Goal: Task Accomplishment & Management: Complete application form

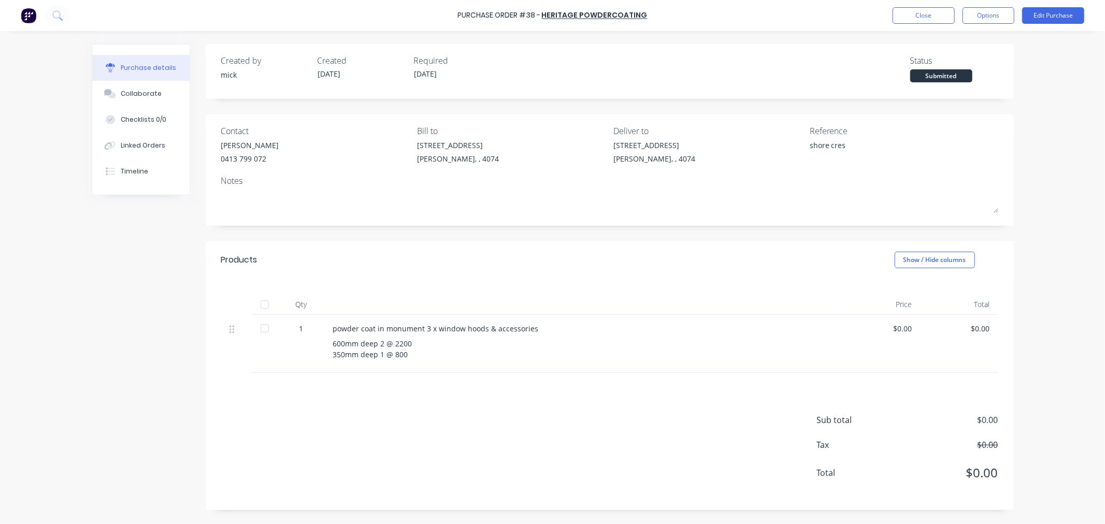
drag, startPoint x: 1064, startPoint y: 141, endPoint x: 944, endPoint y: 169, distance: 123.3
click at [1064, 141] on div "Purchase Order #38 - Heritage Powdercoating Close Options Edit Purchase Purchas…" at bounding box center [552, 262] width 1105 height 524
click at [936, 19] on button "Close" at bounding box center [924, 15] width 62 height 17
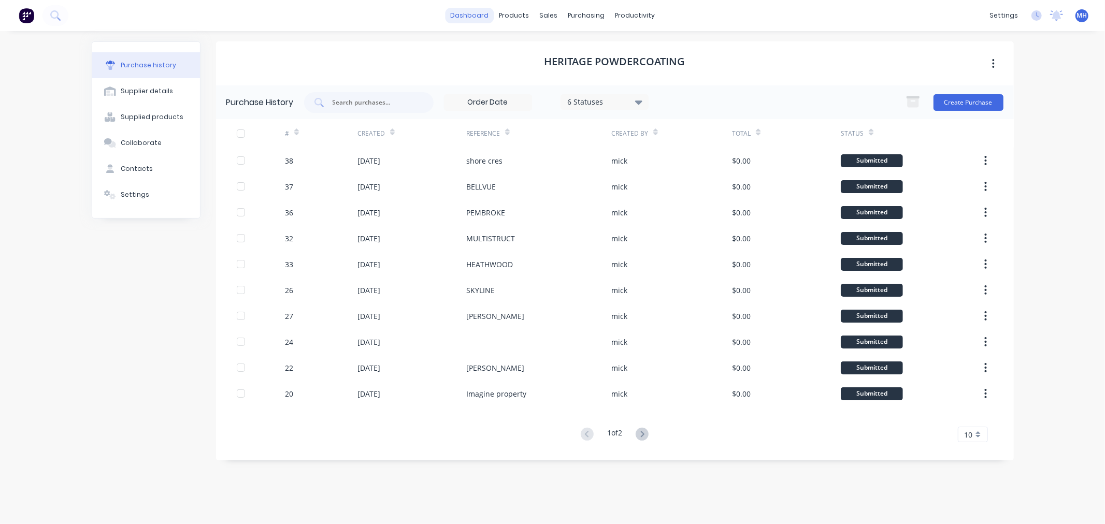
click at [482, 18] on link "dashboard" at bounding box center [469, 16] width 49 height 16
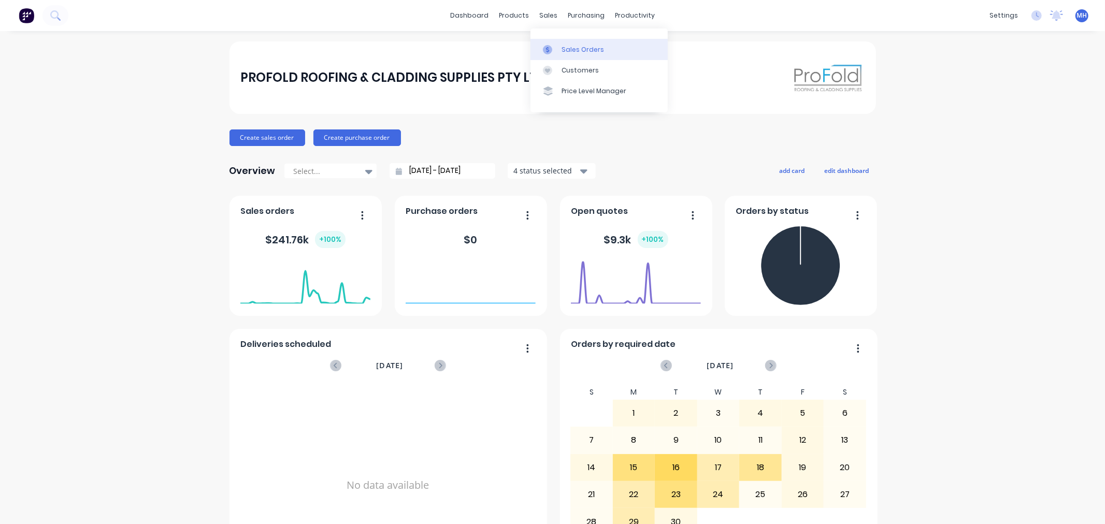
click at [584, 45] on div "Sales Orders" at bounding box center [583, 49] width 42 height 9
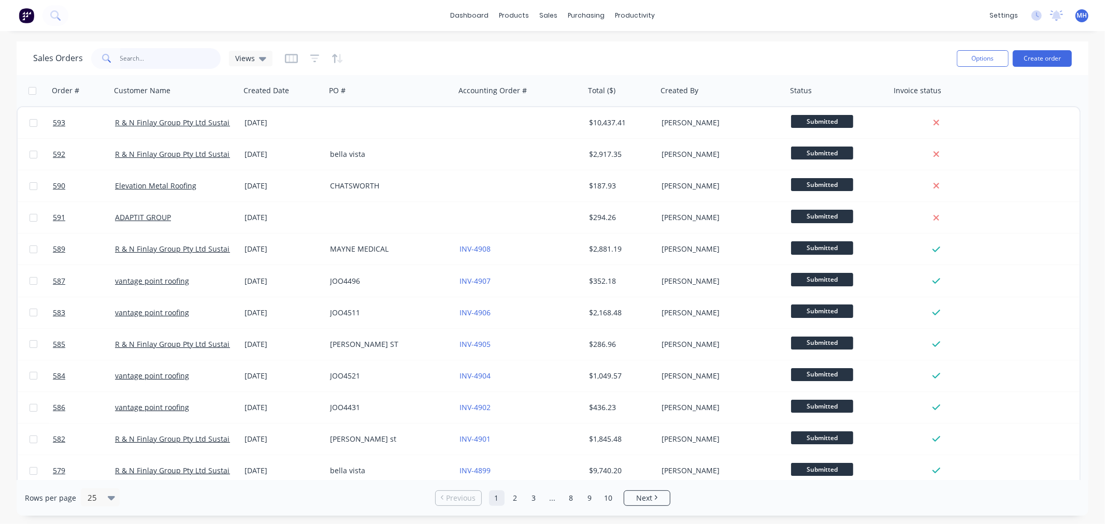
click at [157, 51] on input "text" at bounding box center [170, 58] width 101 height 21
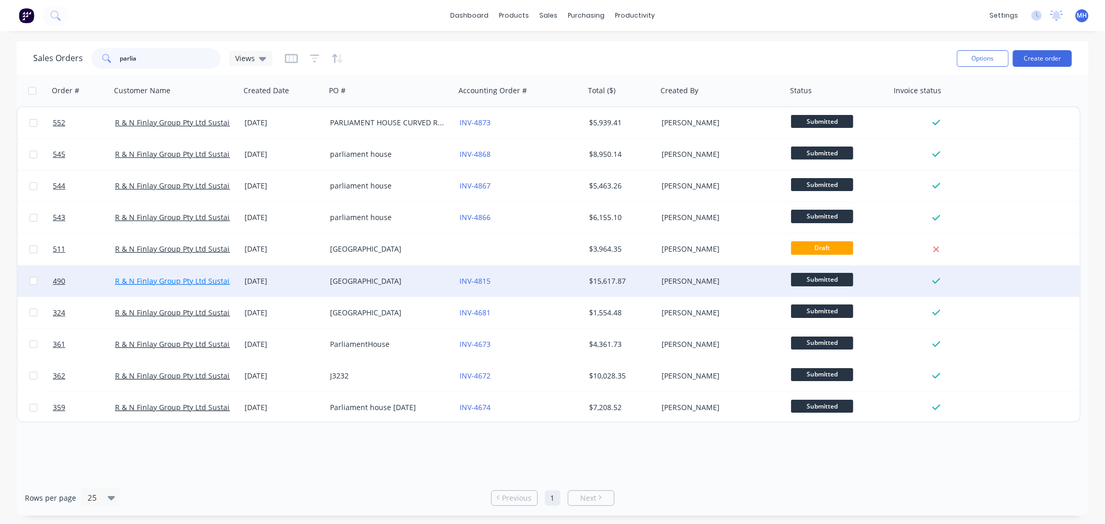
type input "parlia"
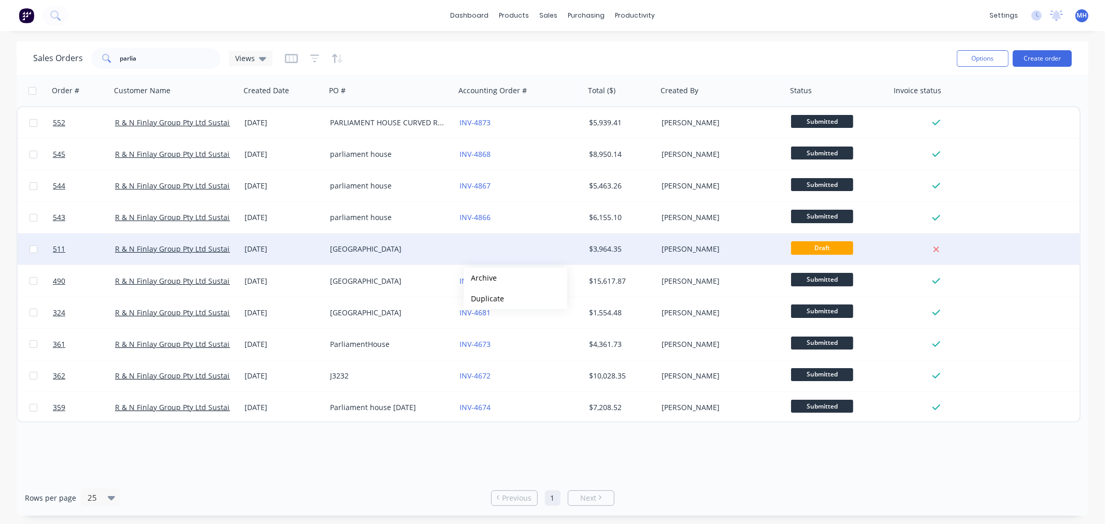
click at [415, 258] on div "PARLIAMENT HOUSE" at bounding box center [391, 249] width 130 height 31
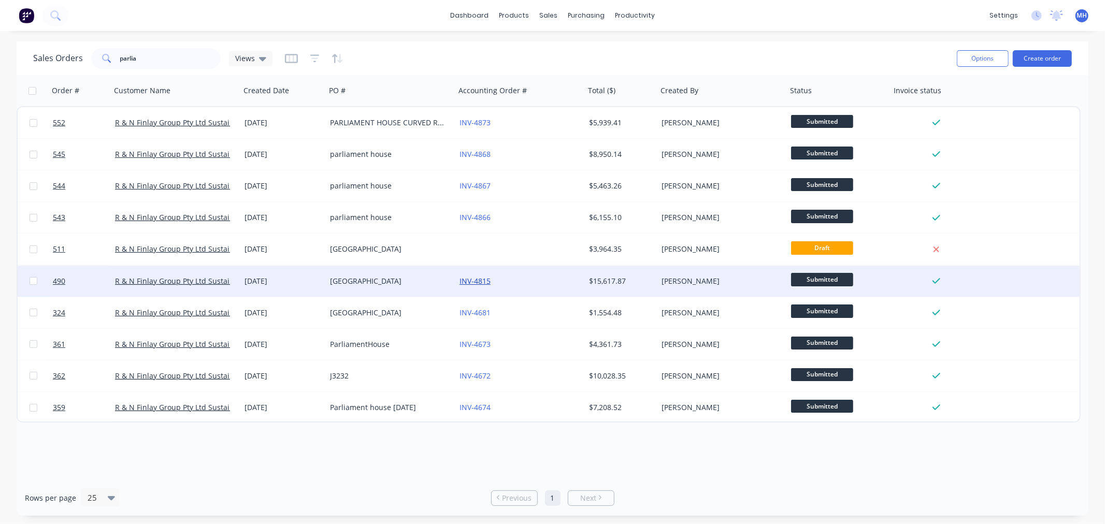
click at [480, 279] on link "INV-4815" at bounding box center [475, 281] width 31 height 10
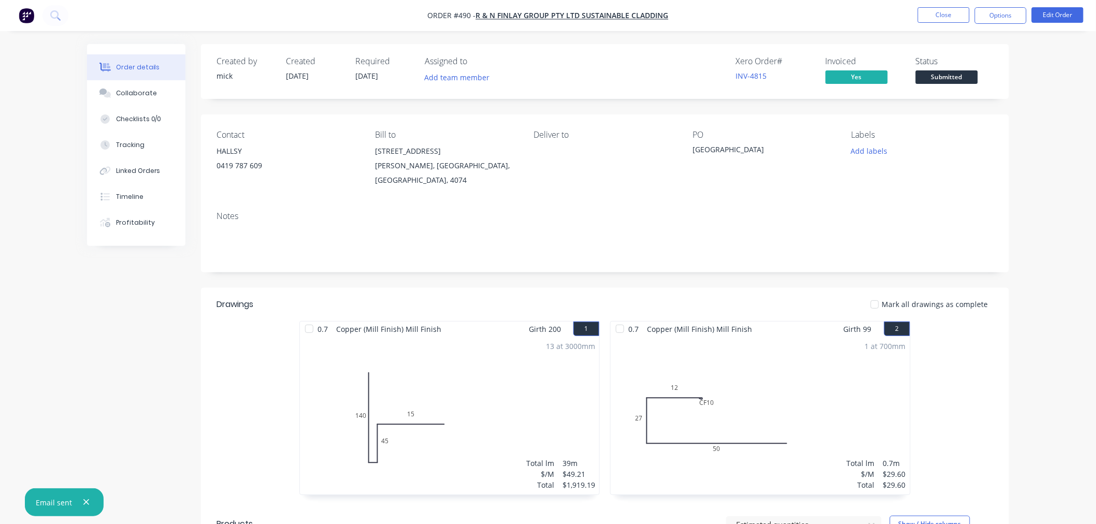
drag, startPoint x: 934, startPoint y: 18, endPoint x: 904, endPoint y: 12, distance: 30.5
click at [889, 10] on nav "Order #490 - R & N Finlay Group Pty Ltd Sustainable Cladding Close Options Edit…" at bounding box center [548, 15] width 1096 height 31
click at [957, 14] on button "Close" at bounding box center [944, 15] width 52 height 16
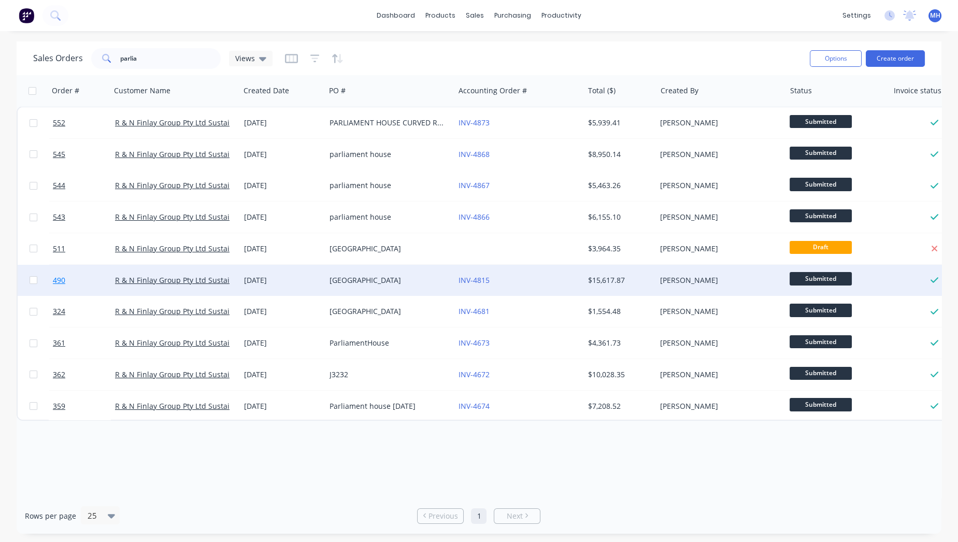
click at [59, 281] on span "490" at bounding box center [59, 280] width 12 height 10
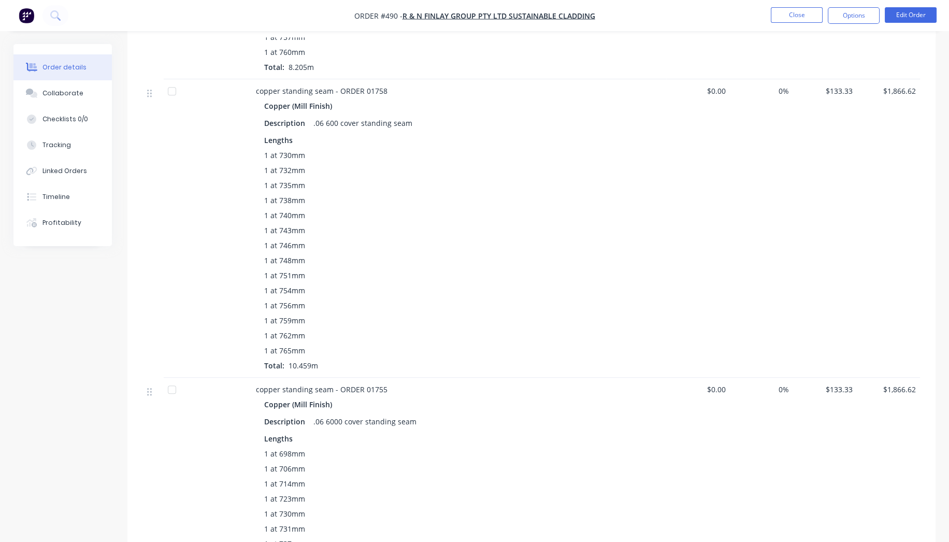
scroll to position [1381, 0]
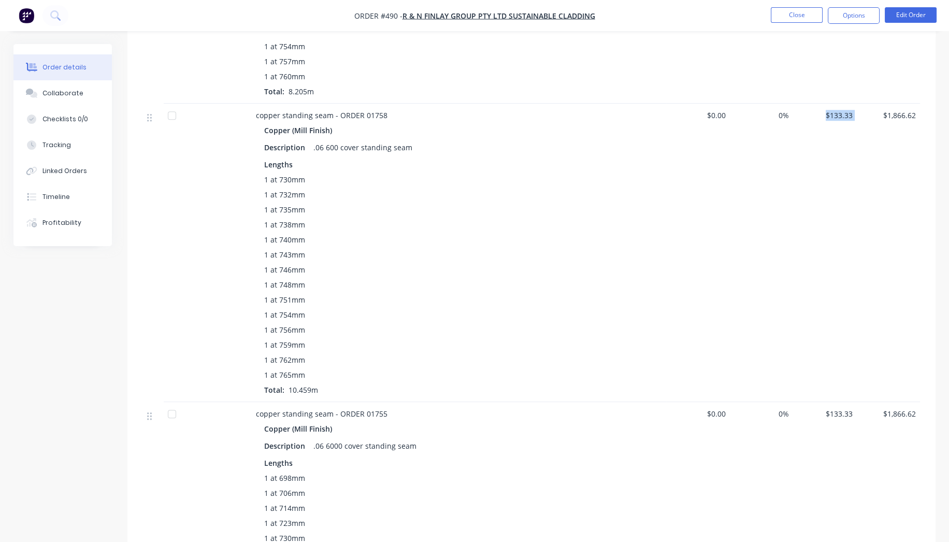
drag, startPoint x: 803, startPoint y: 111, endPoint x: 870, endPoint y: 110, distance: 67.4
click at [870, 110] on div "copper standing seam - ORDER 01758 Copper (Mill Finish) Description .06 600 cov…" at bounding box center [531, 253] width 777 height 298
click at [870, 119] on div "$1,866.62" at bounding box center [889, 253] width 64 height 298
drag, startPoint x: 906, startPoint y: 109, endPoint x: 813, endPoint y: 103, distance: 93.0
click at [820, 104] on div "copper standing seam - ORDER 01758 Copper (Mill Finish) Description .06 600 cov…" at bounding box center [531, 253] width 777 height 298
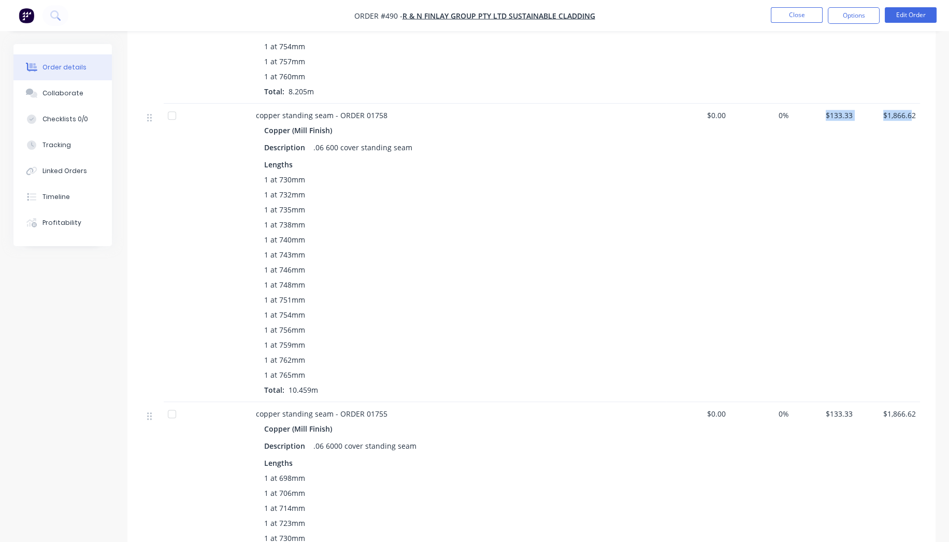
click at [811, 110] on span "$133.33" at bounding box center [824, 115] width 55 height 11
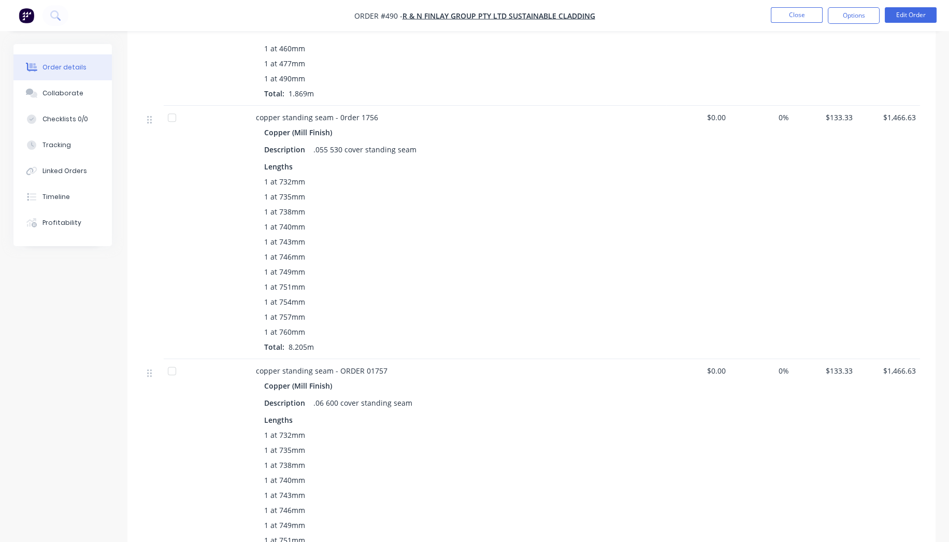
scroll to position [806, 0]
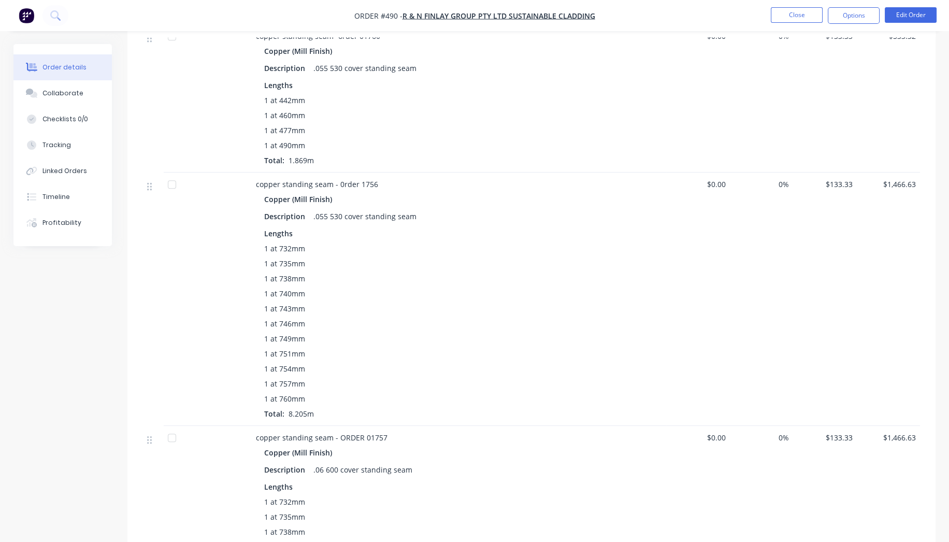
click at [387, 192] on div "Copper (Mill Finish)" at bounding box center [459, 199] width 390 height 15
drag, startPoint x: 387, startPoint y: 172, endPoint x: 368, endPoint y: 165, distance: 19.8
click at [386, 179] on div "copper standing seam - 0rder 1756" at bounding box center [459, 184] width 406 height 11
click at [362, 179] on span "copper standing seam - 0rder 1756" at bounding box center [317, 184] width 122 height 10
click at [386, 179] on div "copper standing seam - 0rder 1756" at bounding box center [459, 184] width 406 height 11
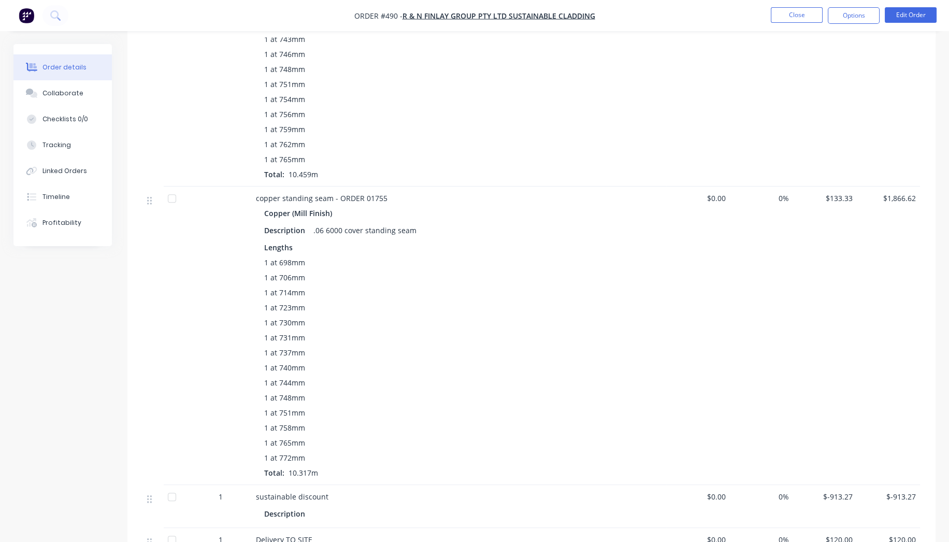
scroll to position [1424, 0]
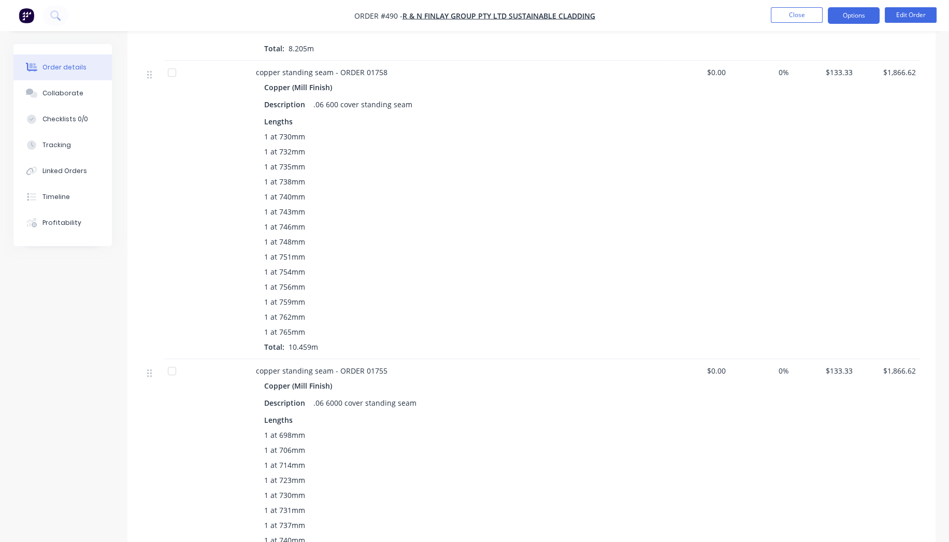
click at [851, 17] on button "Options" at bounding box center [854, 15] width 52 height 17
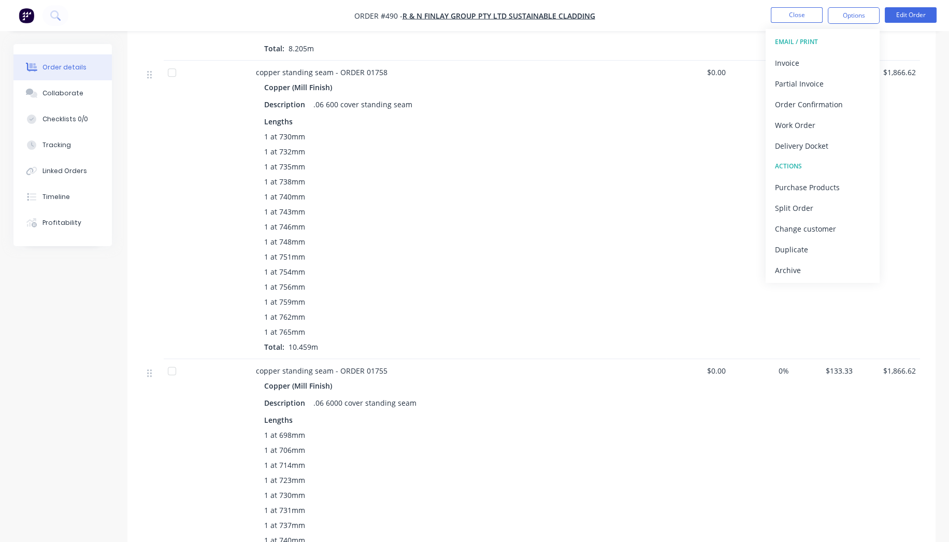
click at [594, 162] on div "1 at 730mm 1 at 732mm 1 at 735mm 1 at 738mm 1 at 740mm 1 at 743mm 1 at 746mm 1 …" at bounding box center [459, 241] width 390 height 221
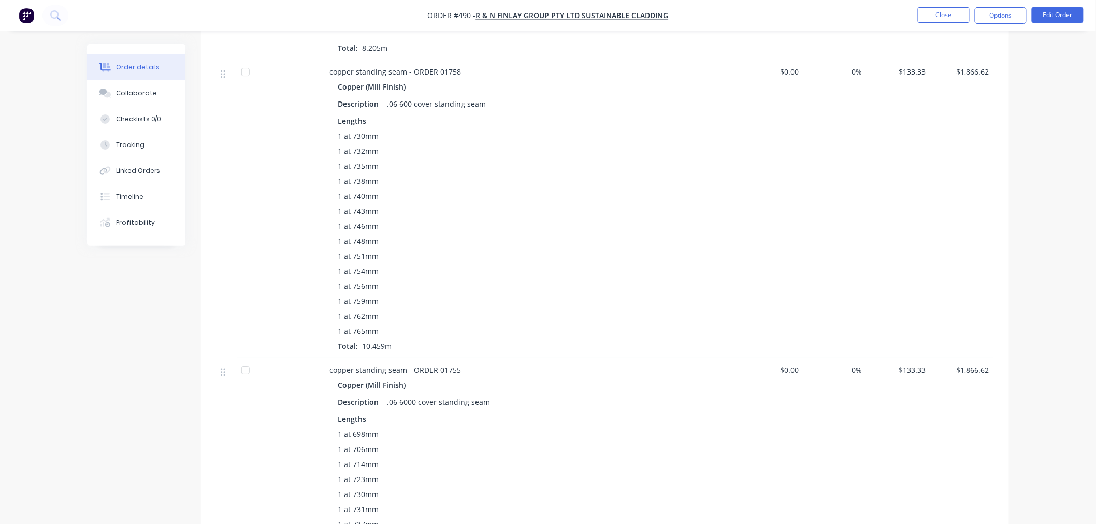
scroll to position [1655, 0]
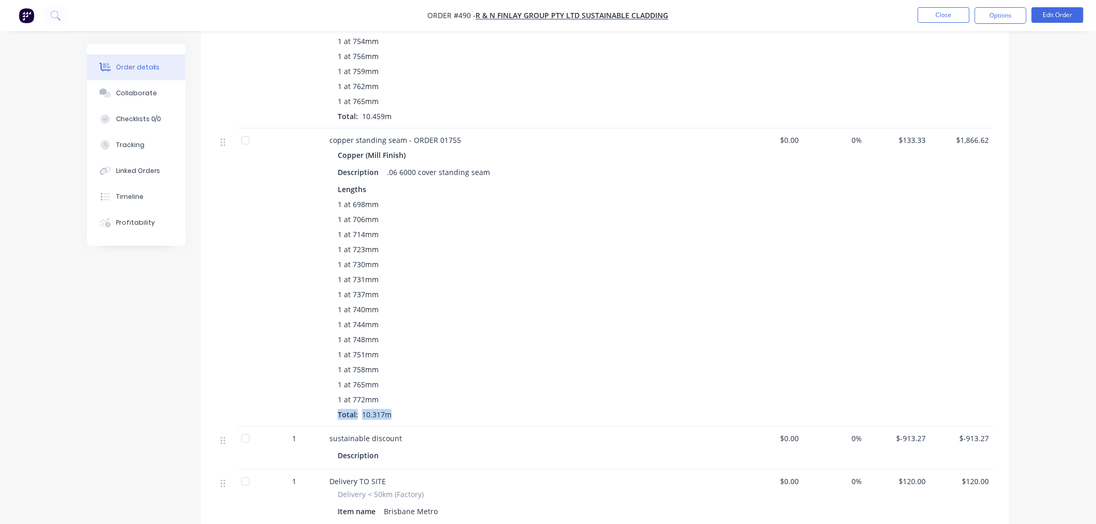
drag, startPoint x: 396, startPoint y: 402, endPoint x: 334, endPoint y: 395, distance: 62.5
click at [334, 395] on div "Copper (Mill Finish) Description .06 6000 cover standing seam Lengths 1 at 698m…" at bounding box center [533, 284] width 406 height 273
click at [458, 397] on div "1 at 698mm 1 at 706mm 1 at 714mm 1 at 723mm 1 at 730mm 1 at 731mm 1 at 737mm 1 …" at bounding box center [533, 309] width 390 height 221
click at [457, 400] on div "1 at 698mm 1 at 706mm 1 at 714mm 1 at 723mm 1 at 730mm 1 at 731mm 1 at 737mm 1 …" at bounding box center [533, 309] width 390 height 221
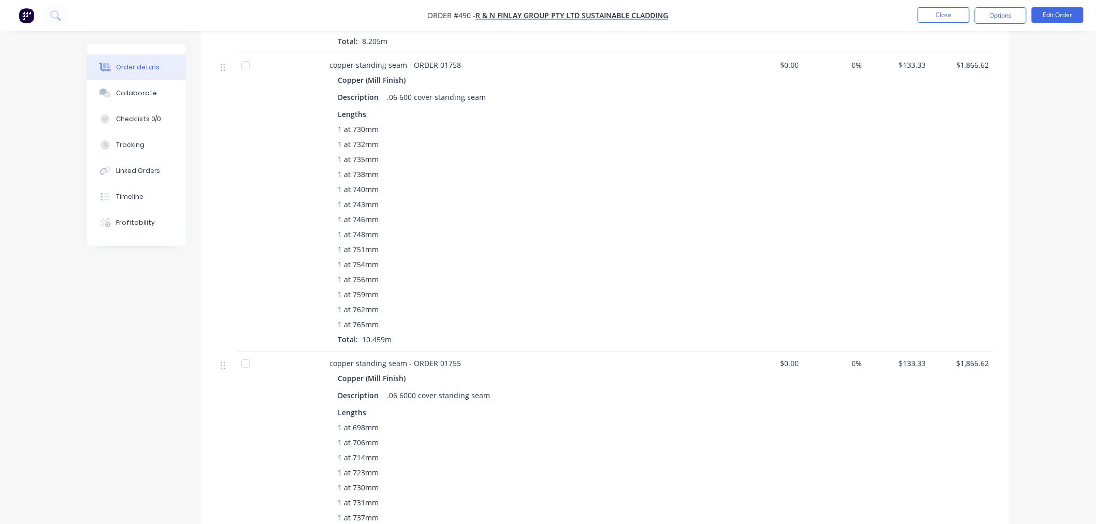
scroll to position [1425, 0]
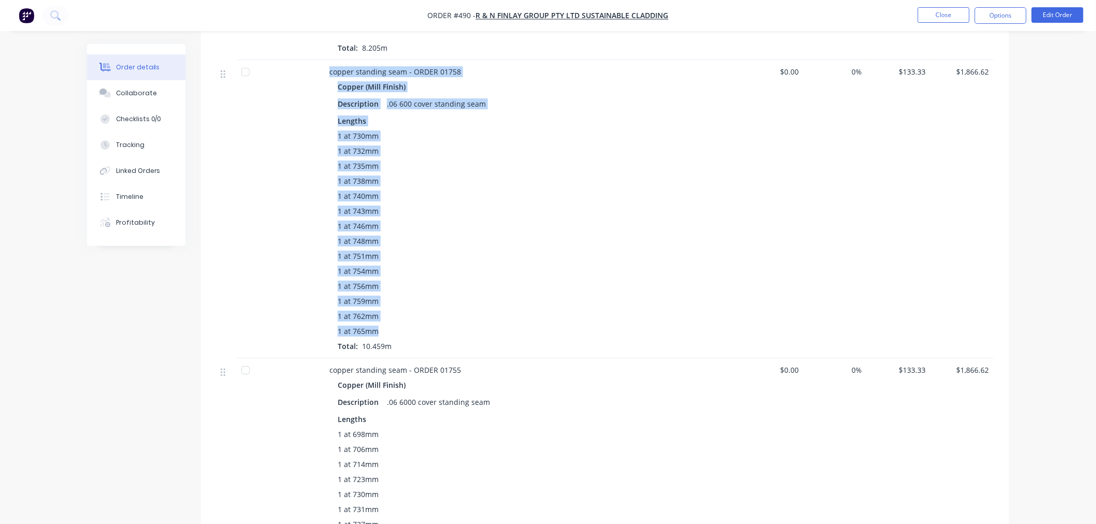
drag, startPoint x: 458, startPoint y: 320, endPoint x: 302, endPoint y: 318, distance: 156.0
click at [302, 318] on div "copper standing seam - ORDER 01758 Copper (Mill Finish) Description .06 600 cov…" at bounding box center [605, 209] width 777 height 298
click at [490, 326] on div "1 at 765mm" at bounding box center [533, 331] width 390 height 11
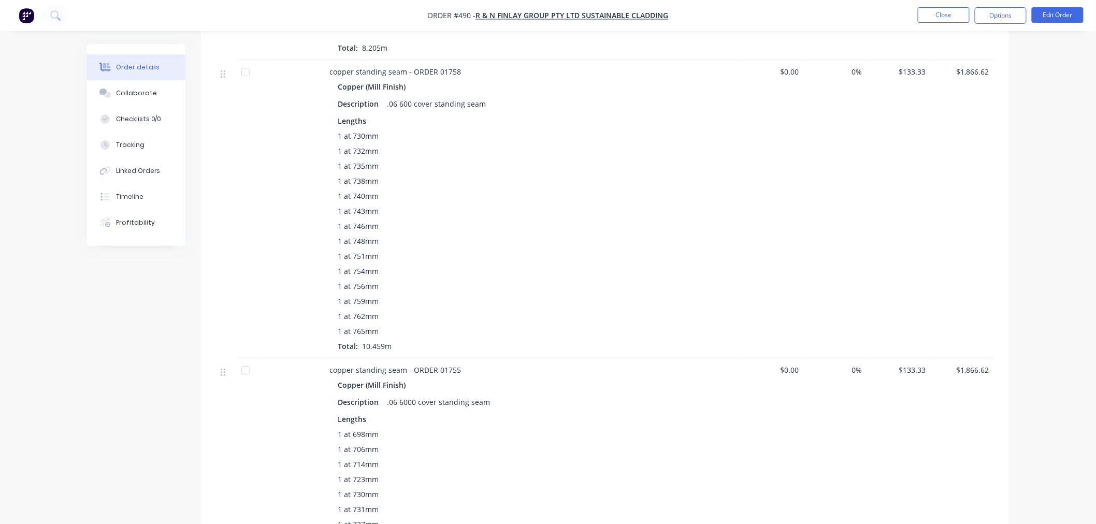
click at [354, 131] on span "1 at 730mm" at bounding box center [358, 136] width 41 height 11
click at [368, 146] on span "1 at 732mm" at bounding box center [358, 151] width 41 height 11
click at [366, 161] on span "1 at 735mm" at bounding box center [358, 166] width 41 height 11
click at [362, 176] on span "1 at 738mm" at bounding box center [358, 181] width 41 height 11
drag, startPoint x: 360, startPoint y: 180, endPoint x: 359, endPoint y: 189, distance: 9.5
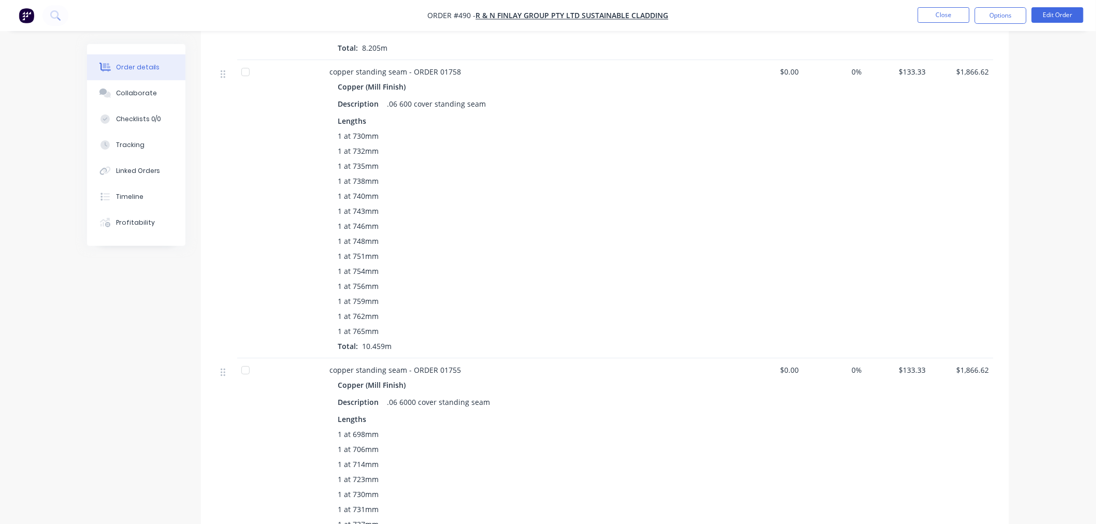
click at [360, 191] on span "1 at 740mm" at bounding box center [358, 196] width 41 height 11
click at [358, 206] on span "1 at 743mm" at bounding box center [358, 211] width 41 height 11
click at [356, 221] on span "1 at 746mm" at bounding box center [358, 226] width 41 height 11
click at [356, 236] on span "1 at 748mm" at bounding box center [358, 241] width 41 height 11
click at [355, 251] on span "1 at 751mm" at bounding box center [358, 256] width 41 height 11
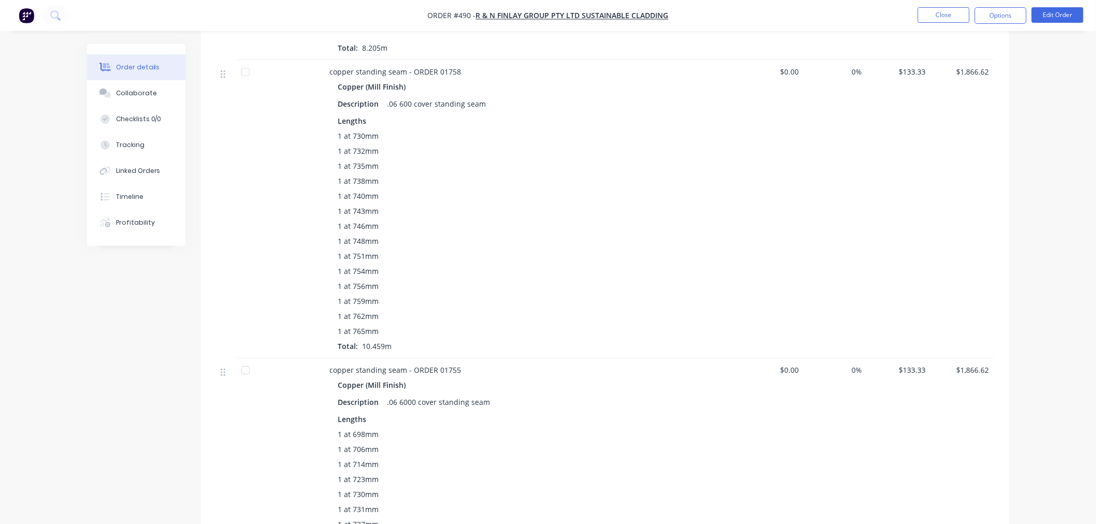
click at [355, 266] on span "1 at 754mm" at bounding box center [358, 271] width 41 height 11
click at [355, 281] on span "1 at 756mm" at bounding box center [358, 286] width 41 height 11
click at [355, 296] on span "1 at 759mm" at bounding box center [358, 301] width 41 height 11
click at [354, 311] on span "1 at 762mm" at bounding box center [358, 316] width 41 height 11
click at [354, 326] on span "1 at 765mm" at bounding box center [358, 331] width 41 height 11
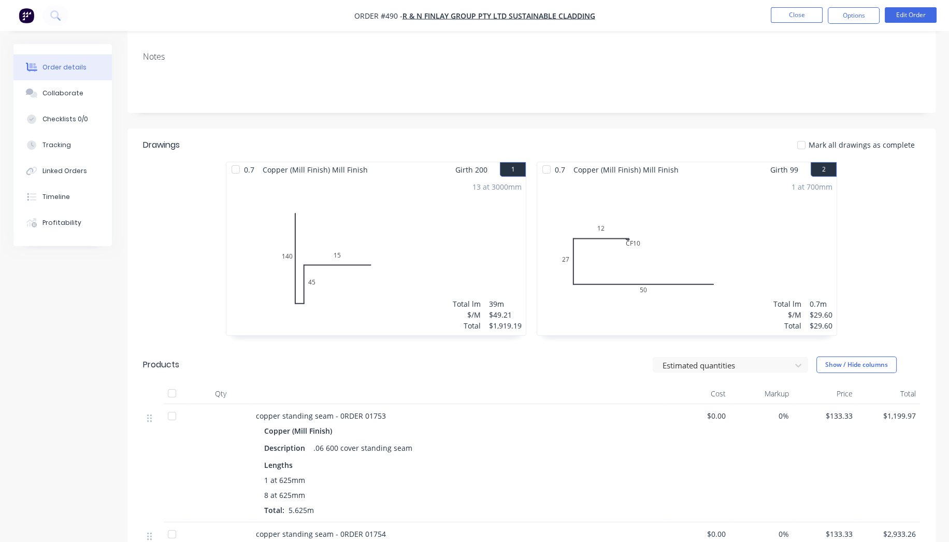
scroll to position [230, 0]
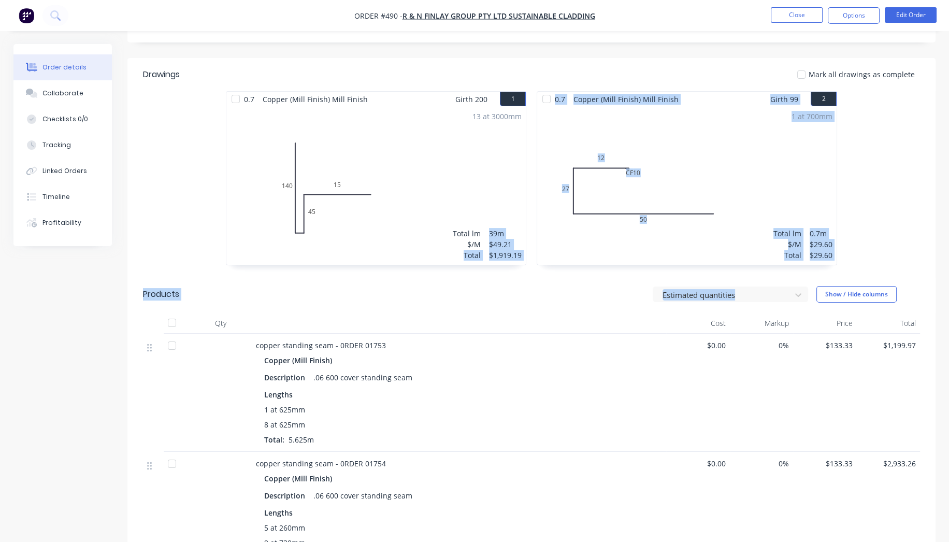
drag, startPoint x: 484, startPoint y: 297, endPoint x: 454, endPoint y: 252, distance: 53.5
click at [539, 313] on div at bounding box center [459, 323] width 415 height 21
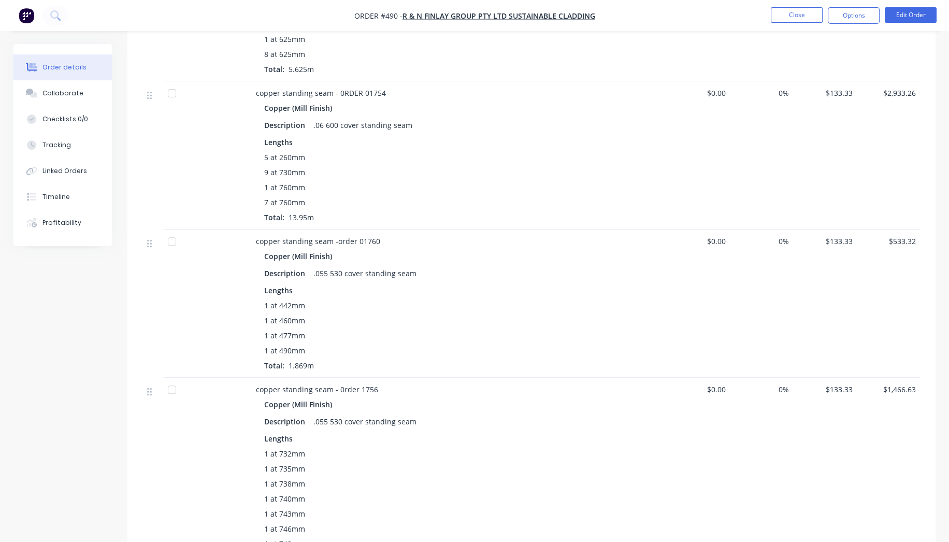
scroll to position [619, 0]
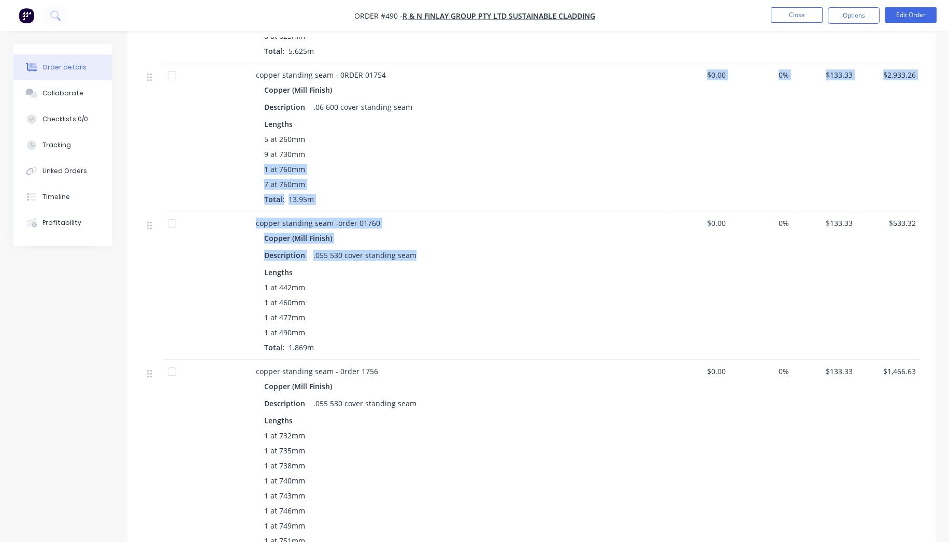
drag, startPoint x: 553, startPoint y: 246, endPoint x: 485, endPoint y: 144, distance: 122.1
click at [549, 195] on div "copper standing seam - 0RDER 01754 Copper (Mill Finish) Description .06 600 cov…" at bounding box center [459, 137] width 415 height 148
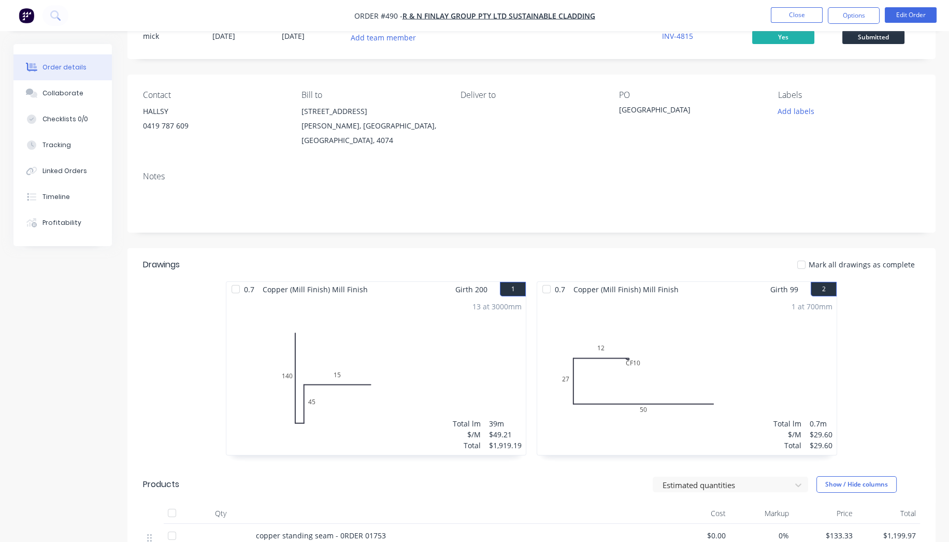
scroll to position [0, 0]
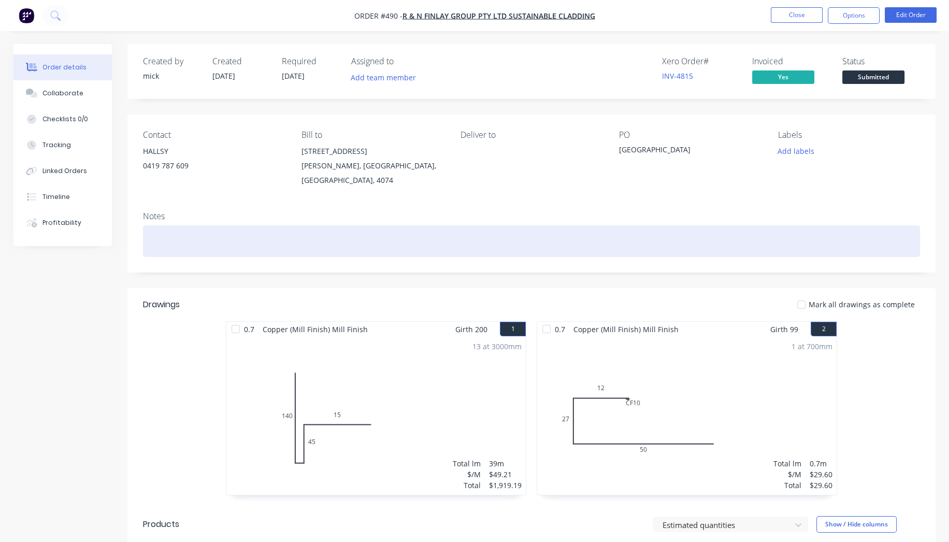
drag, startPoint x: 583, startPoint y: 230, endPoint x: 324, endPoint y: 100, distance: 289.6
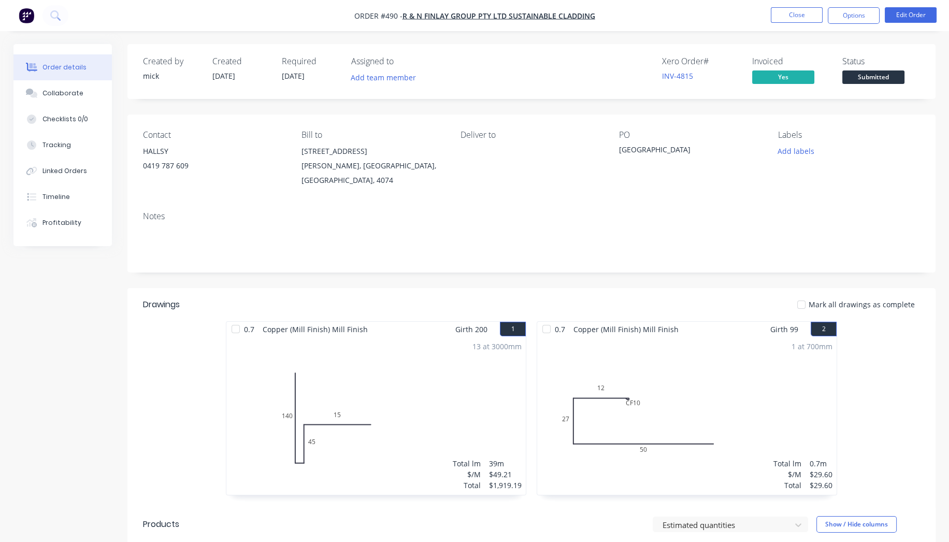
click at [315, 203] on div "Notes" at bounding box center [531, 237] width 808 height 69
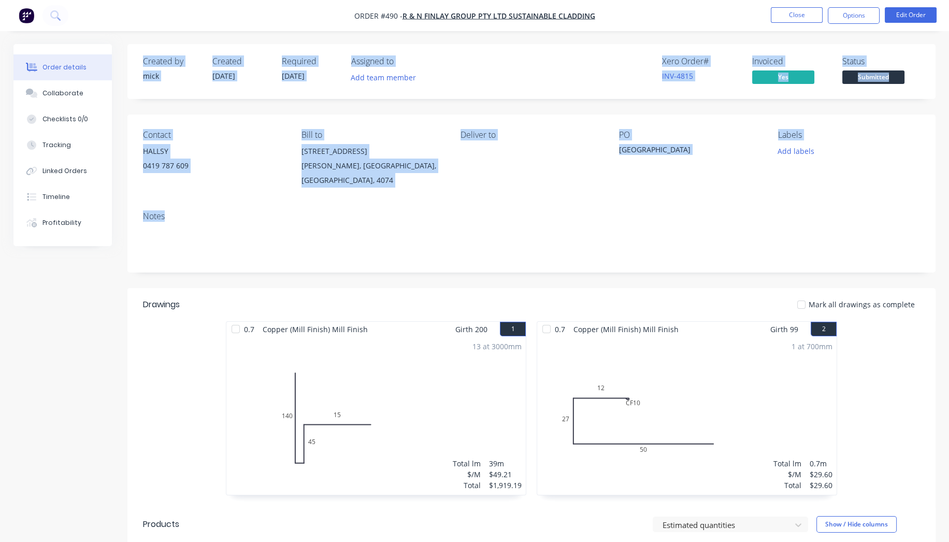
drag, startPoint x: 325, startPoint y: 209, endPoint x: 133, endPoint y: 32, distance: 261.1
click at [149, 60] on div "Created by" at bounding box center [171, 61] width 57 height 10
drag, startPoint x: 139, startPoint y: 60, endPoint x: 311, endPoint y: 254, distance: 259.5
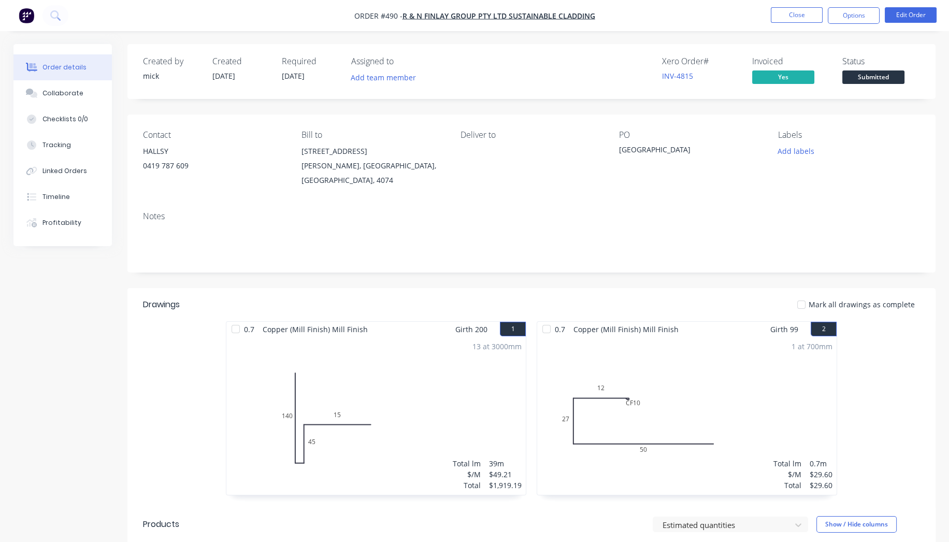
click at [311, 254] on div "Notes" at bounding box center [531, 237] width 808 height 69
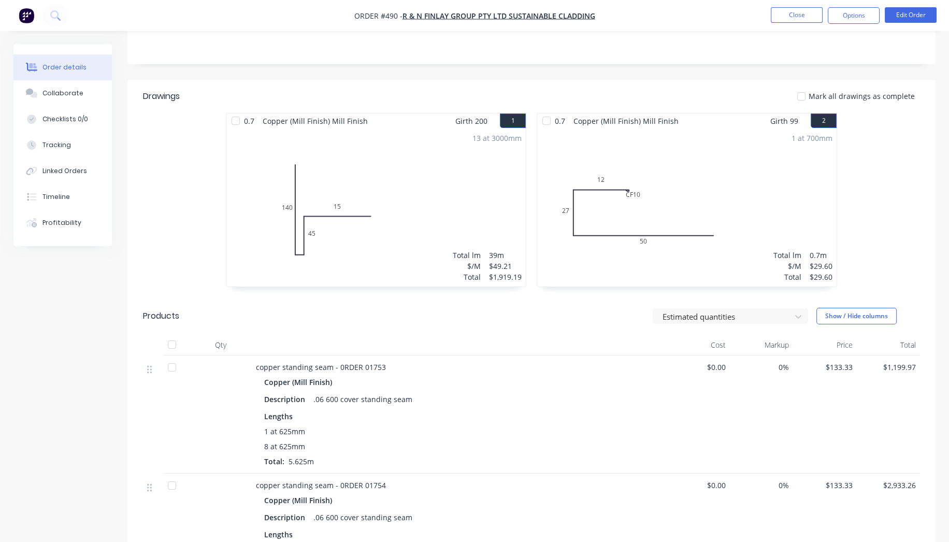
scroll to position [403, 0]
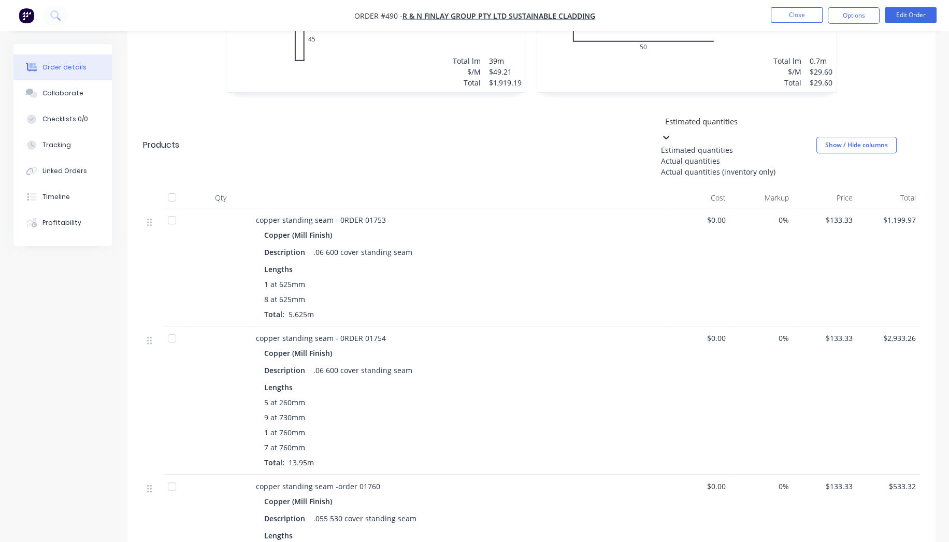
click at [732, 115] on div at bounding box center [738, 121] width 149 height 13
click at [731, 155] on div "Actual quantities" at bounding box center [738, 160] width 155 height 11
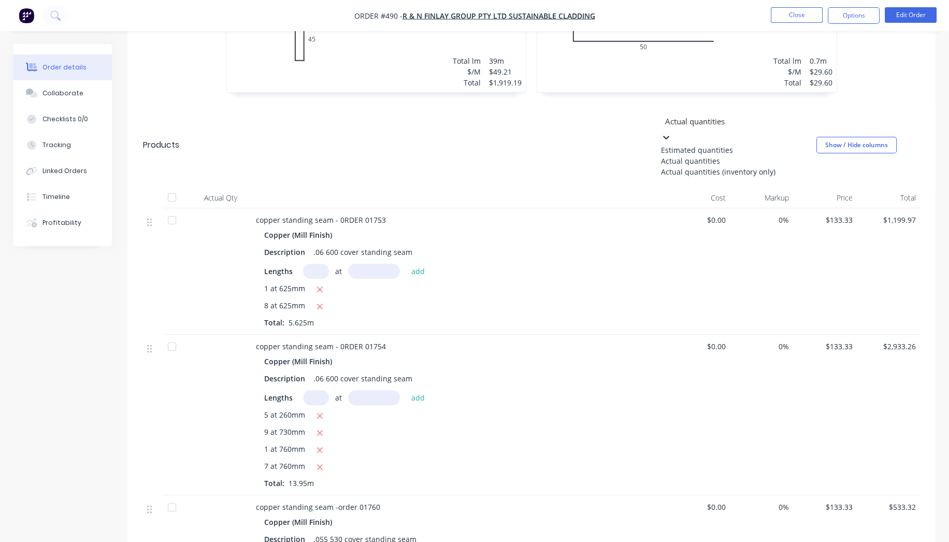
click at [708, 115] on div at bounding box center [738, 121] width 149 height 13
click at [714, 145] on div "Estimated quantities" at bounding box center [738, 150] width 155 height 11
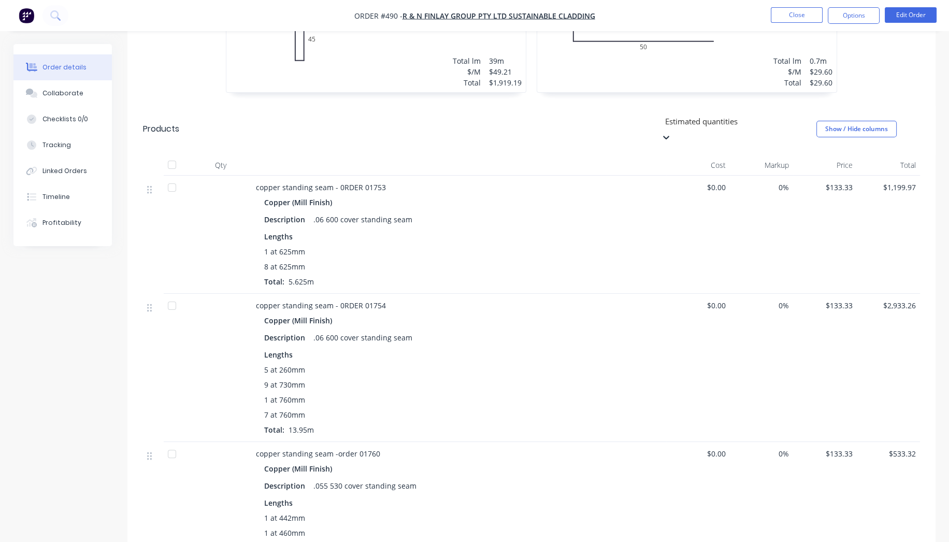
click at [713, 115] on div at bounding box center [738, 121] width 149 height 13
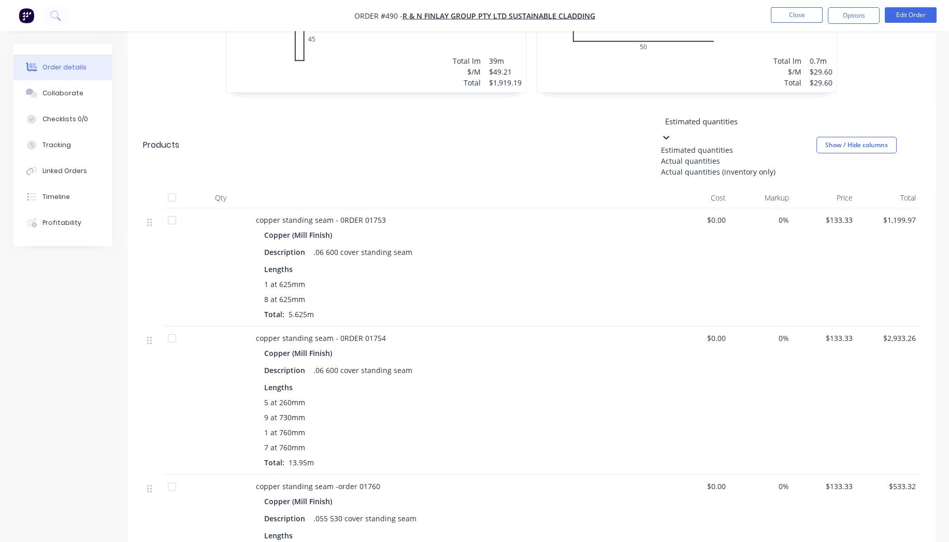
click at [716, 155] on div "Actual quantities" at bounding box center [738, 160] width 155 height 11
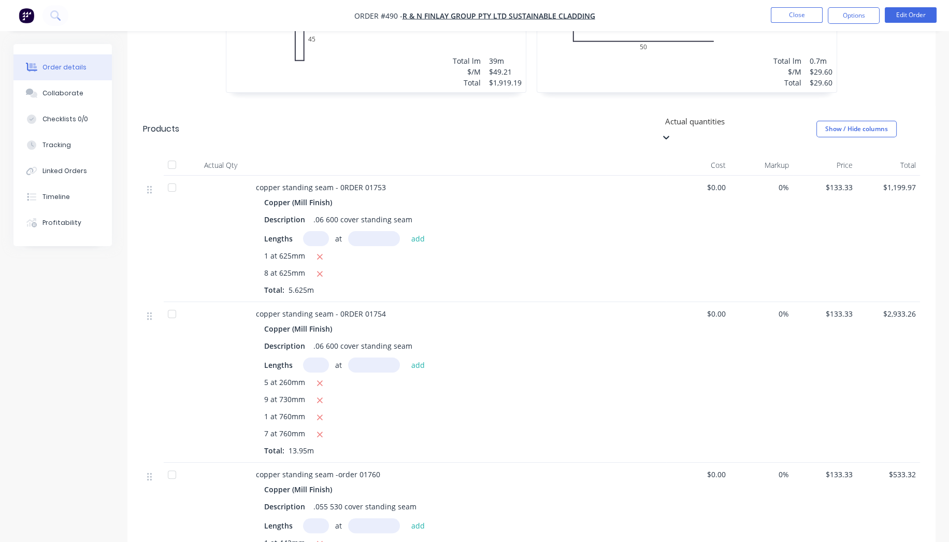
click at [707, 119] on header "Products option Actual quantities, selected. Actual quantities Show / Hide colu…" at bounding box center [531, 129] width 808 height 52
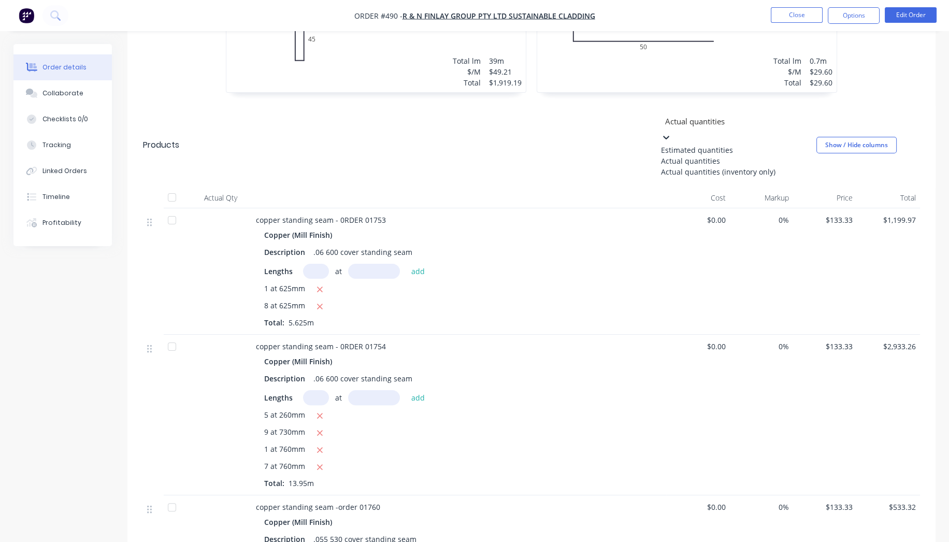
click at [703, 115] on div at bounding box center [738, 121] width 149 height 13
click at [721, 171] on div "Actual quantities (inventory only)" at bounding box center [738, 171] width 155 height 11
type input "0"
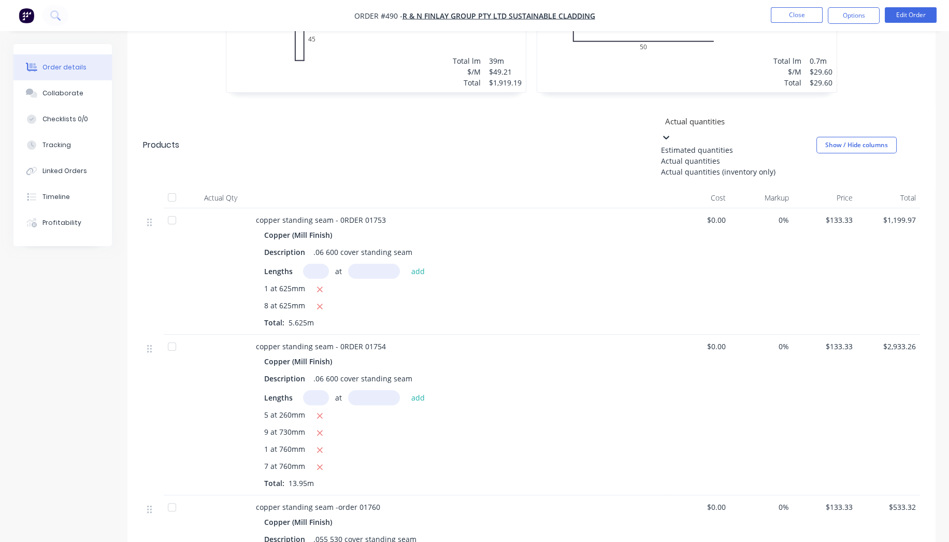
type input "0"
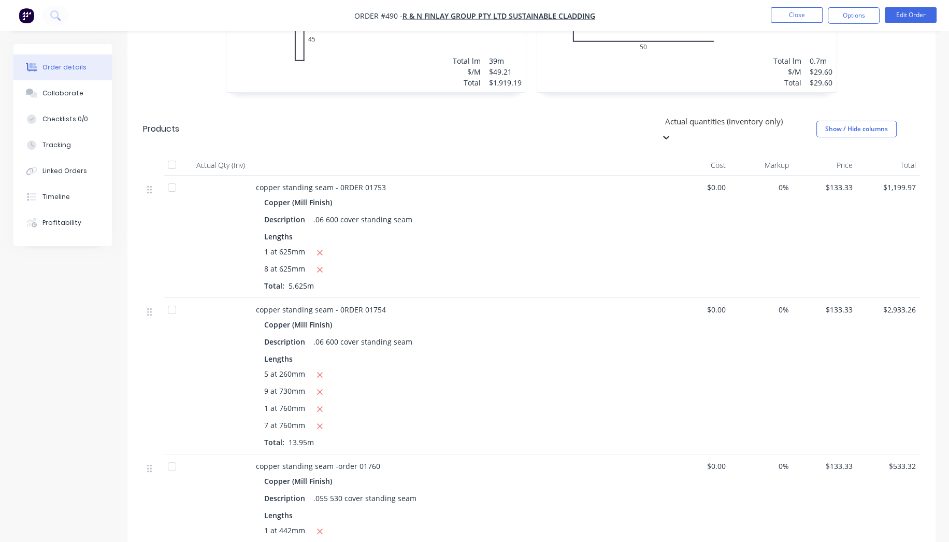
click at [715, 119] on div "Actual quantities (inventory only)" at bounding box center [738, 121] width 155 height 16
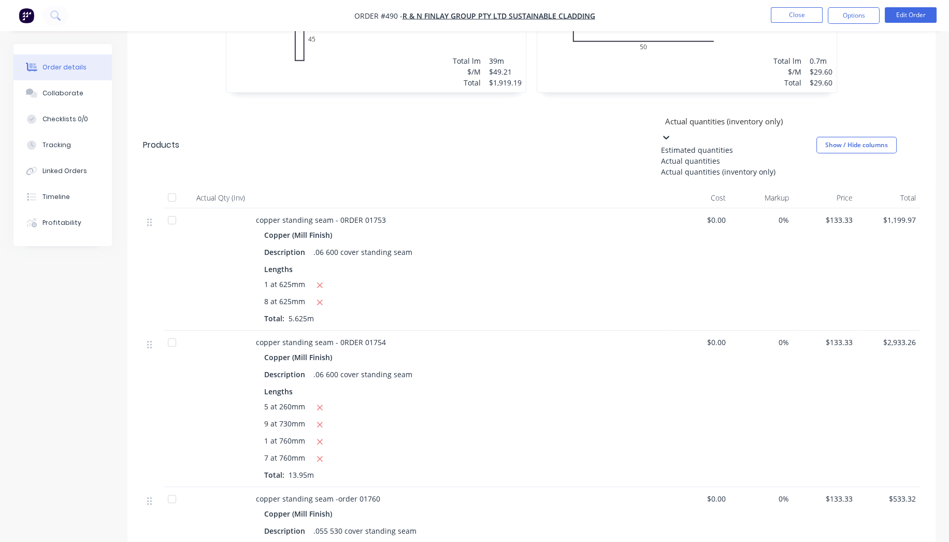
click at [717, 155] on div "Actual quantities" at bounding box center [738, 160] width 155 height 11
type input "1"
type input "85"
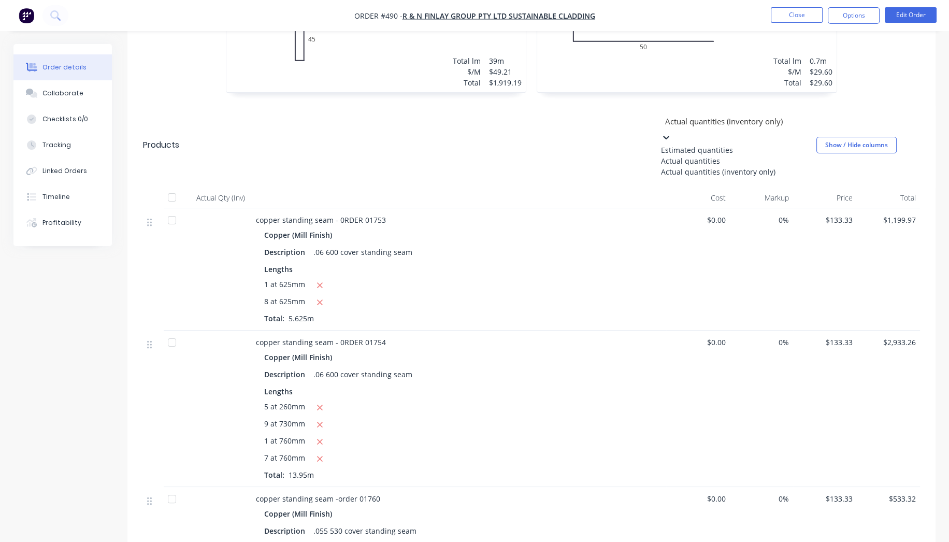
type input "85"
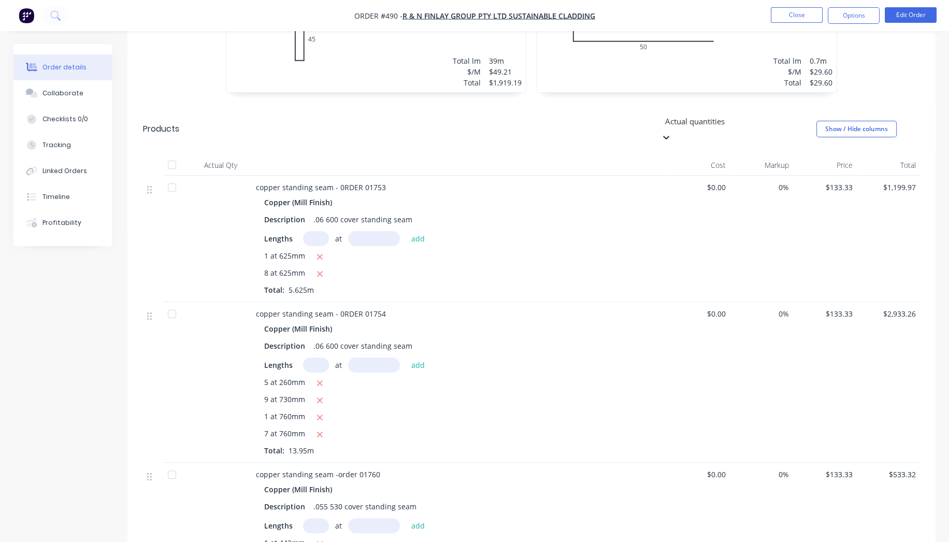
click at [708, 119] on div "Actual quantities" at bounding box center [738, 121] width 155 height 16
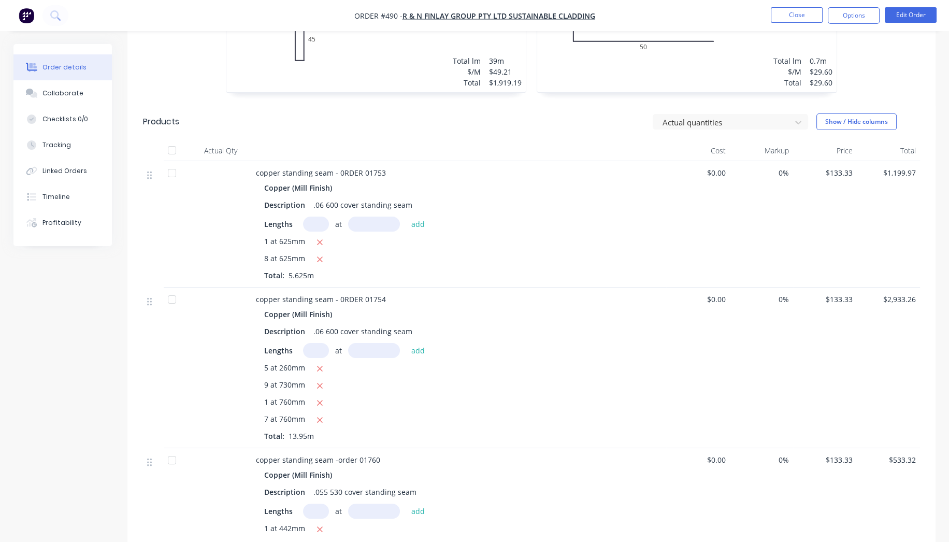
click at [611, 113] on div "Actual quantities Show / Hide columns" at bounding box center [614, 121] width 612 height 17
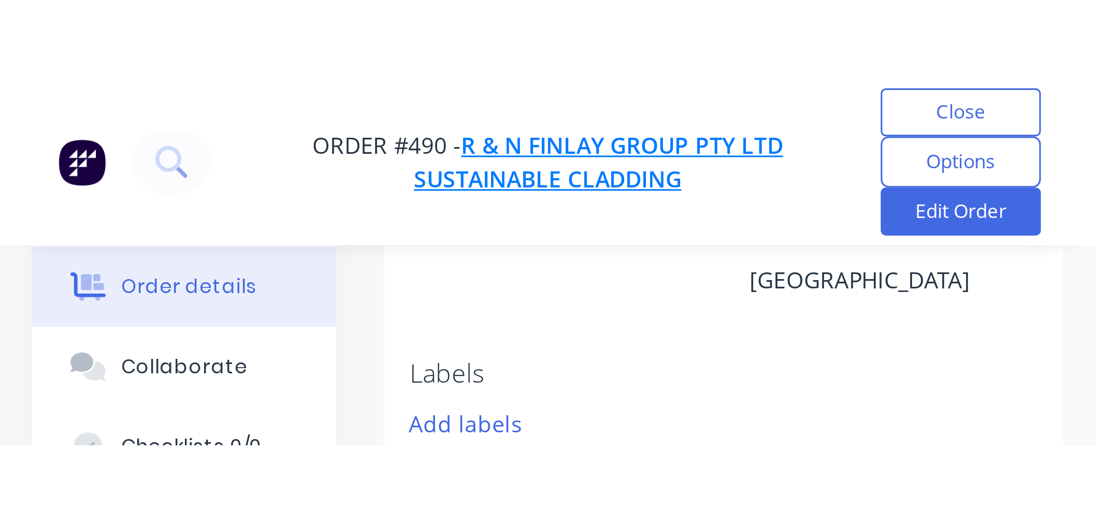
scroll to position [288, 0]
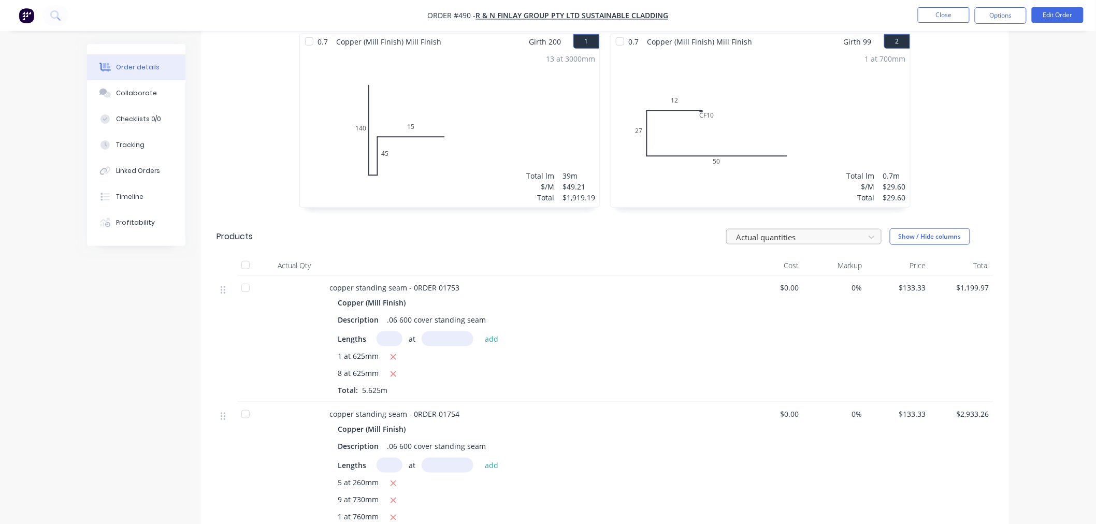
click at [801, 231] on div at bounding box center [797, 237] width 124 height 13
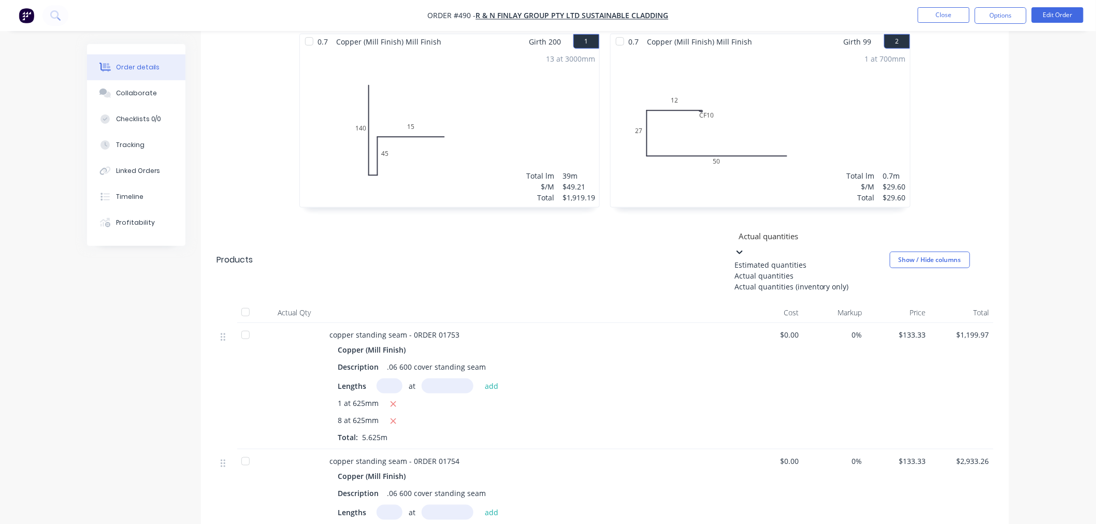
click at [803, 270] on div "Actual quantities" at bounding box center [812, 275] width 155 height 11
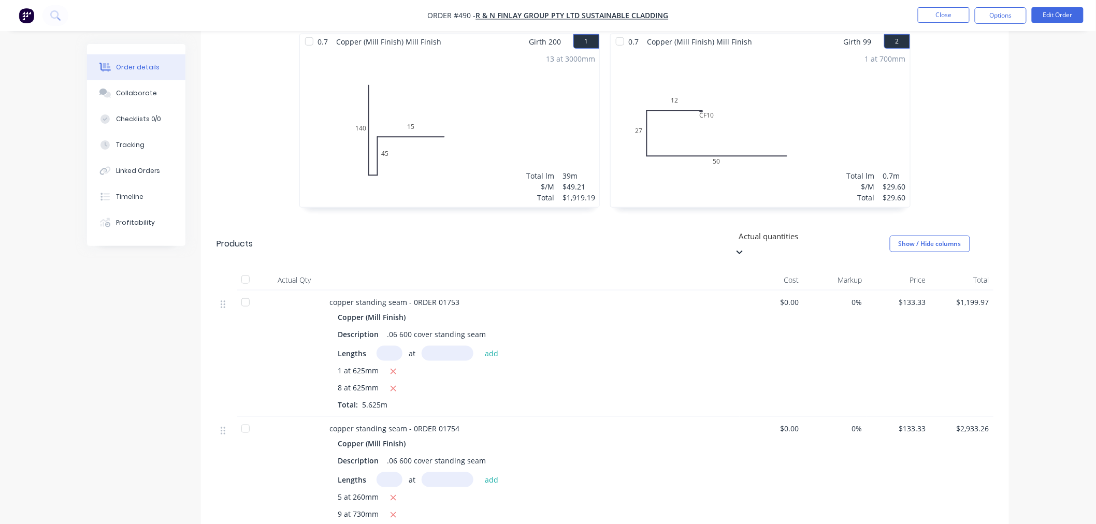
click at [795, 235] on header "Products option Actual quantities, selected. Actual quantities Show / Hide colu…" at bounding box center [605, 244] width 808 height 52
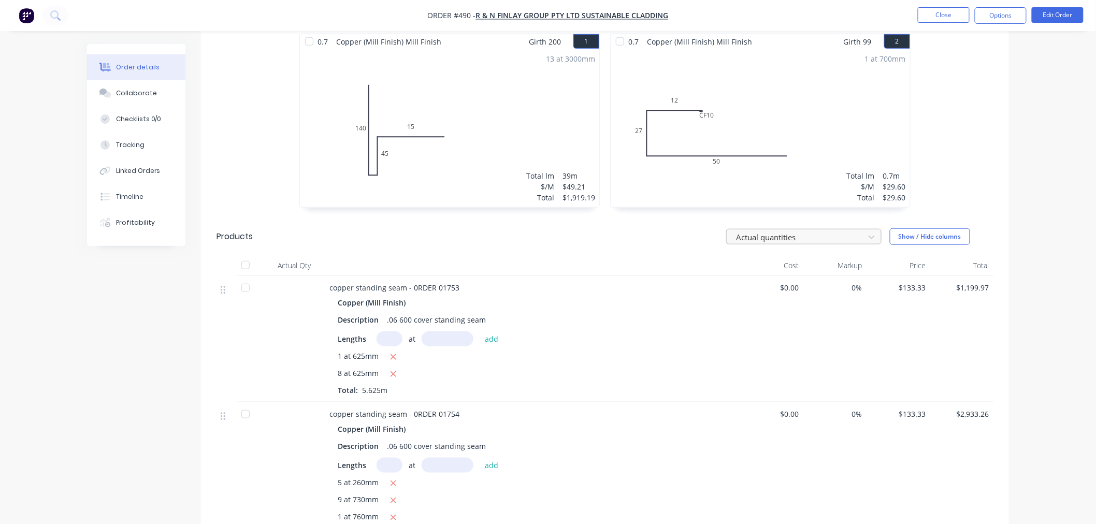
click at [795, 232] on div at bounding box center [797, 237] width 124 height 13
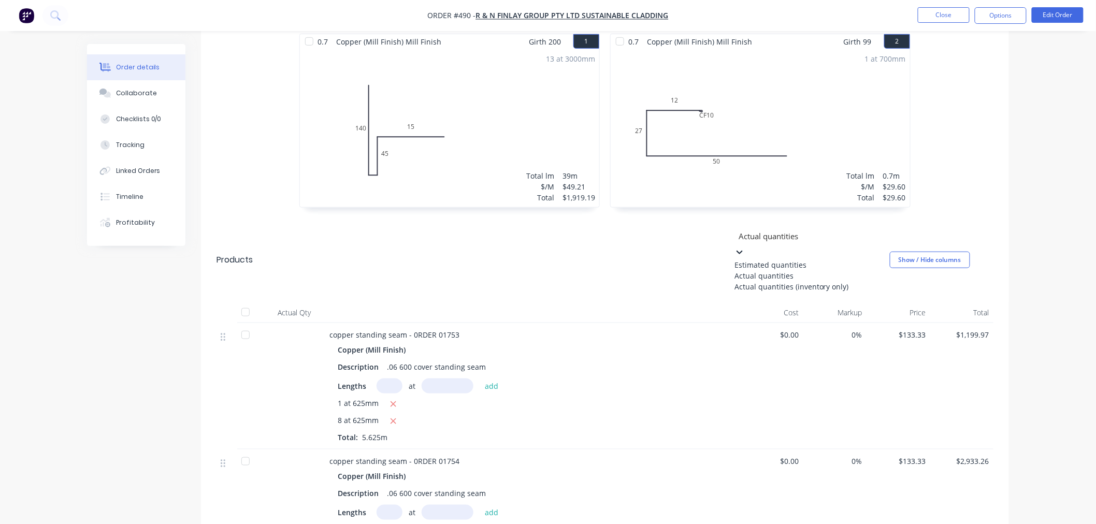
click at [794, 260] on div "Estimated quantities" at bounding box center [812, 265] width 155 height 11
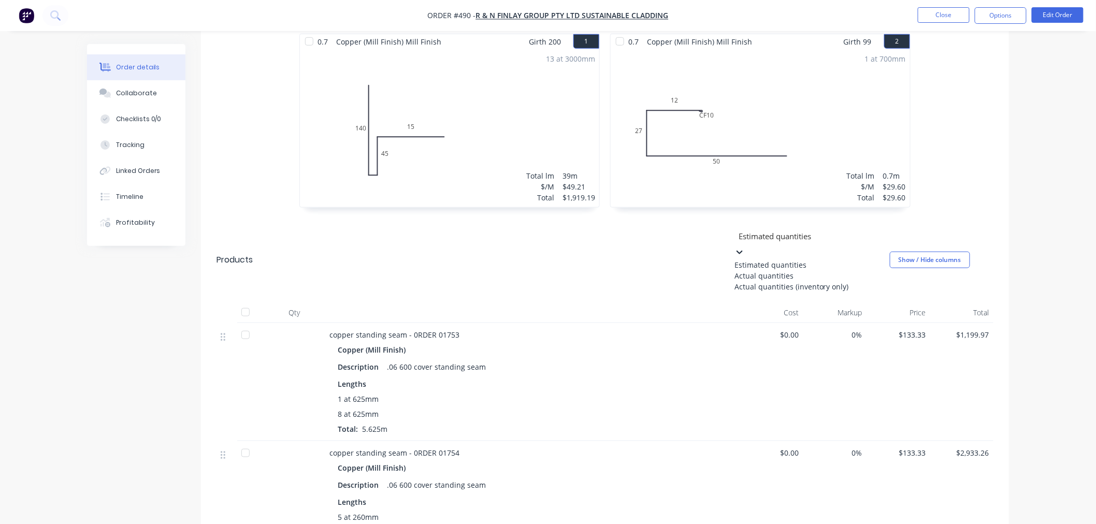
click at [793, 235] on div "Estimated quantities" at bounding box center [812, 236] width 155 height 16
click at [794, 270] on div "Actual quantities" at bounding box center [812, 275] width 155 height 11
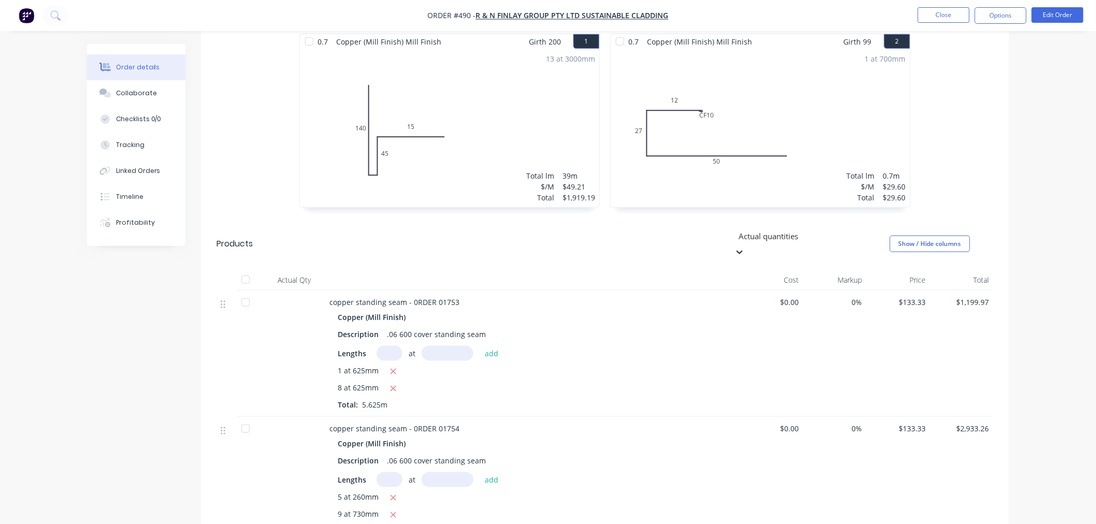
click at [781, 218] on header "Products option Actual quantities, selected. Actual quantities Show / Hide colu…" at bounding box center [605, 244] width 808 height 52
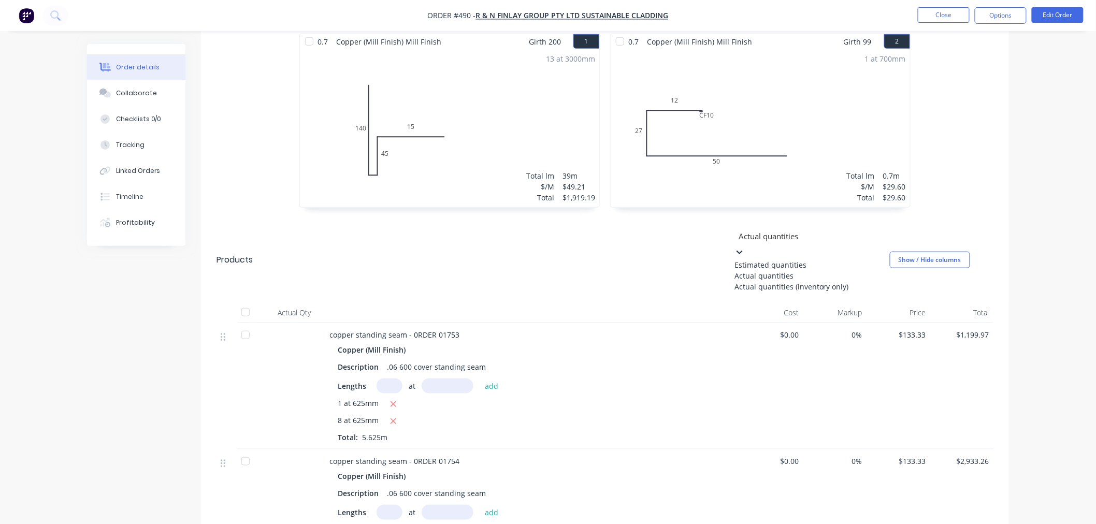
click at [783, 230] on div at bounding box center [812, 236] width 149 height 13
click at [783, 260] on div "Estimated quantities" at bounding box center [812, 265] width 155 height 11
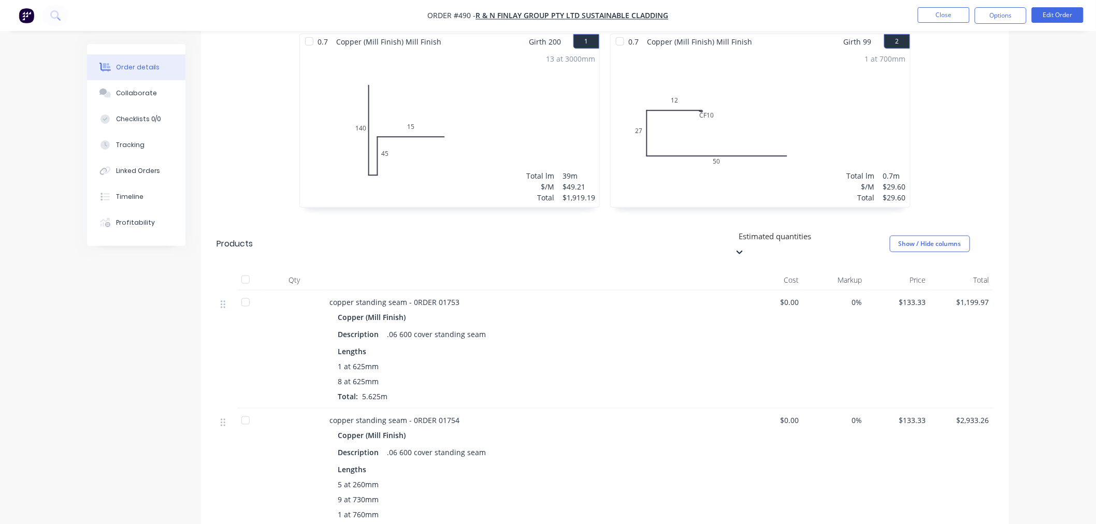
click at [773, 230] on div at bounding box center [812, 236] width 149 height 13
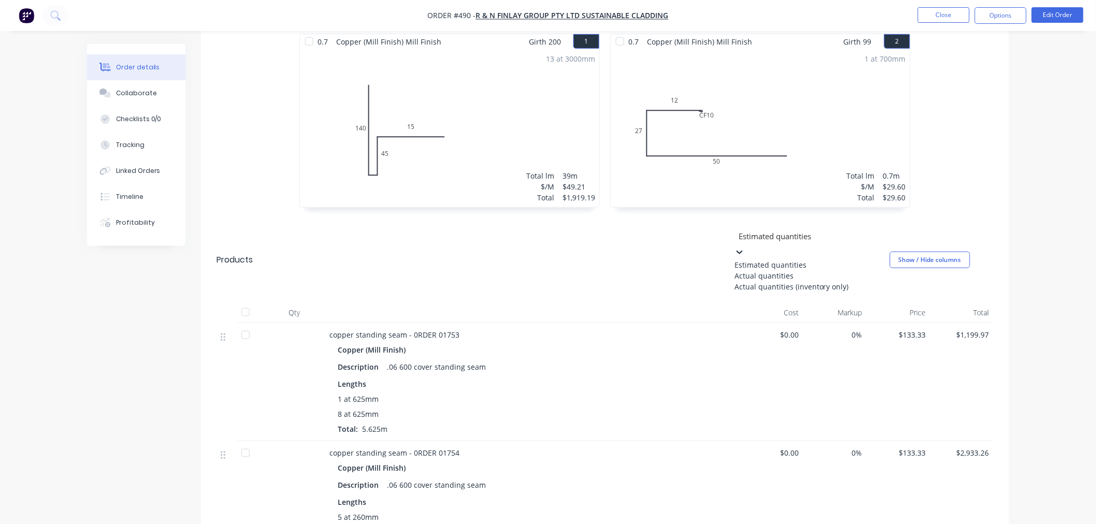
click at [793, 285] on div "Actual quantities (inventory only)" at bounding box center [812, 286] width 155 height 11
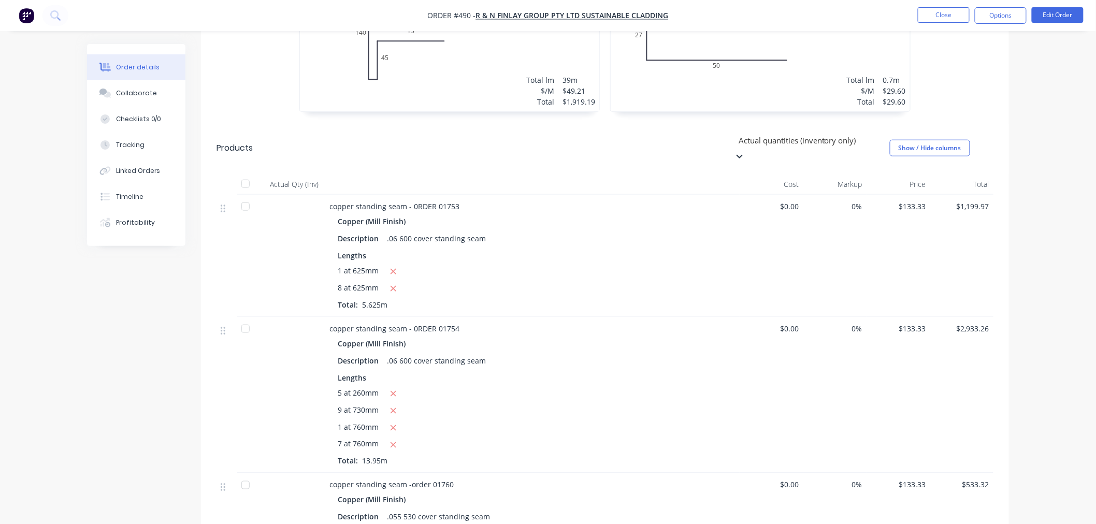
scroll to position [403, 0]
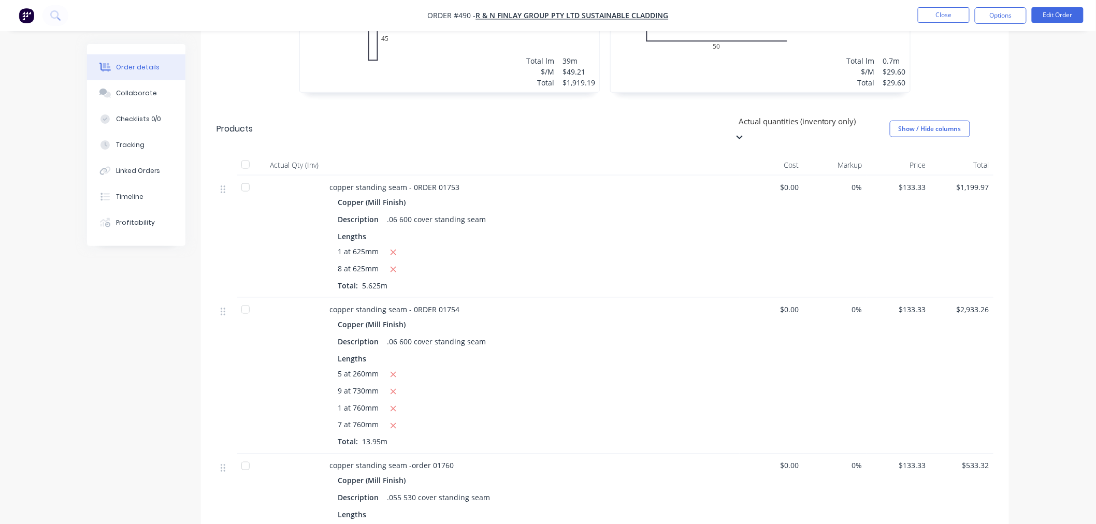
click at [810, 103] on header "Products option Actual quantities (inventory only), selected. Actual quantities…" at bounding box center [605, 129] width 808 height 52
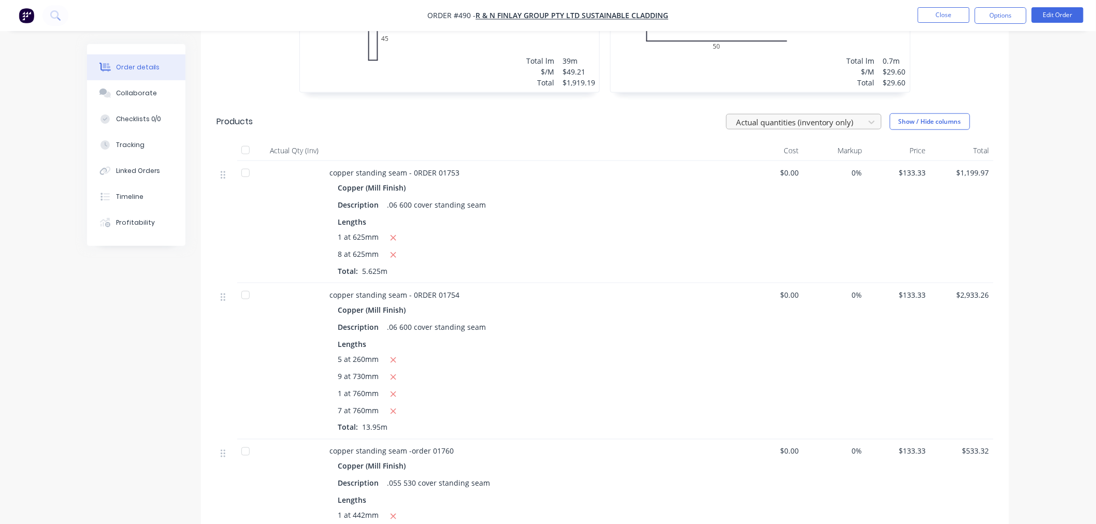
click at [812, 116] on div at bounding box center [797, 122] width 124 height 13
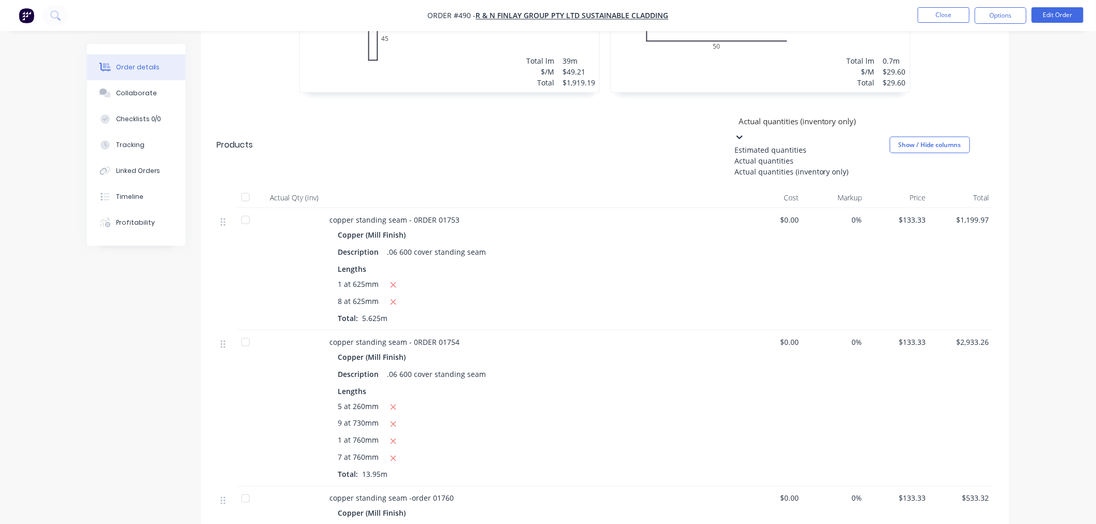
click at [801, 155] on div "Actual quantities" at bounding box center [812, 160] width 155 height 11
type input "1"
type input "85"
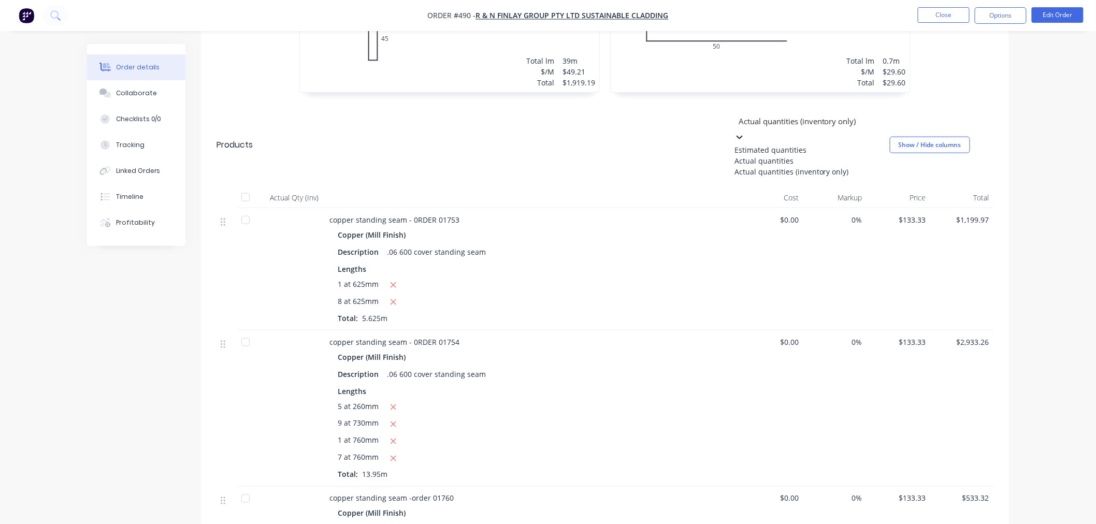
type input "85"
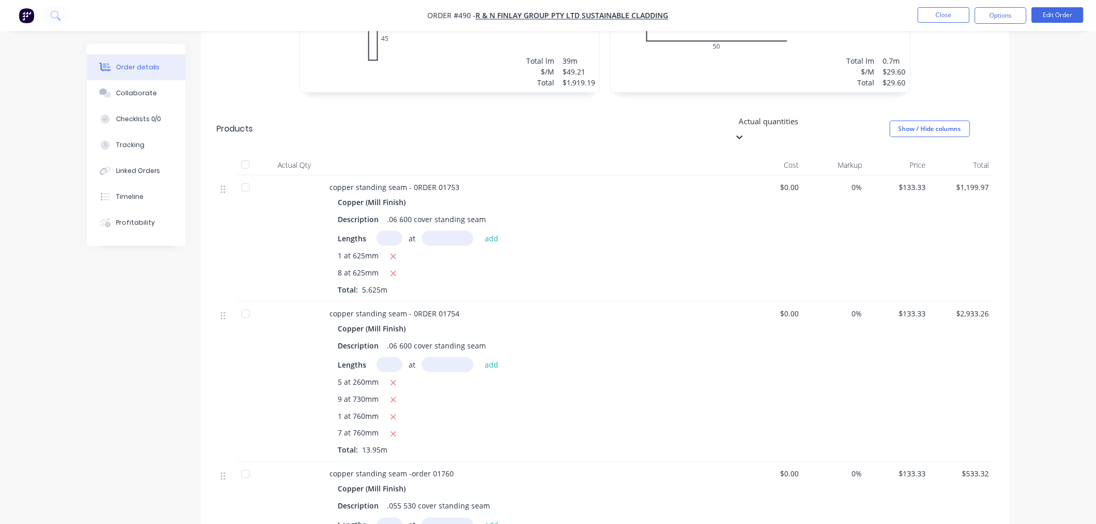
click at [796, 120] on header "Products option Actual quantities, selected. Actual quantities Show / Hide colu…" at bounding box center [605, 129] width 808 height 52
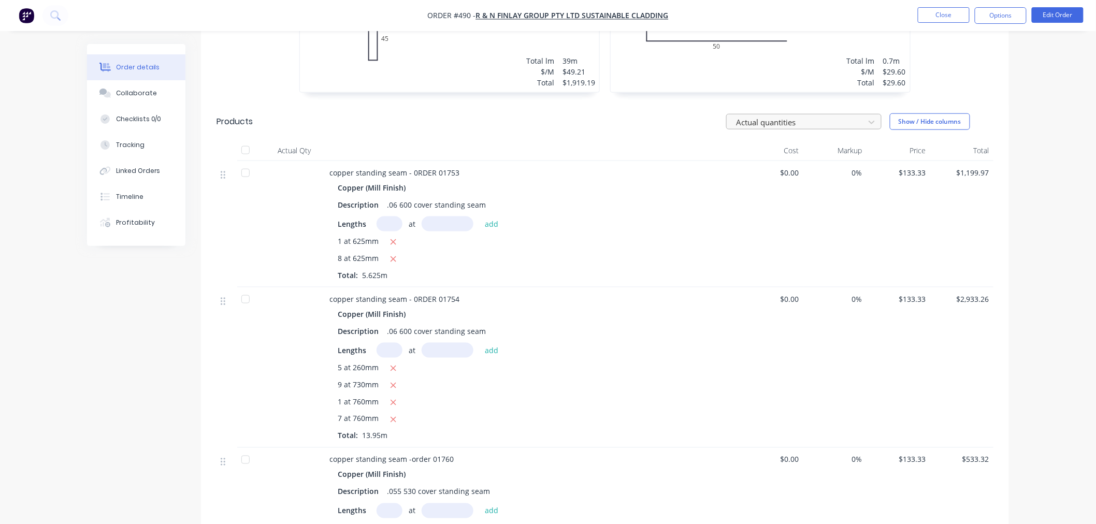
click at [783, 120] on div "Actual quantities" at bounding box center [797, 123] width 131 height 16
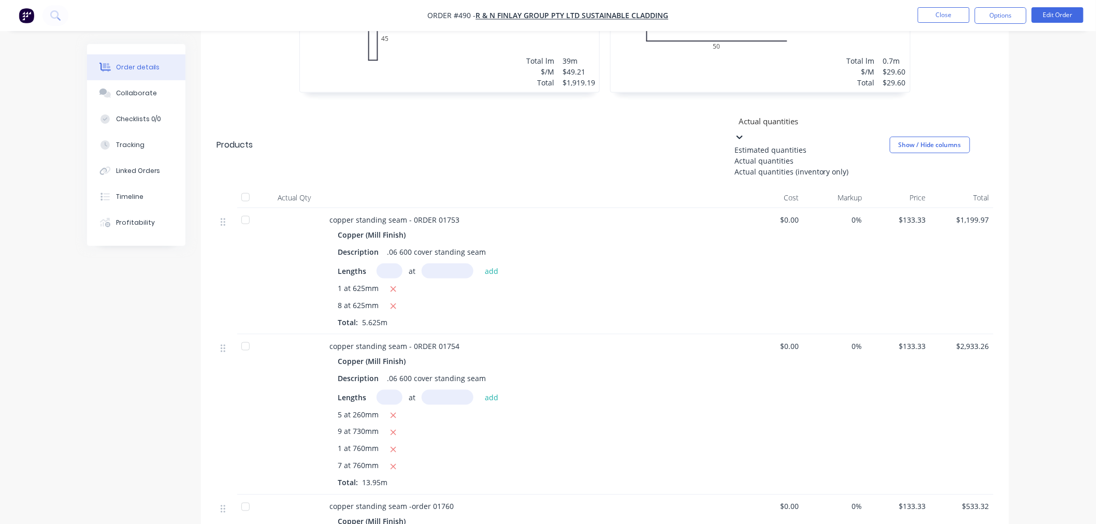
click at [783, 155] on div "Actual quantities" at bounding box center [812, 160] width 155 height 11
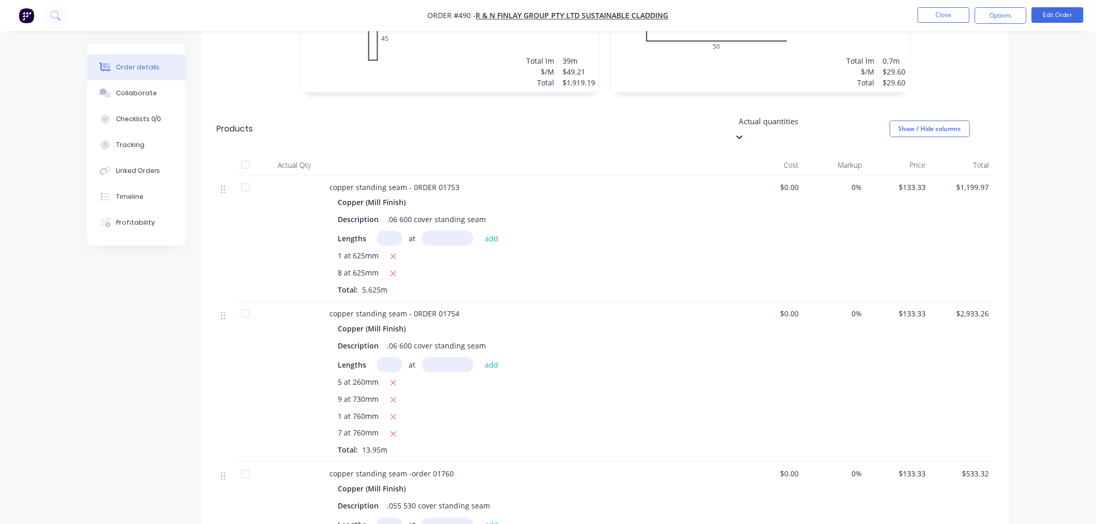
click at [780, 118] on div at bounding box center [812, 121] width 149 height 13
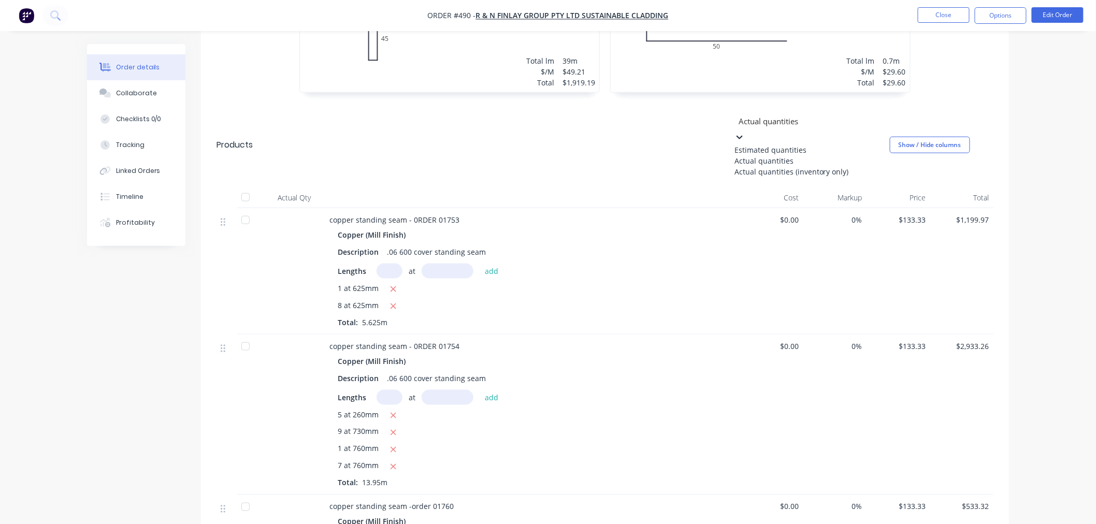
click at [781, 145] on div "Estimated quantities" at bounding box center [812, 150] width 155 height 11
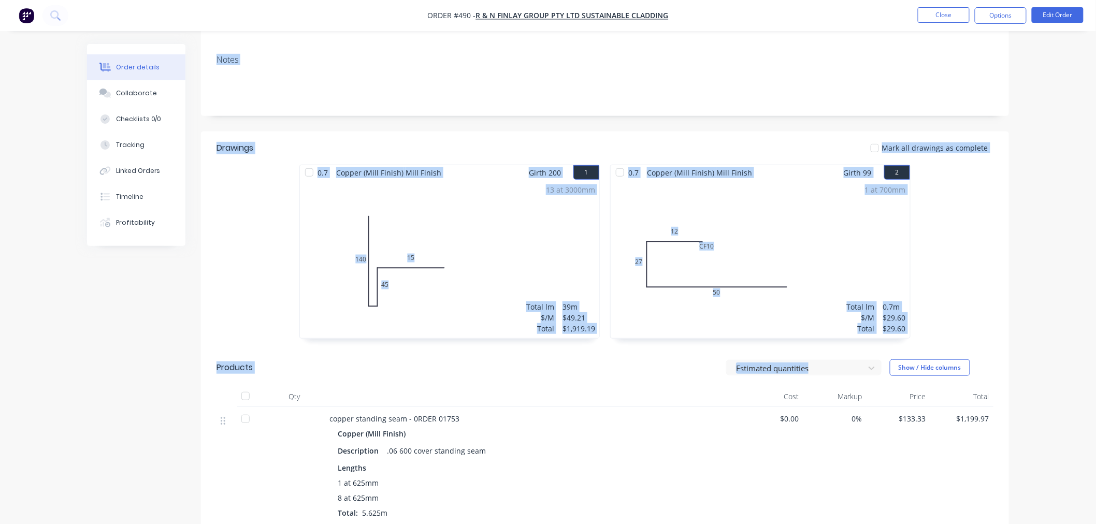
scroll to position [0, 0]
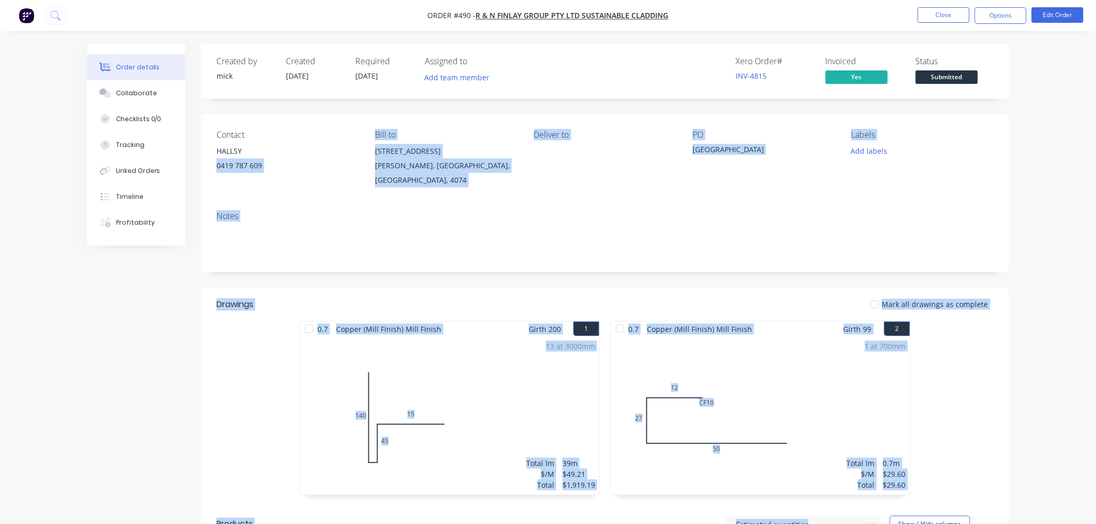
drag, startPoint x: 647, startPoint y: 173, endPoint x: 303, endPoint y: 147, distance: 345.0
click at [303, 147] on div "HALLSY" at bounding box center [288, 151] width 142 height 15
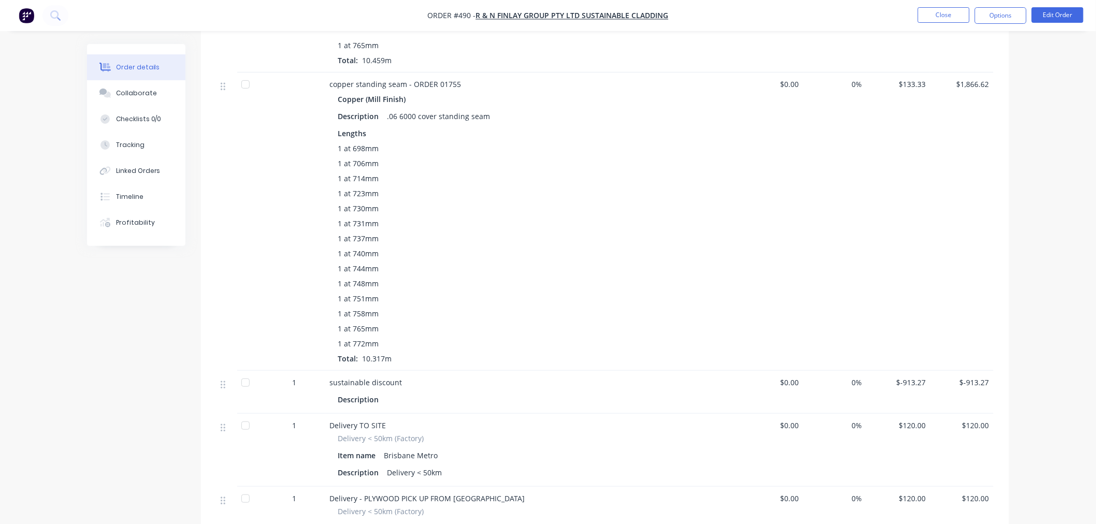
scroll to position [1617, 0]
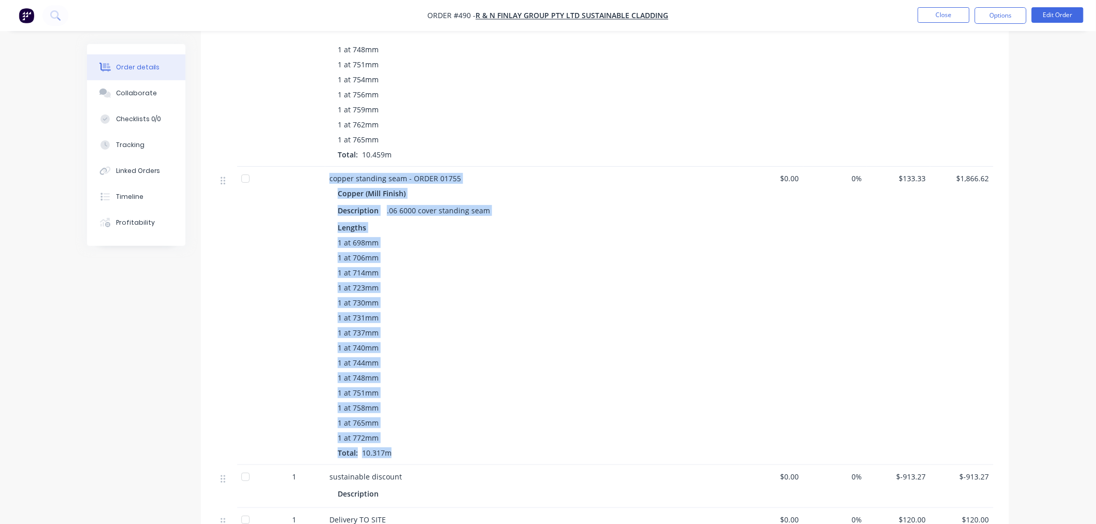
drag, startPoint x: 425, startPoint y: 447, endPoint x: 311, endPoint y: 156, distance: 312.2
click at [311, 167] on div "copper standing seam - ORDER 01755 Copper (Mill Finish) Description .06 6000 co…" at bounding box center [605, 316] width 777 height 298
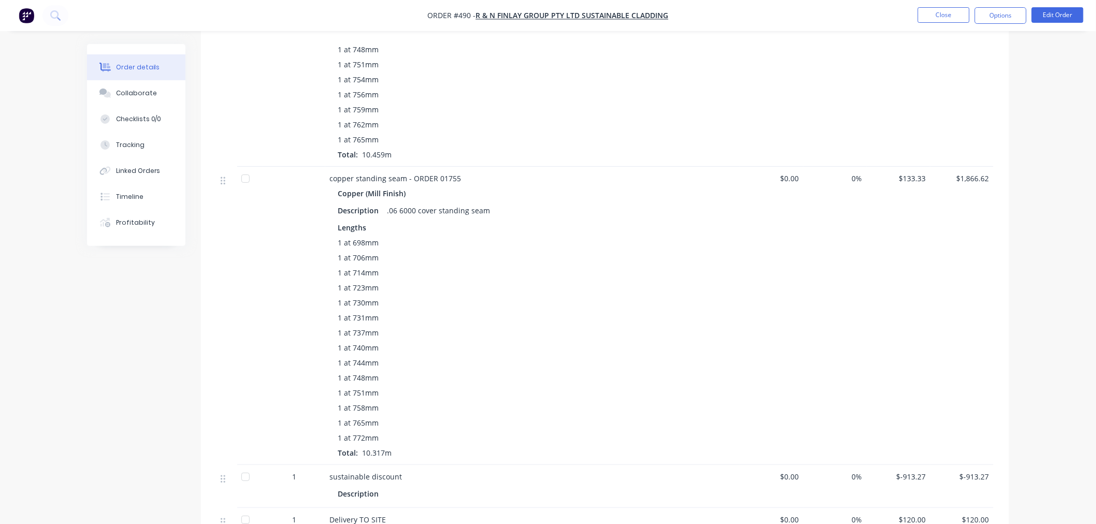
click at [310, 206] on div at bounding box center [294, 316] width 62 height 298
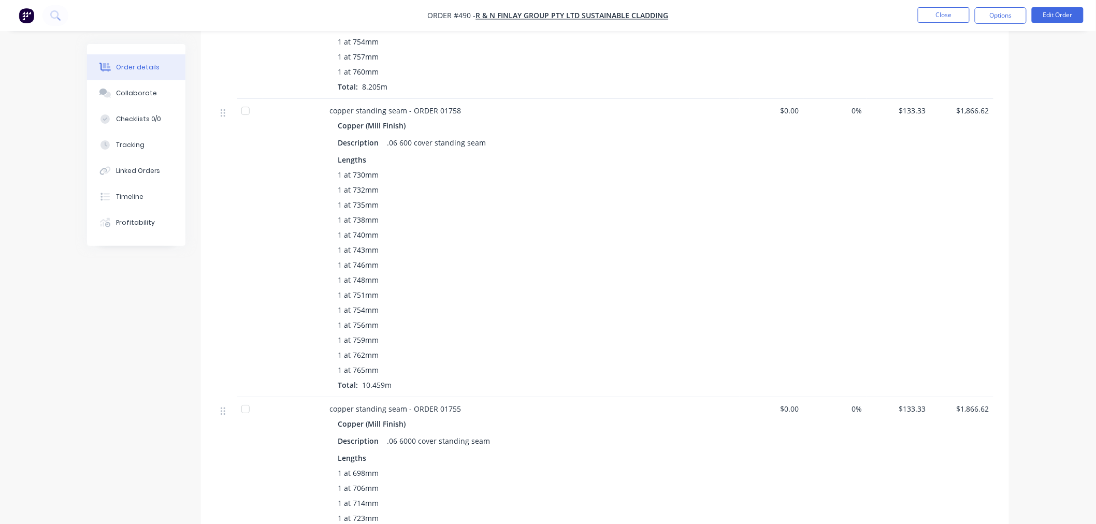
scroll to position [1328, 0]
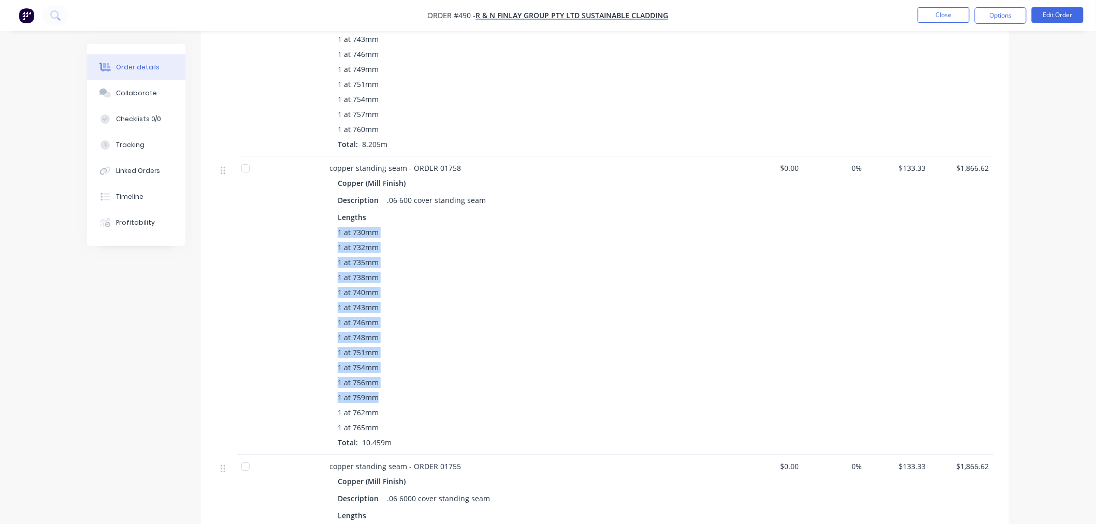
drag, startPoint x: 468, startPoint y: 384, endPoint x: 402, endPoint y: 211, distance: 185.8
click at [402, 212] on div "Lengths 1 at 730mm 1 at 732mm 1 at 735mm 1 at 738mm 1 at 740mm 1 at 743mm 1 at …" at bounding box center [533, 330] width 390 height 236
click at [500, 362] on div "1 at 754mm" at bounding box center [533, 367] width 390 height 11
drag, startPoint x: 433, startPoint y: 380, endPoint x: 376, endPoint y: 261, distance: 131.9
click at [376, 263] on div "1 at 730mm 1 at 732mm 1 at 735mm 1 at 738mm 1 at 740mm 1 at 743mm 1 at 746mm 1 …" at bounding box center [533, 337] width 390 height 221
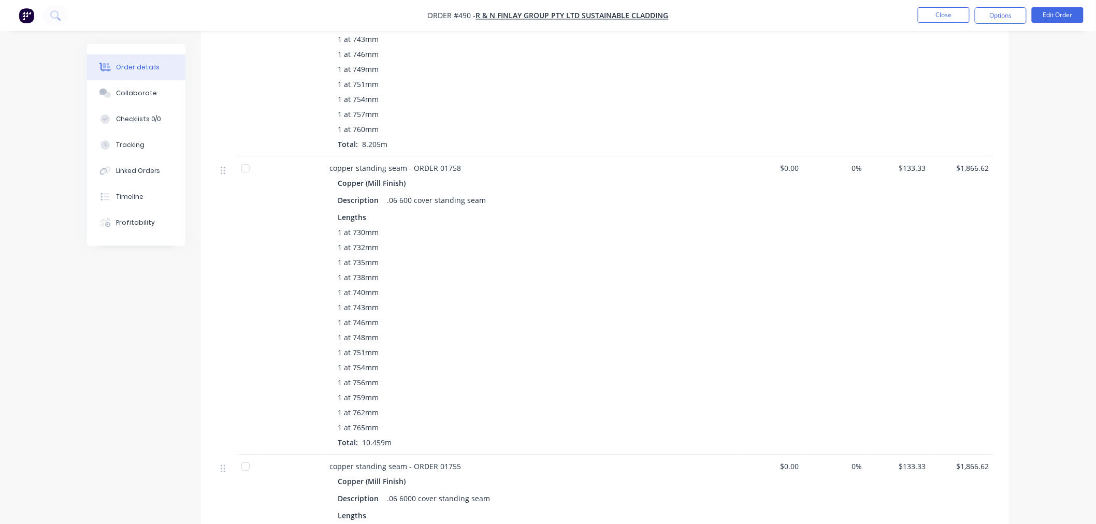
click at [427, 242] on div "1 at 732mm" at bounding box center [533, 247] width 390 height 11
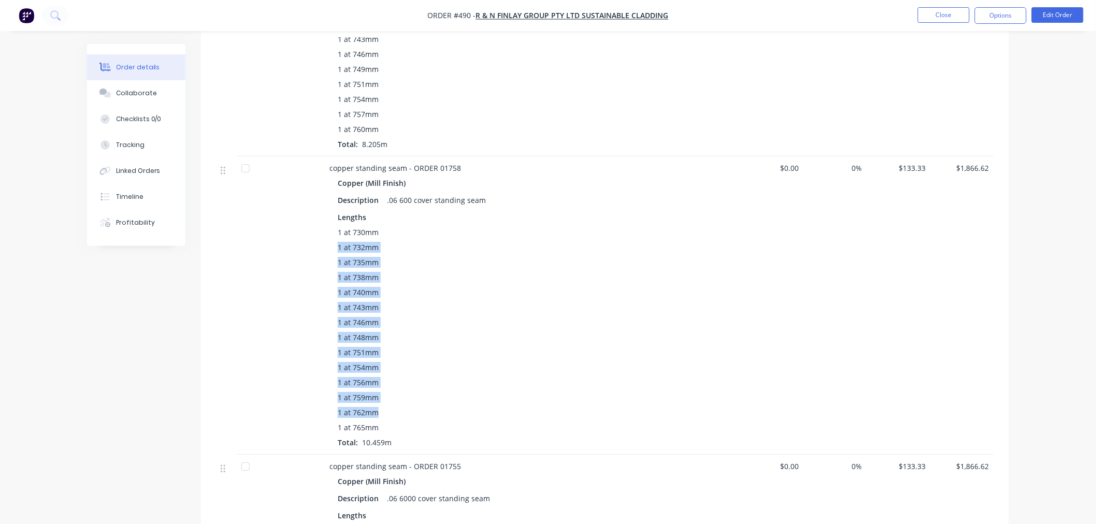
drag, startPoint x: 417, startPoint y: 216, endPoint x: 441, endPoint y: 407, distance: 193.2
click at [441, 407] on div "Lengths 1 at 730mm 1 at 732mm 1 at 735mm 1 at 738mm 1 at 740mm 1 at 743mm 1 at …" at bounding box center [533, 330] width 390 height 236
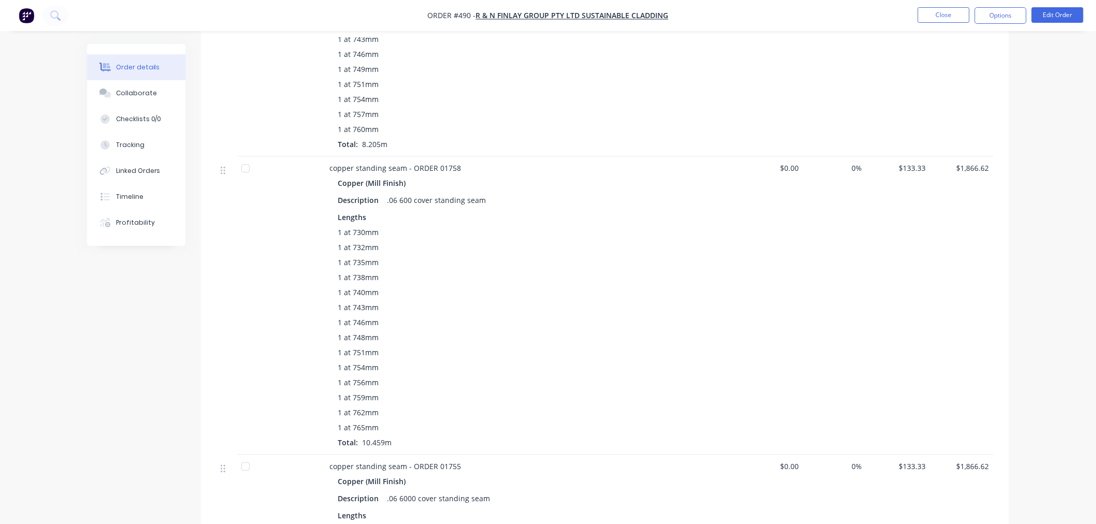
click at [438, 431] on div "1 at 730mm 1 at 732mm 1 at 735mm 1 at 738mm 1 at 740mm 1 at 743mm 1 at 746mm 1 …" at bounding box center [533, 337] width 390 height 221
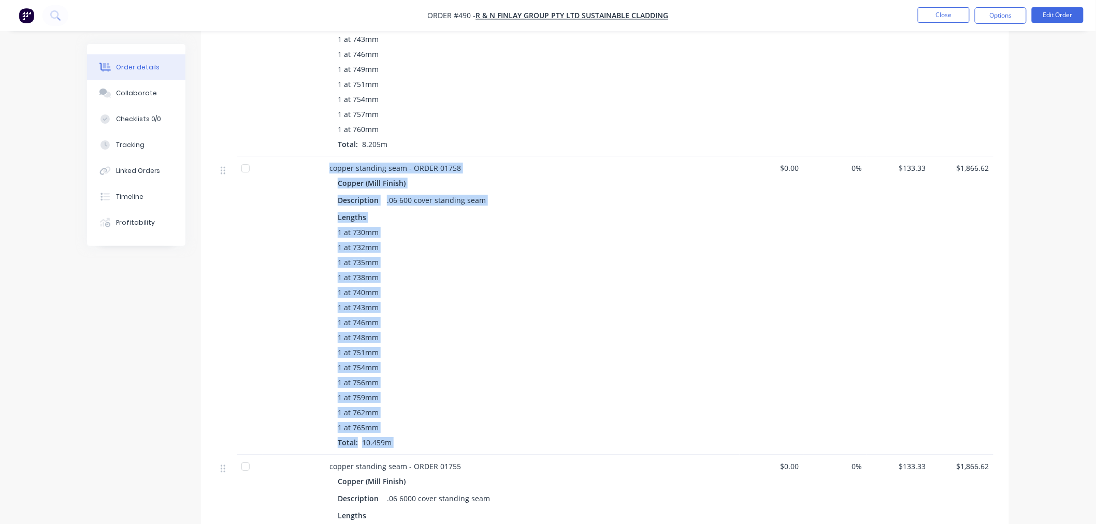
drag, startPoint x: 438, startPoint y: 431, endPoint x: 322, endPoint y: 184, distance: 272.6
click at [322, 184] on div "copper standing seam - ORDER 01758 Copper (Mill Finish) Description .06 600 cov…" at bounding box center [605, 305] width 777 height 298
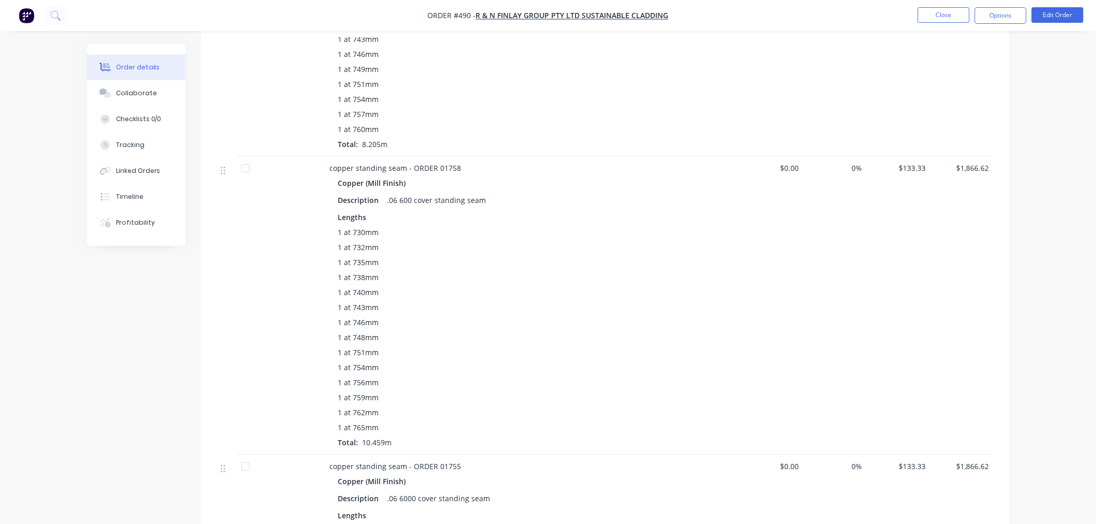
click at [320, 162] on div at bounding box center [294, 305] width 62 height 298
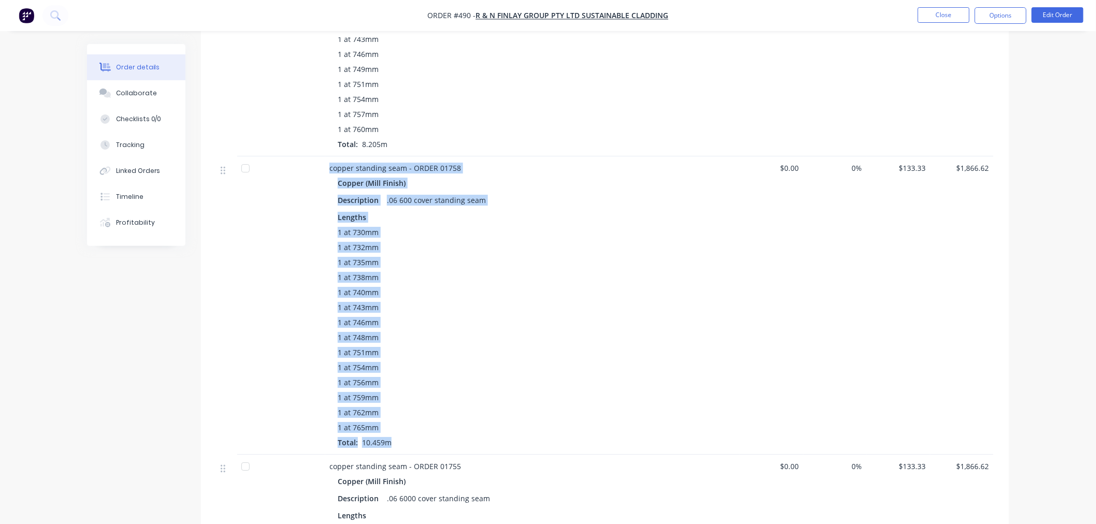
drag, startPoint x: 320, startPoint y: 156, endPoint x: 445, endPoint y: 441, distance: 310.9
click at [445, 441] on div "copper standing seam - ORDER 01758 Copper (Mill Finish) Description .06 600 cov…" at bounding box center [605, 305] width 777 height 298
click at [439, 435] on div "1 at 730mm 1 at 732mm 1 at 735mm 1 at 738mm 1 at 740mm 1 at 743mm 1 at 746mm 1 …" at bounding box center [533, 337] width 390 height 221
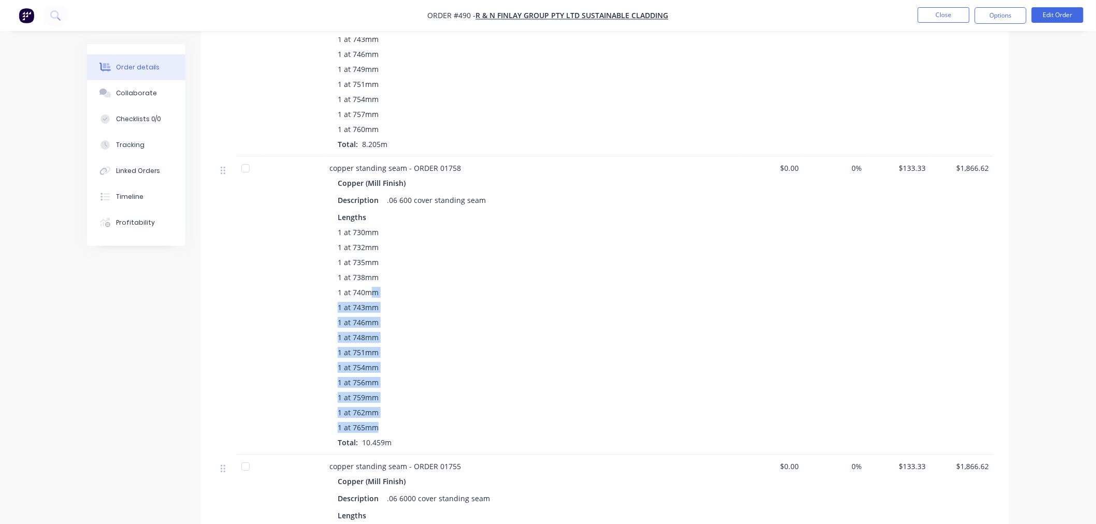
drag, startPoint x: 426, startPoint y: 420, endPoint x: 369, endPoint y: 276, distance: 154.9
click at [369, 276] on div "1 at 730mm 1 at 732mm 1 at 735mm 1 at 738mm 1 at 740mm 1 at 743mm 1 at 746mm 1 …" at bounding box center [533, 337] width 390 height 221
click at [369, 287] on span "1 at 740mm" at bounding box center [358, 292] width 41 height 11
click at [412, 302] on div "1 at 743mm" at bounding box center [533, 307] width 390 height 11
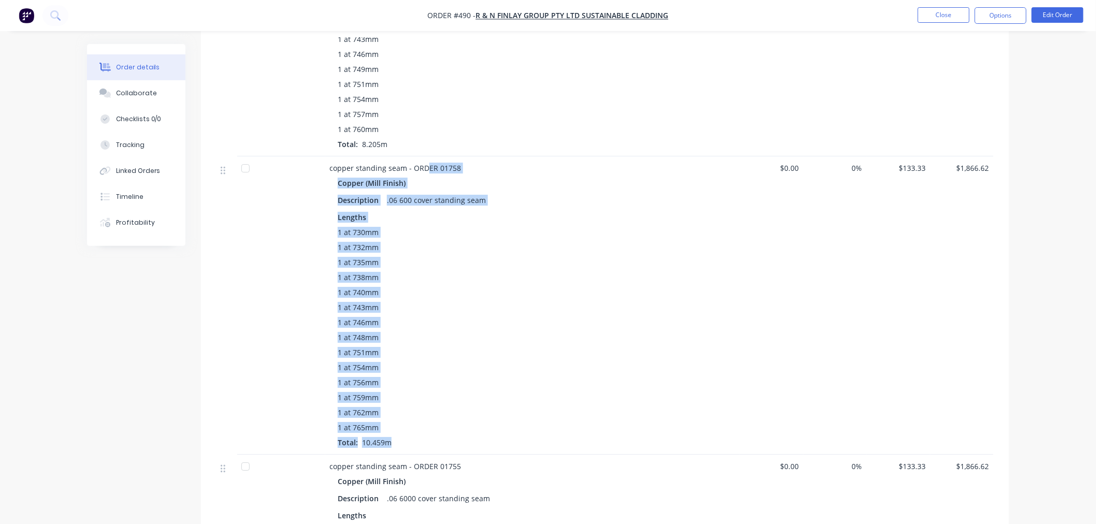
drag, startPoint x: 448, startPoint y: 439, endPoint x: 425, endPoint y: 148, distance: 292.6
click at [425, 156] on div "copper standing seam - ORDER 01758 Copper (Mill Finish) Description .06 600 cov…" at bounding box center [532, 305] width 415 height 298
click at [457, 198] on div "Copper (Mill Finish) Description .06 600 cover standing seam Lengths 1 at 730mm…" at bounding box center [533, 312] width 406 height 273
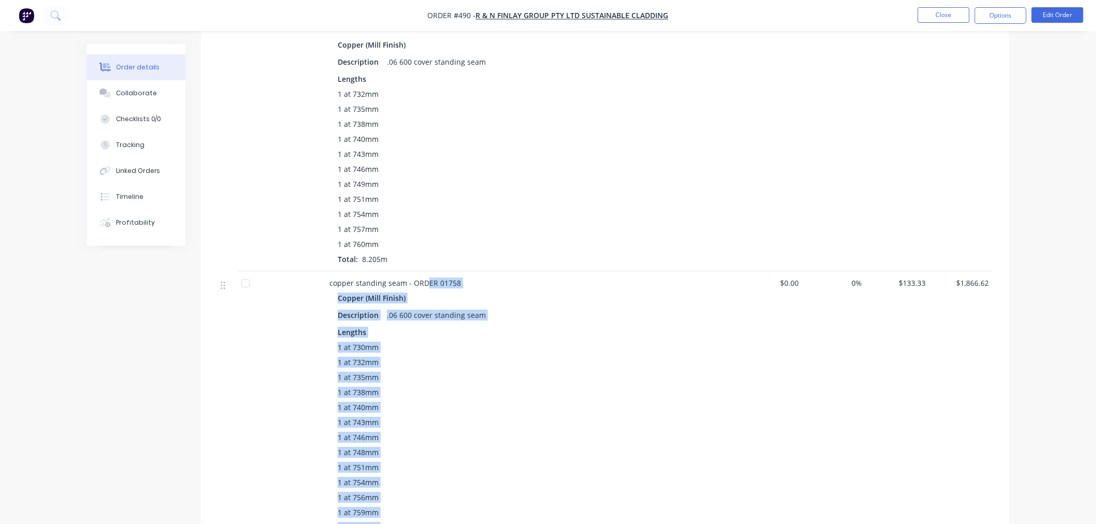
click at [527, 313] on div "Copper (Mill Finish) Description .06 600 cover standing seam Lengths 1 at 730mm…" at bounding box center [533, 427] width 406 height 273
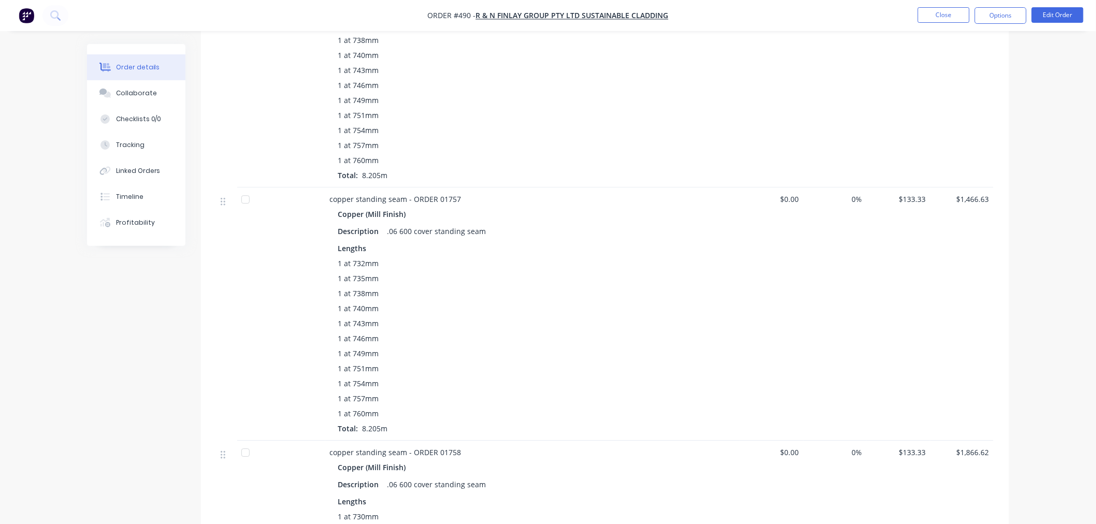
scroll to position [1040, 0]
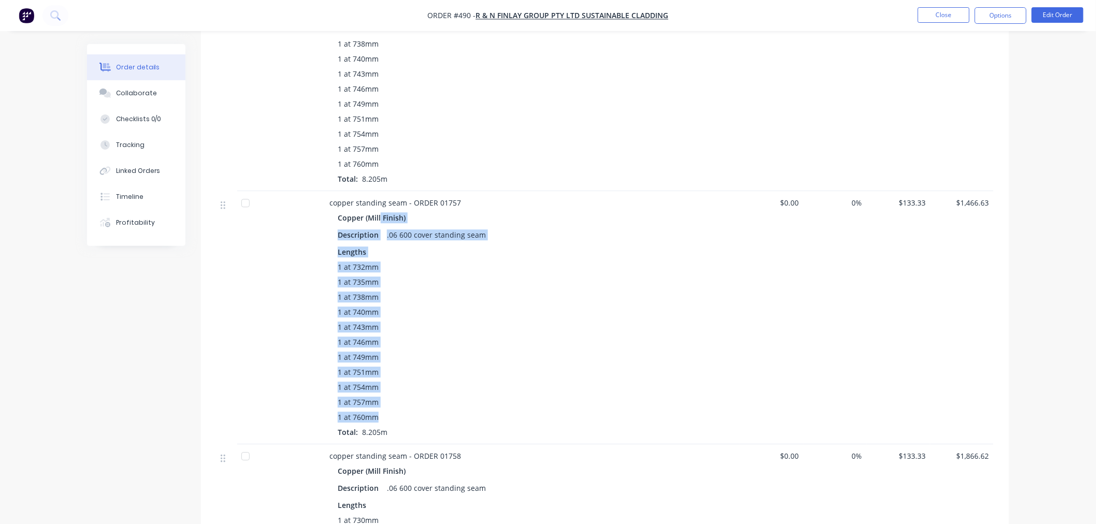
drag, startPoint x: 543, startPoint y: 406, endPoint x: 379, endPoint y: 199, distance: 263.7
click at [379, 199] on div "copper standing seam - ORDER 01757 Copper (Mill Finish) Description .06 600 cov…" at bounding box center [532, 317] width 415 height 253
click at [468, 337] on div "1 at 746mm" at bounding box center [533, 342] width 390 height 11
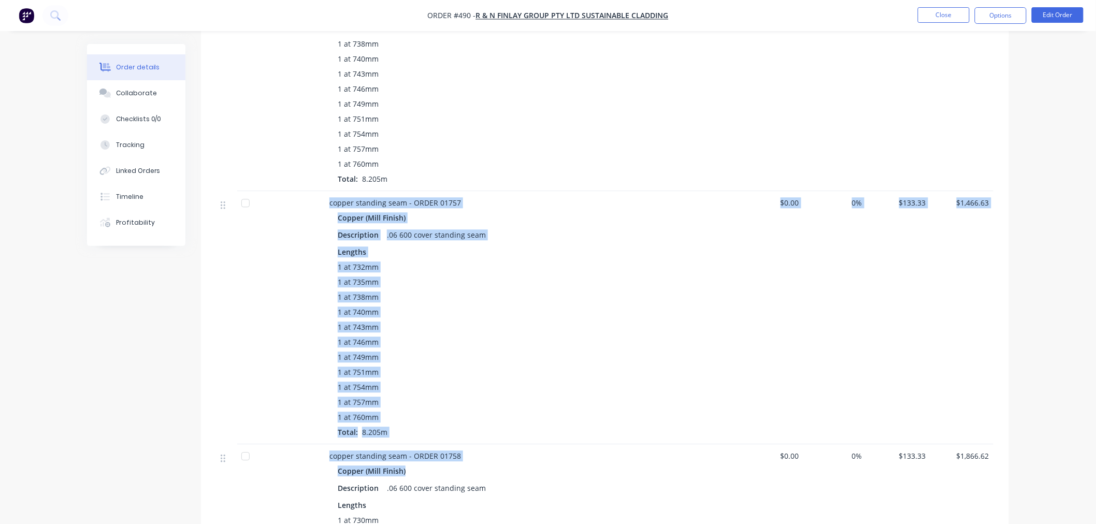
drag, startPoint x: 541, startPoint y: 454, endPoint x: 427, endPoint y: 159, distance: 316.8
click at [427, 159] on div "copper standing seam - 0RDER 01753 Copper (Mill Finish) Description .06 600 cov…" at bounding box center [605, 426] width 777 height 1806
click at [531, 263] on div "1 at 732mm 1 at 735mm 1 at 738mm 1 at 740mm 1 at 743mm 1 at 746mm 1 at 749mm 1 …" at bounding box center [533, 350] width 390 height 176
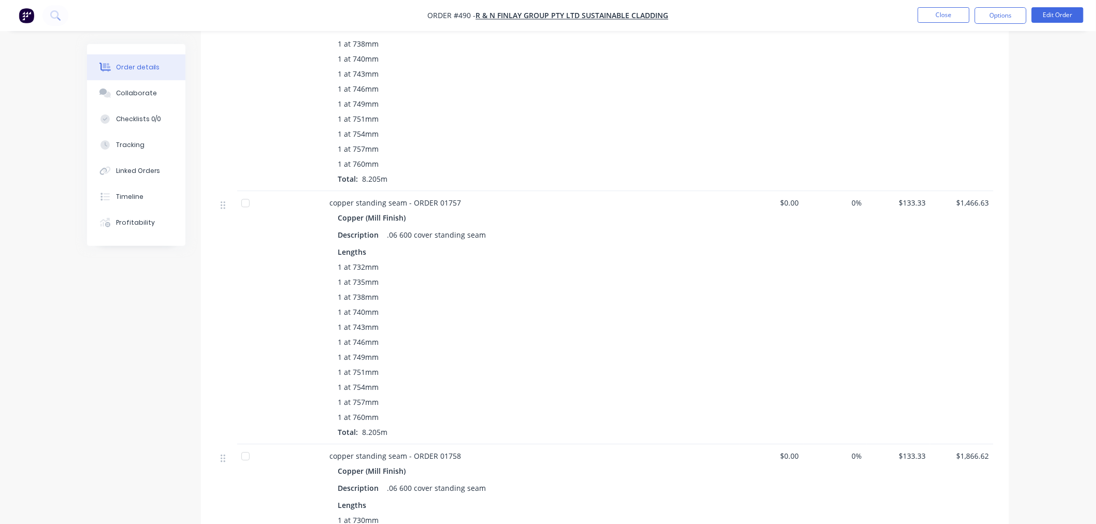
scroll to position [868, 0]
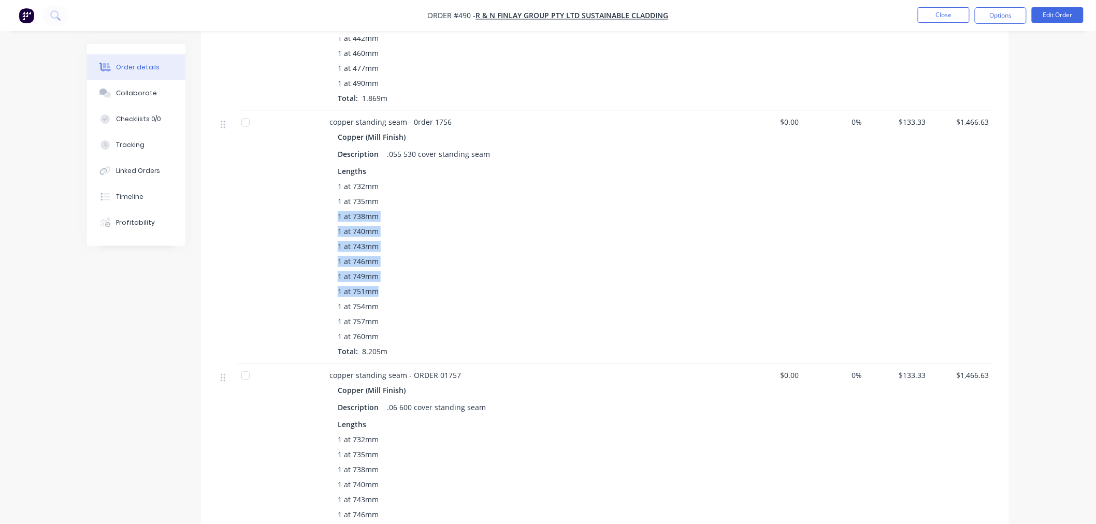
drag, startPoint x: 540, startPoint y: 285, endPoint x: 459, endPoint y: 161, distance: 148.2
click at [459, 166] on div "Lengths 1 at 732mm 1 at 735mm 1 at 738mm 1 at 740mm 1 at 743mm 1 at 746mm 1 at …" at bounding box center [533, 261] width 390 height 191
click at [536, 301] on div "1 at 754mm" at bounding box center [533, 306] width 390 height 11
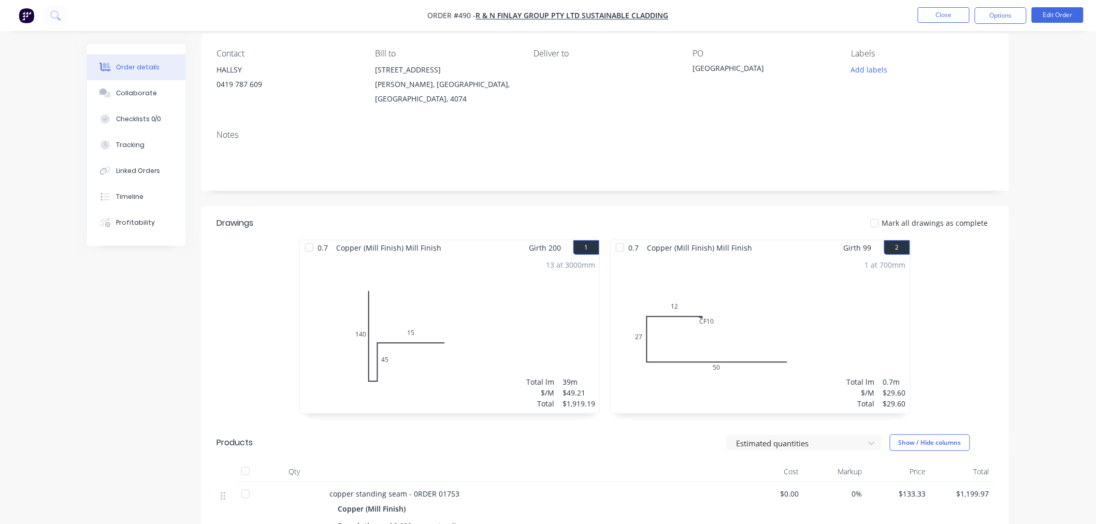
scroll to position [4, 0]
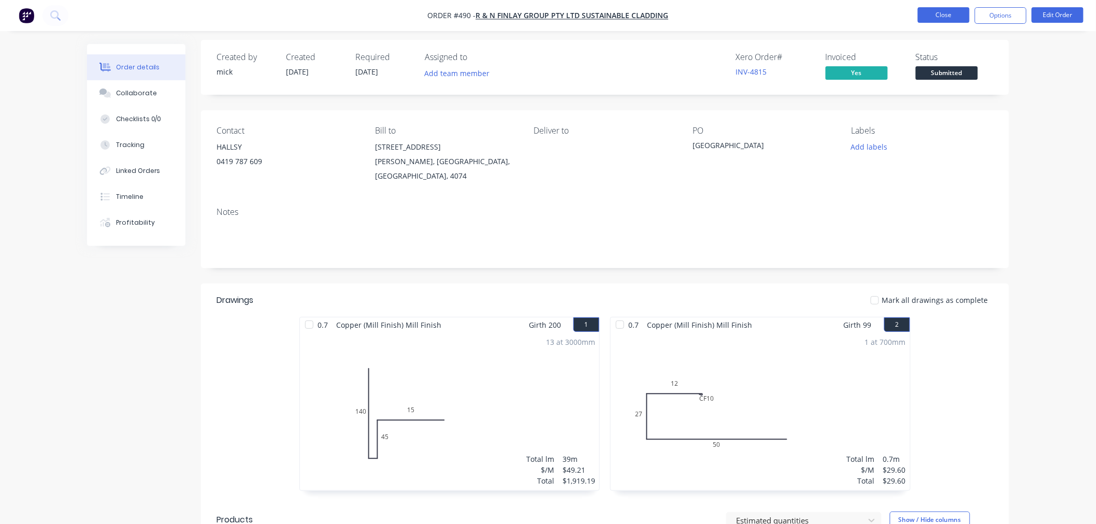
click at [926, 16] on button "Close" at bounding box center [944, 15] width 52 height 16
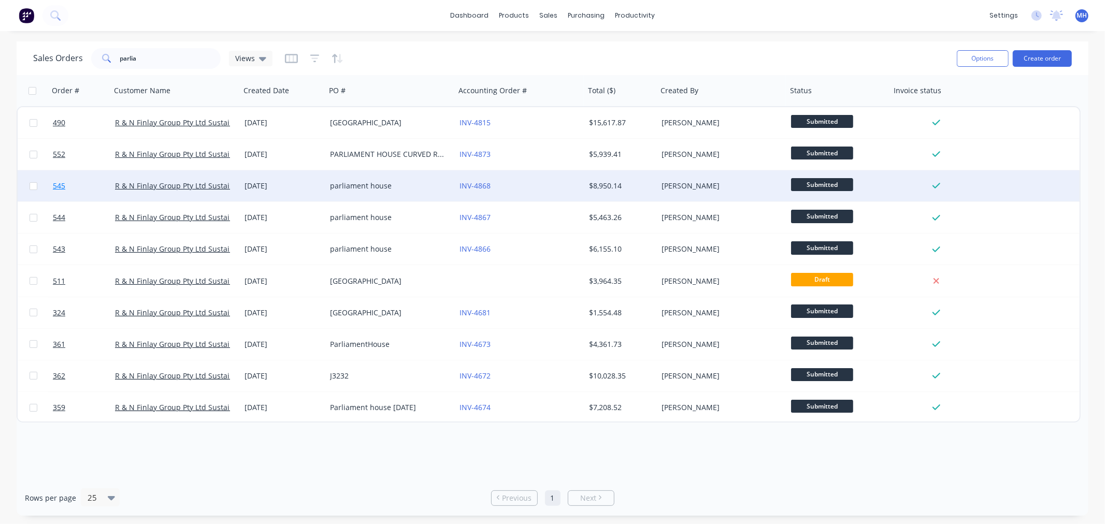
click at [79, 189] on link "545" at bounding box center [84, 185] width 62 height 31
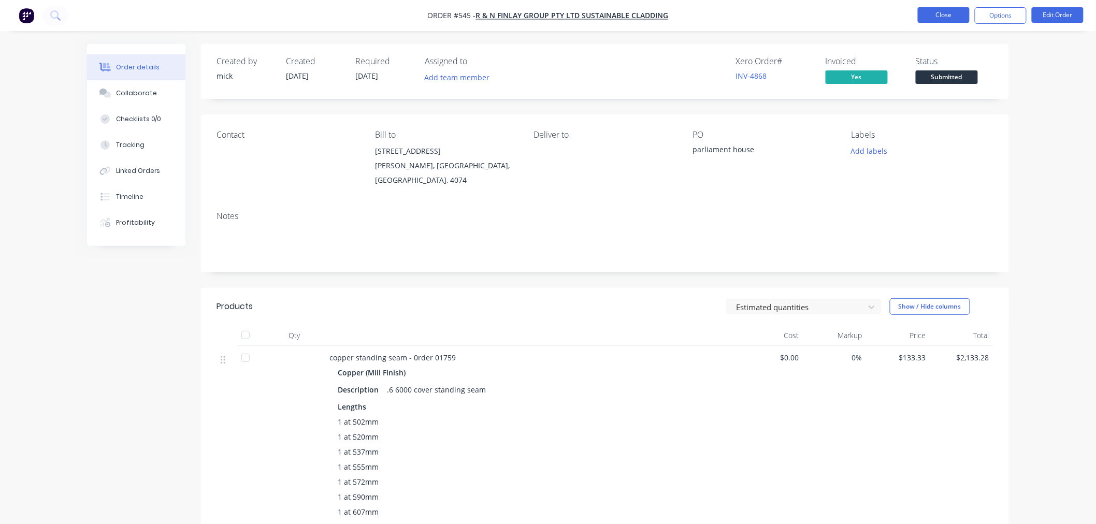
click at [940, 14] on button "Close" at bounding box center [944, 15] width 52 height 16
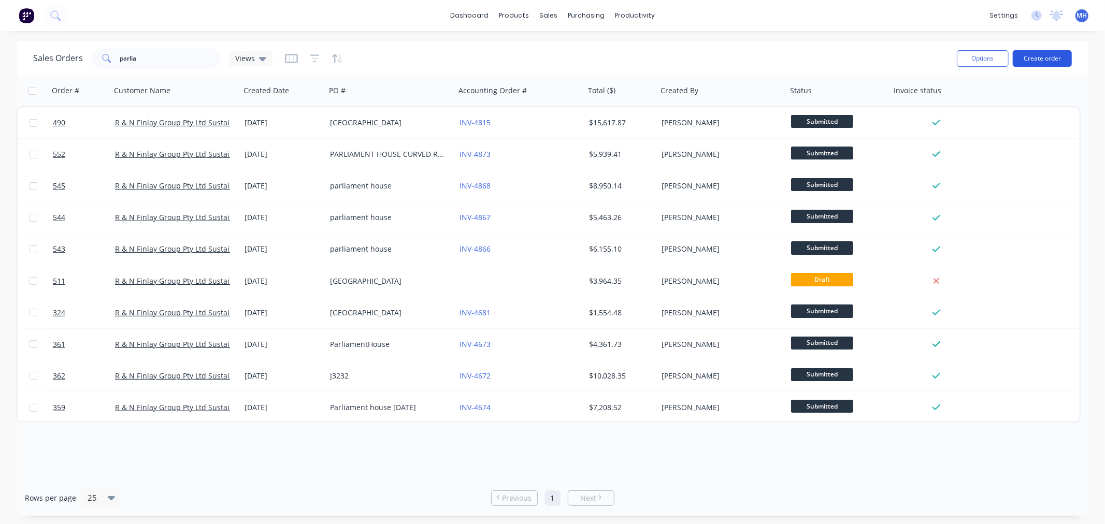
click at [1051, 61] on button "Create order" at bounding box center [1042, 58] width 59 height 17
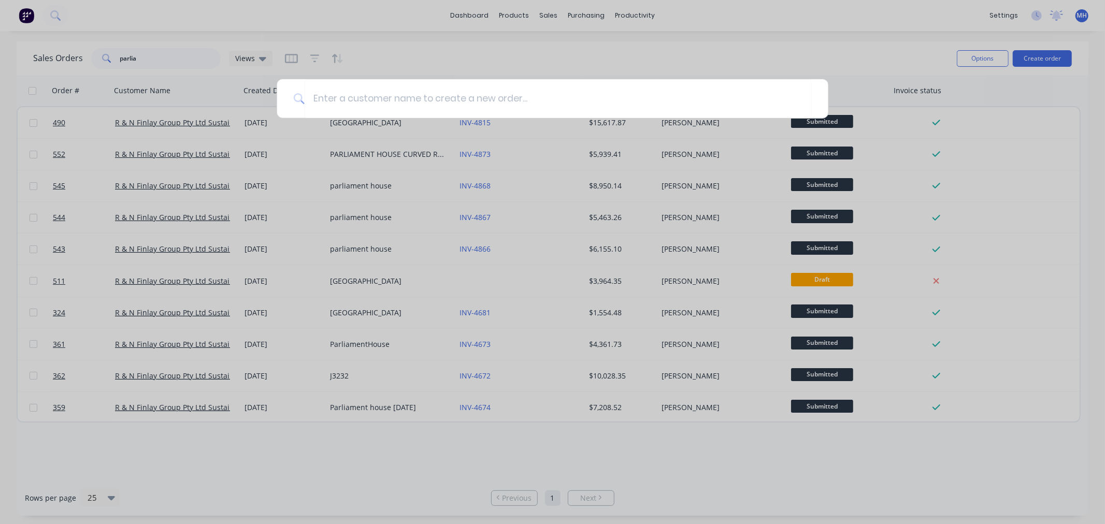
click at [564, 79] on div at bounding box center [552, 99] width 553 height 40
drag, startPoint x: 547, startPoint y: 87, endPoint x: 475, endPoint y: 101, distance: 73.4
click at [545, 89] on input at bounding box center [558, 98] width 507 height 39
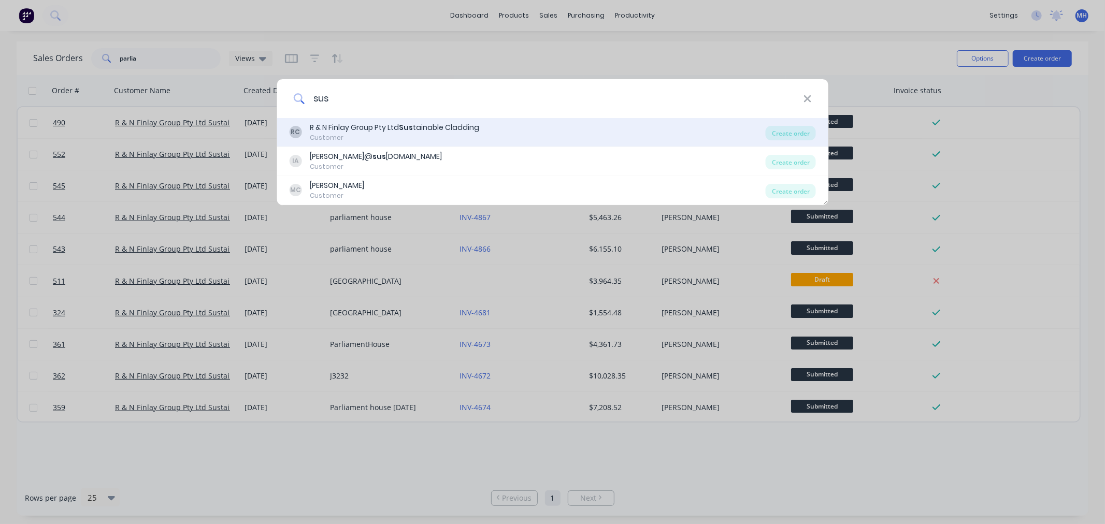
type input "sus"
click at [389, 130] on div "R & N Finlay Group Pty Ltd Sus tainable Cladding" at bounding box center [394, 127] width 169 height 11
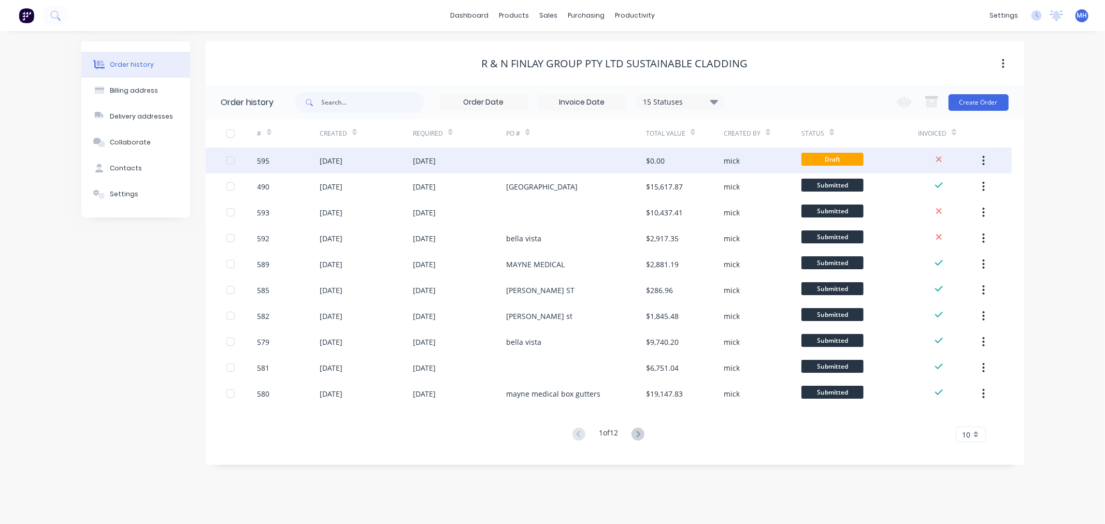
click at [508, 158] on div at bounding box center [576, 161] width 140 height 26
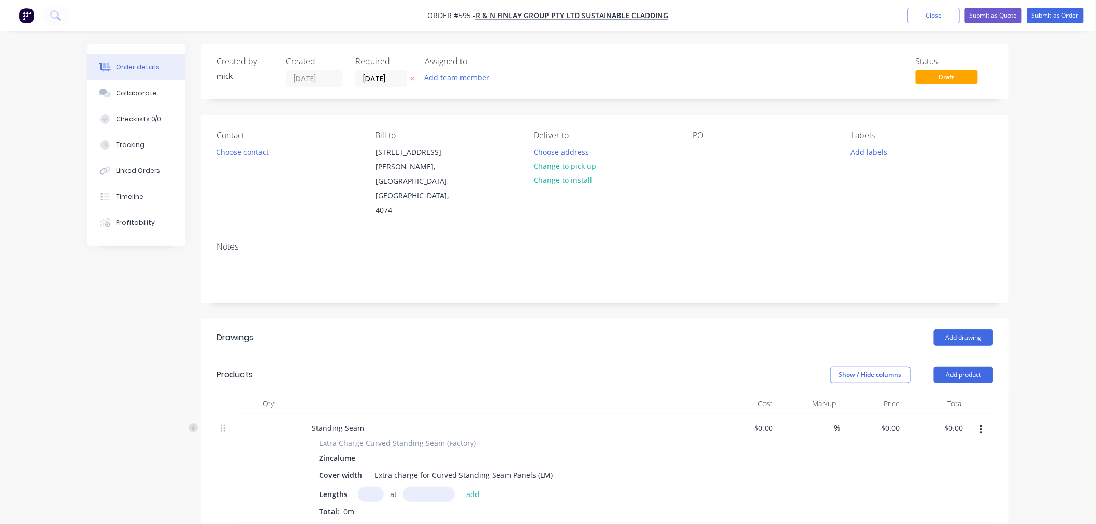
click at [706, 142] on div "PO" at bounding box center [764, 175] width 142 height 88
drag, startPoint x: 702, startPoint y: 149, endPoint x: 705, endPoint y: 154, distance: 5.6
click at [701, 149] on div at bounding box center [701, 152] width 17 height 15
drag, startPoint x: 703, startPoint y: 160, endPoint x: 728, endPoint y: 180, distance: 32.4
click at [703, 159] on div "PO DUMMY INVOICE DONT PAY" at bounding box center [764, 175] width 142 height 88
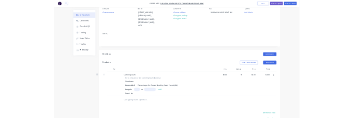
scroll to position [230, 0]
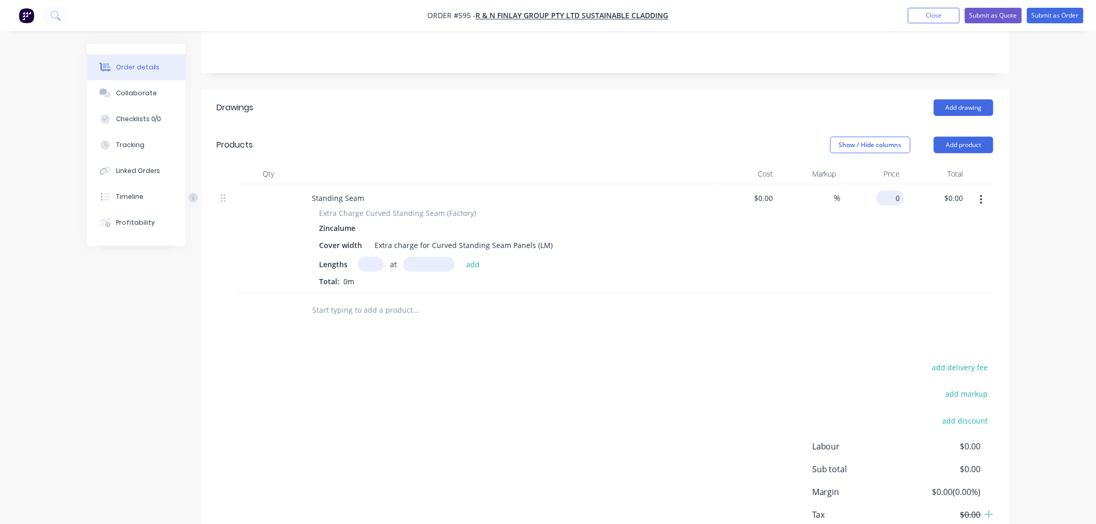
click at [898, 191] on input "0" at bounding box center [893, 198] width 24 height 15
type input "$133.33"
type input "0.00"
type input "$0.00"
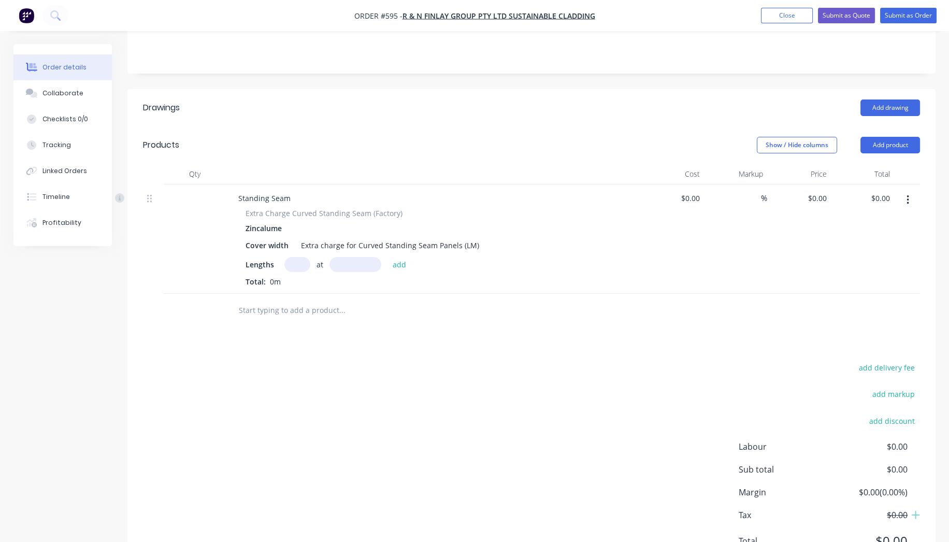
drag, startPoint x: 270, startPoint y: 196, endPoint x: 266, endPoint y: 193, distance: 5.5
click at [271, 221] on div "Zincalume" at bounding box center [266, 228] width 40 height 15
click at [266, 221] on div "Zincalume" at bounding box center [266, 228] width 40 height 15
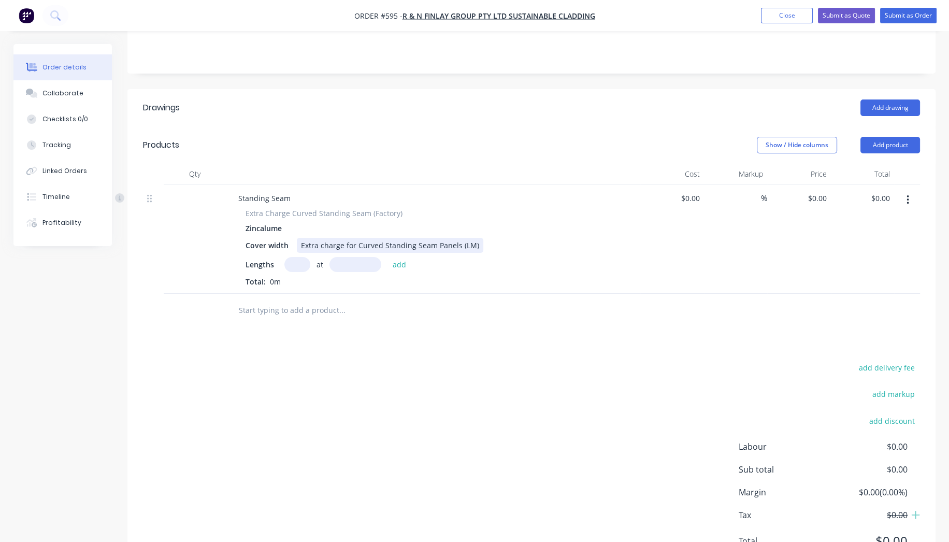
click at [265, 221] on div "Zincalume" at bounding box center [266, 228] width 40 height 15
click at [907, 191] on button "button" at bounding box center [908, 200] width 24 height 19
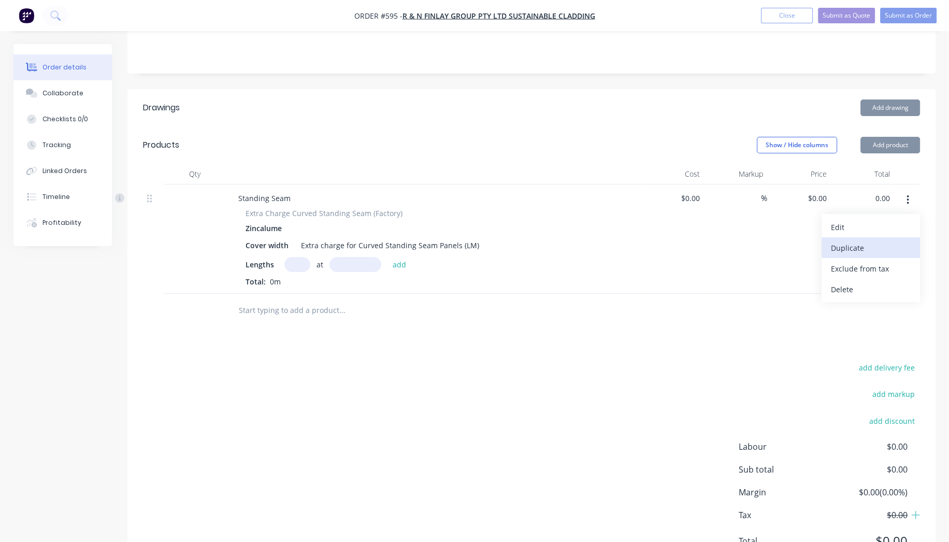
type input "$0.00"
click at [852, 282] on div "Delete" at bounding box center [871, 289] width 80 height 15
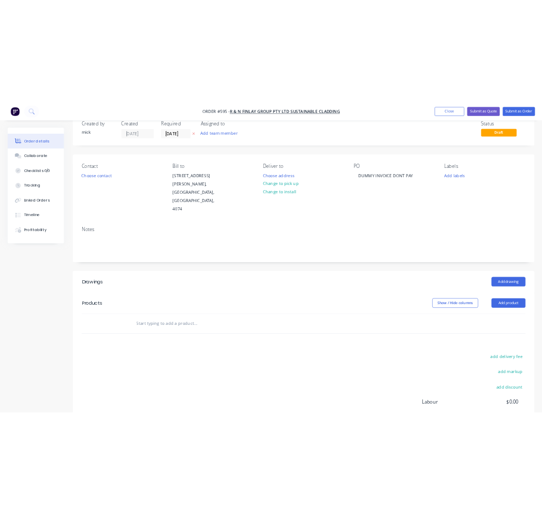
scroll to position [0, 0]
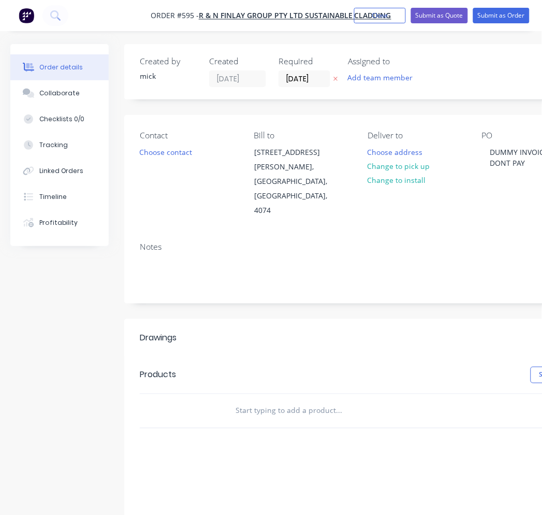
click at [303, 401] on input "text" at bounding box center [338, 411] width 207 height 21
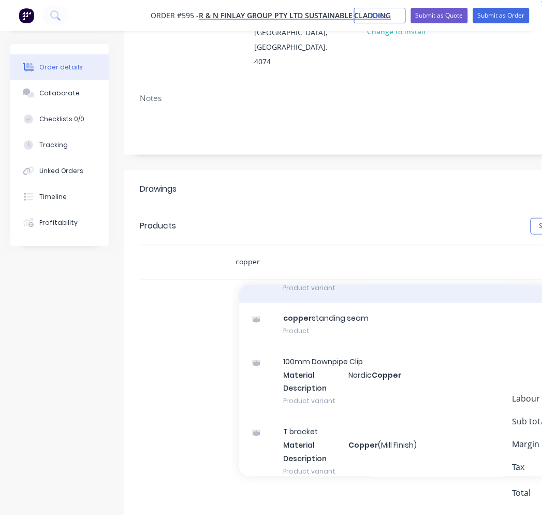
scroll to position [978, 0]
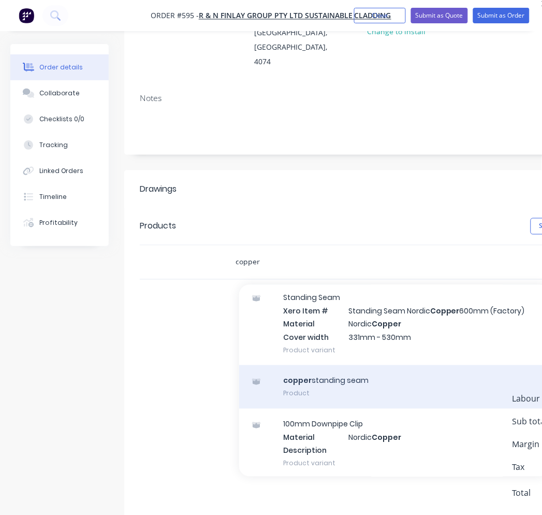
type input "copper"
click at [387, 365] on div "copper standing seam Product" at bounding box center [394, 387] width 311 height 44
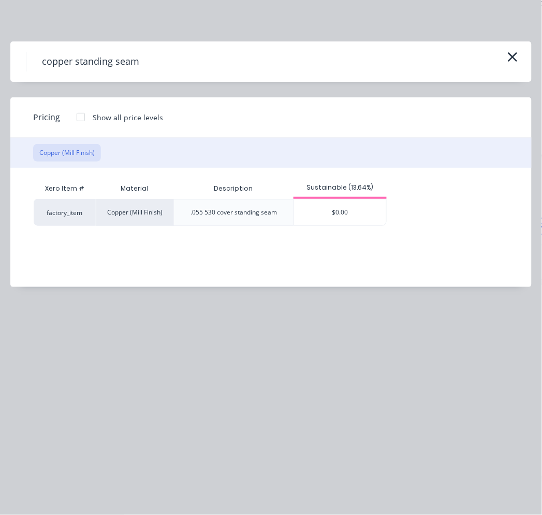
click at [80, 117] on div at bounding box center [80, 117] width 21 height 21
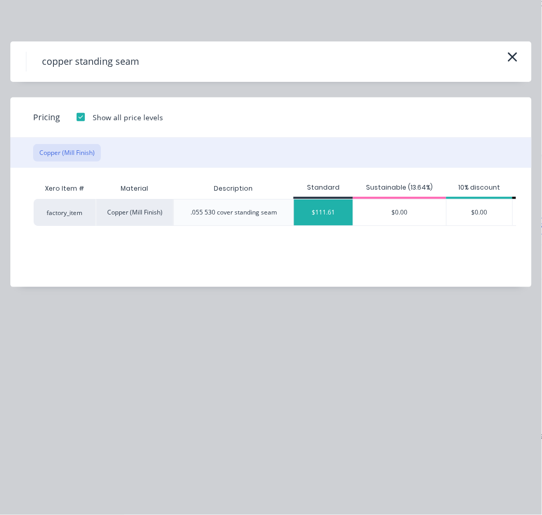
click at [343, 215] on div "$111.61" at bounding box center [323, 212] width 59 height 26
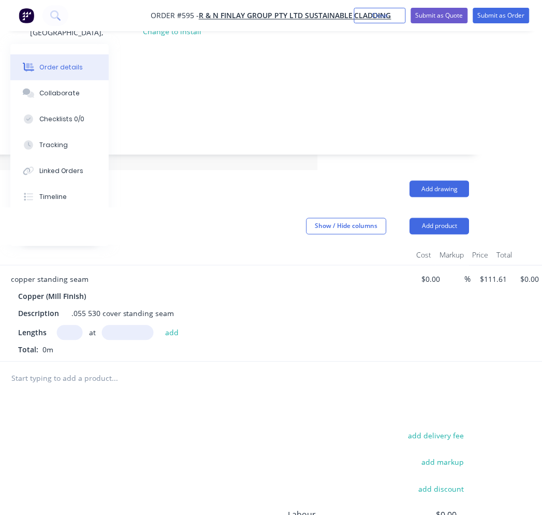
scroll to position [149, 228]
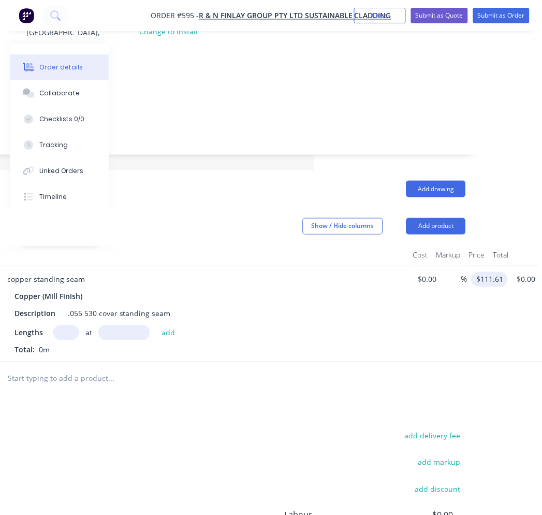
click at [492, 272] on input "$111.61" at bounding box center [492, 279] width 32 height 15
click at [470, 292] on div "133.33 133.33" at bounding box center [486, 314] width 36 height 96
type input "$133.33"
click at [66, 325] on input "text" at bounding box center [66, 332] width 26 height 15
type input "1"
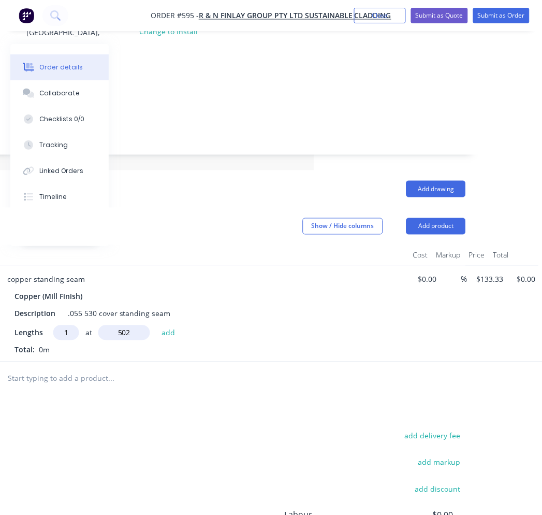
type input "502mm"
drag, startPoint x: 159, startPoint y: 304, endPoint x: 73, endPoint y: 306, distance: 86.0
click at [162, 325] on button "add" at bounding box center [168, 332] width 24 height 14
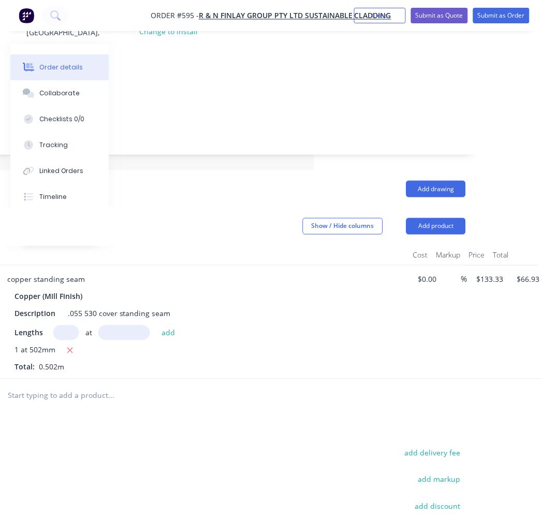
type input "$66.93"
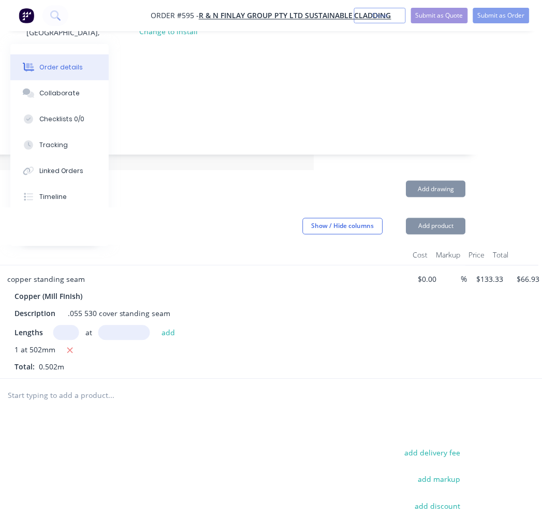
click at [64, 325] on input "text" at bounding box center [66, 332] width 26 height 15
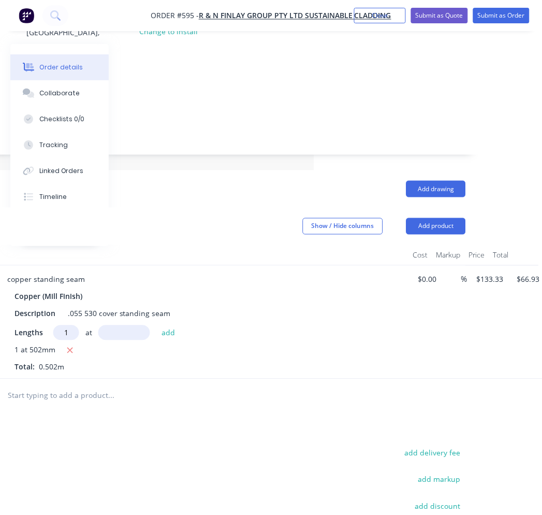
type input "1"
type input "520"
click at [168, 325] on button "add" at bounding box center [168, 332] width 24 height 14
type input "$136.26"
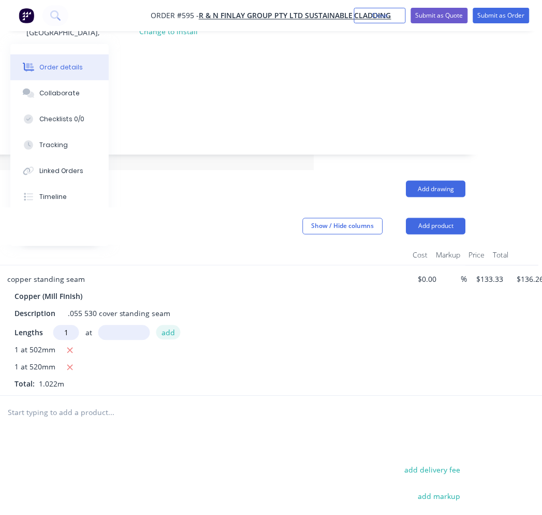
type input "1"
type input "537mm"
click at [168, 325] on button "add" at bounding box center [168, 332] width 24 height 14
type input "$207.86"
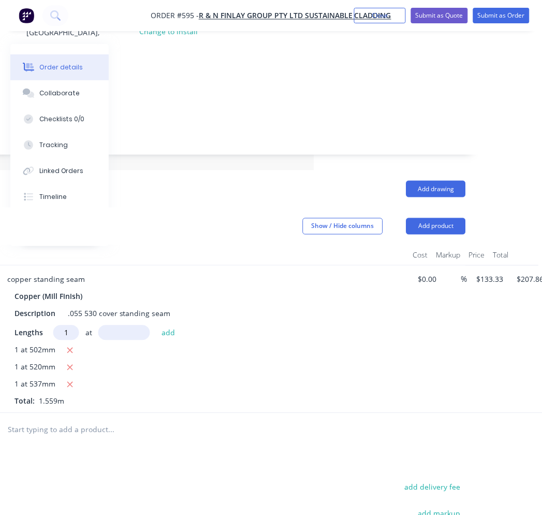
type input "1"
type input "555"
click at [164, 325] on button "add" at bounding box center [168, 332] width 24 height 14
type input "$281.86"
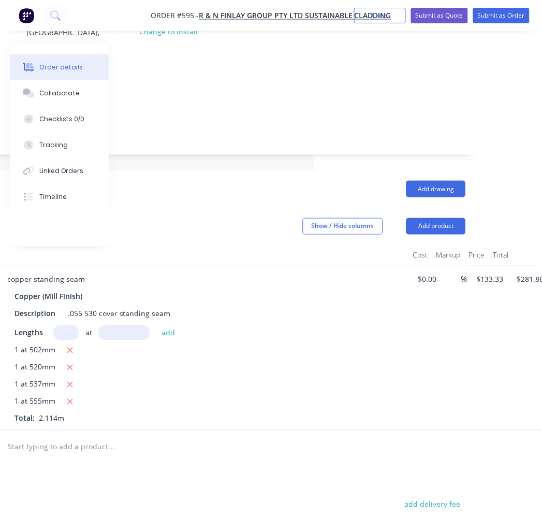
click at [132, 325] on input "text" at bounding box center [124, 332] width 52 height 15
drag, startPoint x: 72, startPoint y: 297, endPoint x: 66, endPoint y: 303, distance: 8.1
click at [66, 325] on input "text" at bounding box center [66, 332] width 26 height 15
type input "1"
click at [119, 325] on input "text" at bounding box center [124, 332] width 52 height 15
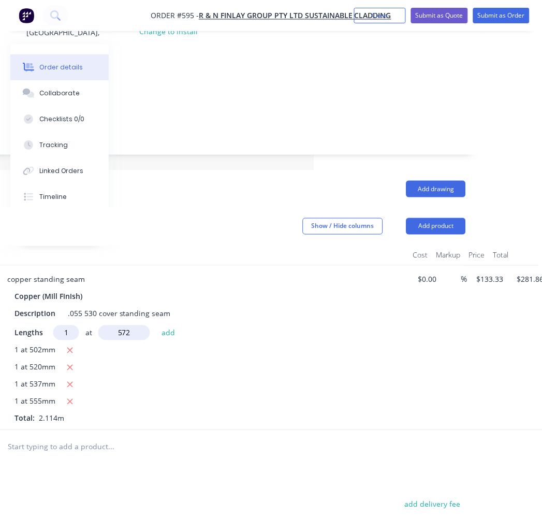
type input "572"
click at [171, 325] on button "add" at bounding box center [168, 332] width 24 height 14
type input "$358.12"
type input "1"
type input "590"
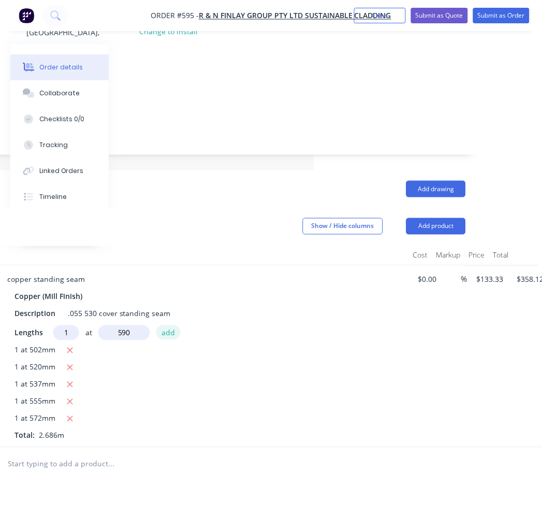
click at [170, 325] on button "add" at bounding box center [168, 332] width 24 height 14
type input "$436.79"
type input "1"
type input "607"
click at [165, 325] on button "add" at bounding box center [168, 332] width 24 height 14
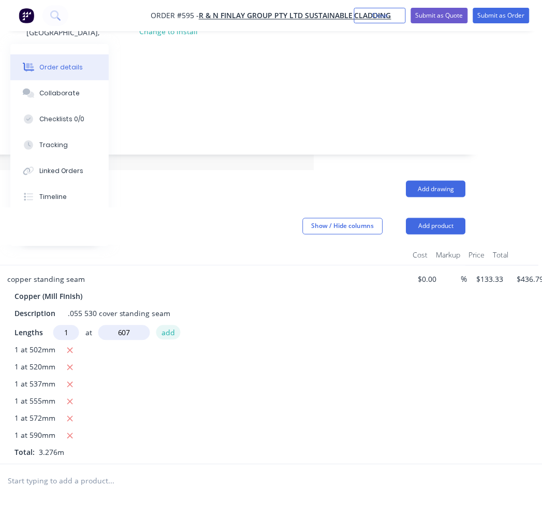
type input "$517.72"
type input "1"
type input "642"
click at [164, 325] on button "add" at bounding box center [168, 332] width 24 height 14
type input "$603.32"
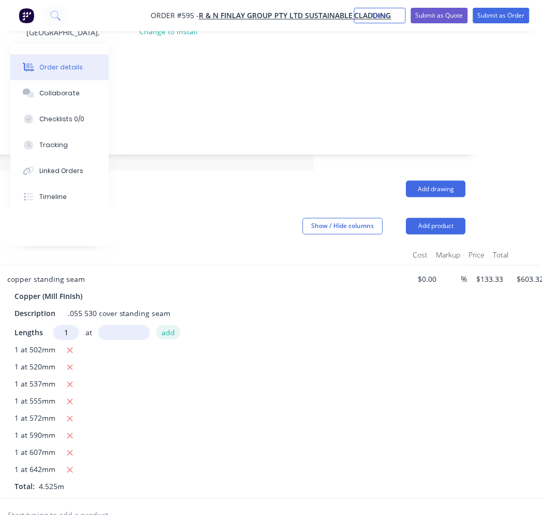
type input "1"
type input "660"
drag, startPoint x: 162, startPoint y: 306, endPoint x: 155, endPoint y: 306, distance: 6.2
click at [162, 325] on button "add" at bounding box center [168, 332] width 24 height 14
type input "$691.32"
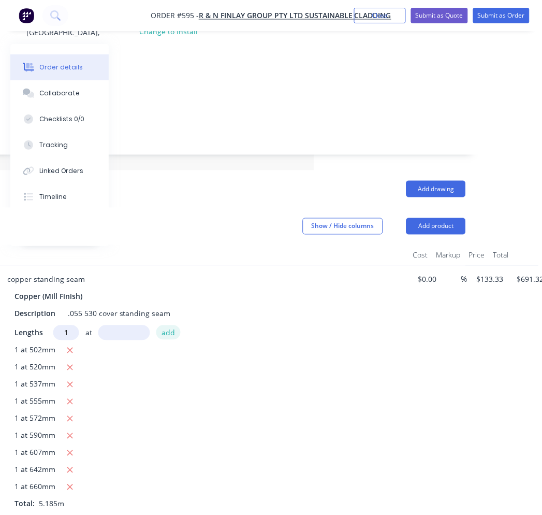
type input "1"
type input "677"
click at [162, 325] on button "add" at bounding box center [168, 332] width 24 height 14
type input "$781.58"
type input "1"
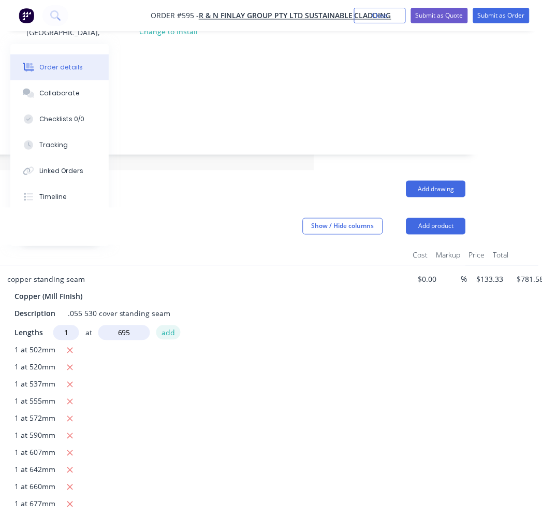
type input "695"
click at [162, 325] on button "add" at bounding box center [168, 332] width 24 height 14
type input "$874.24"
type input "1"
type input "712"
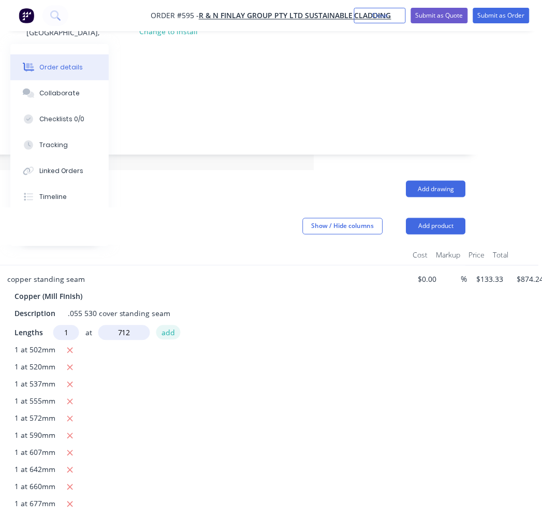
click at [162, 325] on button "add" at bounding box center [168, 332] width 24 height 14
type input "$969.18"
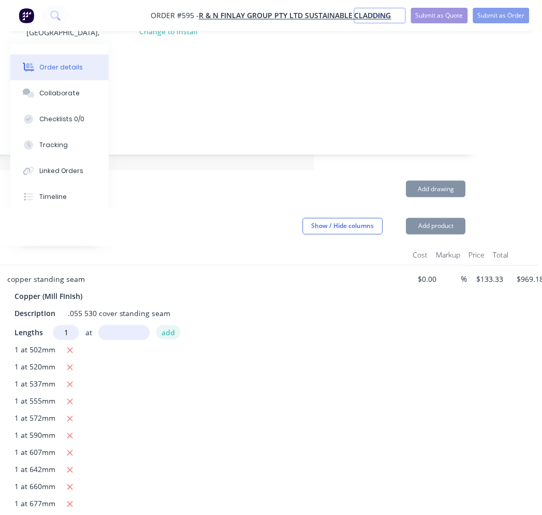
type input "1"
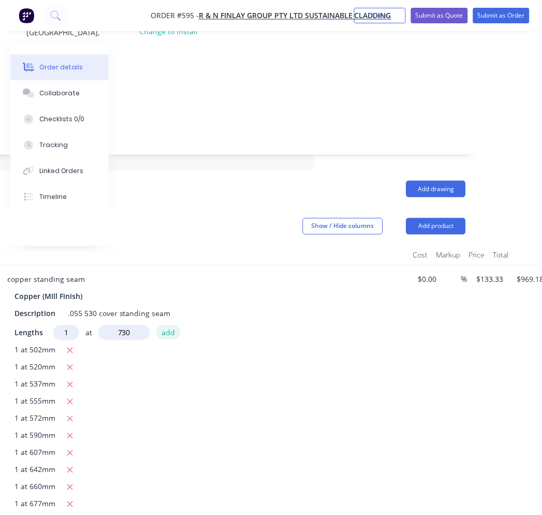
type input "730"
click at [162, 325] on button "add" at bounding box center [168, 332] width 24 height 14
type input "$1,066.51"
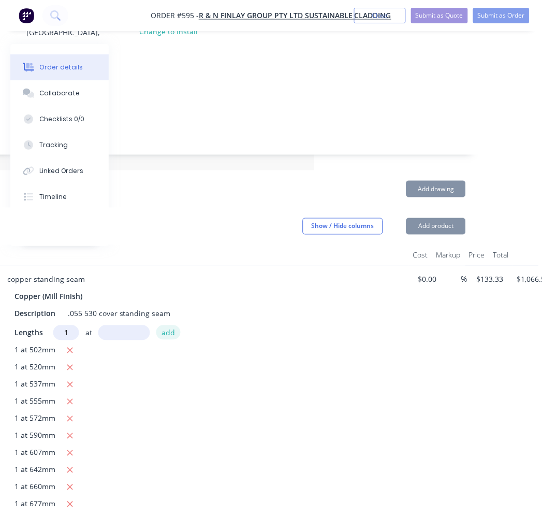
type input "1"
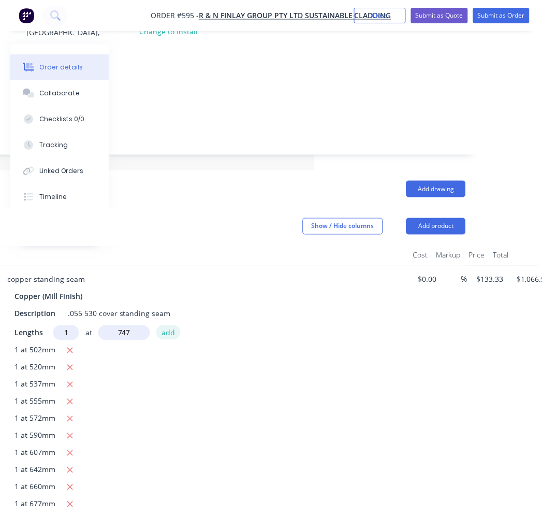
type input "747"
click at [162, 325] on button "add" at bounding box center [168, 332] width 24 height 14
type input "$1,166.10"
type input "1"
type input "765"
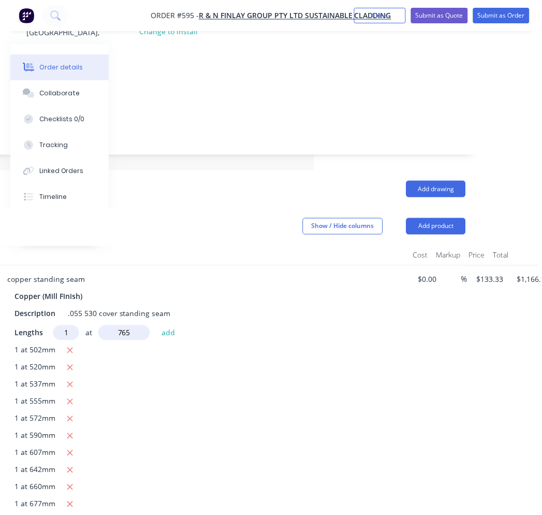
drag, startPoint x: 162, startPoint y: 307, endPoint x: 266, endPoint y: 273, distance: 109.3
click at [162, 325] on button "add" at bounding box center [168, 332] width 24 height 14
type input "$1,268.10"
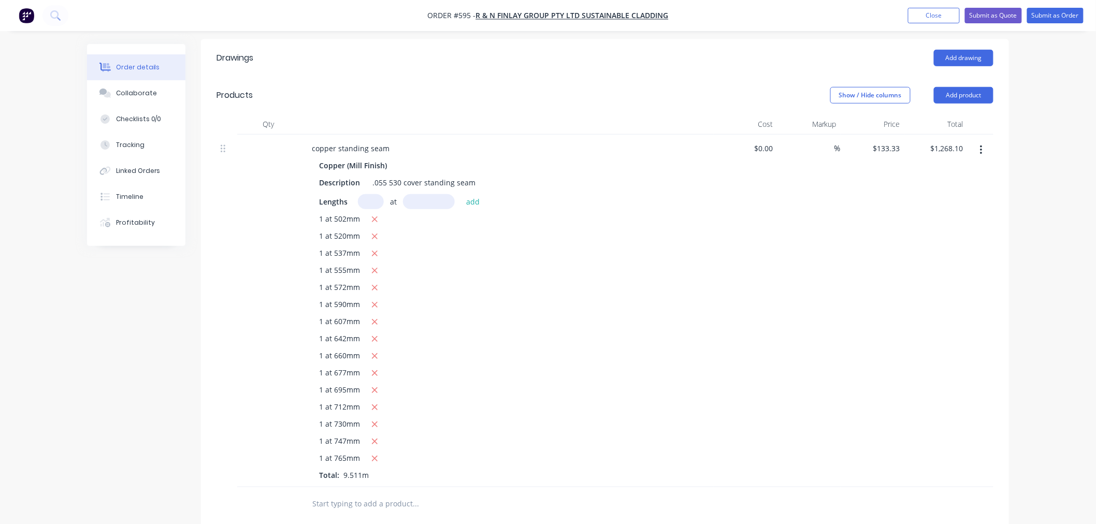
scroll to position [109, 0]
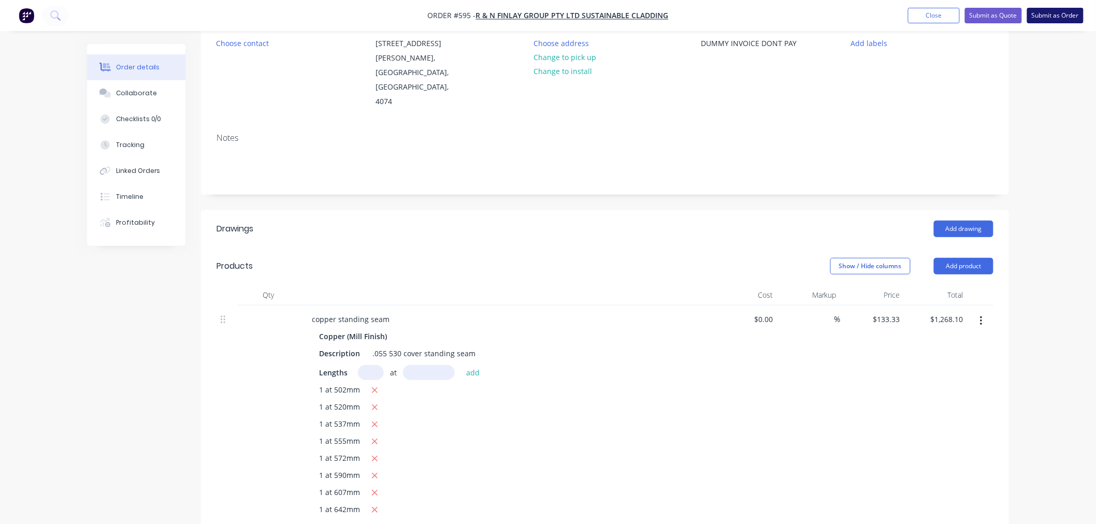
click at [1049, 16] on button "Submit as Order" at bounding box center [1055, 16] width 56 height 16
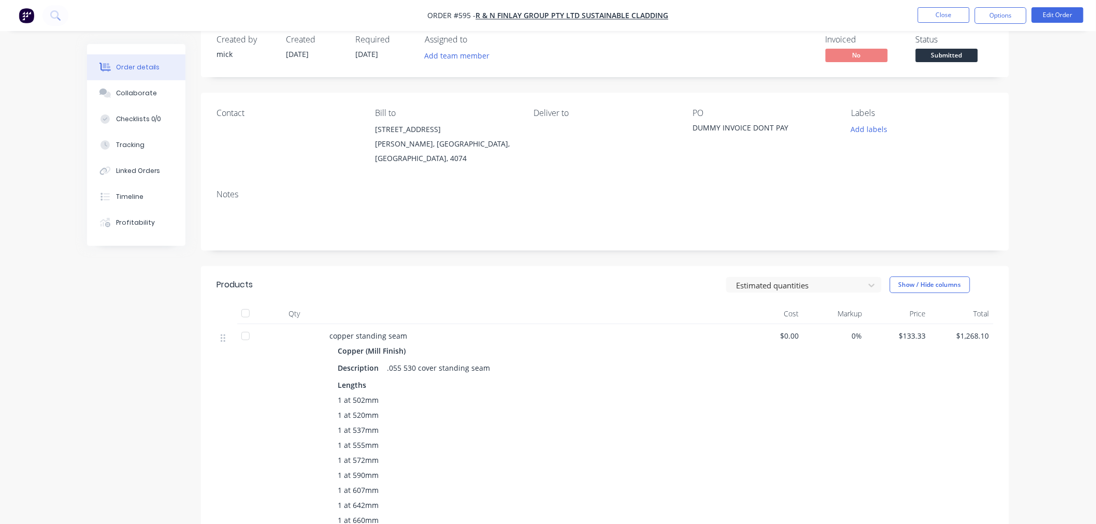
scroll to position [0, 0]
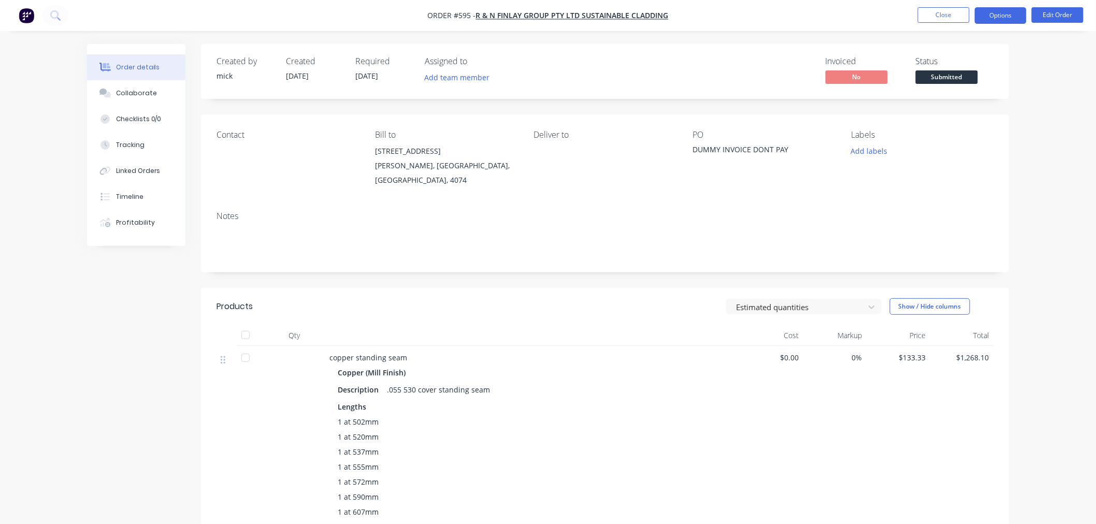
click at [1004, 16] on button "Options" at bounding box center [1001, 15] width 52 height 17
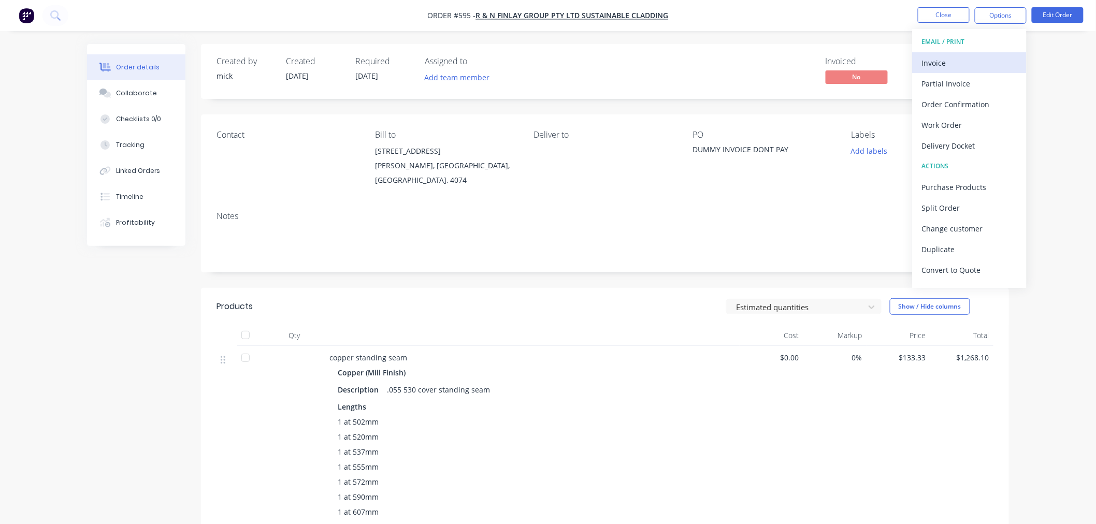
click at [936, 65] on div "Invoice" at bounding box center [969, 62] width 95 height 15
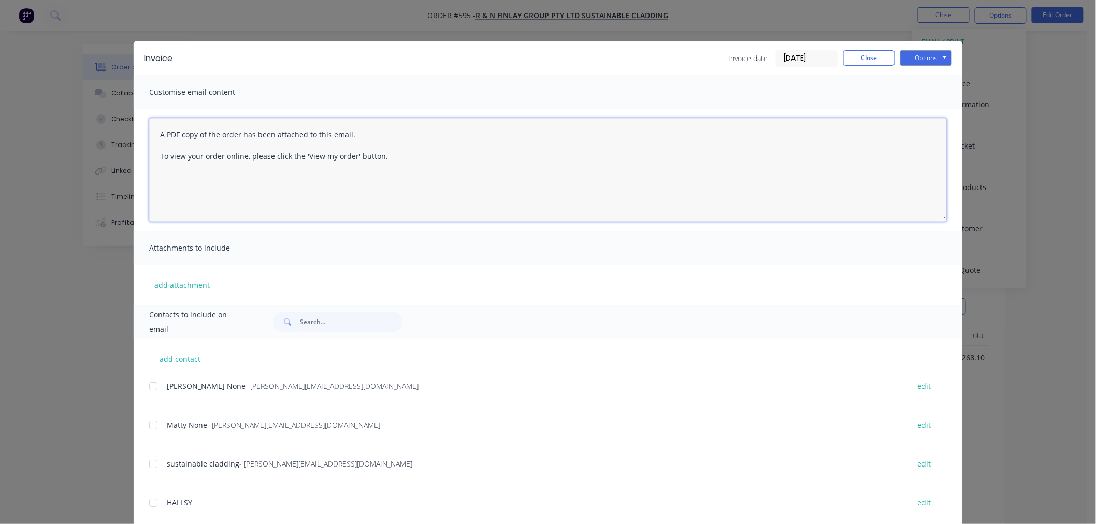
click at [339, 168] on textarea "A PDF copy of the order has been attached to this email. To view your order onl…" at bounding box center [548, 170] width 798 height 104
click at [425, 162] on textarea "A PDF copy of the order has been attached to this email. To view your order onl…" at bounding box center [548, 170] width 798 height 104
click at [286, 245] on div "Attachments to include" at bounding box center [548, 248] width 829 height 34
click at [158, 231] on div "Attachments to include" at bounding box center [548, 248] width 829 height 34
click at [173, 247] on span "Attachments to include" at bounding box center [206, 248] width 114 height 15
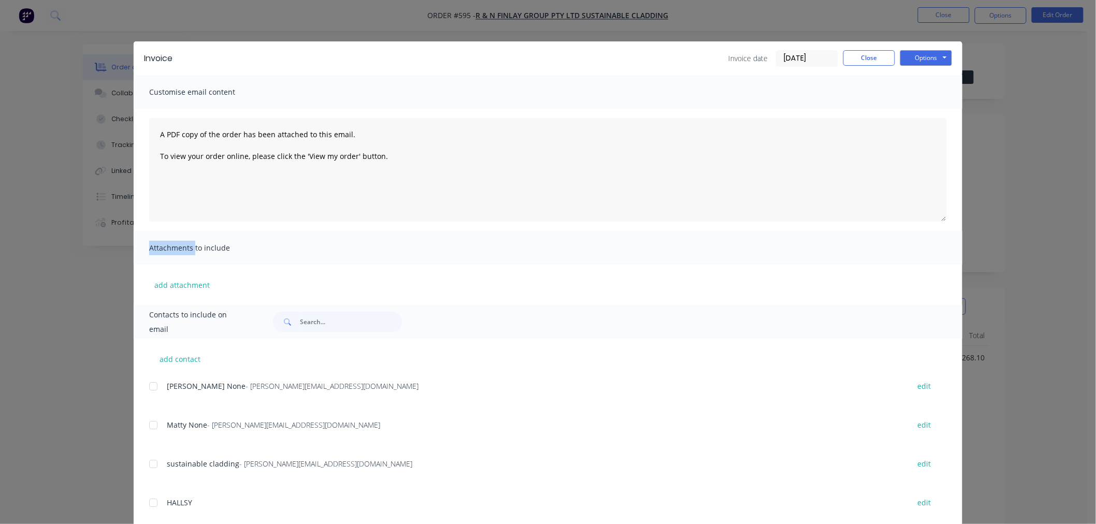
click at [173, 247] on span "Attachments to include" at bounding box center [206, 248] width 114 height 15
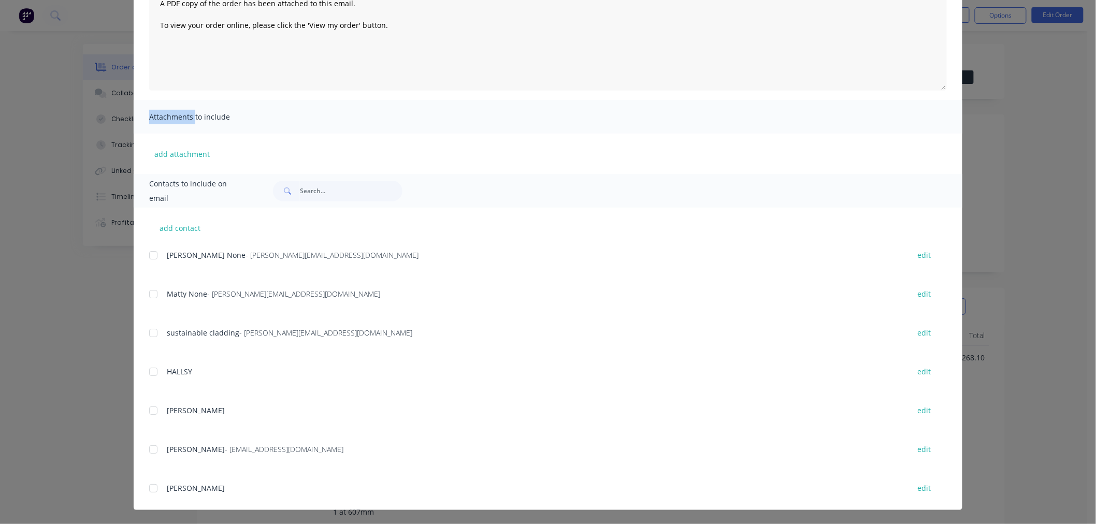
click at [167, 445] on span "bailey" at bounding box center [196, 450] width 58 height 10
click at [142, 452] on div "add contact Ryan None - ryan@sustainablecladding.com.au edit Matty None - Matth…" at bounding box center [548, 359] width 829 height 303
click at [146, 451] on div at bounding box center [153, 449] width 21 height 21
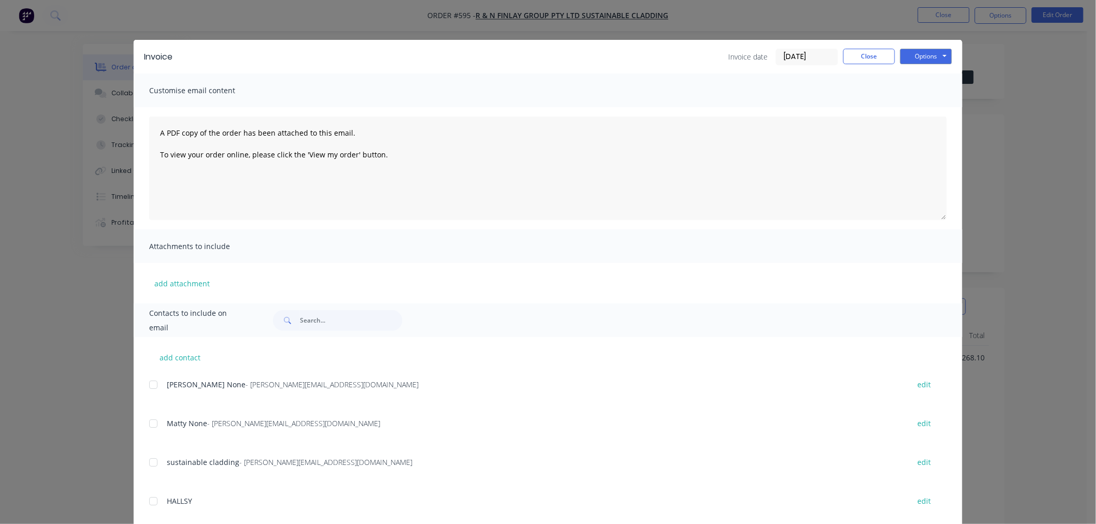
scroll to position [0, 0]
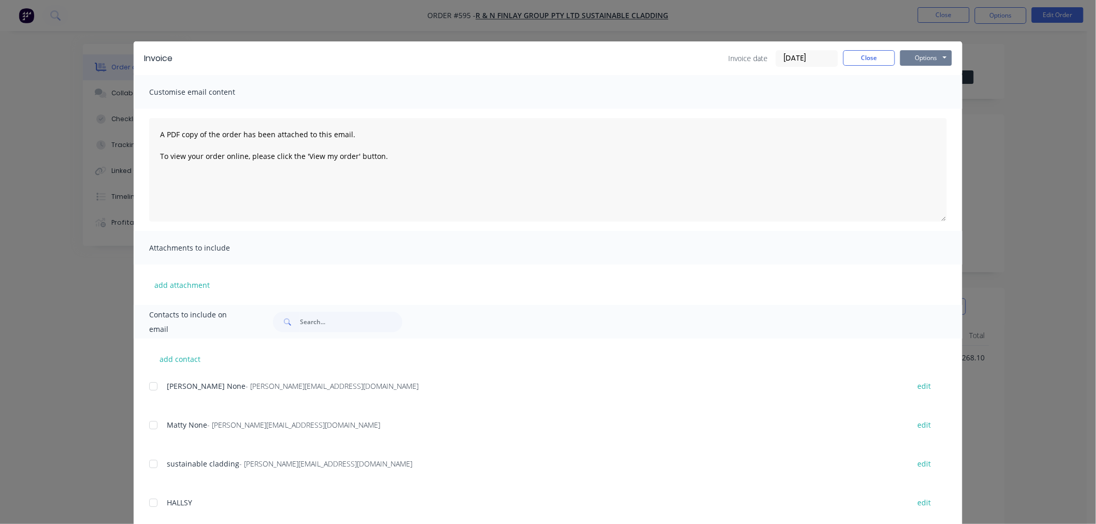
click at [924, 58] on button "Options" at bounding box center [927, 58] width 52 height 16
click at [929, 78] on button "Preview" at bounding box center [934, 76] width 66 height 17
click at [866, 53] on button "Close" at bounding box center [870, 58] width 52 height 16
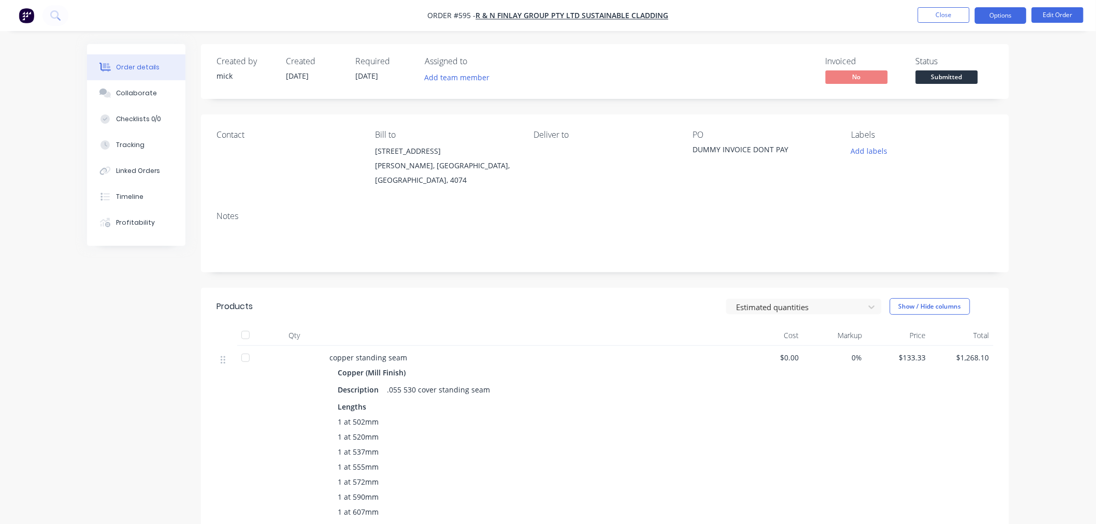
click at [998, 21] on button "Options" at bounding box center [1001, 15] width 52 height 17
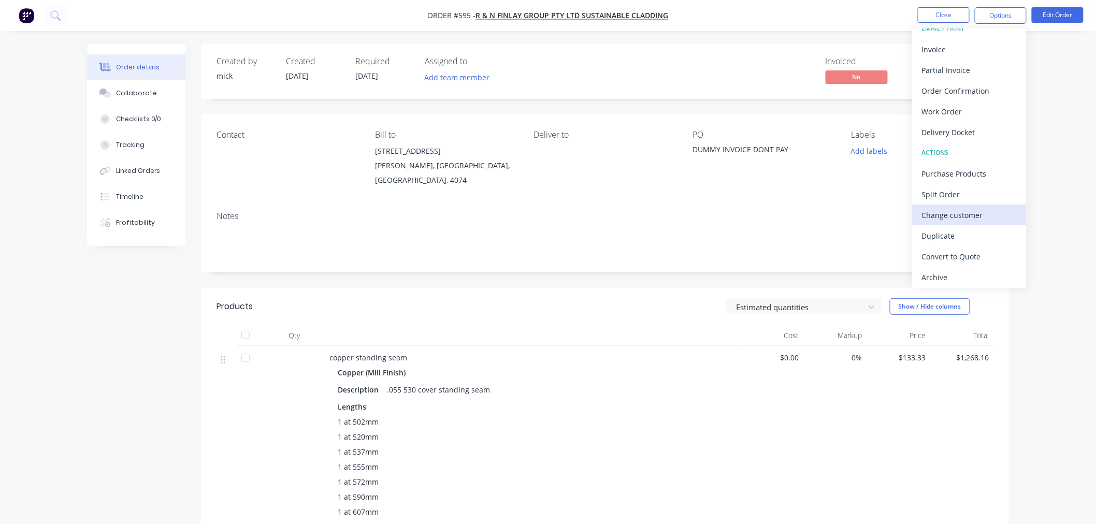
scroll to position [16, 0]
click at [945, 273] on div "Archive" at bounding box center [969, 275] width 95 height 15
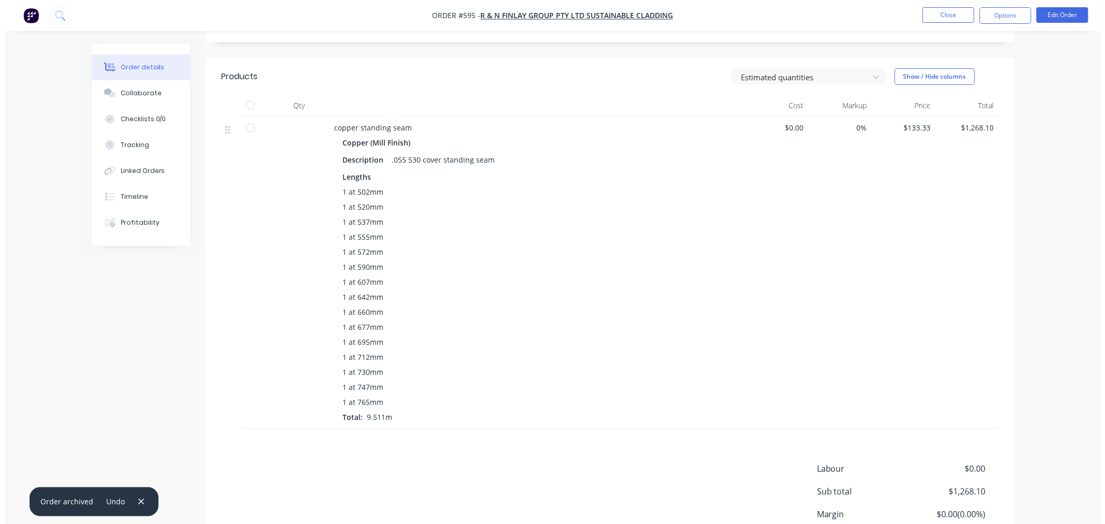
scroll to position [0, 0]
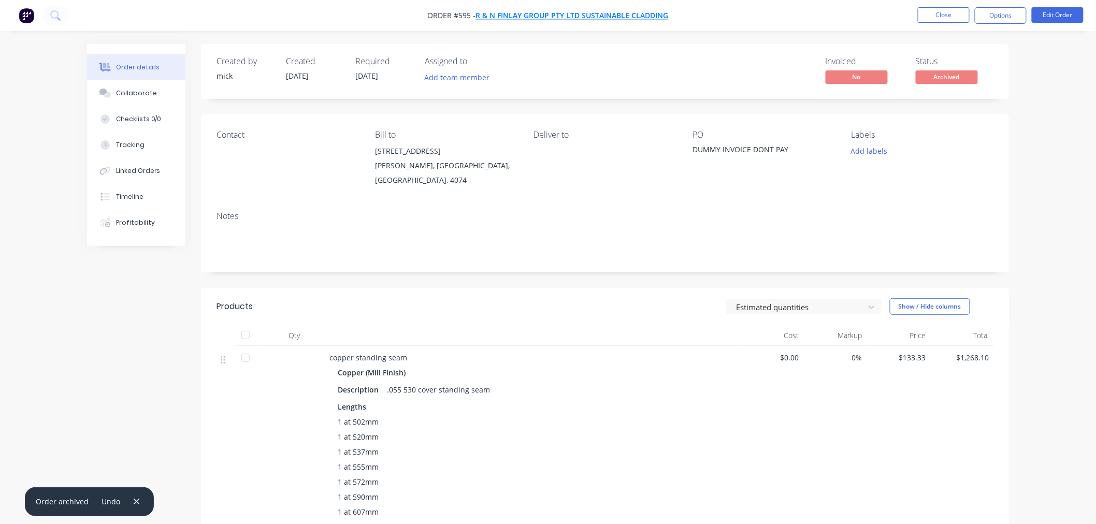
click at [491, 17] on span "R & N Finlay Group Pty Ltd Sustainable Cladding" at bounding box center [572, 16] width 193 height 10
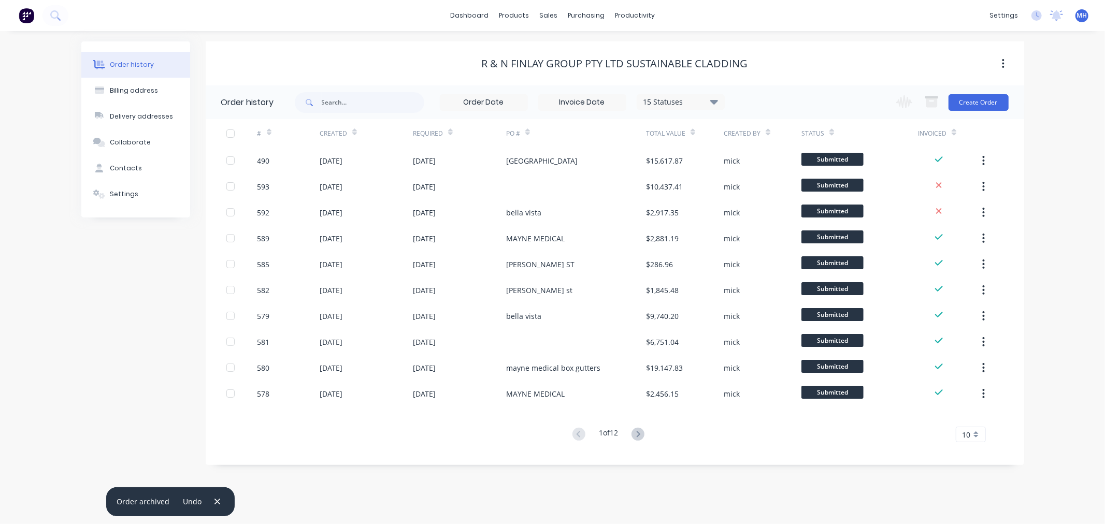
drag, startPoint x: 604, startPoint y: 73, endPoint x: 718, endPoint y: 64, distance: 114.3
click at [710, 66] on div "R & N Finlay Group Pty Ltd Sustainable Cladding" at bounding box center [615, 64] width 266 height 12
click at [726, 59] on div "R & N Finlay Group Pty Ltd Sustainable Cladding" at bounding box center [615, 64] width 266 height 12
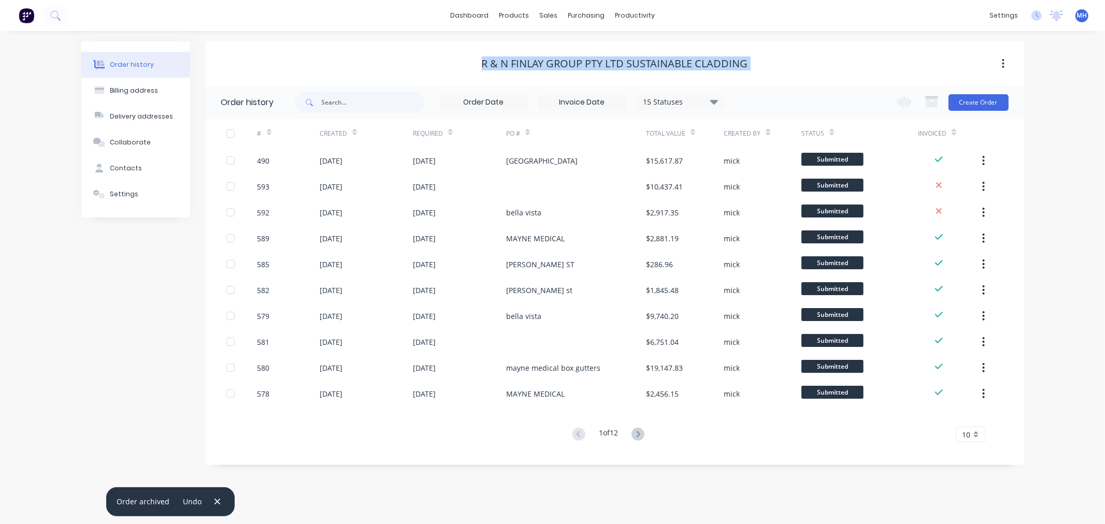
click at [726, 59] on div "R & N Finlay Group Pty Ltd Sustainable Cladding" at bounding box center [615, 64] width 266 height 12
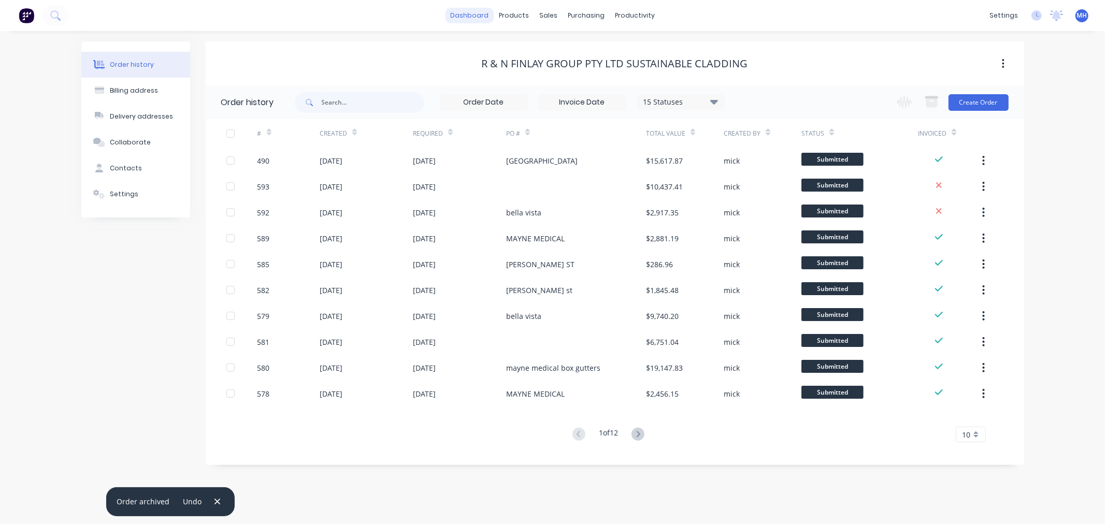
click at [485, 13] on link "dashboard" at bounding box center [469, 16] width 49 height 16
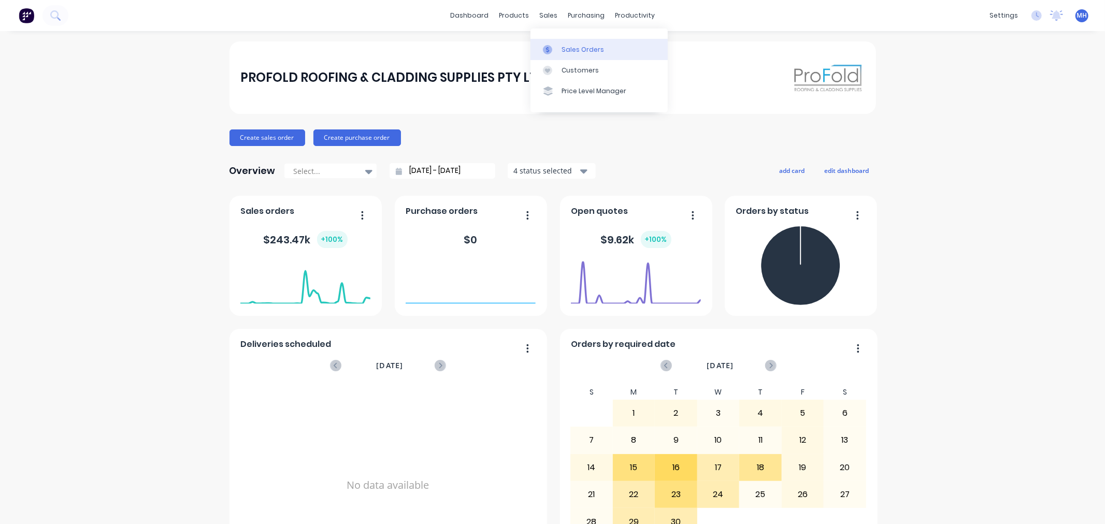
click at [564, 47] on div "Sales Orders" at bounding box center [583, 49] width 42 height 9
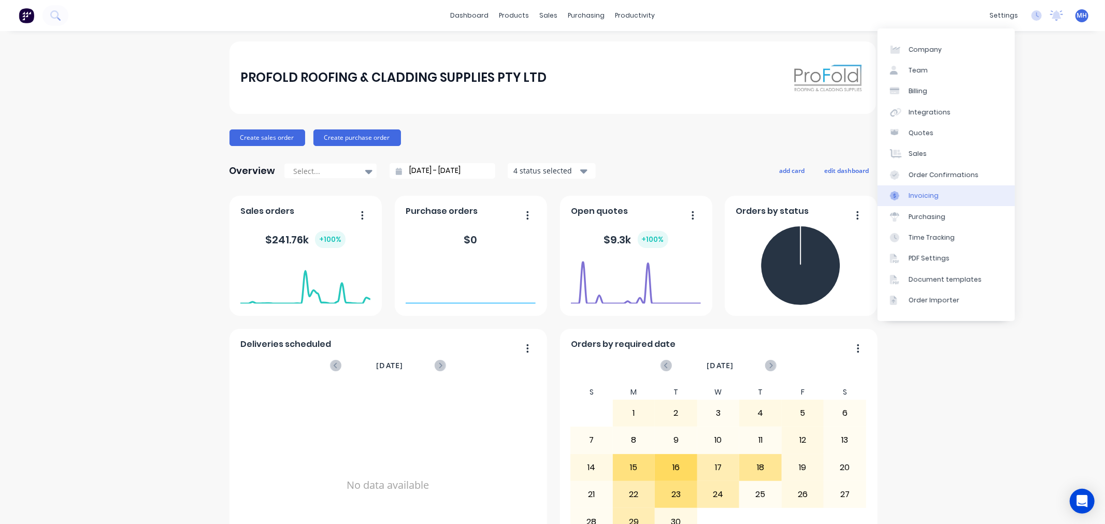
click at [942, 190] on link "Invoicing" at bounding box center [946, 195] width 137 height 21
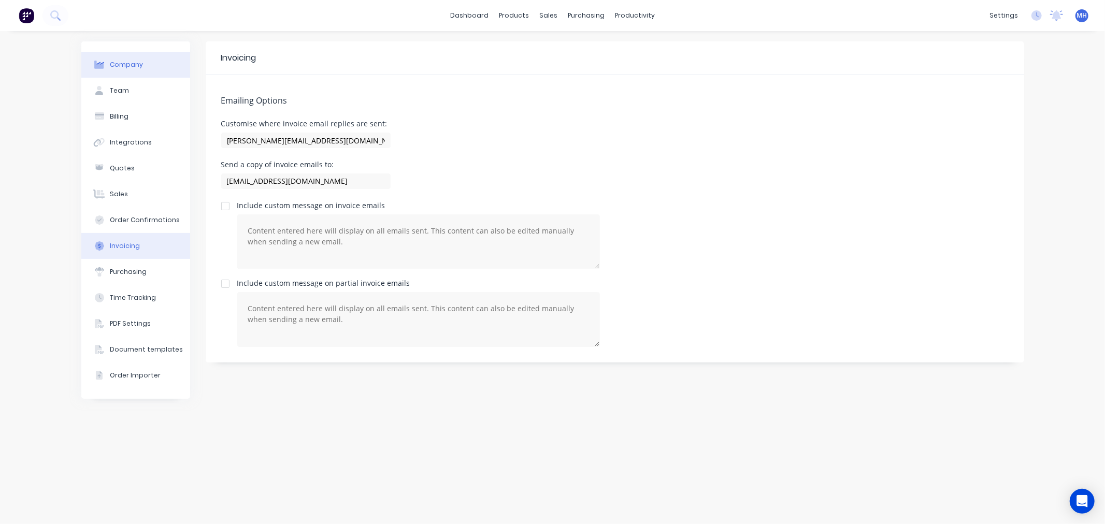
click at [124, 66] on div "Company" at bounding box center [126, 64] width 33 height 9
select select "AU"
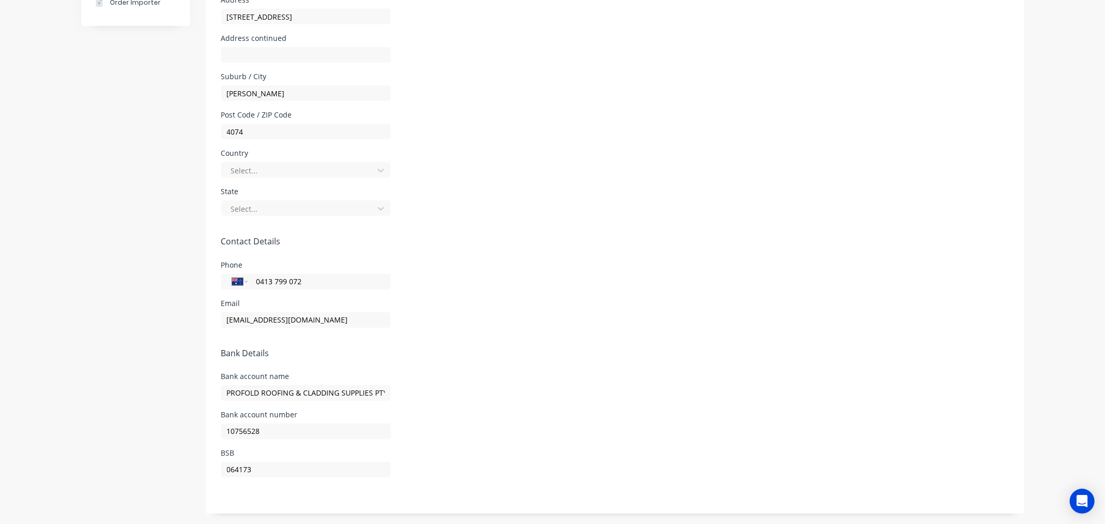
scroll to position [27, 0]
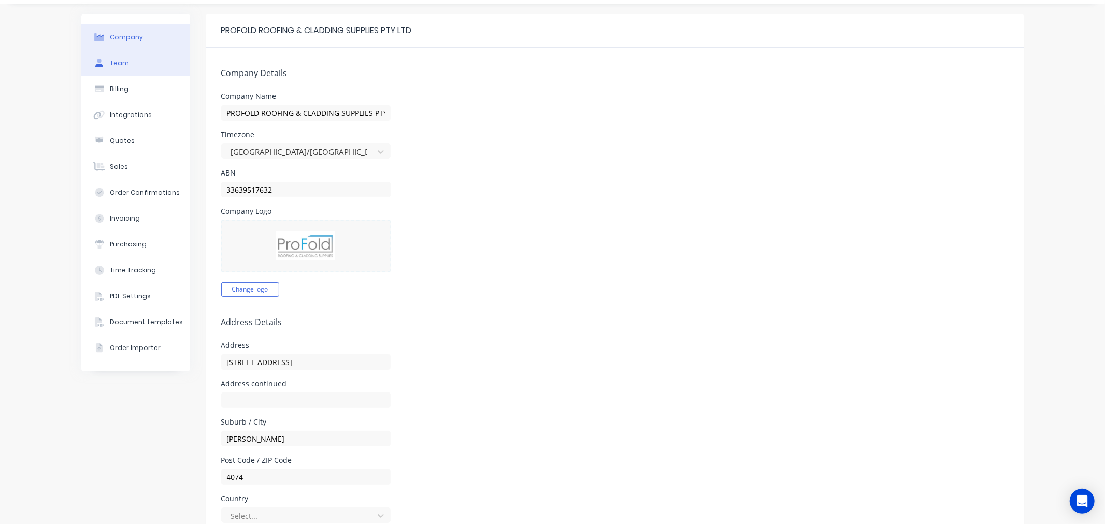
click at [123, 55] on button "Team" at bounding box center [135, 63] width 109 height 26
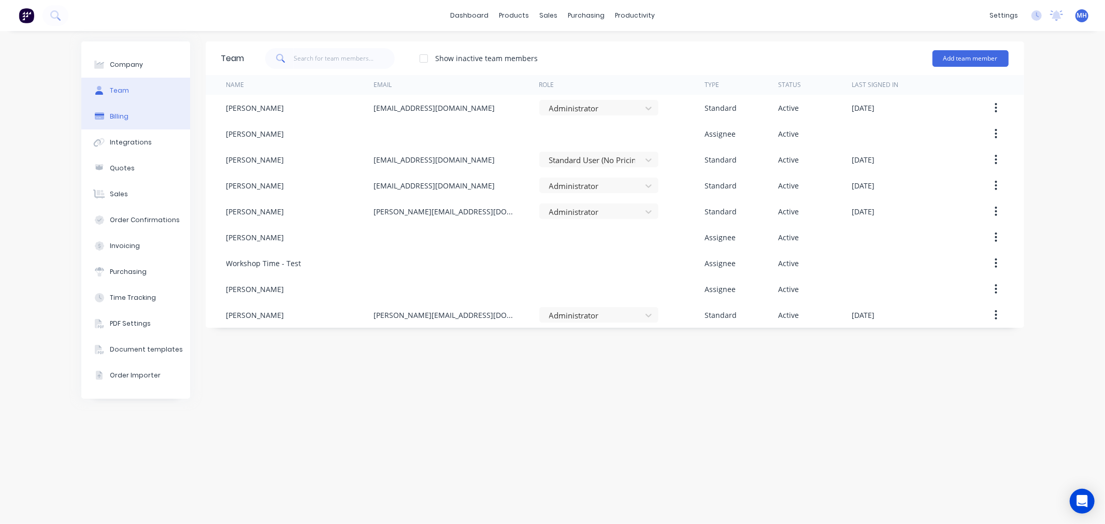
click at [155, 121] on button "Billing" at bounding box center [135, 117] width 109 height 26
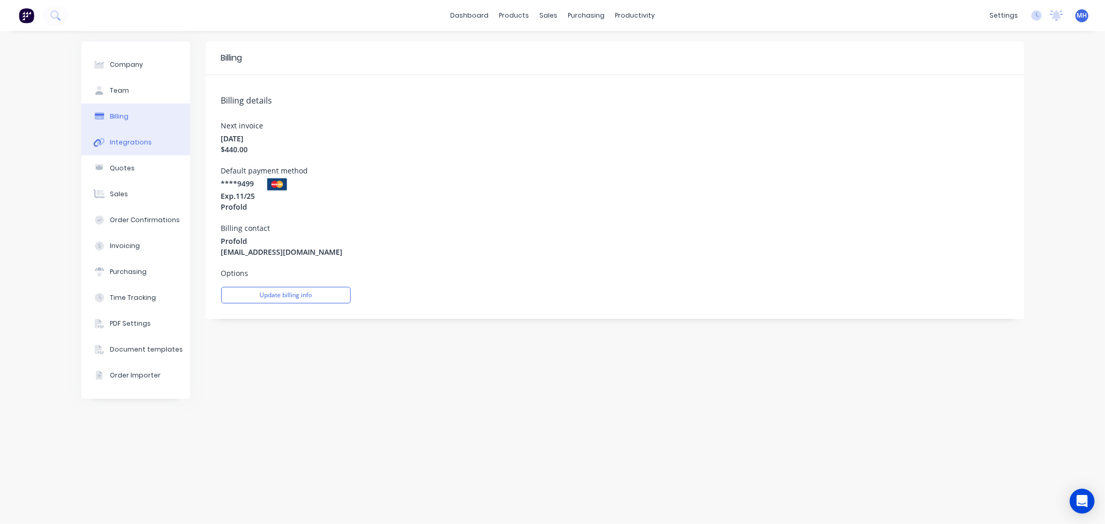
click at [138, 147] on div "Integrations" at bounding box center [131, 142] width 42 height 9
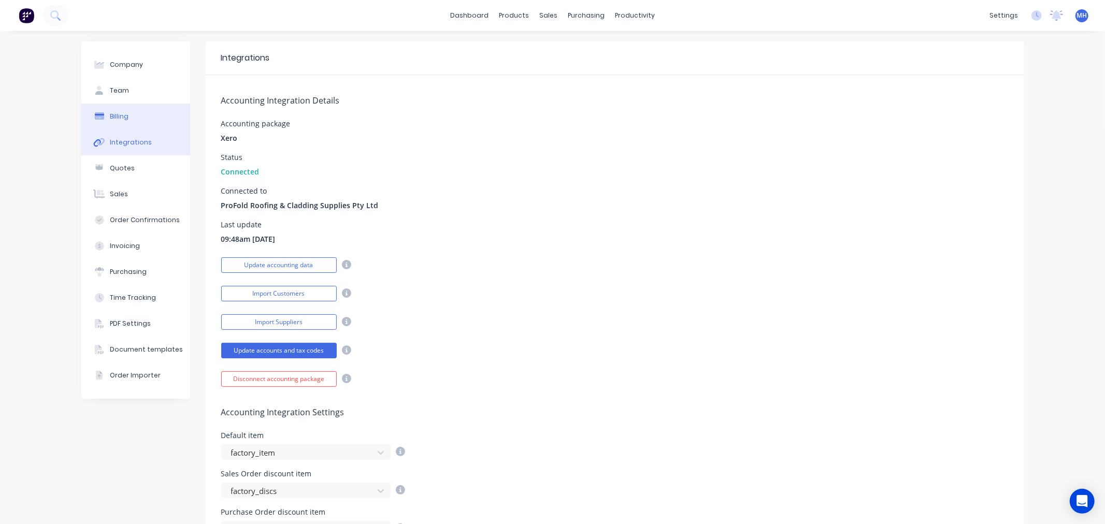
click at [142, 124] on button "Billing" at bounding box center [135, 117] width 109 height 26
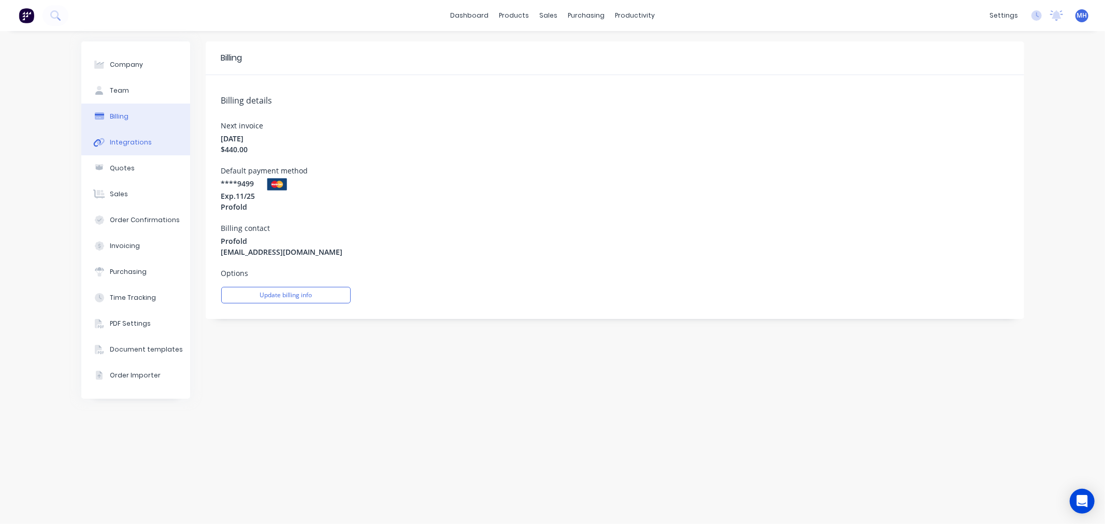
click at [137, 144] on div "Integrations" at bounding box center [131, 142] width 42 height 9
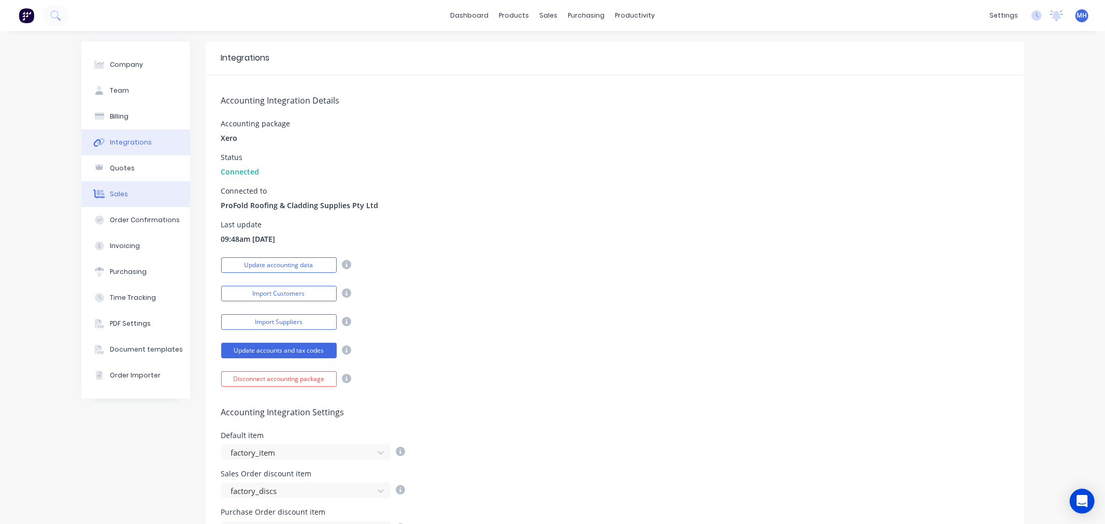
click at [146, 193] on button "Sales" at bounding box center [135, 194] width 109 height 26
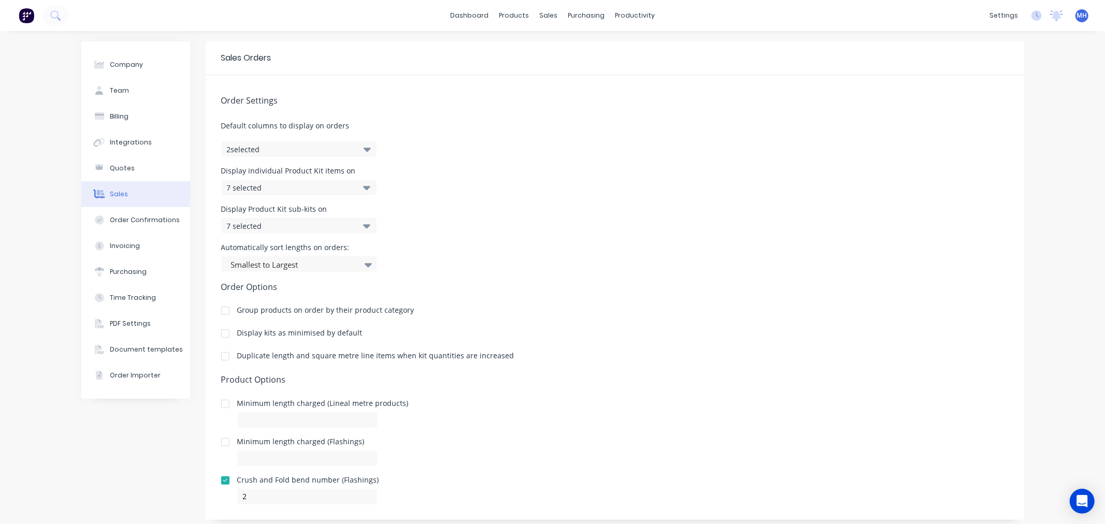
scroll to position [21, 0]
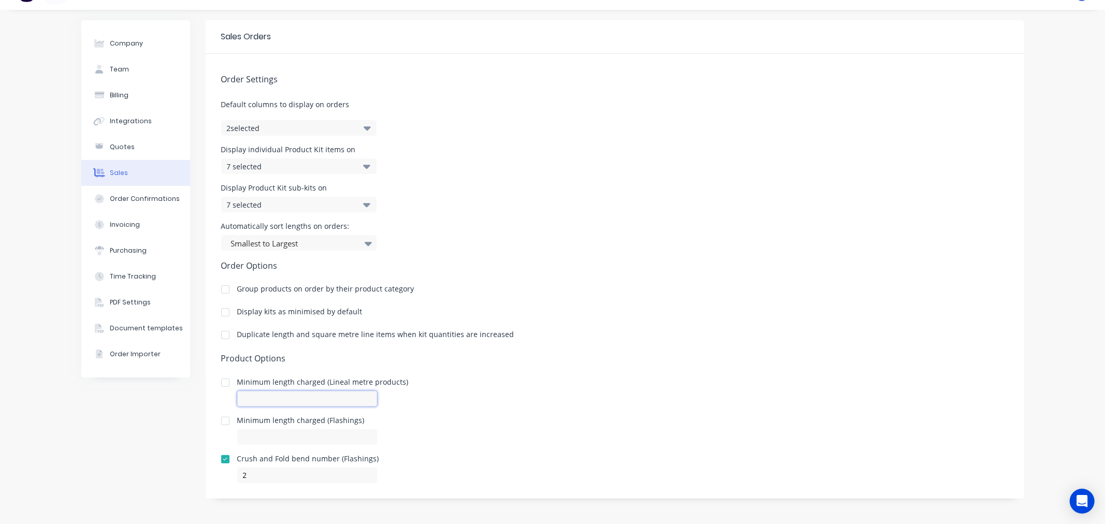
click at [319, 400] on input at bounding box center [307, 399] width 140 height 16
click at [469, 407] on div "Order Settings Default columns to display on orders 2 selected Display individu…" at bounding box center [615, 269] width 819 height 430
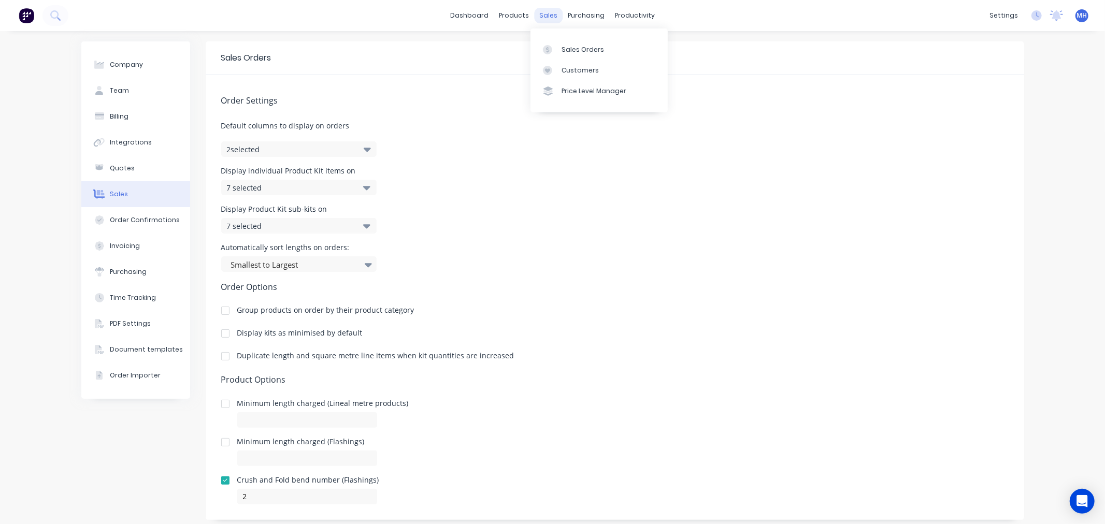
click at [545, 17] on div "sales" at bounding box center [548, 16] width 28 height 16
click at [581, 50] on div "Sales Orders" at bounding box center [583, 49] width 42 height 9
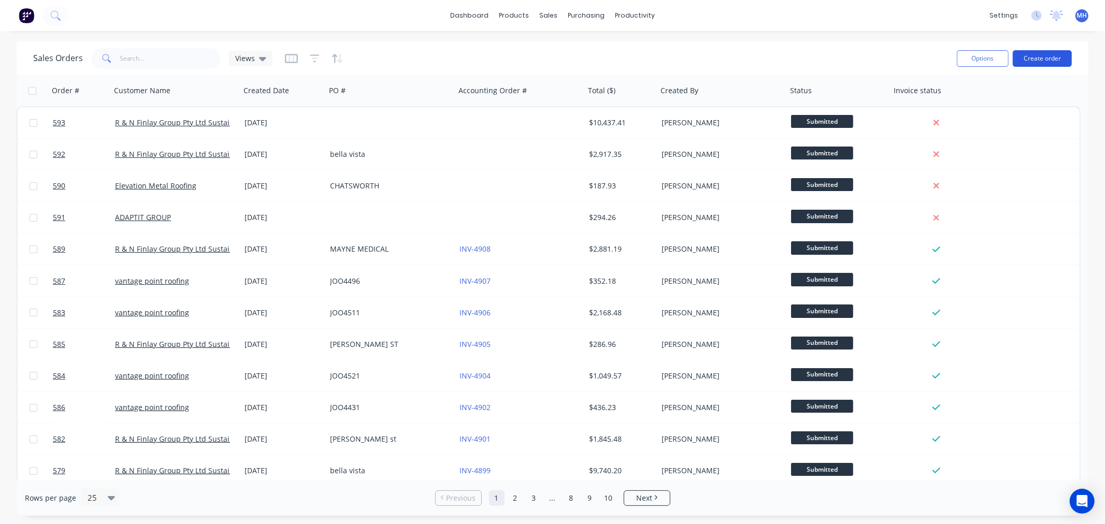
click at [1038, 58] on button "Create order" at bounding box center [1042, 58] width 59 height 17
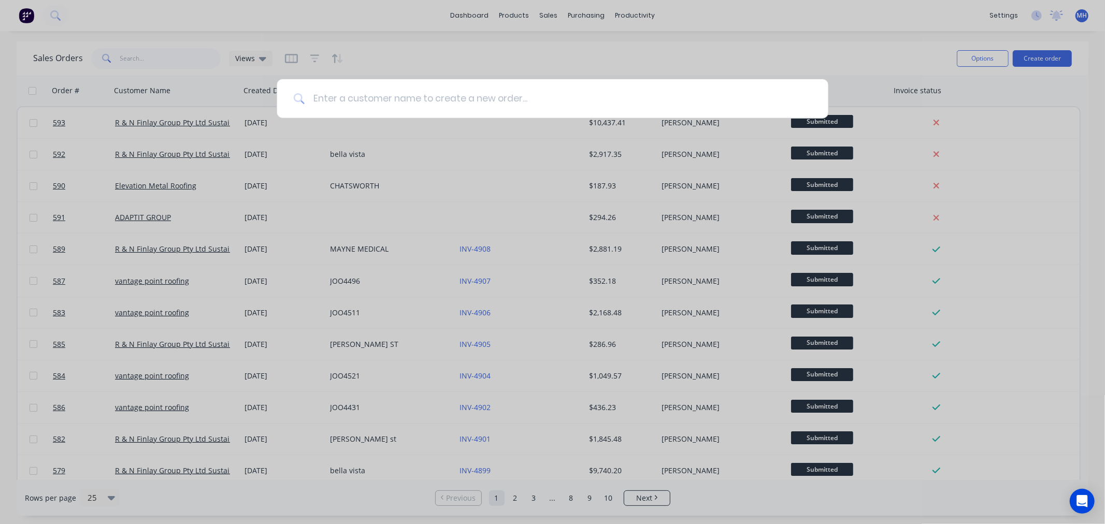
click at [526, 102] on input at bounding box center [558, 98] width 507 height 39
click at [425, 110] on input "sys" at bounding box center [553, 98] width 497 height 39
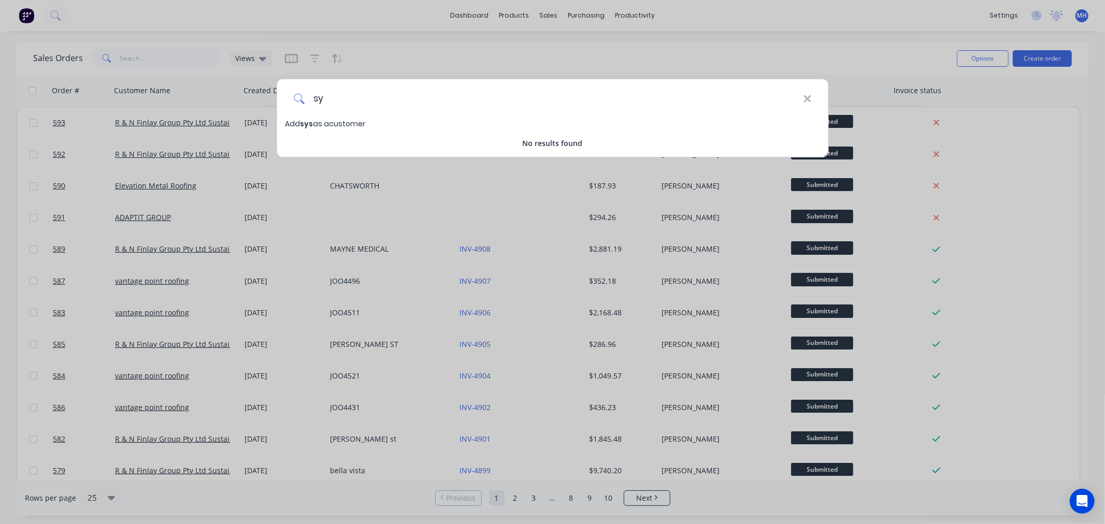
type input "s"
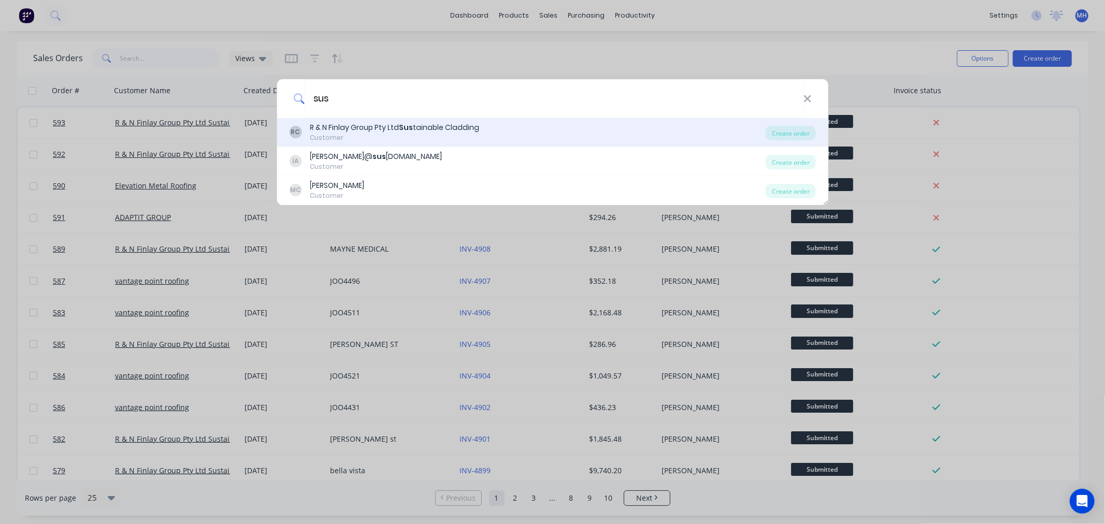
type input "sus"
click at [410, 126] on b "Sus" at bounding box center [406, 127] width 14 height 10
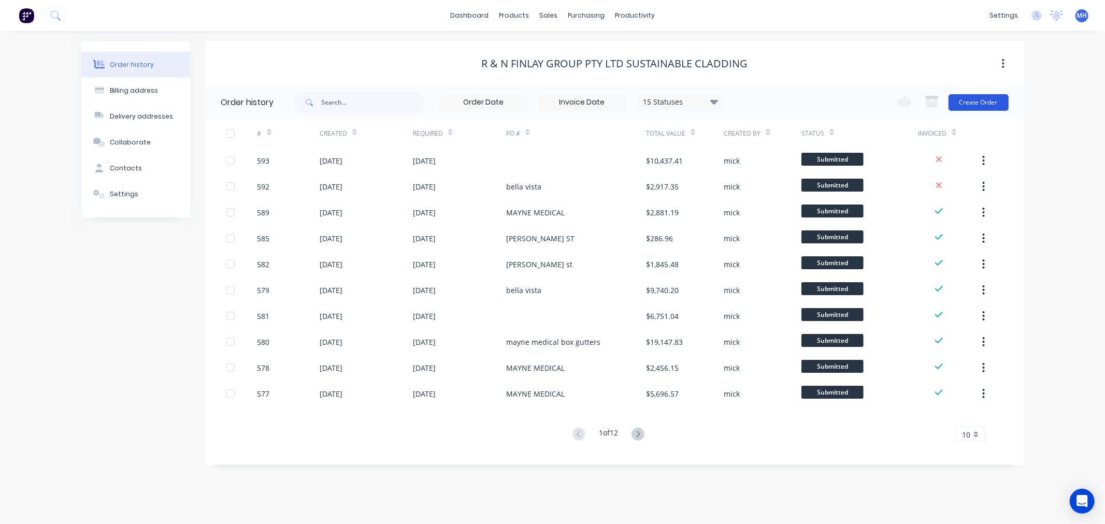
click at [970, 103] on button "Create Order" at bounding box center [979, 102] width 60 height 17
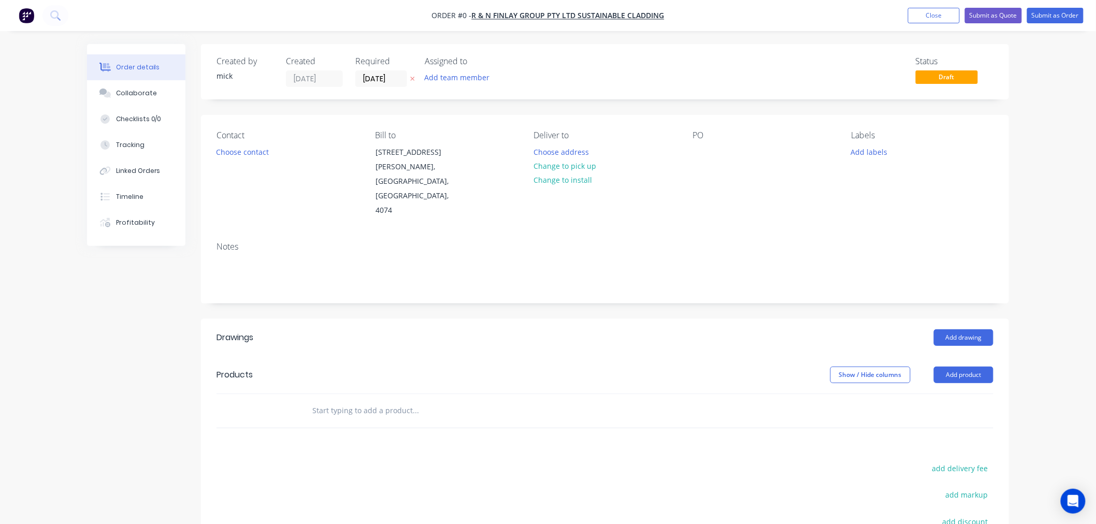
scroll to position [140, 0]
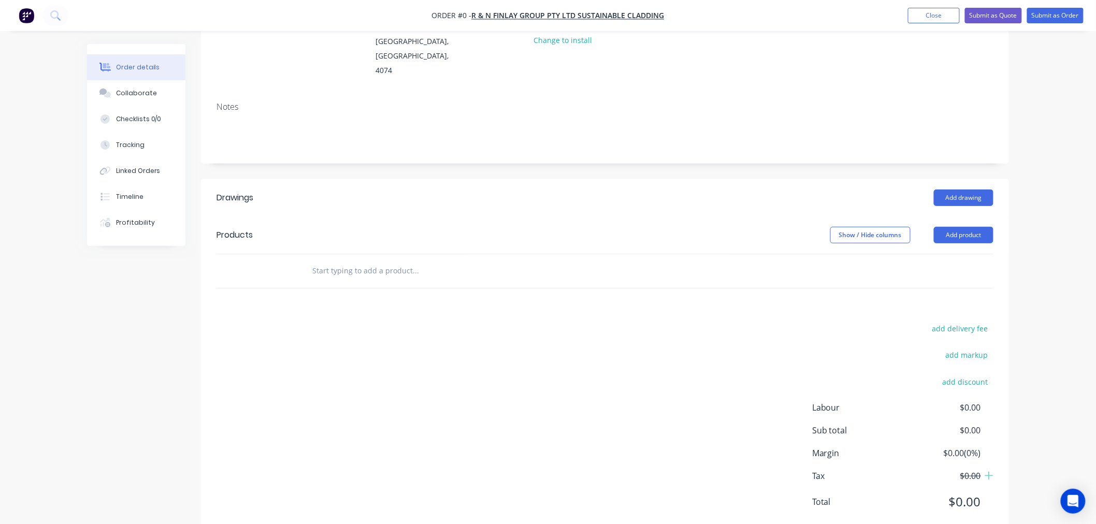
click at [392, 261] on input "text" at bounding box center [415, 271] width 207 height 21
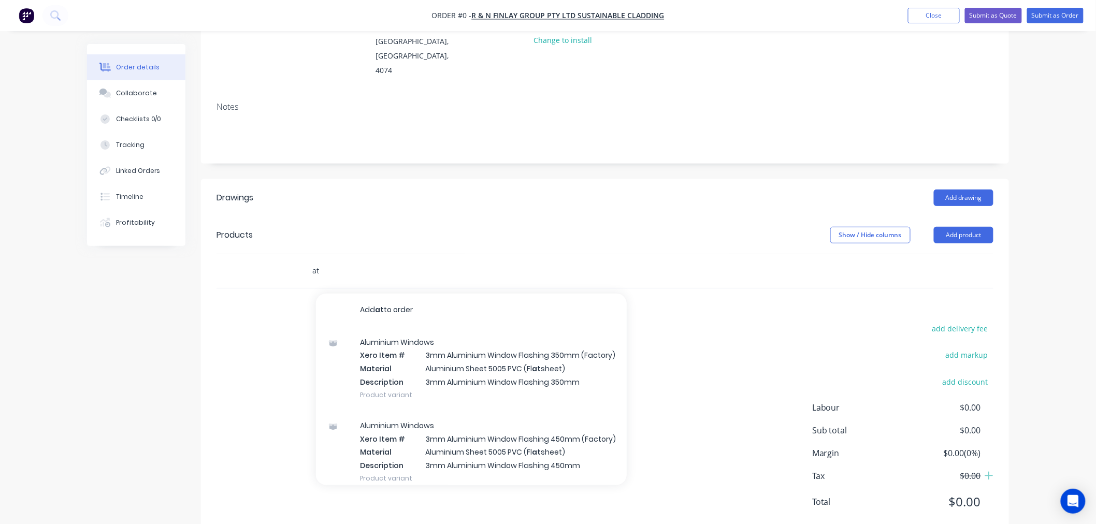
type input "a"
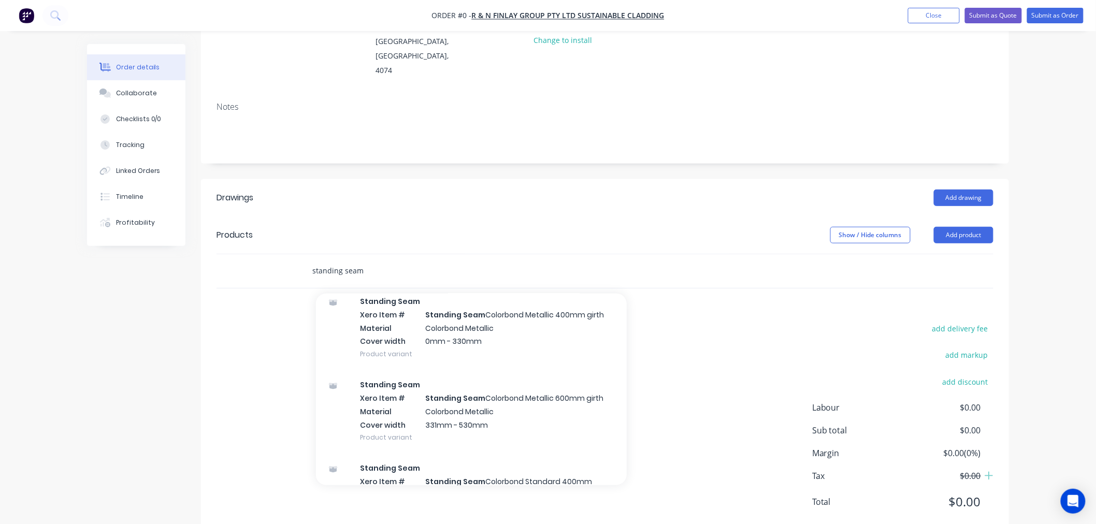
scroll to position [1151, 0]
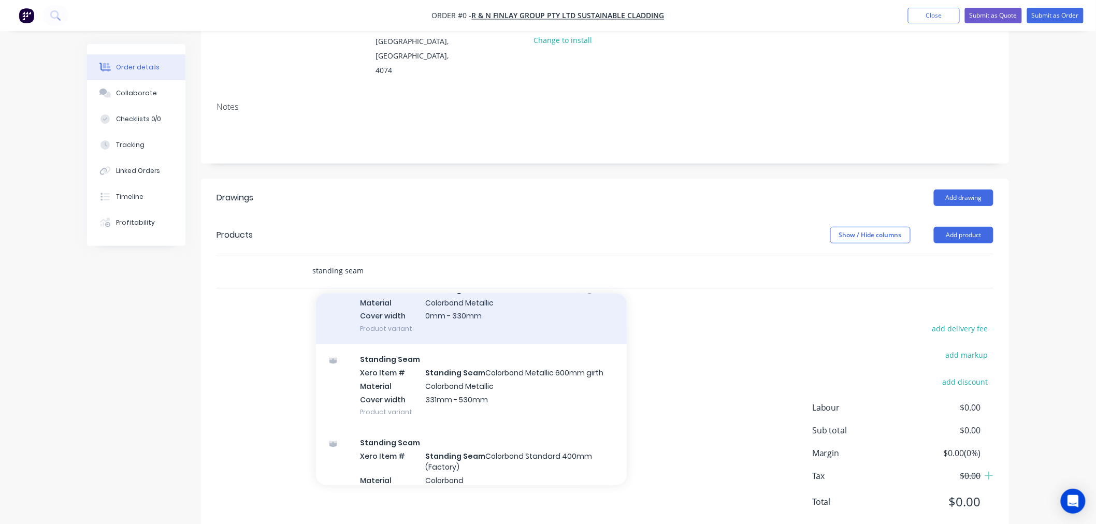
type input "standing seam"
click at [444, 345] on div "Standing Seam Xero Item # Standing Seam Colorbond Metallic 400mm girth Material…" at bounding box center [471, 302] width 311 height 83
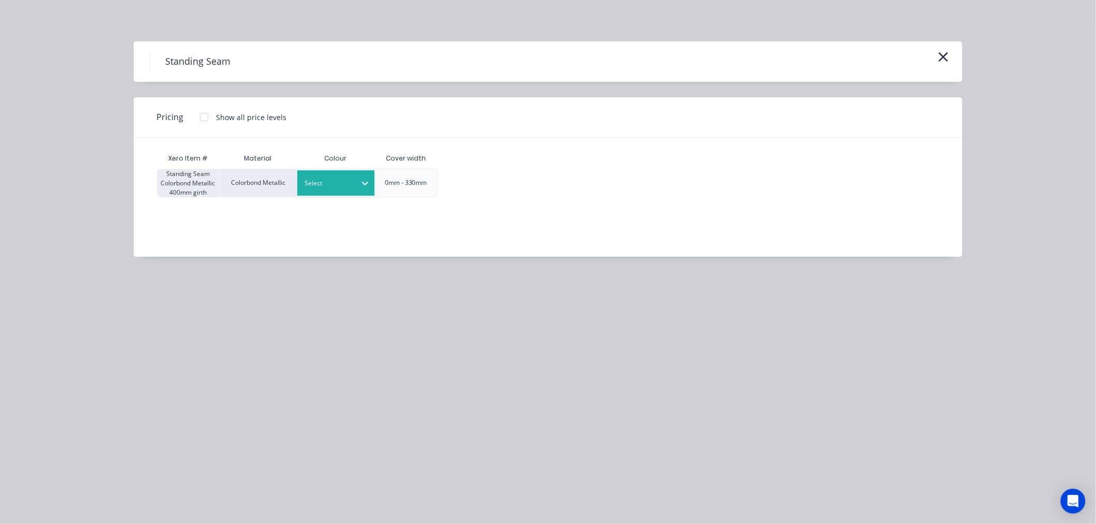
click at [349, 181] on div at bounding box center [328, 183] width 47 height 11
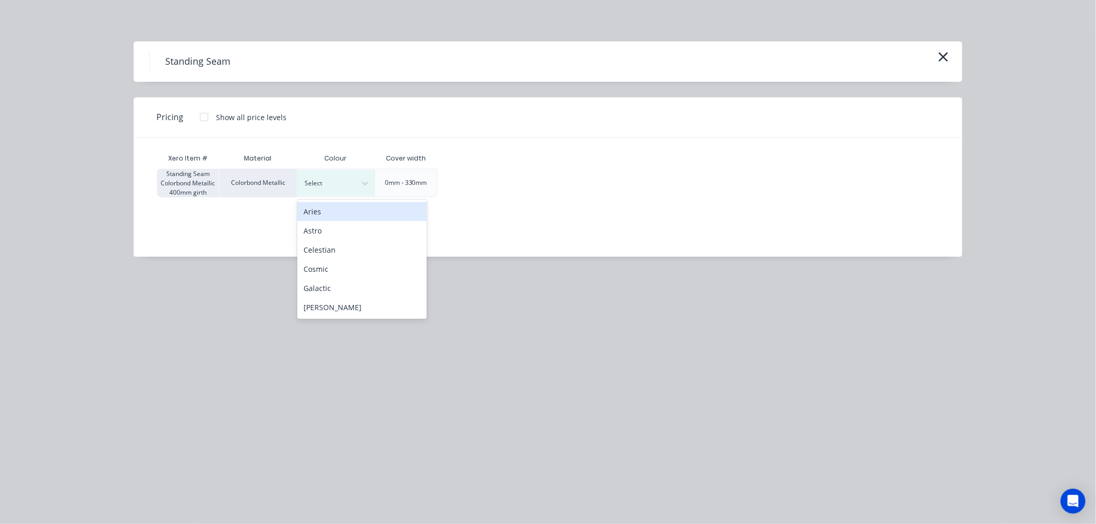
click at [360, 235] on div "Astro" at bounding box center [362, 230] width 130 height 19
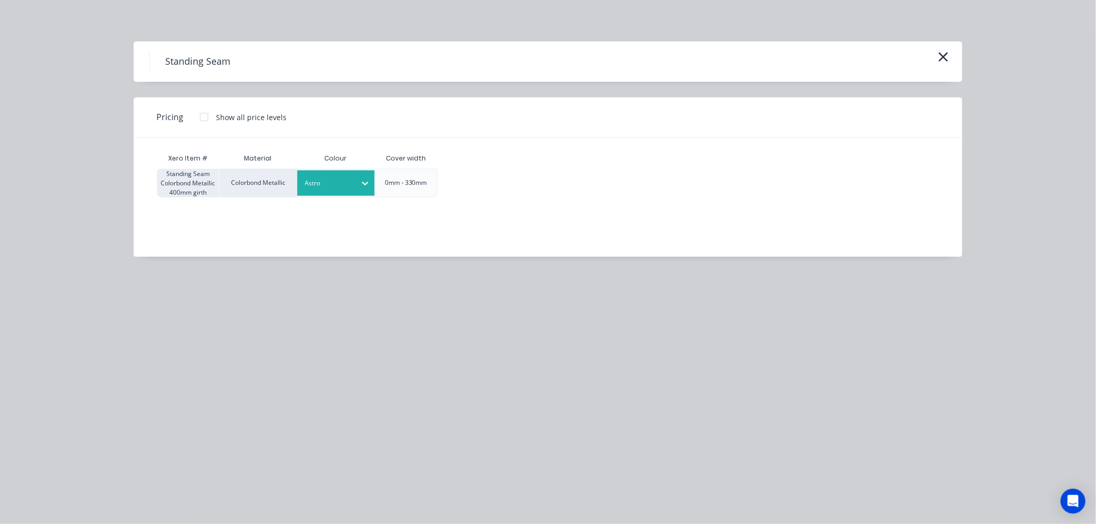
click at [539, 236] on div "Xero Item # Material Colour Cover width Standing Seam Colorbond Metallic 400mm …" at bounding box center [540, 190] width 813 height 104
click at [219, 117] on div "Show all price levels" at bounding box center [251, 117] width 70 height 11
click at [210, 116] on div at bounding box center [204, 117] width 21 height 21
click at [462, 179] on div "$36.95" at bounding box center [465, 182] width 55 height 27
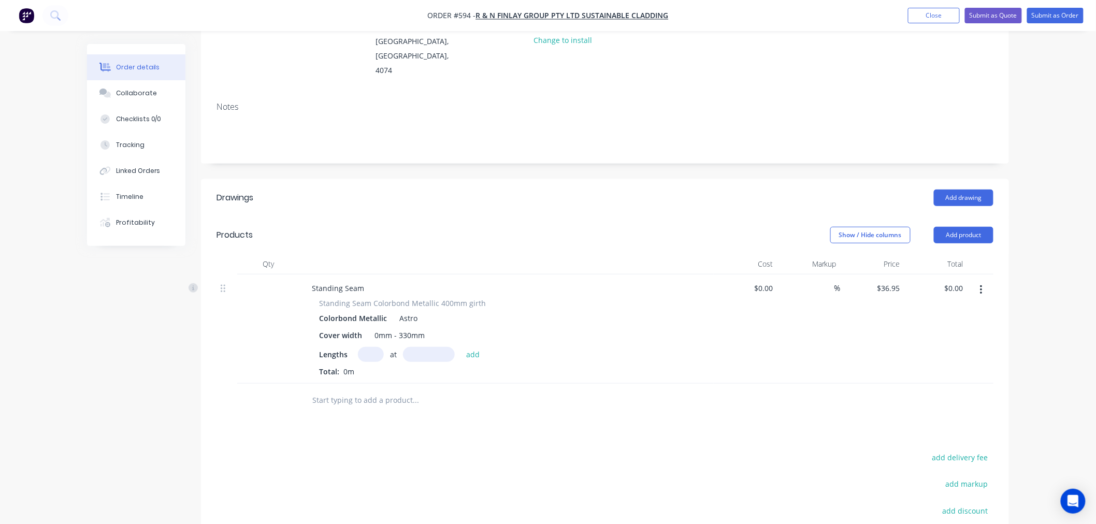
click at [381, 347] on div "at add" at bounding box center [421, 354] width 127 height 15
drag, startPoint x: 376, startPoint y: 325, endPoint x: 375, endPoint y: 332, distance: 6.8
click at [375, 347] on input "text" at bounding box center [371, 354] width 26 height 15
click at [369, 347] on input "text" at bounding box center [371, 354] width 26 height 15
type input "1"
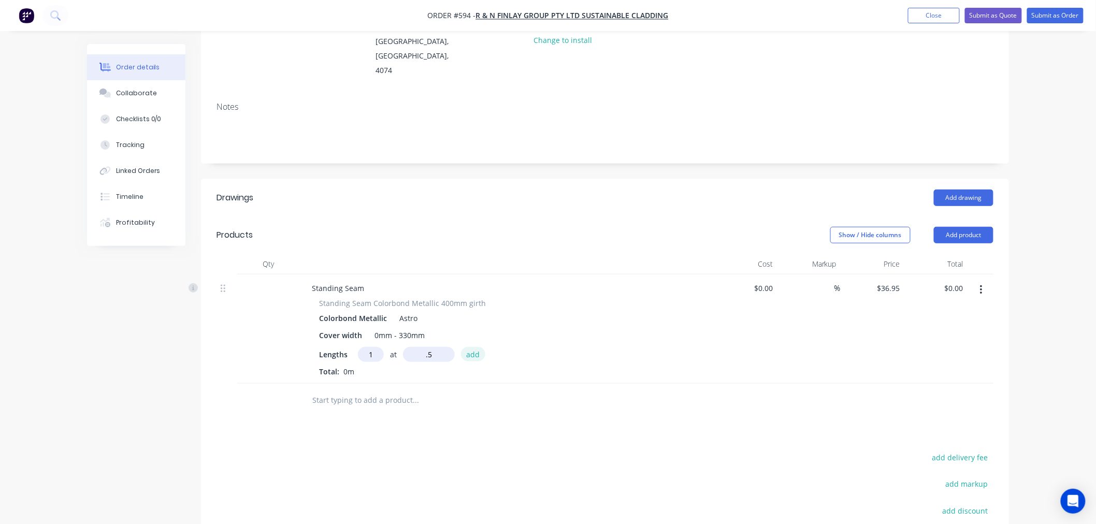
type input "0.5mm"
click at [473, 347] on button "add" at bounding box center [473, 354] width 24 height 14
click at [372, 368] on icon "button" at bounding box center [372, 372] width 7 height 9
type input "$0.00"
click at [365, 347] on input "text" at bounding box center [371, 354] width 26 height 15
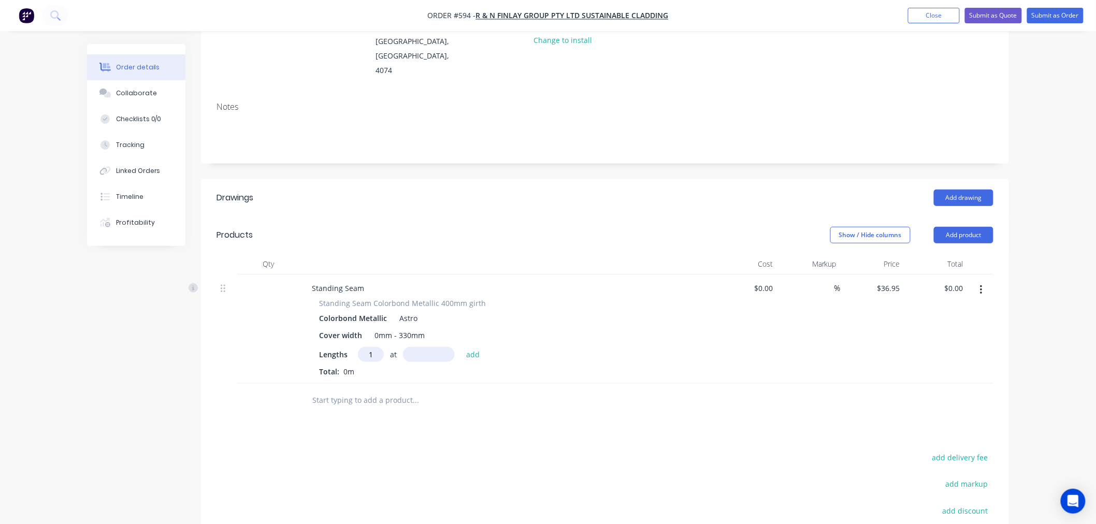
type input "1"
type input "500mm"
click at [477, 347] on button "add" at bounding box center [473, 354] width 24 height 14
type input "$18.48"
click at [371, 347] on input "text" at bounding box center [371, 354] width 26 height 15
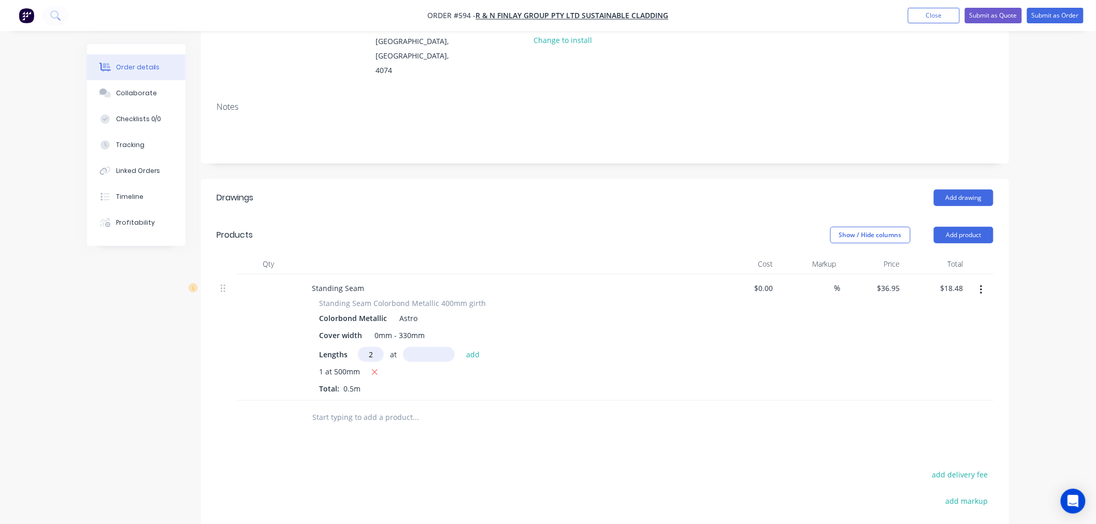
type input "2"
type input "8"
type input "740mm"
click at [469, 347] on button "add" at bounding box center [473, 354] width 24 height 14
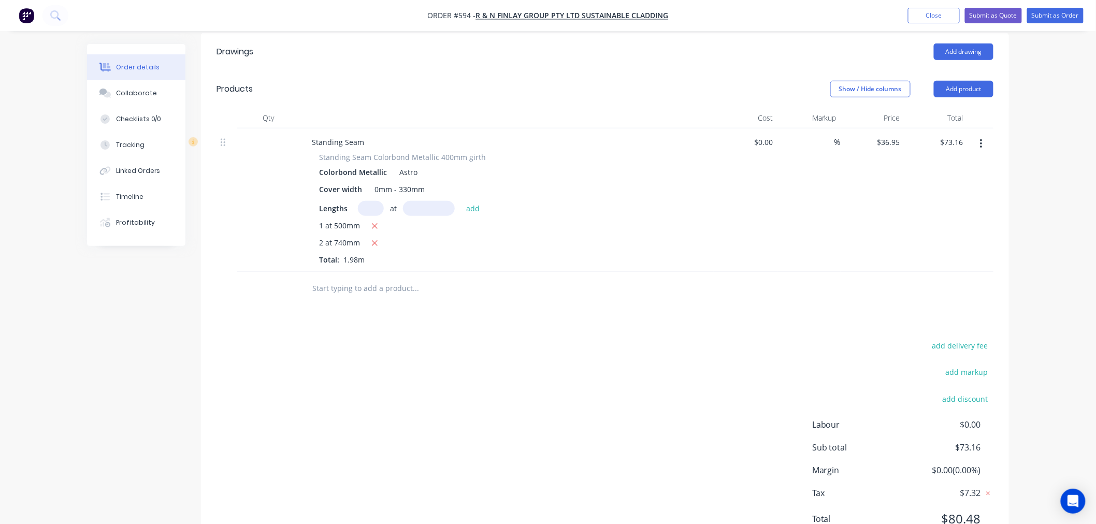
scroll to position [303, 0]
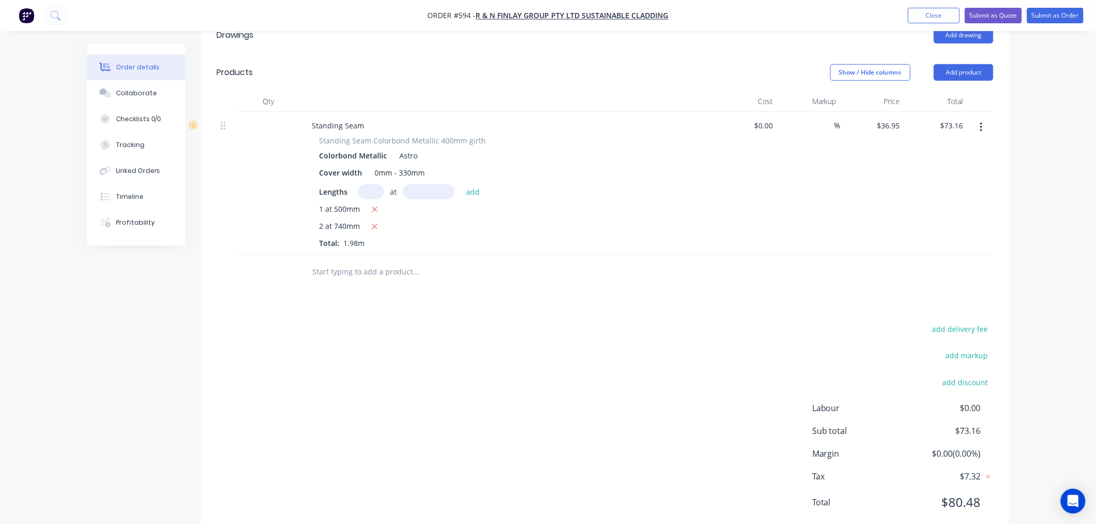
click at [564, 322] on div "add delivery fee add markup add discount Labour $0.00 Sub total $73.16 Margin $…" at bounding box center [605, 422] width 777 height 200
click at [373, 205] on icon "button" at bounding box center [374, 209] width 7 height 9
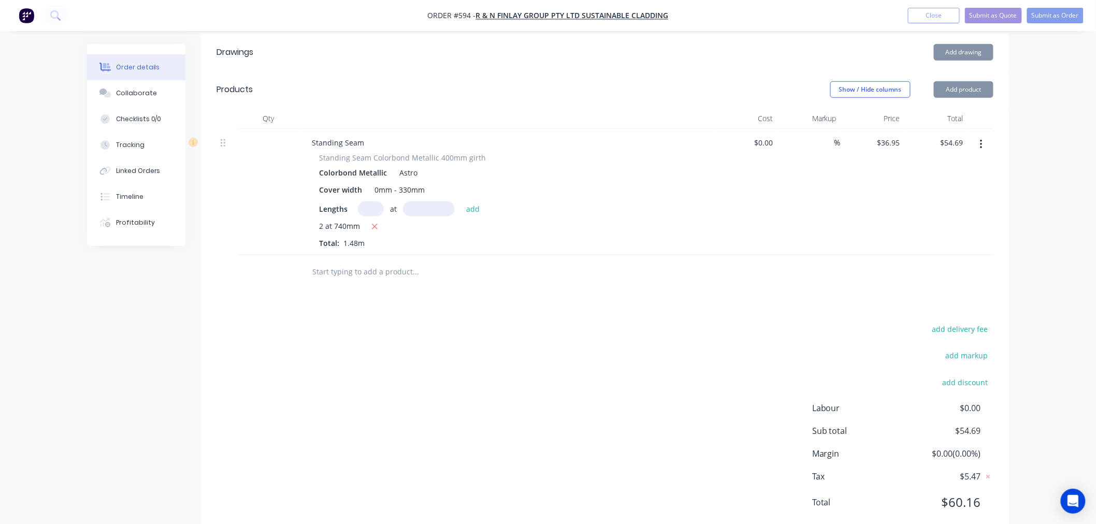
click at [372, 202] on input "text" at bounding box center [371, 209] width 26 height 15
click at [374, 224] on icon "button" at bounding box center [375, 227] width 6 height 6
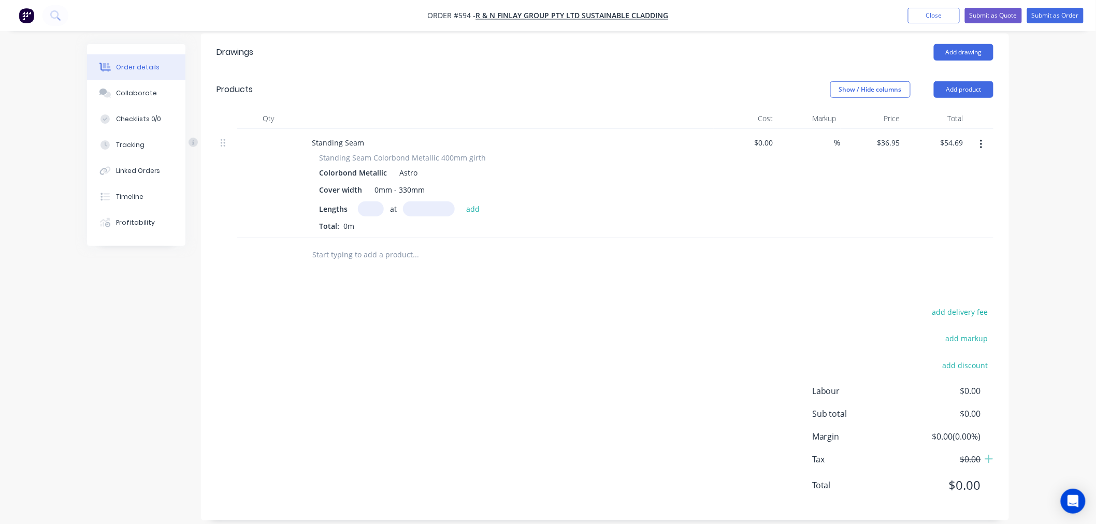
type input "$0.00"
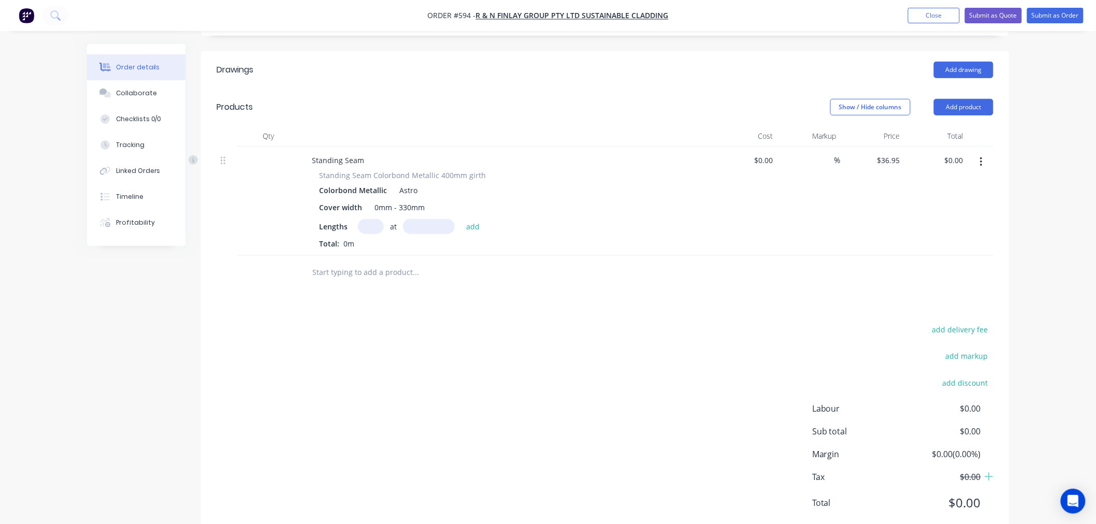
drag, startPoint x: 981, startPoint y: 133, endPoint x: 976, endPoint y: 141, distance: 10.1
click at [981, 158] on icon "button" at bounding box center [981, 162] width 2 height 9
click at [928, 244] on div "Delete" at bounding box center [945, 251] width 80 height 15
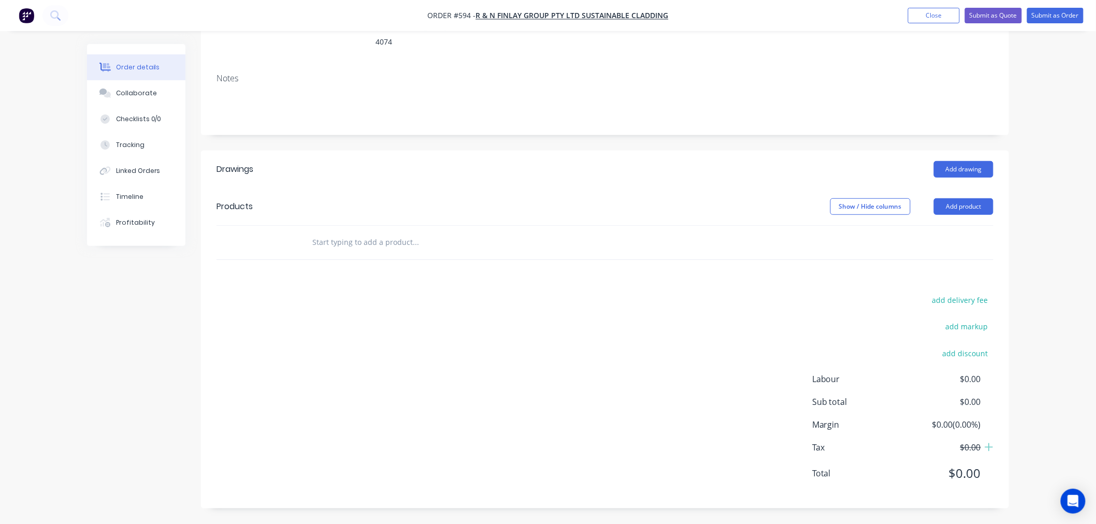
scroll to position [140, 0]
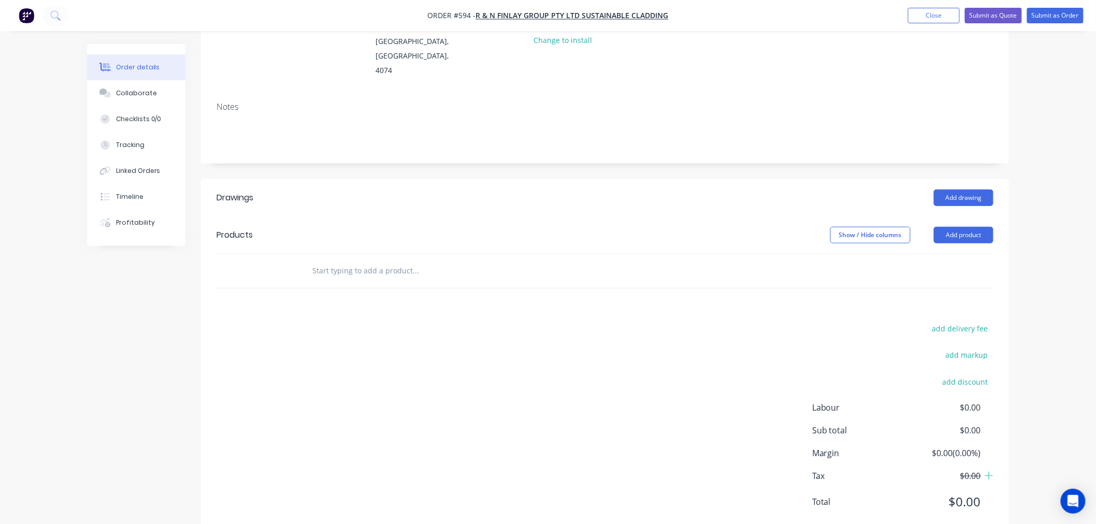
click at [826, 254] on div at bounding box center [605, 271] width 777 height 34
click at [950, 227] on button "Add product" at bounding box center [964, 235] width 60 height 17
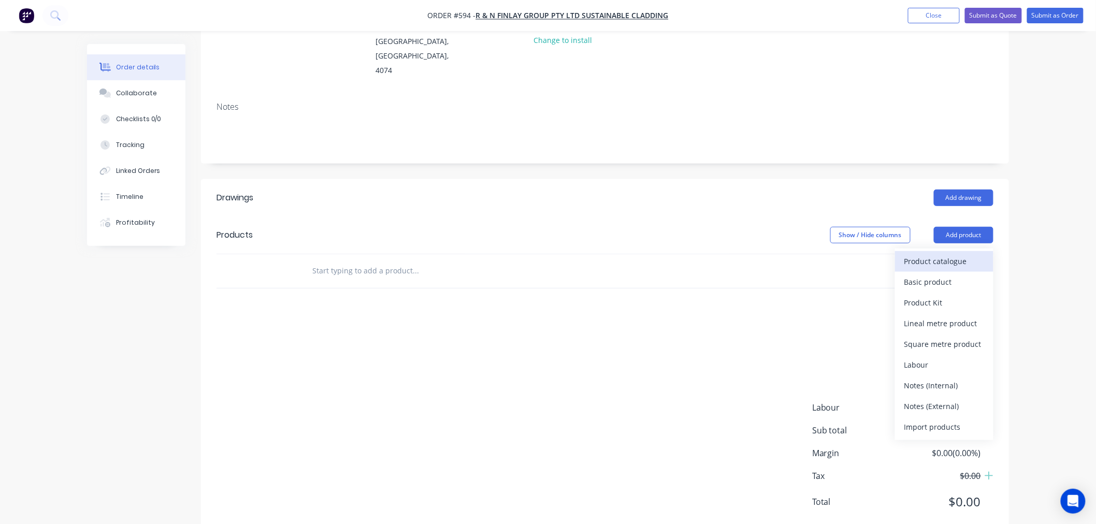
click at [939, 254] on div "Product catalogue" at bounding box center [945, 261] width 80 height 15
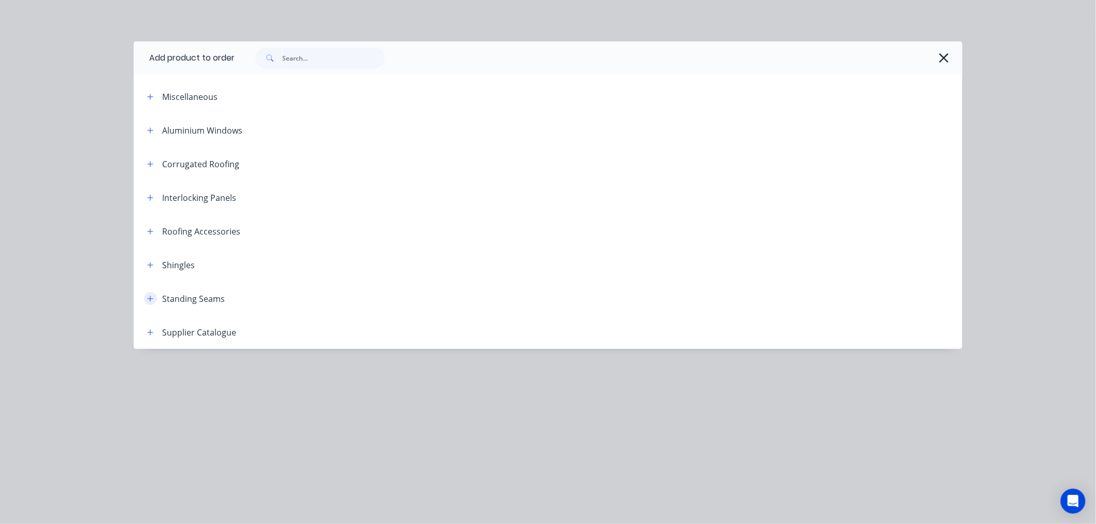
click at [148, 299] on icon "button" at bounding box center [150, 298] width 6 height 7
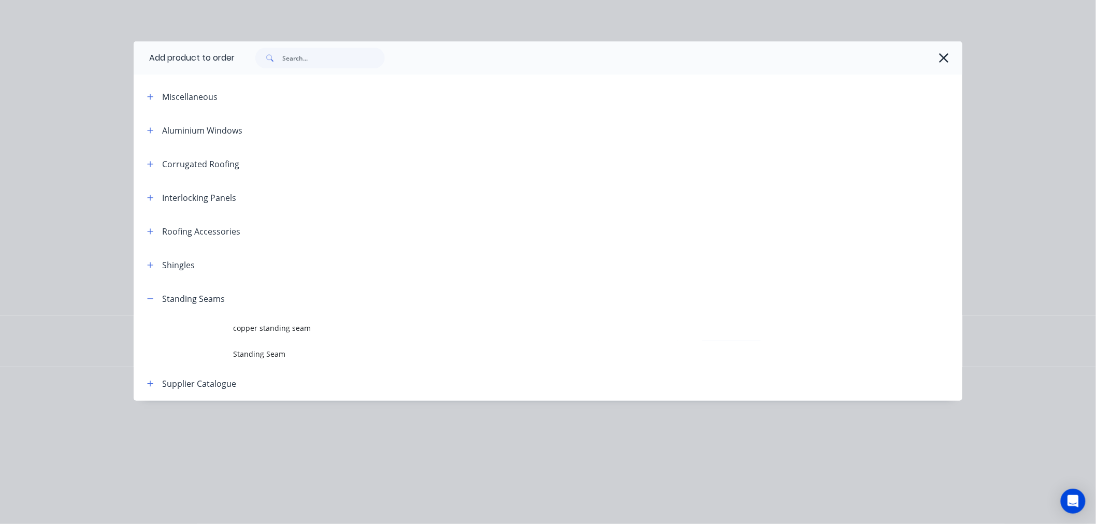
scroll to position [154, 0]
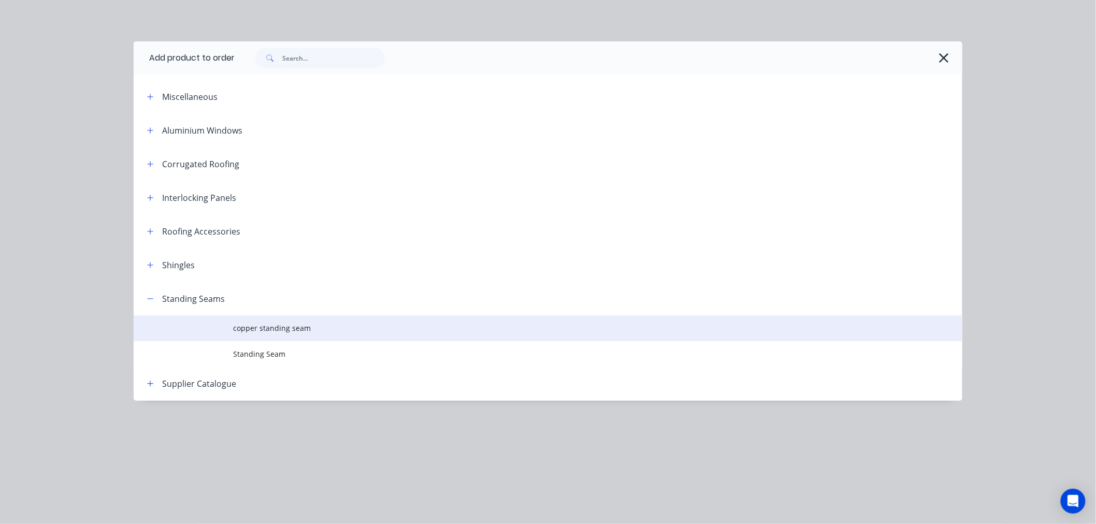
click at [240, 327] on span "copper standing seam" at bounding box center [524, 328] width 583 height 11
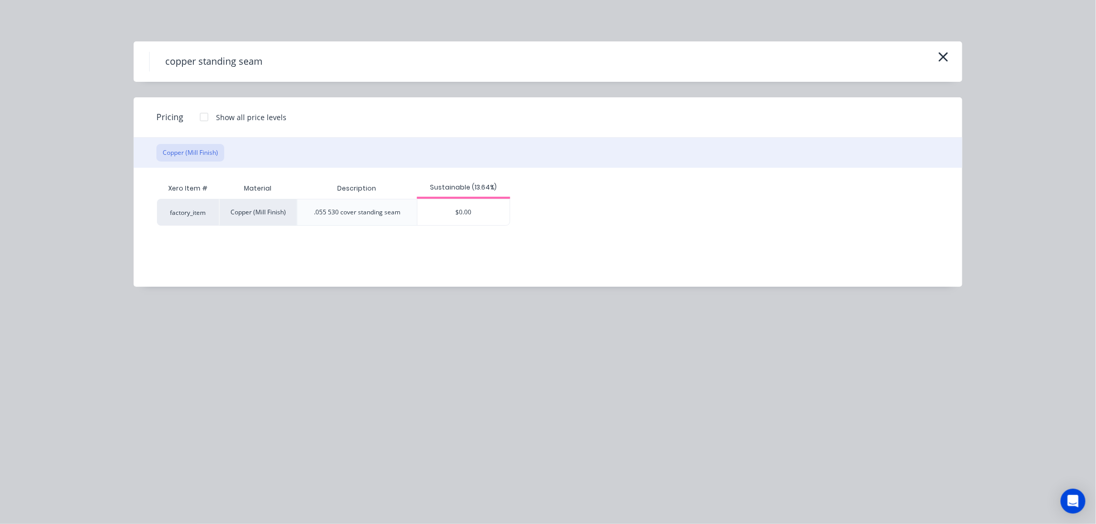
click at [198, 122] on div at bounding box center [204, 117] width 21 height 21
click at [441, 205] on div "$111.61" at bounding box center [447, 212] width 59 height 26
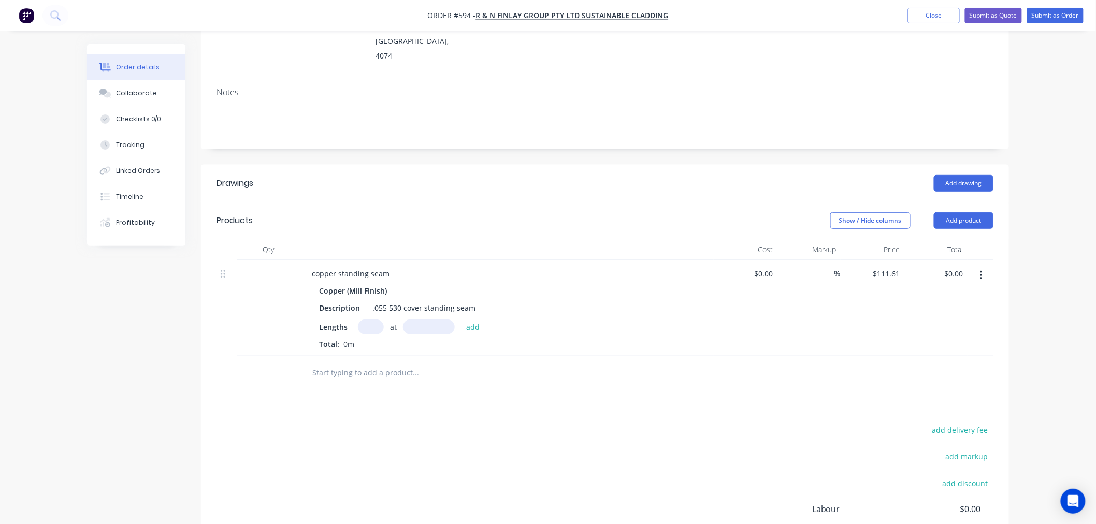
drag, startPoint x: 379, startPoint y: 293, endPoint x: 380, endPoint y: 307, distance: 14.0
click at [379, 320] on input "text" at bounding box center [371, 327] width 26 height 15
type input "2"
type input "500mm"
click at [470, 320] on button "add" at bounding box center [473, 327] width 24 height 14
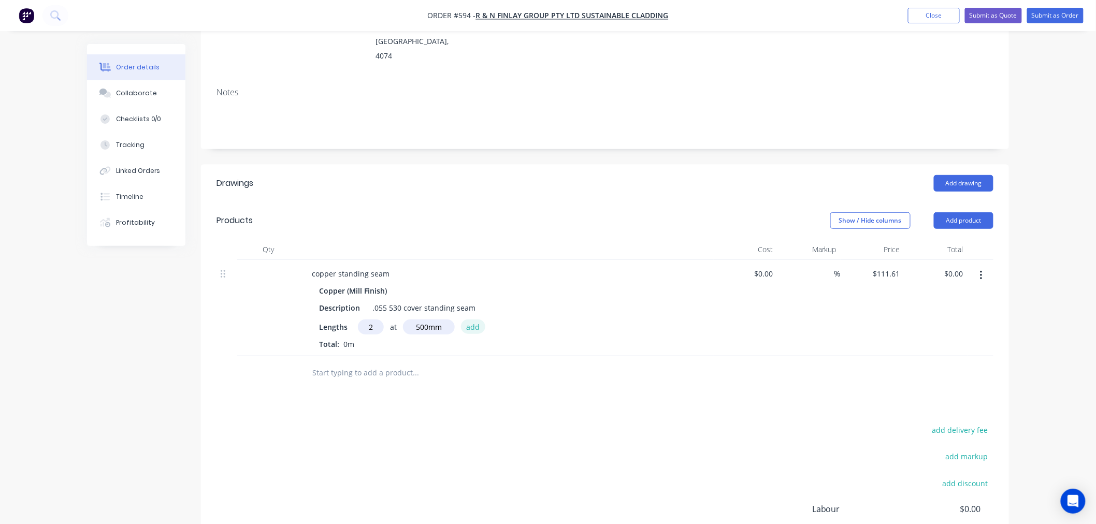
type input "$111.61"
type input "1"
type input "500mm"
click at [473, 320] on button "add" at bounding box center [473, 327] width 24 height 14
type input "$167.42"
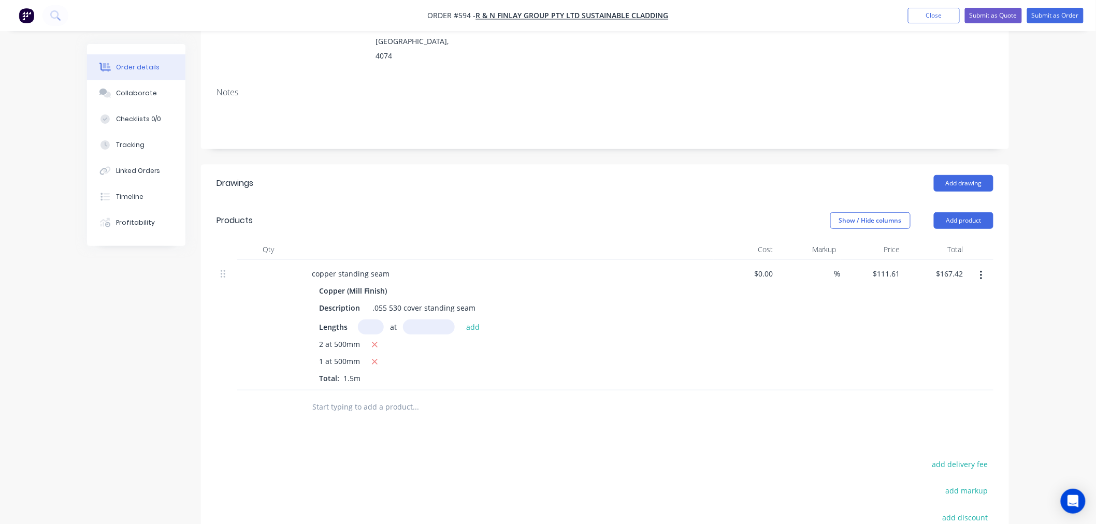
click at [362, 320] on input "text" at bounding box center [371, 327] width 26 height 15
type input "3"
type input "720mm"
click at [468, 320] on button "add" at bounding box center [473, 327] width 24 height 14
type input "$408.49"
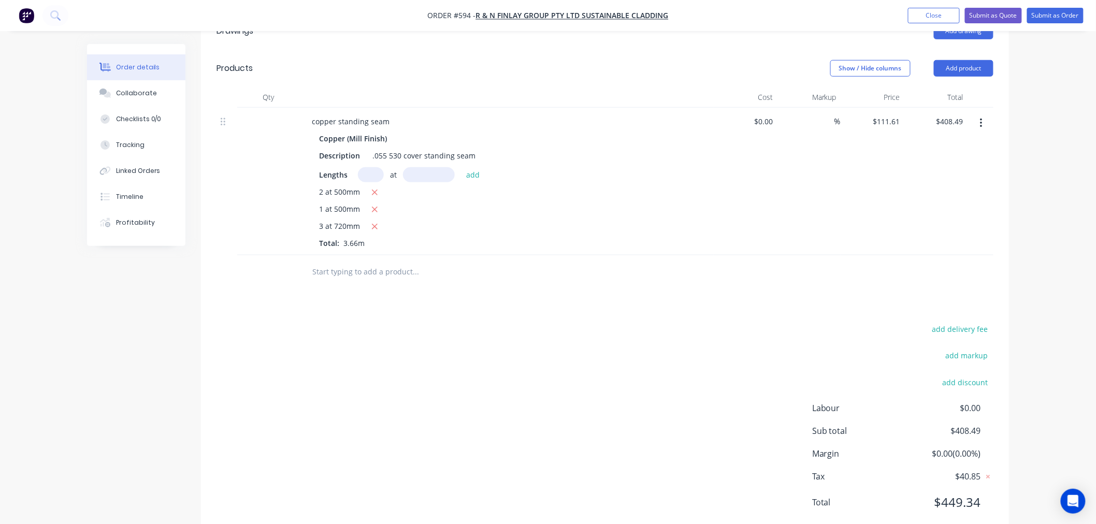
scroll to position [134, 0]
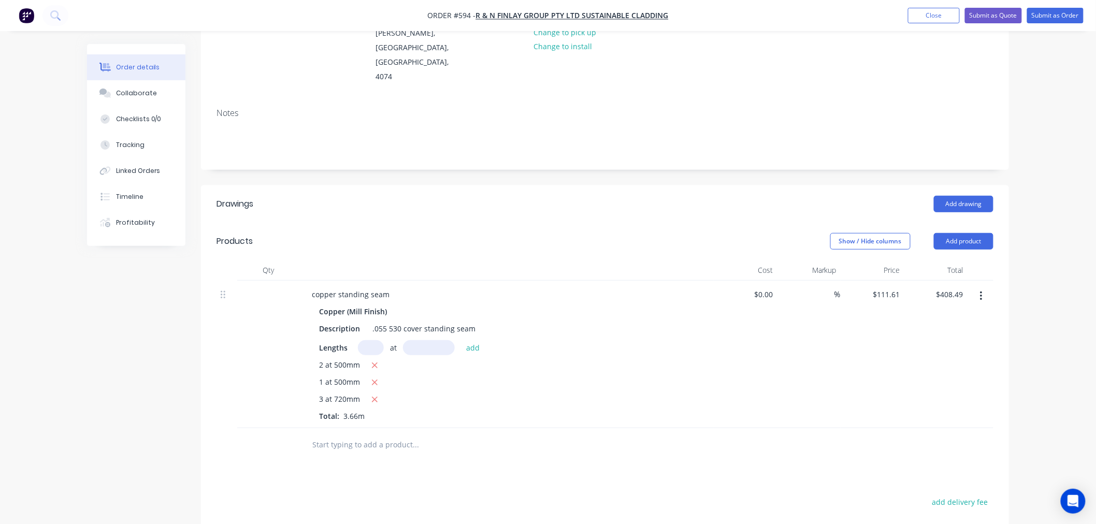
click at [983, 287] on button "button" at bounding box center [981, 296] width 24 height 19
click at [937, 378] on div "Delete" at bounding box center [945, 385] width 80 height 15
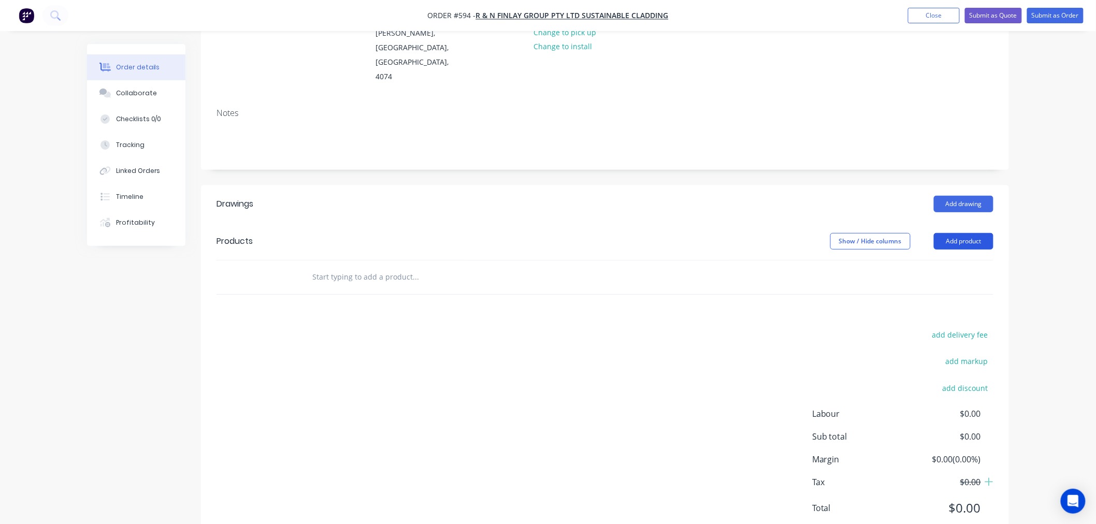
click at [956, 233] on button "Add product" at bounding box center [964, 241] width 60 height 17
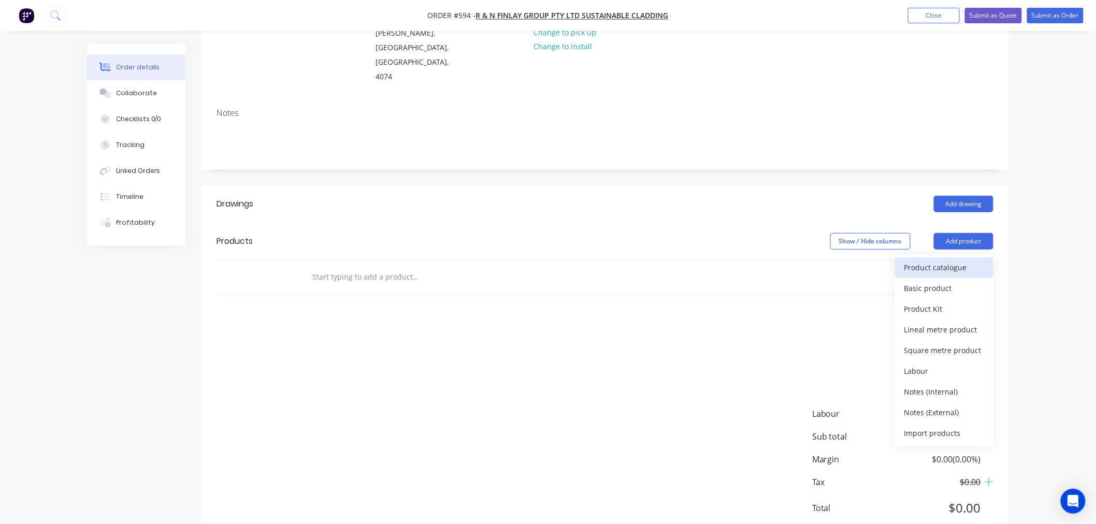
click at [946, 260] on div "Product catalogue" at bounding box center [945, 267] width 80 height 15
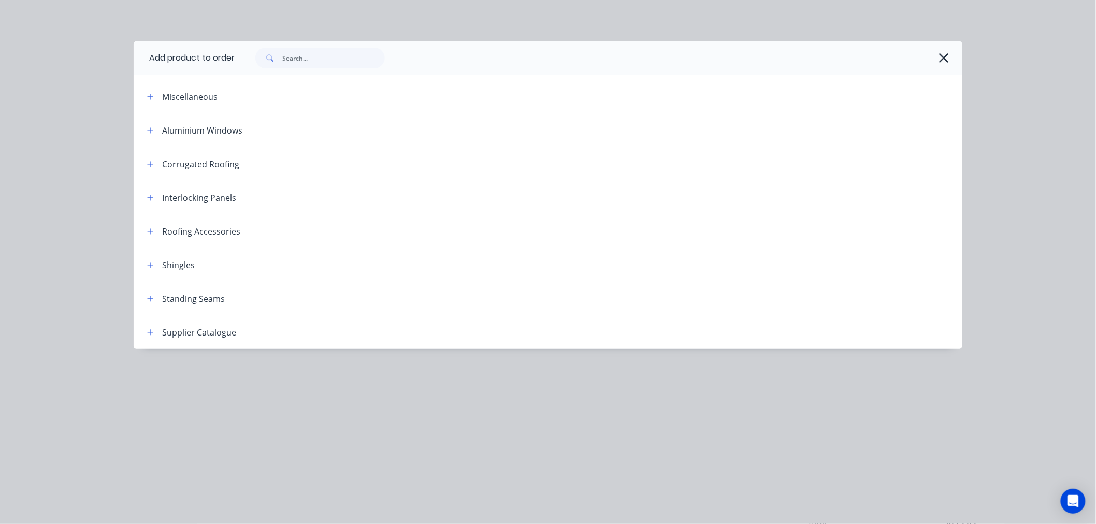
click at [140, 298] on div "Standing Seams" at bounding box center [182, 298] width 86 height 13
click at [156, 298] on button "button" at bounding box center [150, 298] width 13 height 13
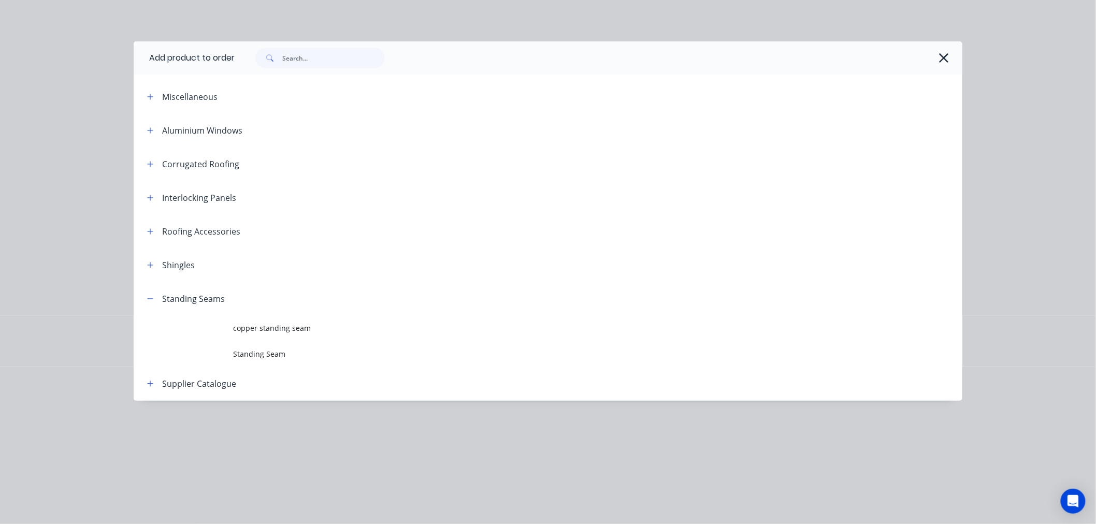
scroll to position [154, 0]
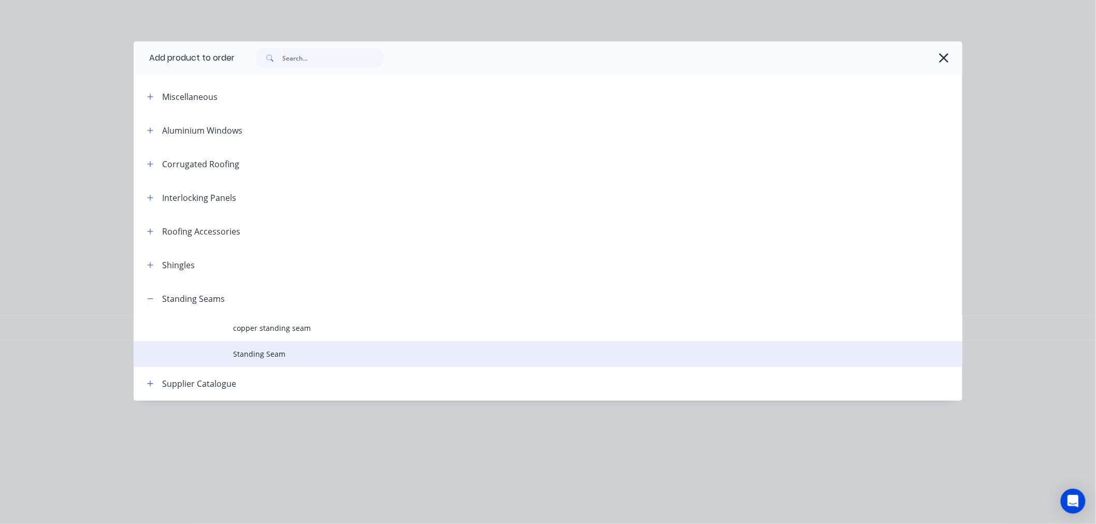
click at [254, 352] on span "Standing Seam" at bounding box center [524, 354] width 583 height 11
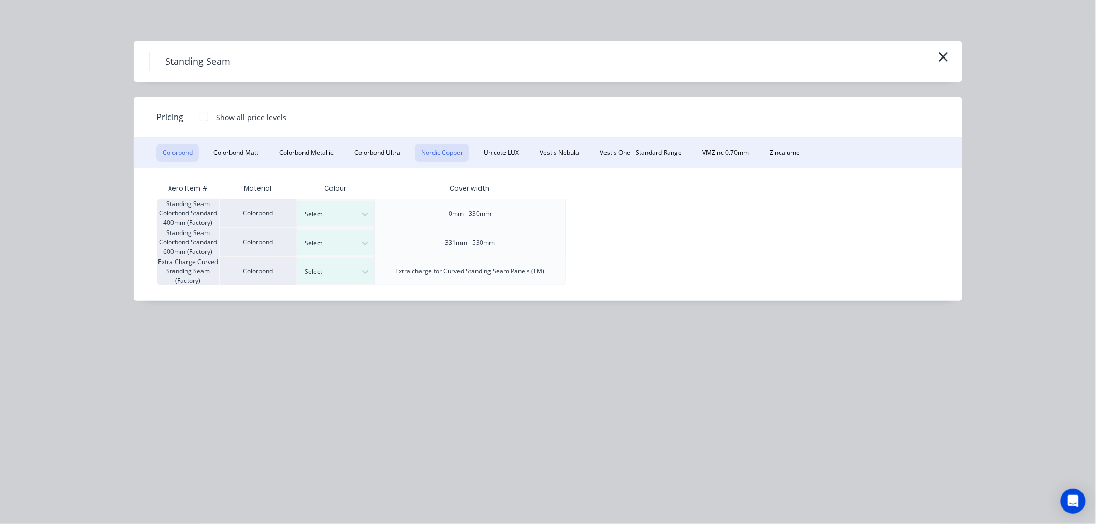
click at [436, 149] on button "Nordic Copper" at bounding box center [442, 153] width 54 height 18
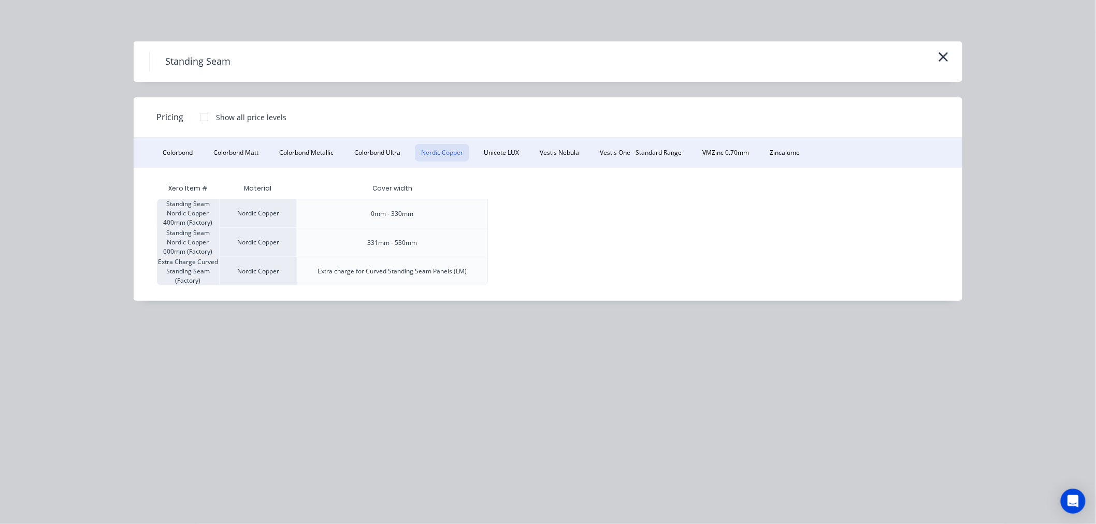
click at [329, 242] on div "331mm - 530mm" at bounding box center [392, 242] width 191 height 29
click at [273, 242] on div "Nordic Copper" at bounding box center [258, 242] width 78 height 29
click at [199, 122] on div at bounding box center [204, 117] width 21 height 21
click at [946, 60] on icon "button" at bounding box center [943, 57] width 11 height 15
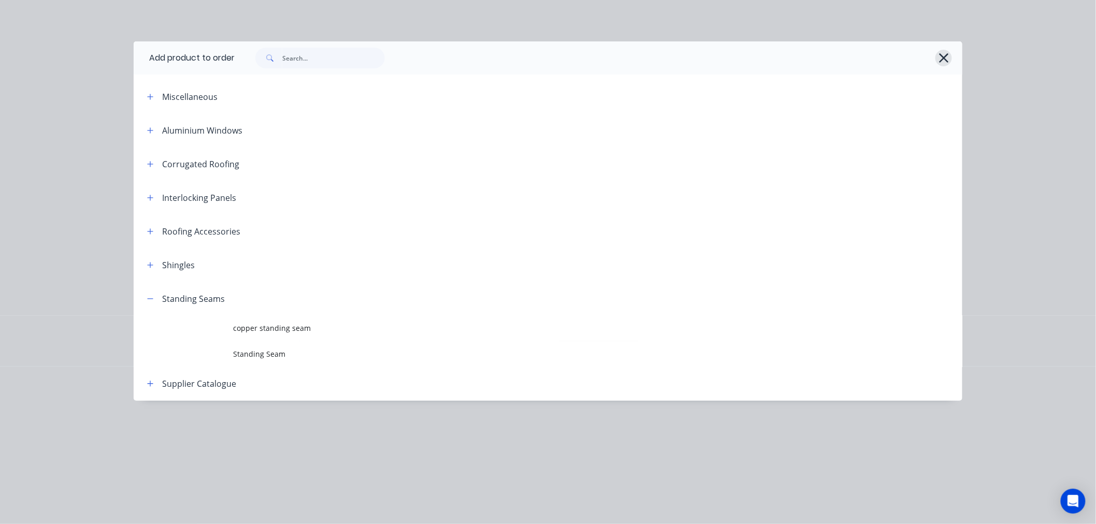
click at [945, 63] on icon "button" at bounding box center [944, 58] width 11 height 15
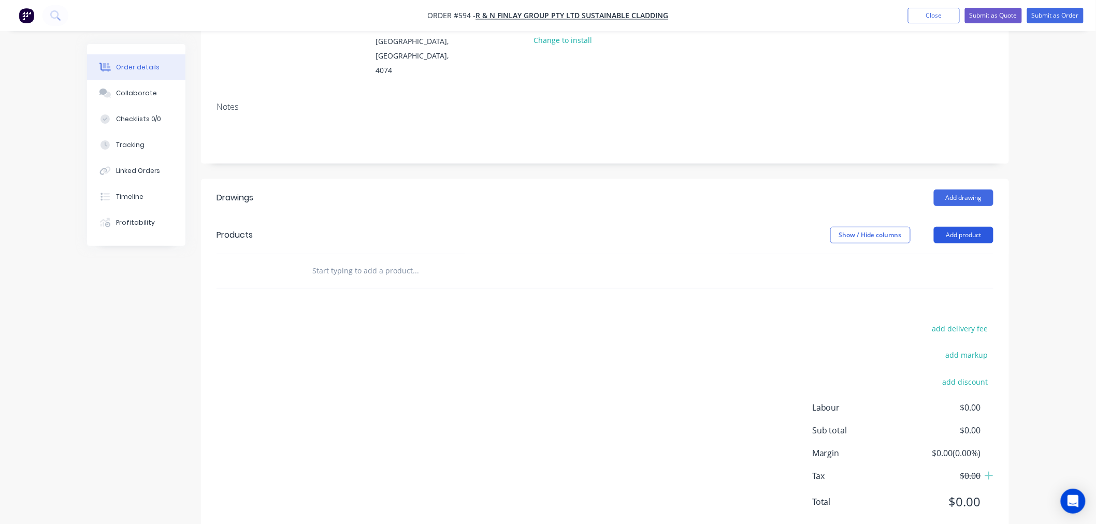
click at [961, 227] on button "Add product" at bounding box center [964, 235] width 60 height 17
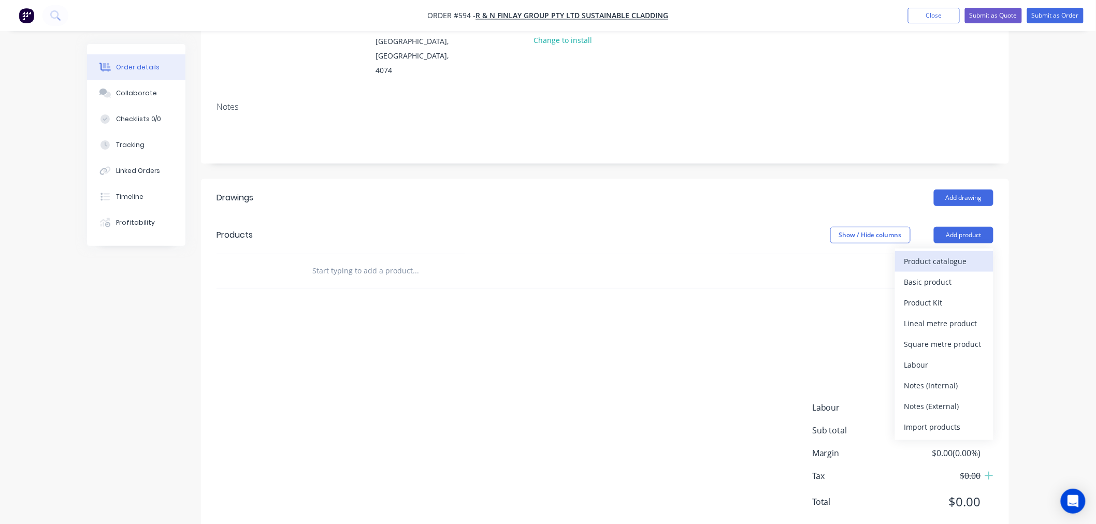
click at [957, 254] on div "Product catalogue" at bounding box center [945, 261] width 80 height 15
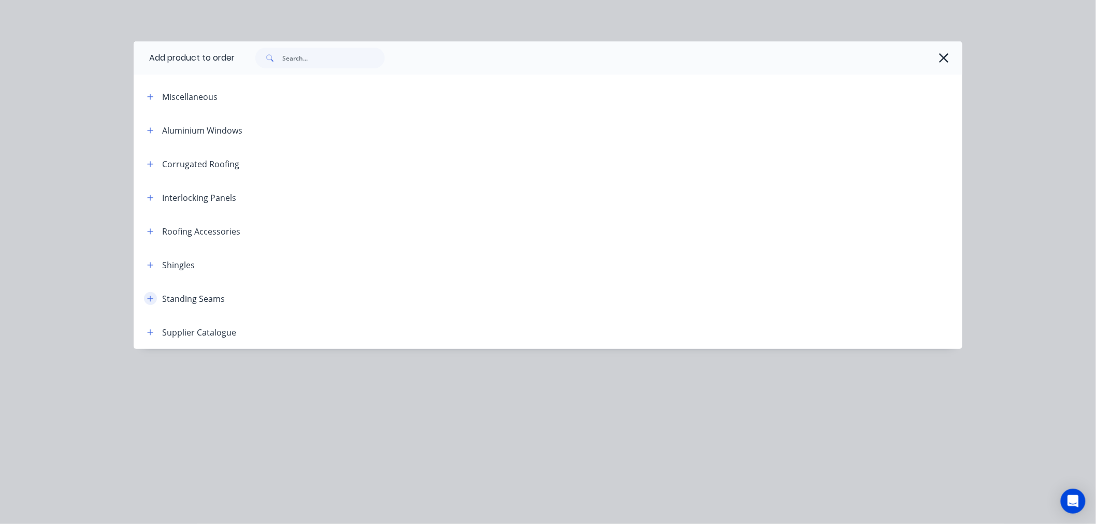
click at [152, 294] on button "button" at bounding box center [150, 298] width 13 height 13
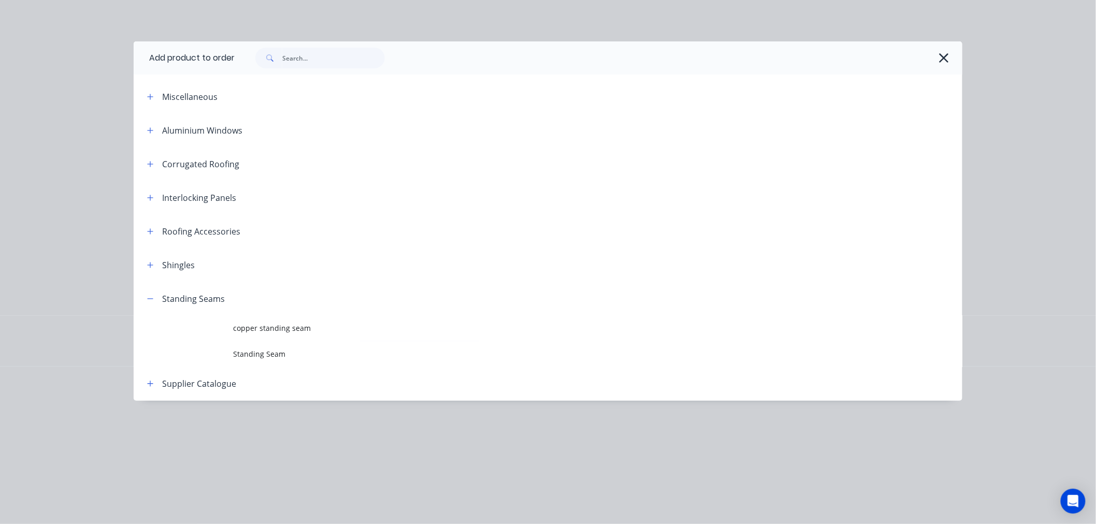
scroll to position [154, 0]
click at [264, 325] on span "copper standing seam" at bounding box center [524, 328] width 583 height 11
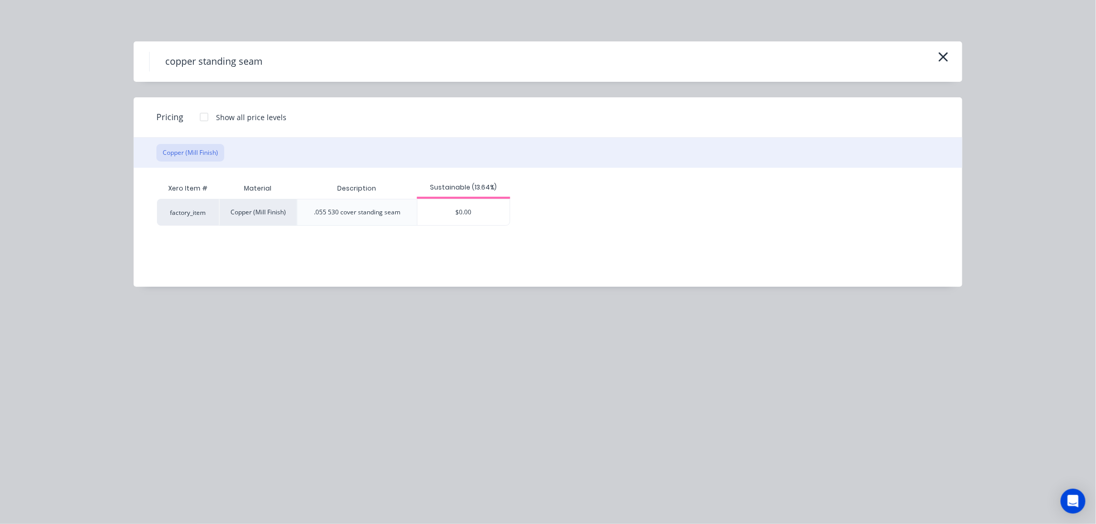
click at [202, 120] on div at bounding box center [204, 117] width 21 height 21
click at [502, 213] on div "$0.00" at bounding box center [523, 212] width 93 height 26
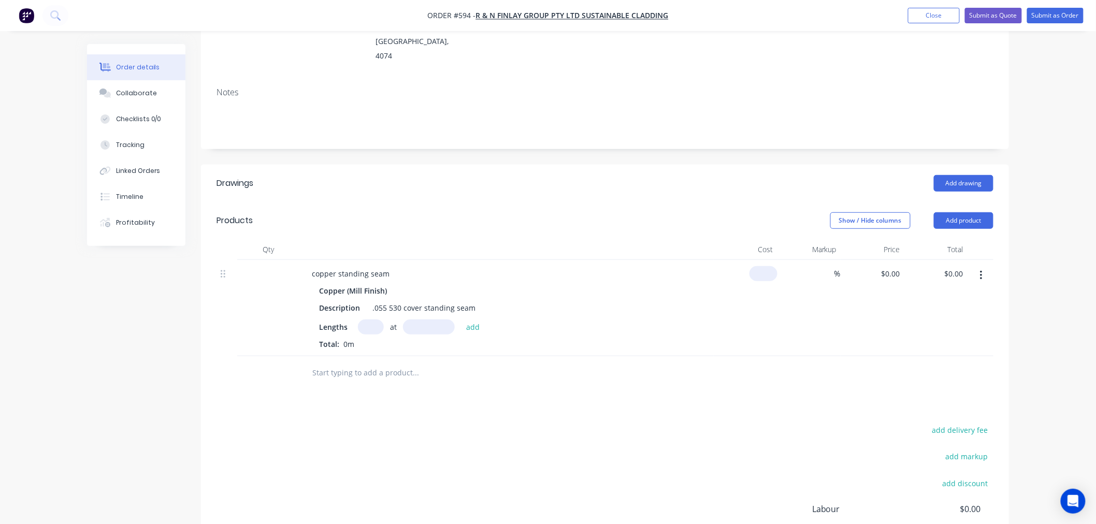
click at [769, 266] on input at bounding box center [766, 273] width 24 height 15
type input "$0.00"
click at [890, 266] on div "0 0" at bounding box center [897, 273] width 16 height 15
type input "$133.33"
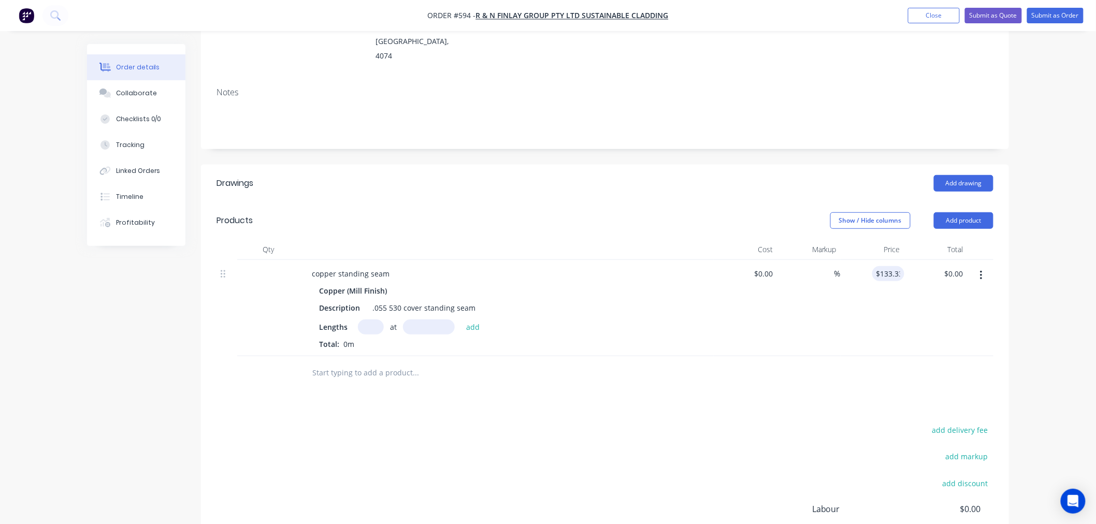
click at [918, 296] on div "$0.00 $0.00" at bounding box center [937, 308] width 64 height 96
click at [766, 266] on input "0" at bounding box center [772, 273] width 12 height 15
type input "$0.00"
click at [773, 288] on div "$0.00 0" at bounding box center [746, 308] width 64 height 96
type input "0"
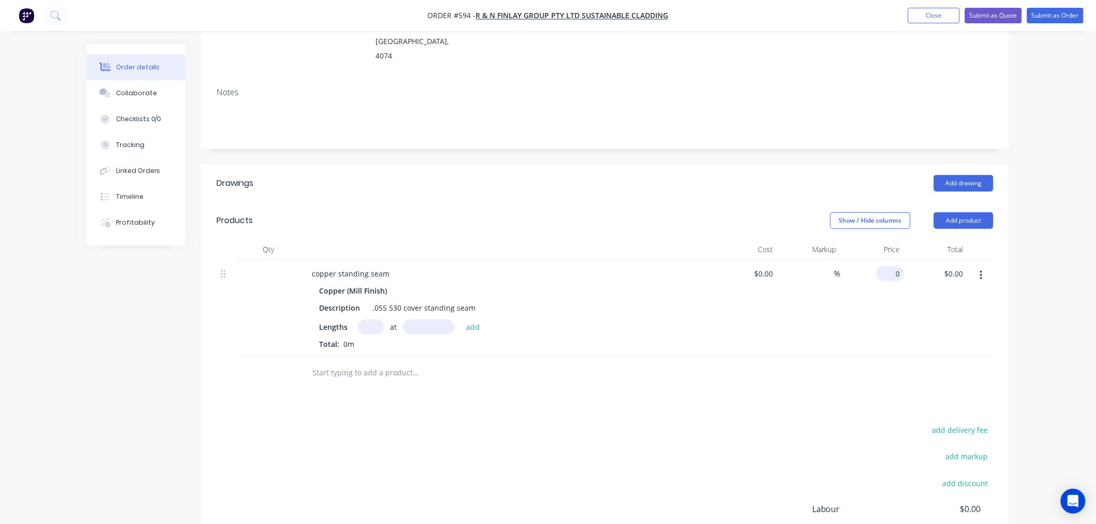
click at [890, 266] on div "0 $0.00" at bounding box center [891, 273] width 28 height 15
type input "$133.33"
click at [882, 275] on div "$133.33 133.33" at bounding box center [873, 308] width 64 height 96
click at [369, 320] on input "text" at bounding box center [371, 327] width 26 height 15
type input "1"
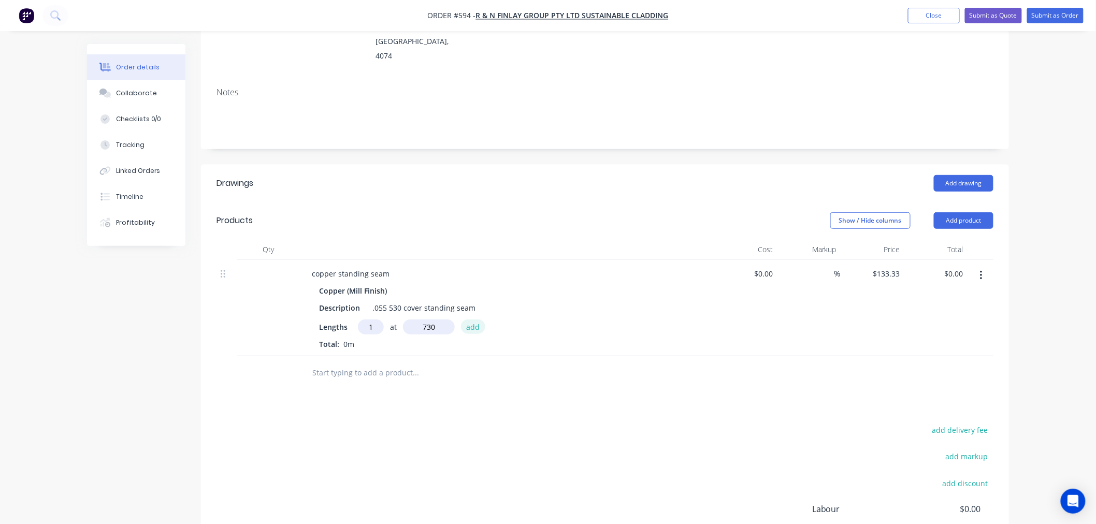
type input "730mm"
click at [469, 320] on button "add" at bounding box center [473, 327] width 24 height 14
type input "$97.33"
type input "1"
type input "732mm"
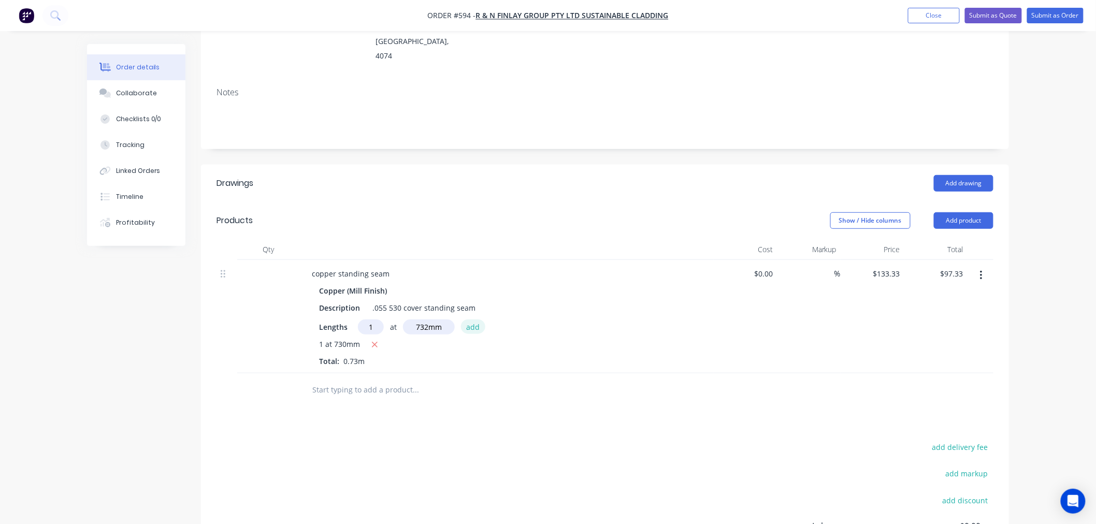
click at [473, 320] on button "add" at bounding box center [473, 327] width 24 height 14
type input "$194.93"
type input "1"
type input "740mm"
click at [475, 320] on button "add" at bounding box center [473, 327] width 24 height 14
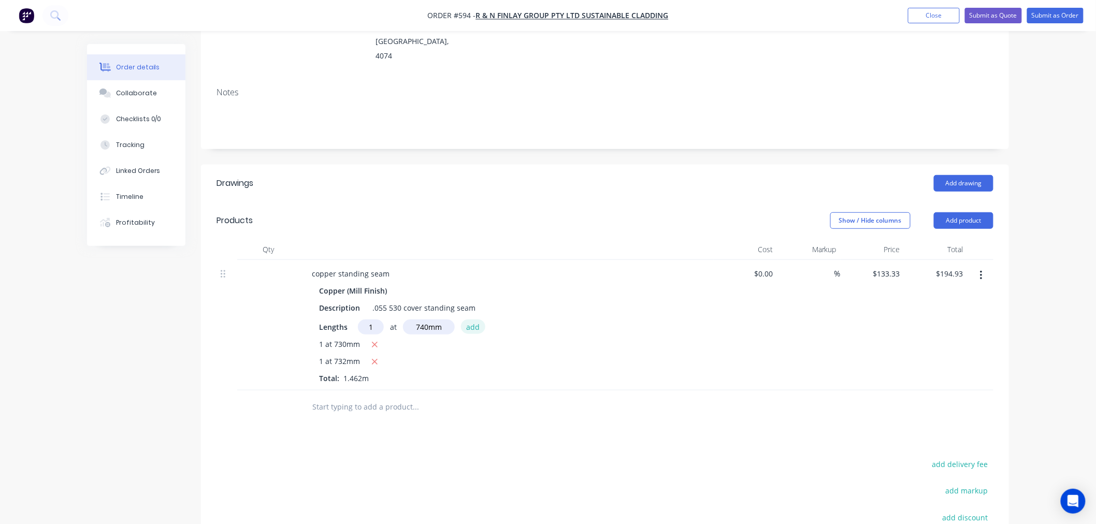
type input "$293.59"
click at [603, 356] on div "1 at 732mm" at bounding box center [506, 362] width 375 height 13
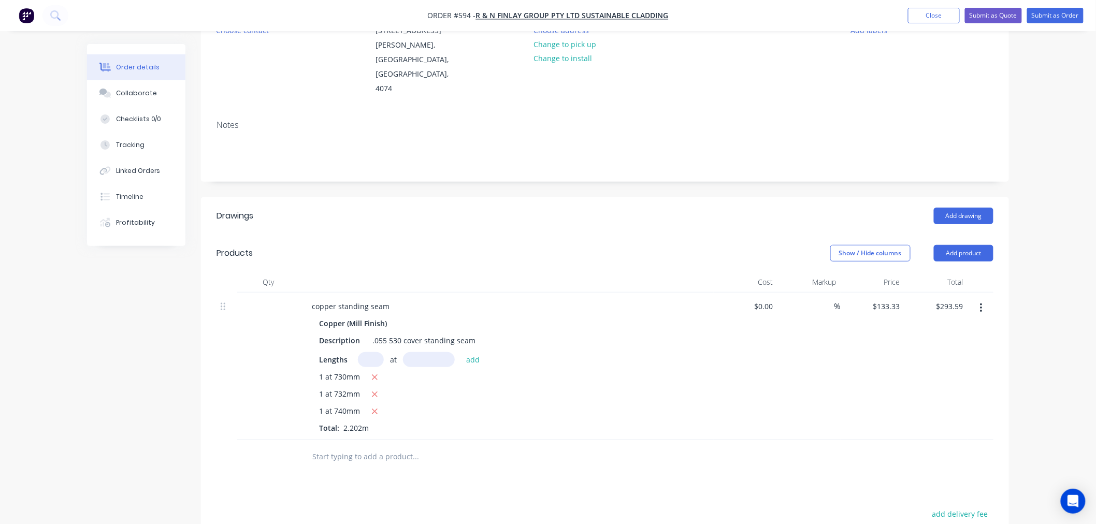
scroll to position [307, 0]
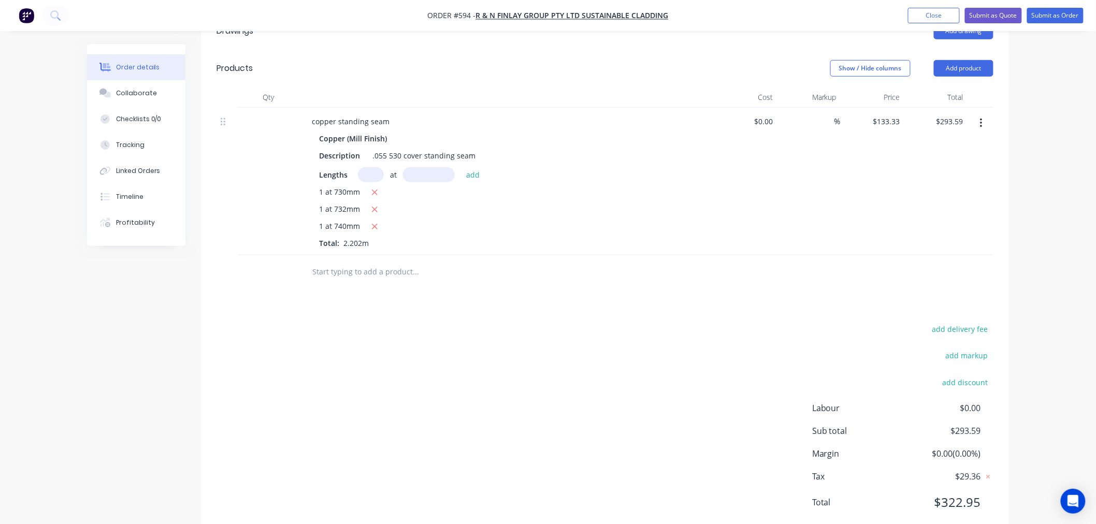
click at [520, 333] on div "add delivery fee add markup add discount Labour $0.00 Sub total $293.59 Margin …" at bounding box center [605, 422] width 777 height 200
click at [369, 114] on div "copper standing seam" at bounding box center [351, 121] width 94 height 15
click at [387, 114] on div "copper standing seam" at bounding box center [351, 121] width 94 height 15
click at [448, 131] on div "Copper (Mill Finish)" at bounding box center [506, 138] width 375 height 15
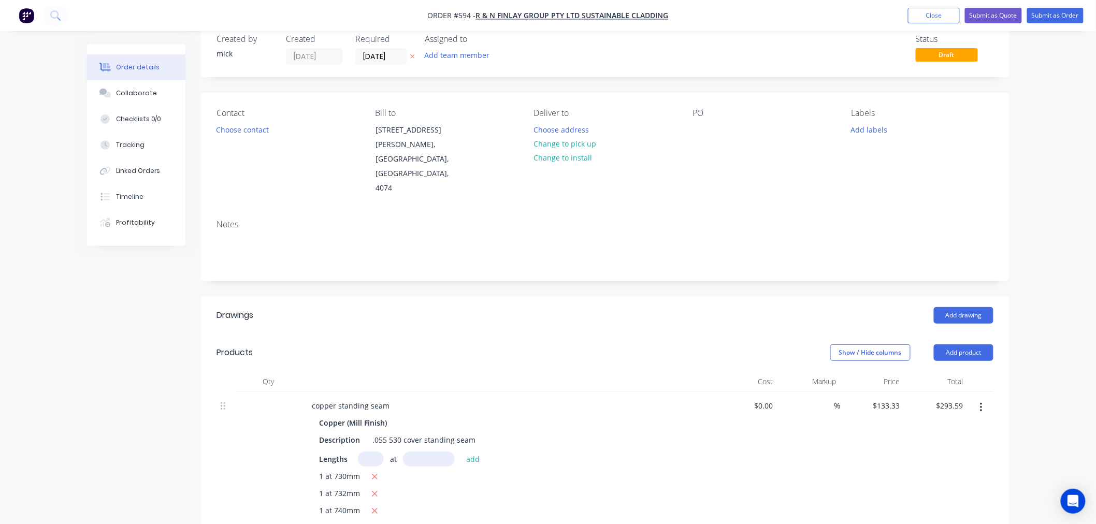
scroll to position [19, 0]
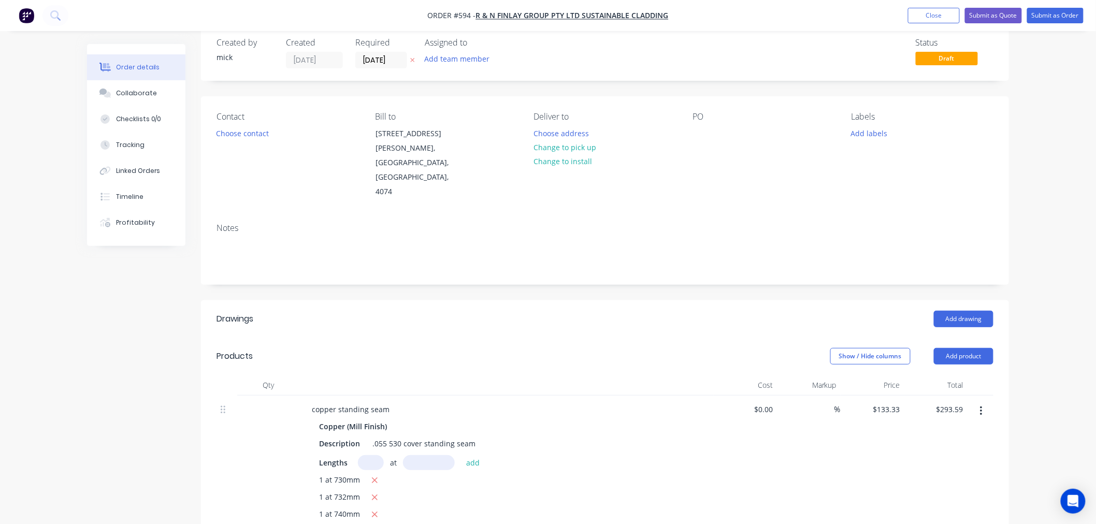
click at [485, 215] on div "Notes" at bounding box center [605, 249] width 808 height 69
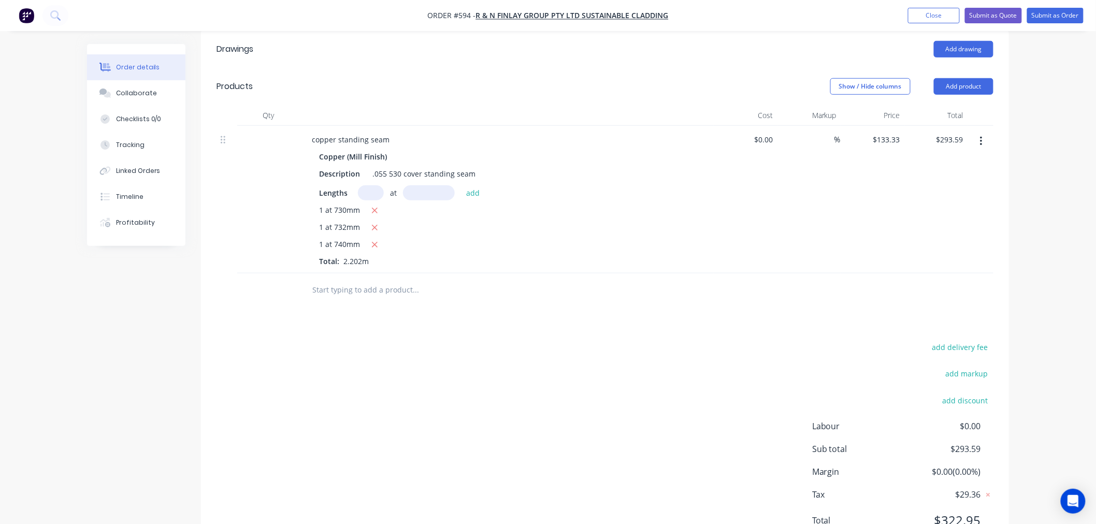
scroll to position [307, 0]
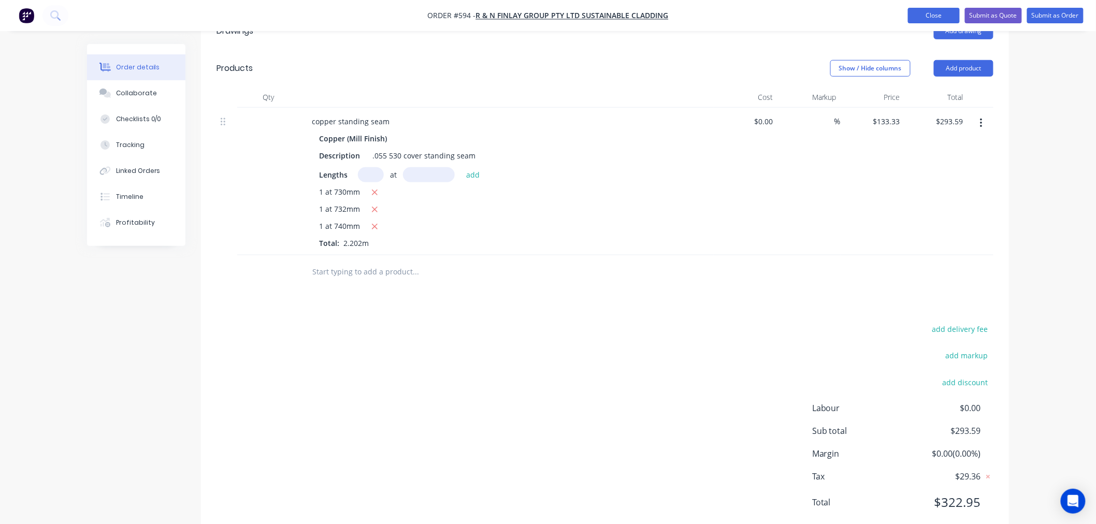
click at [943, 12] on button "Close" at bounding box center [934, 16] width 52 height 16
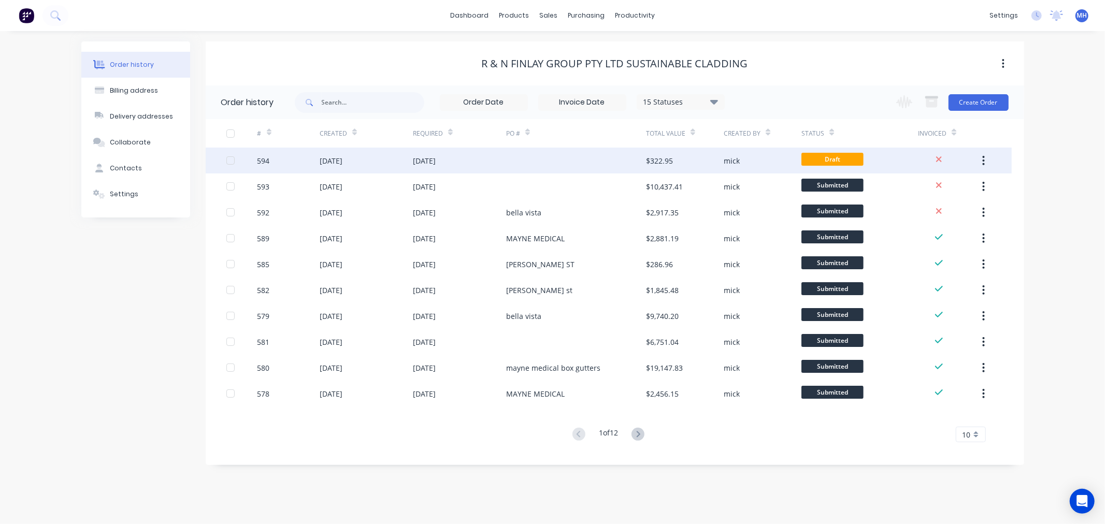
click at [984, 158] on icon "button" at bounding box center [983, 160] width 3 height 11
click at [931, 190] on div "Archive" at bounding box center [947, 187] width 80 height 15
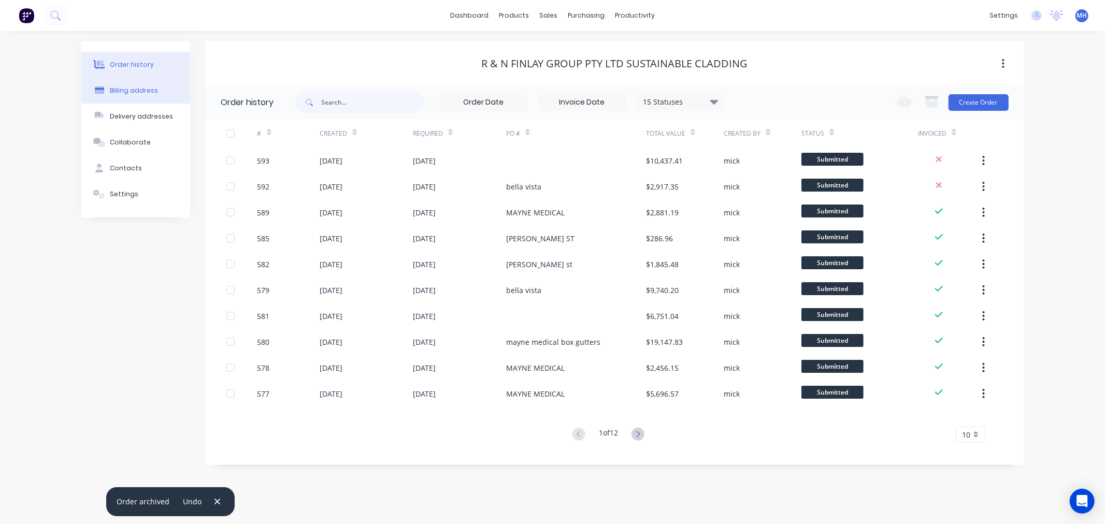
click at [141, 99] on button "Billing address" at bounding box center [135, 91] width 109 height 26
select select "AU"
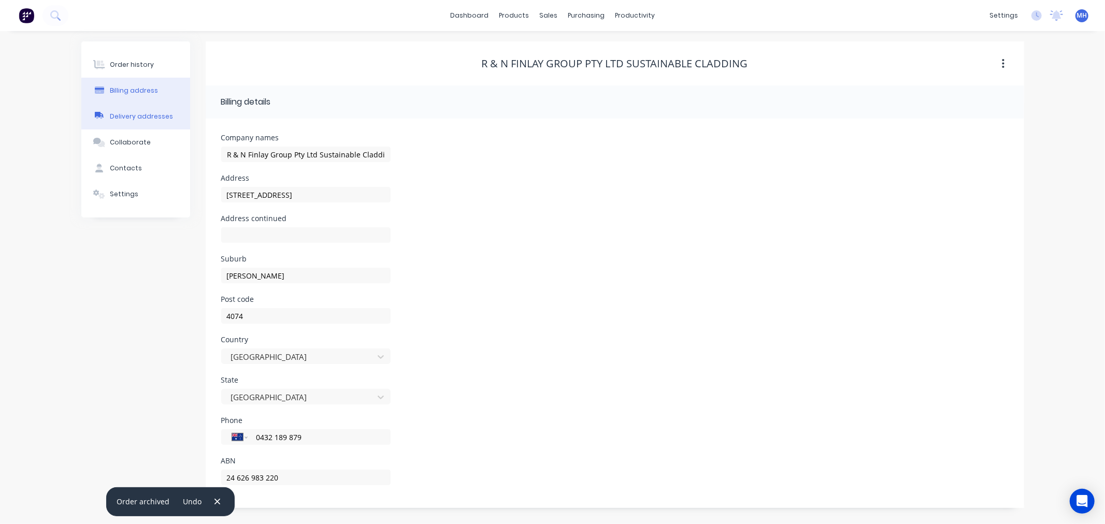
click at [127, 115] on div "Delivery addresses" at bounding box center [141, 116] width 63 height 9
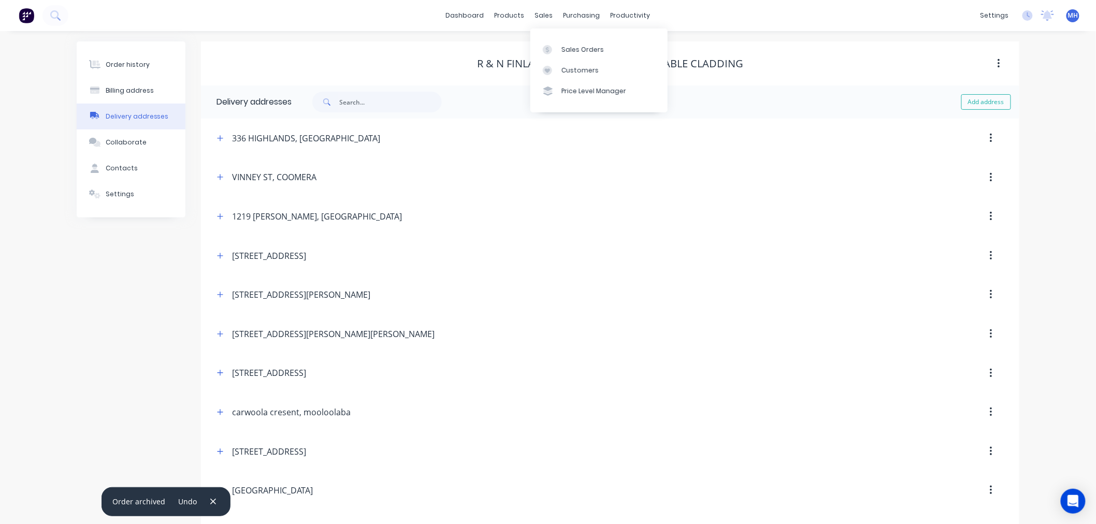
click at [499, 5] on div "dashboard products sales purchasing productivity dashboard products Product Cat…" at bounding box center [548, 15] width 1096 height 31
click at [499, 10] on div "products" at bounding box center [510, 16] width 40 height 16
click at [551, 55] on link "Product Catalogue" at bounding box center [561, 49] width 137 height 21
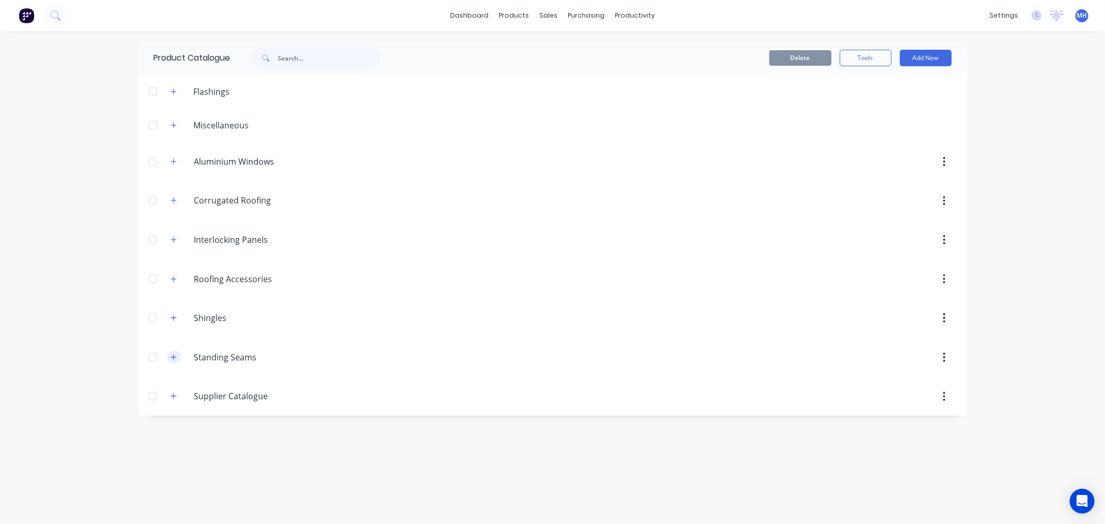
click at [174, 354] on icon "button" at bounding box center [173, 357] width 6 height 7
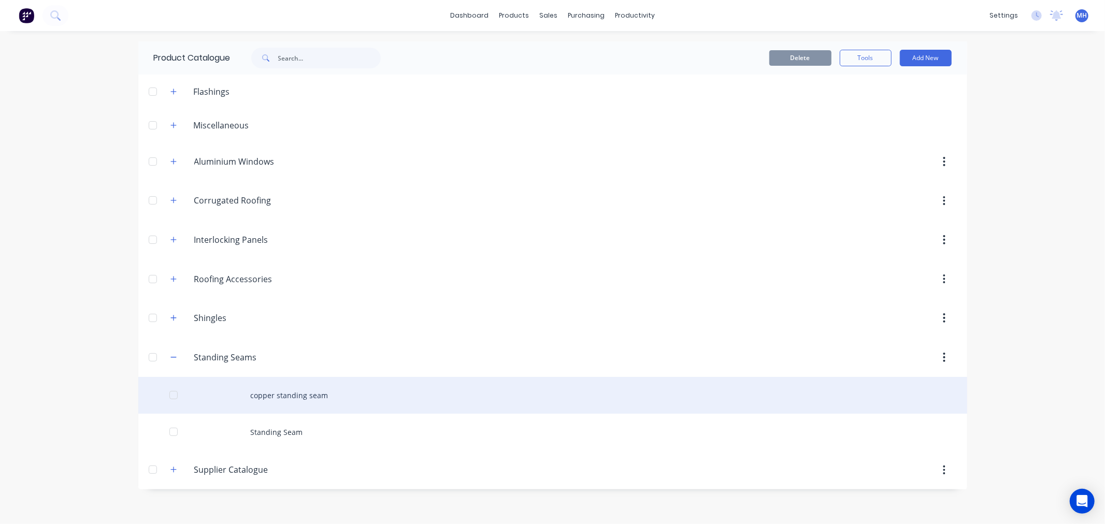
click at [275, 394] on div "copper standing seam" at bounding box center [552, 395] width 829 height 37
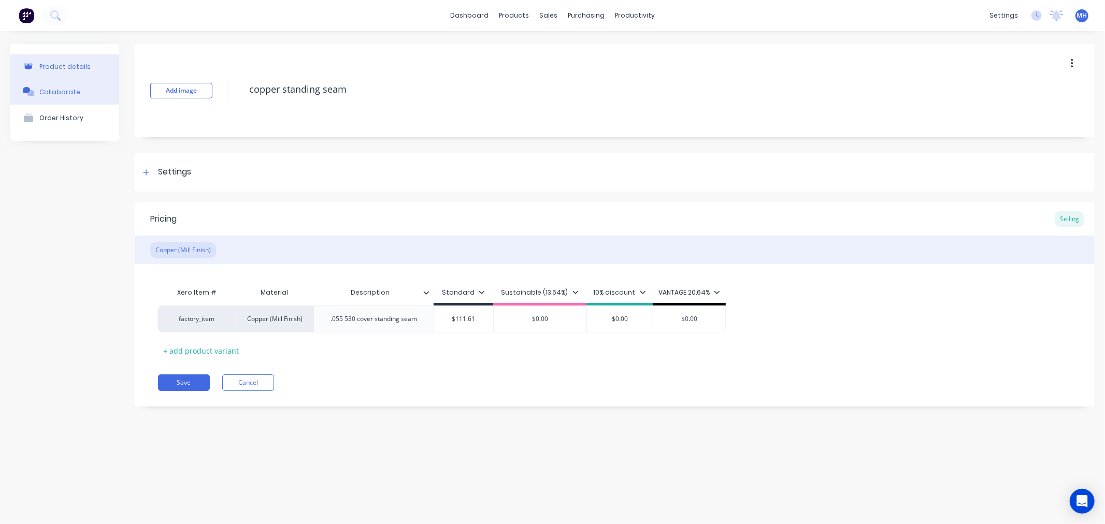
drag, startPoint x: 65, startPoint y: 89, endPoint x: 58, endPoint y: 95, distance: 9.2
click at [65, 90] on div "Collaborate" at bounding box center [59, 92] width 41 height 8
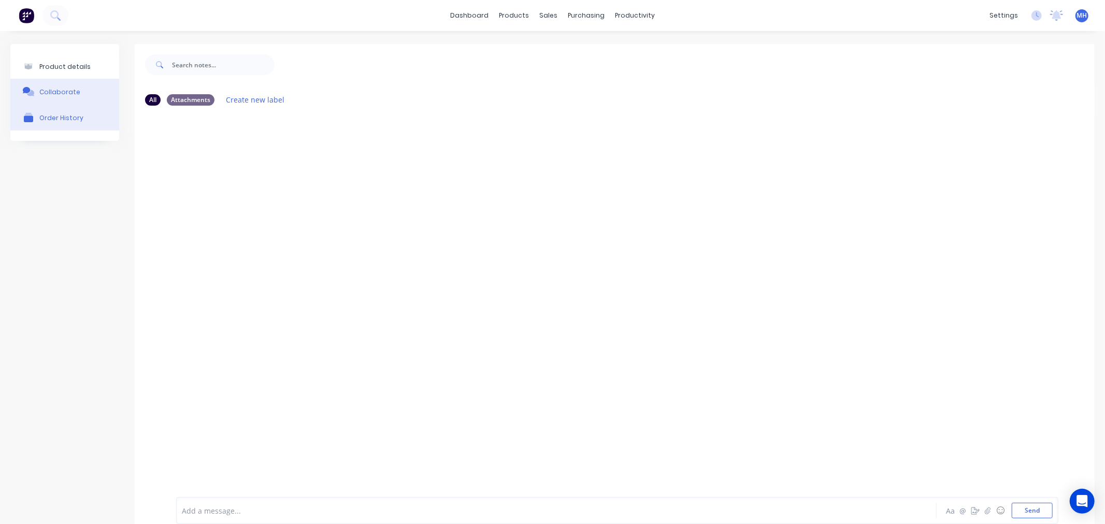
click at [68, 121] on div "Order History" at bounding box center [61, 118] width 44 height 8
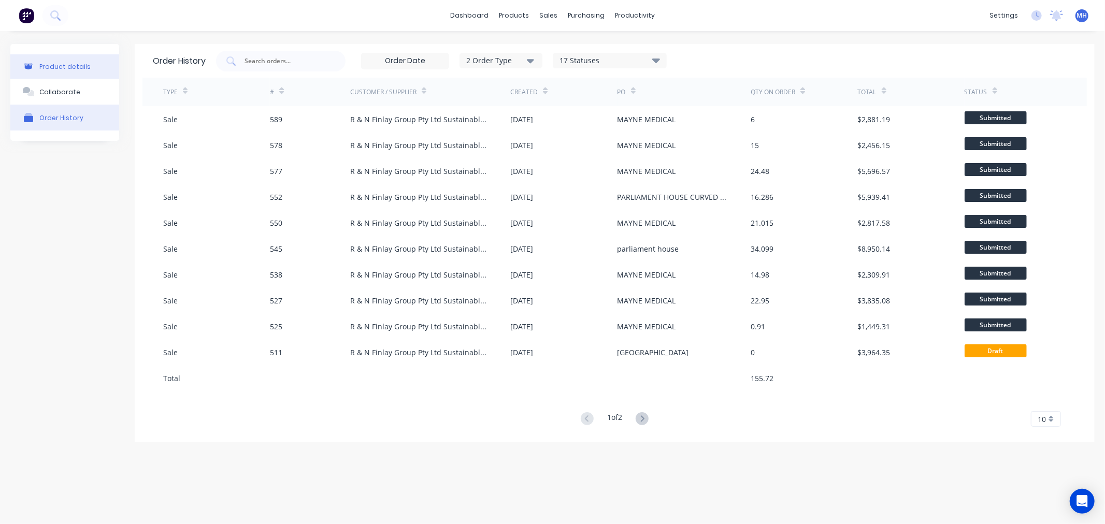
click at [59, 65] on div "Product details" at bounding box center [64, 67] width 51 height 8
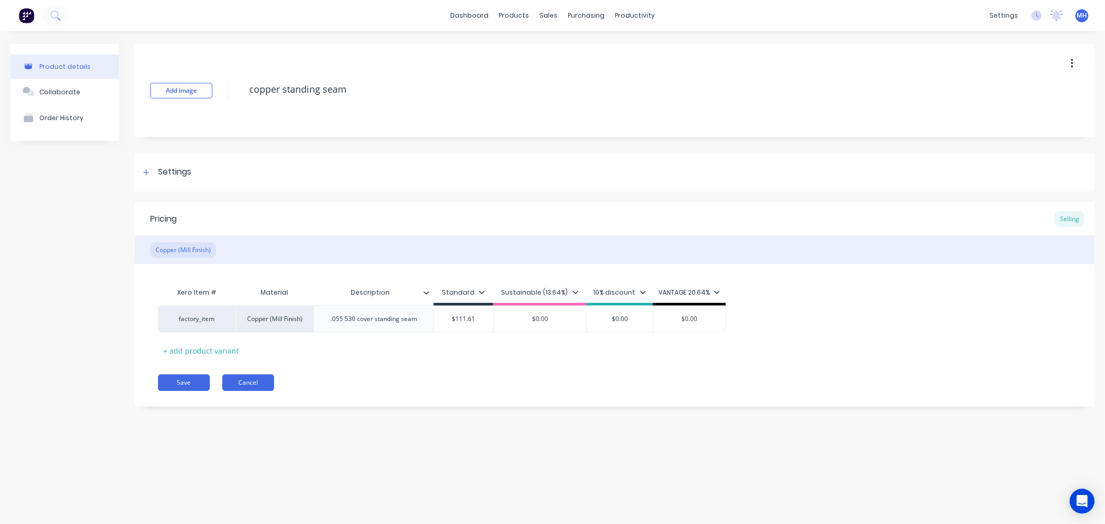
click at [254, 383] on button "Cancel" at bounding box center [248, 383] width 52 height 17
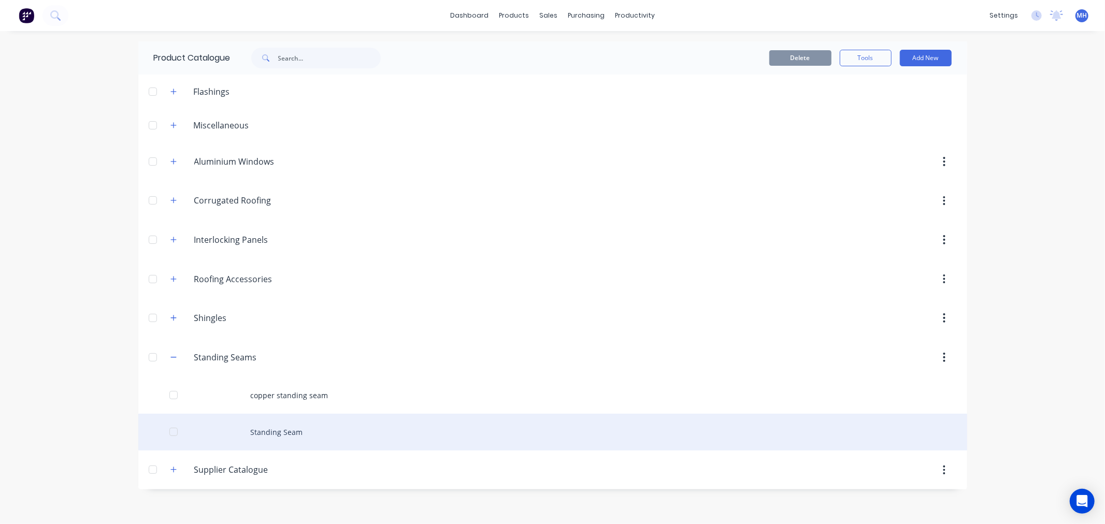
click at [275, 429] on div "Standing Seam" at bounding box center [552, 432] width 829 height 37
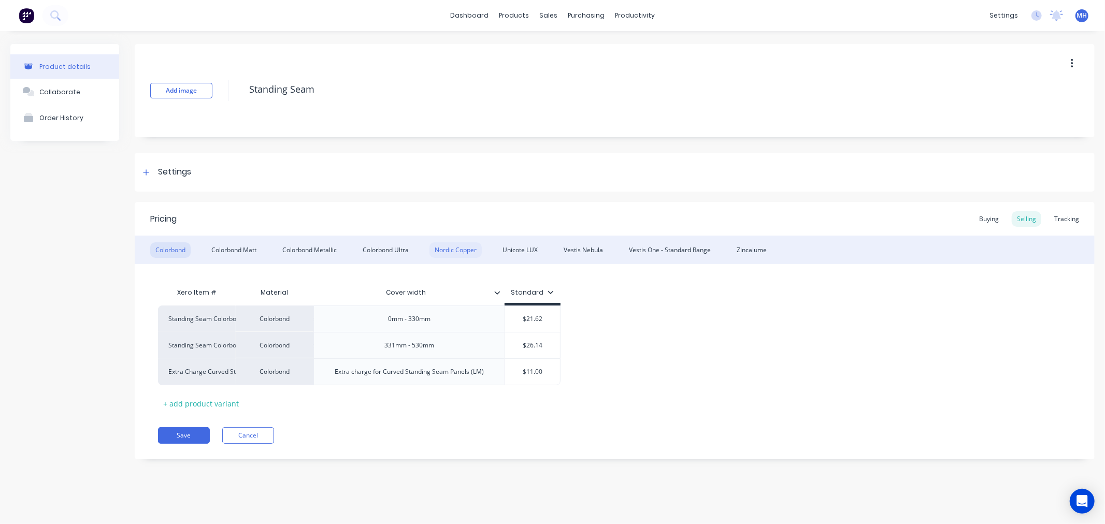
click at [465, 244] on div "Nordic Copper" at bounding box center [456, 250] width 52 height 16
type textarea "x"
click at [997, 209] on div "Pricing Buying Selling Tracking" at bounding box center [615, 219] width 960 height 34
click at [997, 214] on div "Buying" at bounding box center [989, 219] width 30 height 16
click at [1055, 219] on div "Tracking" at bounding box center [1066, 219] width 35 height 16
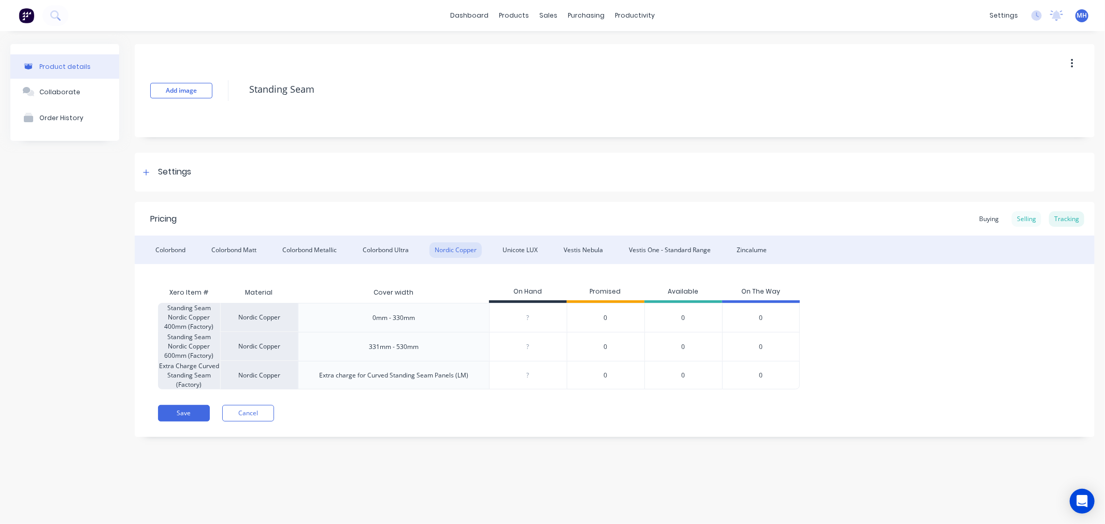
click at [1013, 218] on div "Selling" at bounding box center [1027, 219] width 30 height 16
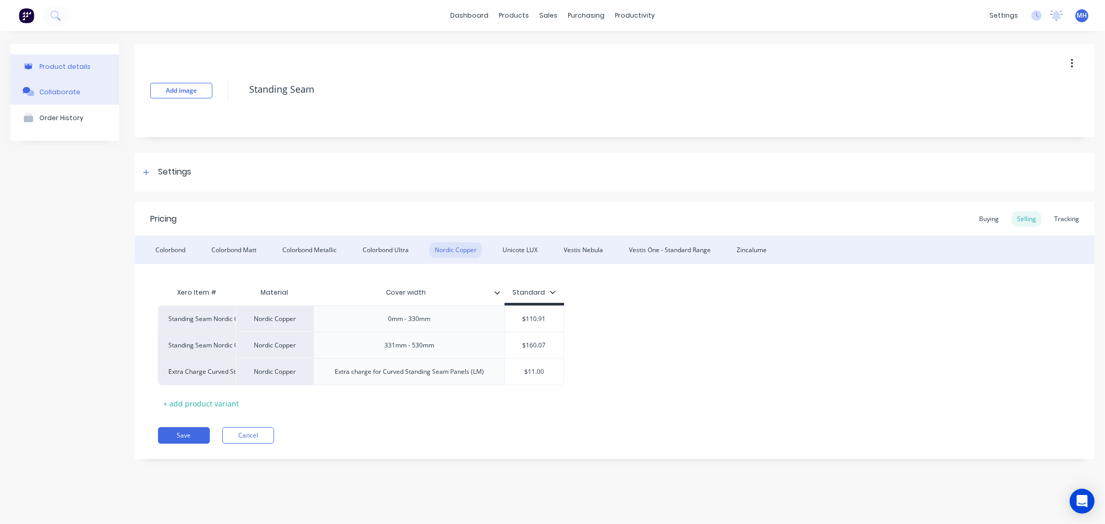
click at [75, 92] on div "Collaborate" at bounding box center [59, 92] width 41 height 8
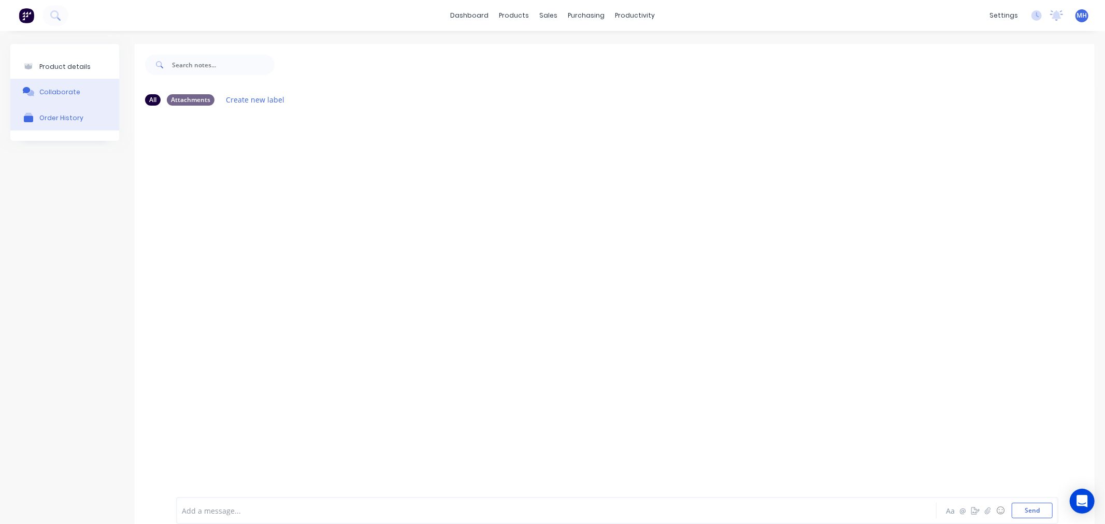
click at [79, 114] on div "Order History" at bounding box center [61, 118] width 44 height 8
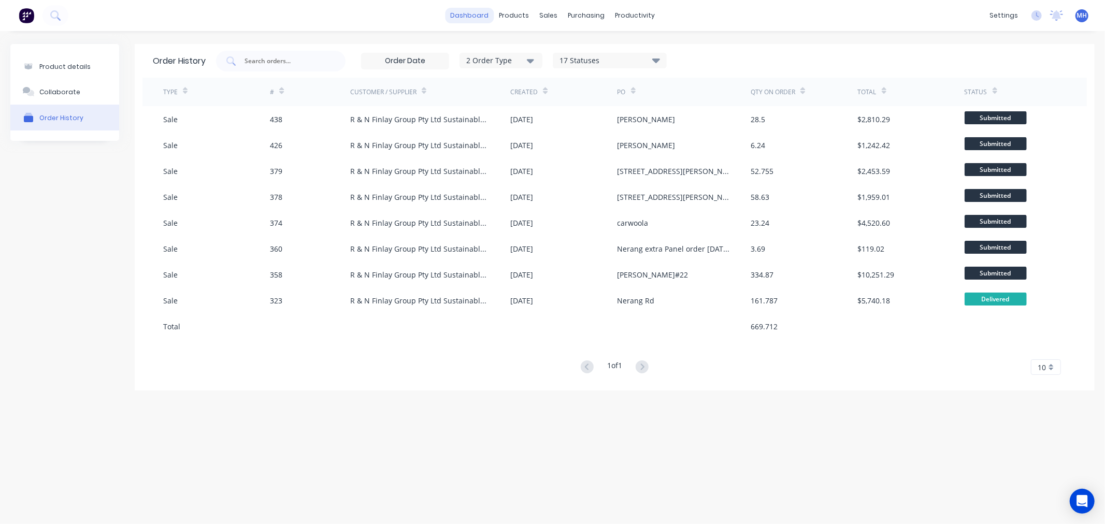
click at [474, 16] on link "dashboard" at bounding box center [469, 16] width 49 height 16
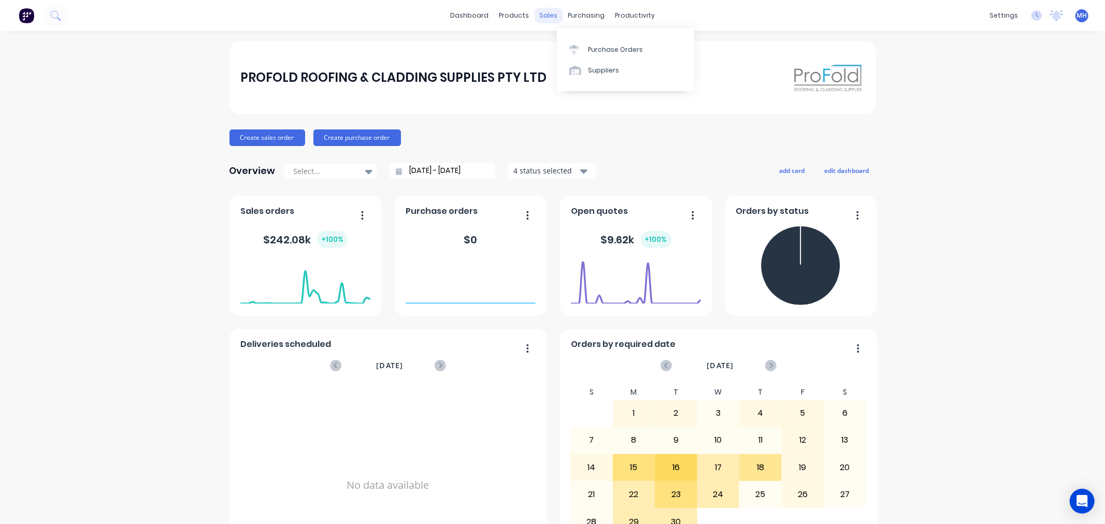
click at [556, 18] on div "sales" at bounding box center [548, 16] width 28 height 16
click at [568, 47] on div "Sales Orders" at bounding box center [583, 49] width 42 height 9
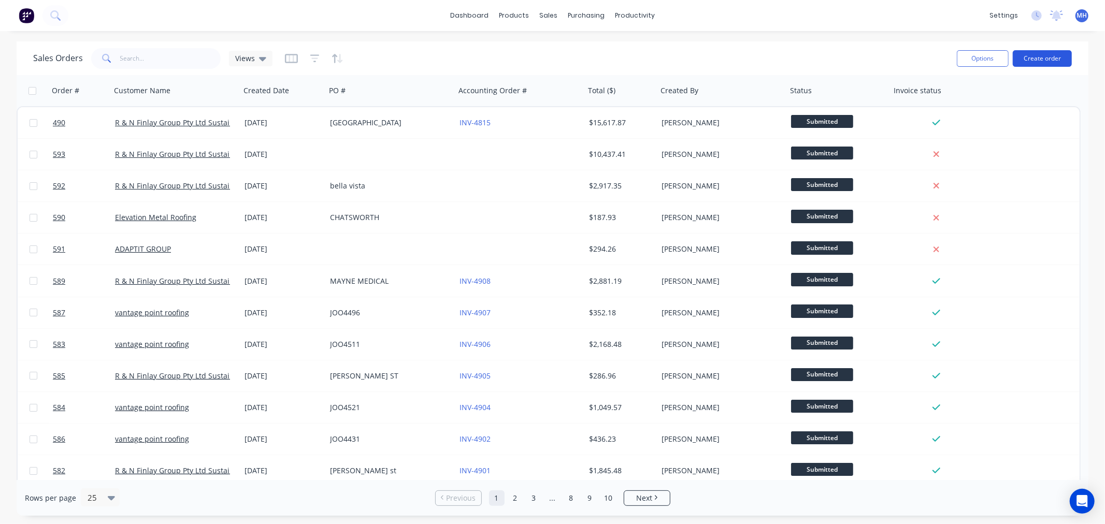
click at [1051, 64] on button "Create order" at bounding box center [1042, 58] width 59 height 17
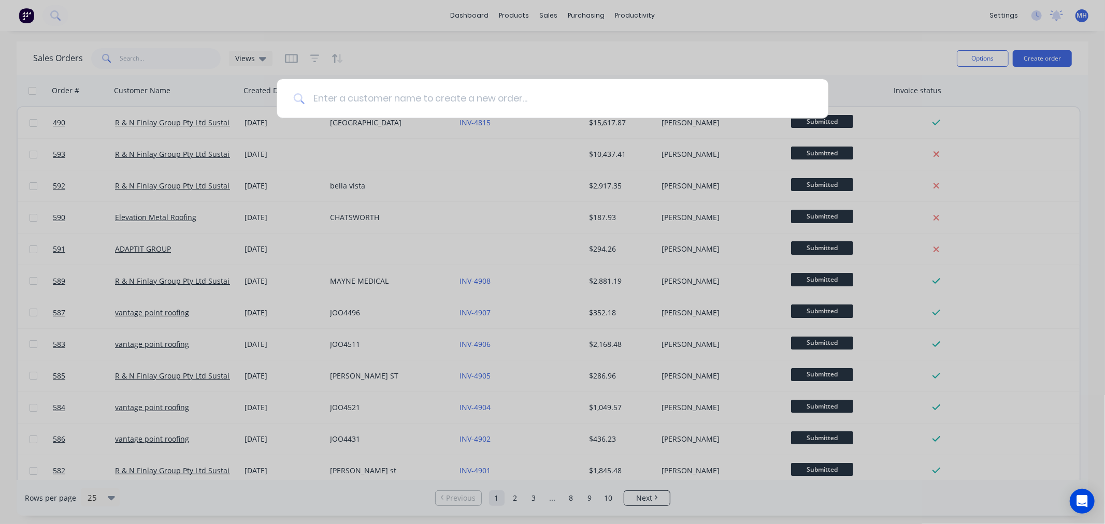
click at [456, 104] on input at bounding box center [558, 98] width 507 height 39
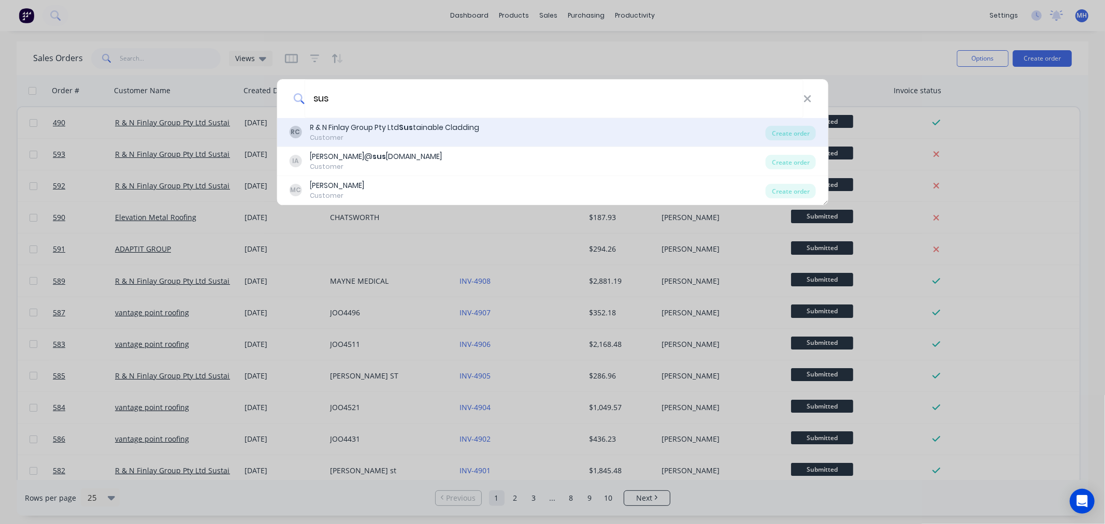
type input "sus"
click at [330, 137] on div "Customer" at bounding box center [394, 137] width 169 height 9
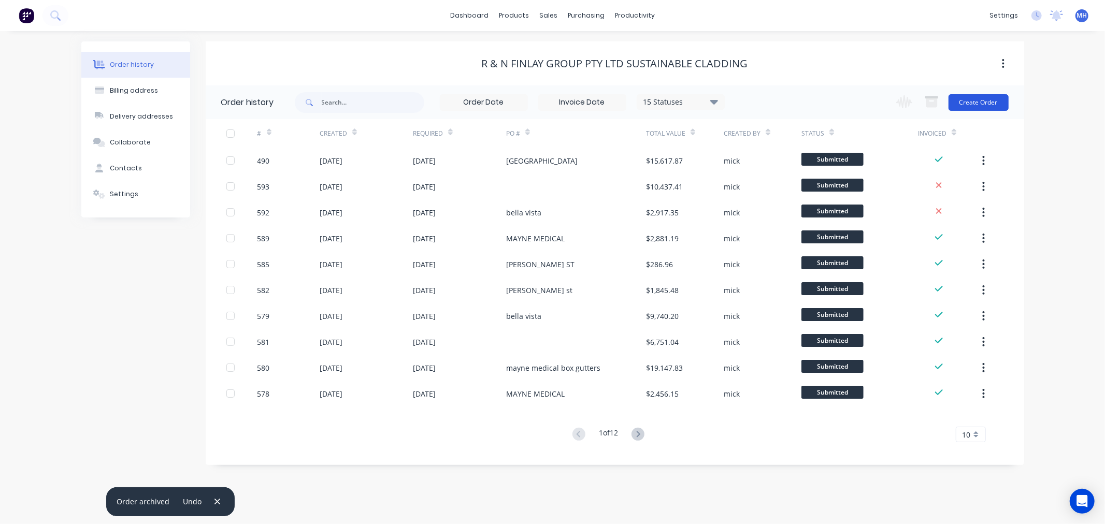
click at [964, 105] on button "Create Order" at bounding box center [979, 102] width 60 height 17
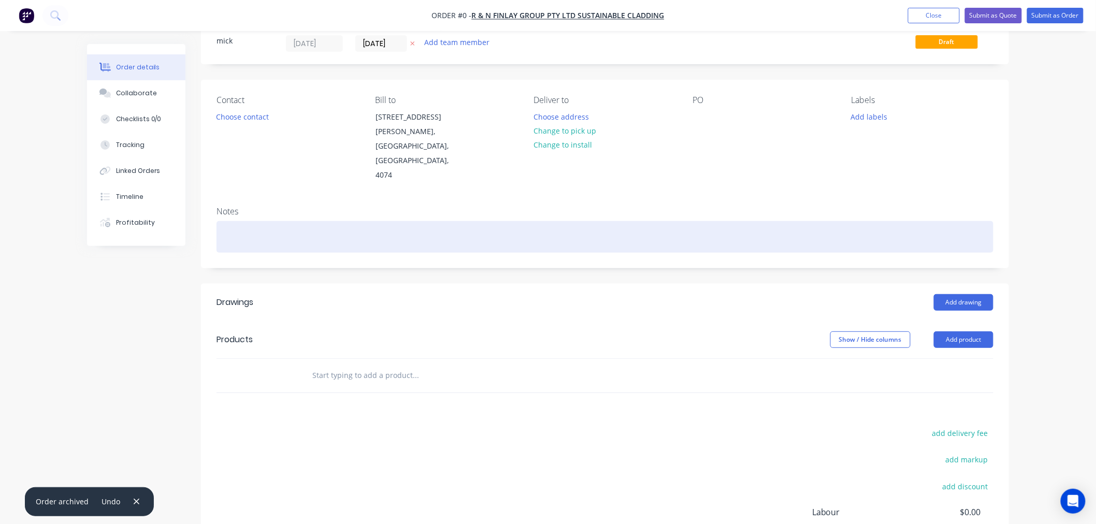
scroll to position [115, 0]
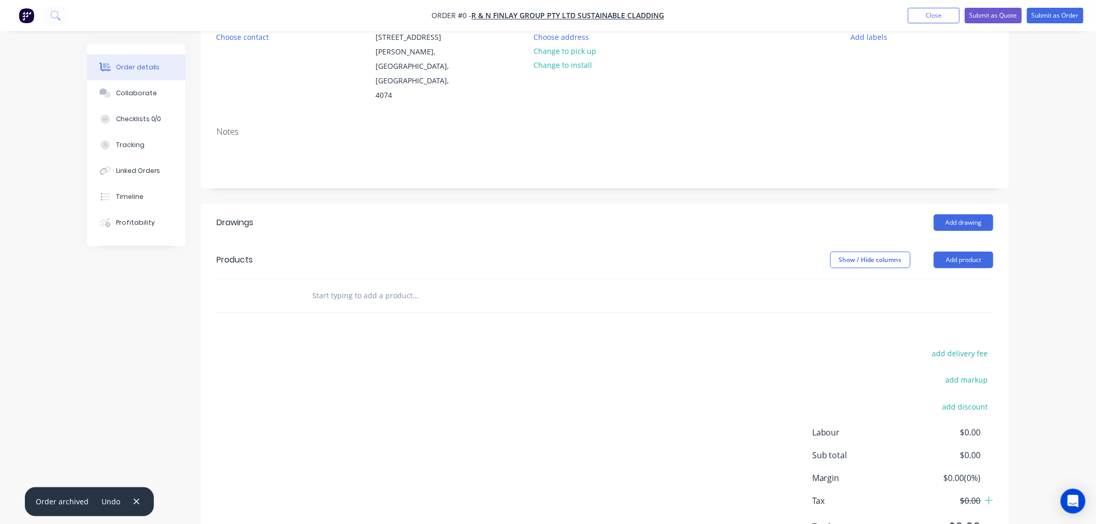
click at [353, 279] on div at bounding box center [485, 296] width 373 height 34
click at [368, 285] on input "text" at bounding box center [415, 295] width 207 height 21
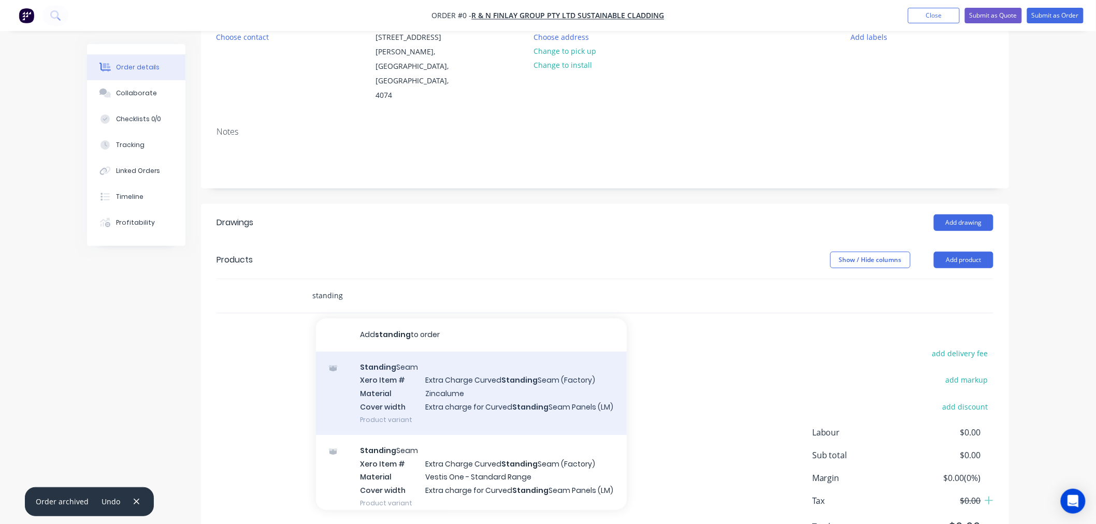
type input "standing"
click at [400, 352] on div "Standing Seam Xero Item # Extra Charge Curved Standing Seam (Factory) Material …" at bounding box center [471, 393] width 311 height 83
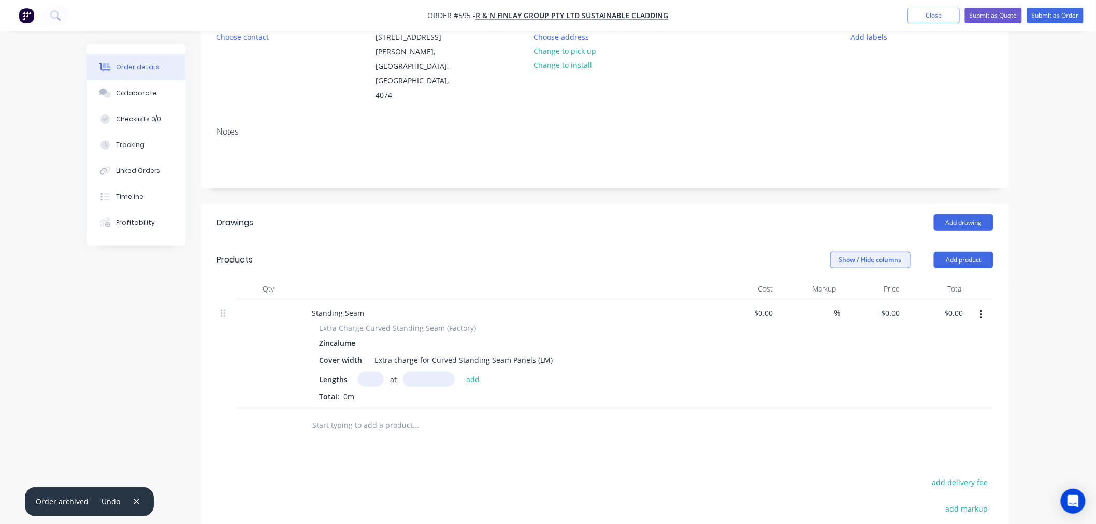
click at [865, 252] on button "Show / Hide columns" at bounding box center [871, 260] width 80 height 17
click at [838, 292] on span at bounding box center [839, 293] width 9 height 9
click at [835, 289] on input "Discount" at bounding box center [835, 289] width 0 height 0
click at [841, 293] on label "Discount" at bounding box center [844, 293] width 18 height 9
click at [835, 289] on input "Discount" at bounding box center [835, 289] width 0 height 0
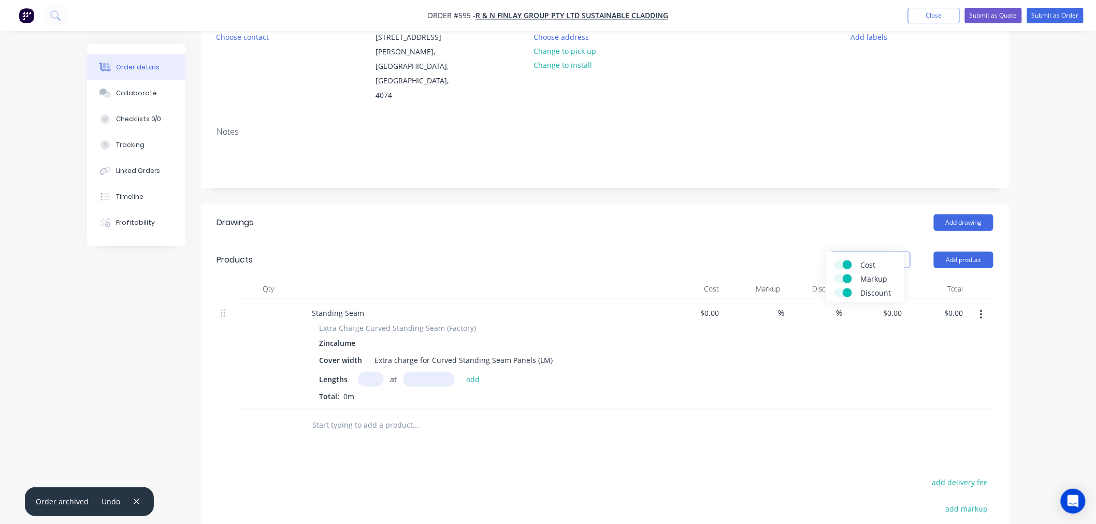
click at [839, 282] on label "Markup" at bounding box center [844, 279] width 18 height 9
click at [835, 275] on input "Markup" at bounding box center [835, 275] width 0 height 0
click at [840, 267] on label "Cost" at bounding box center [844, 265] width 18 height 9
click at [835, 261] on input "Cost" at bounding box center [835, 261] width 0 height 0
click at [804, 211] on header "Drawings Add drawing" at bounding box center [605, 222] width 808 height 37
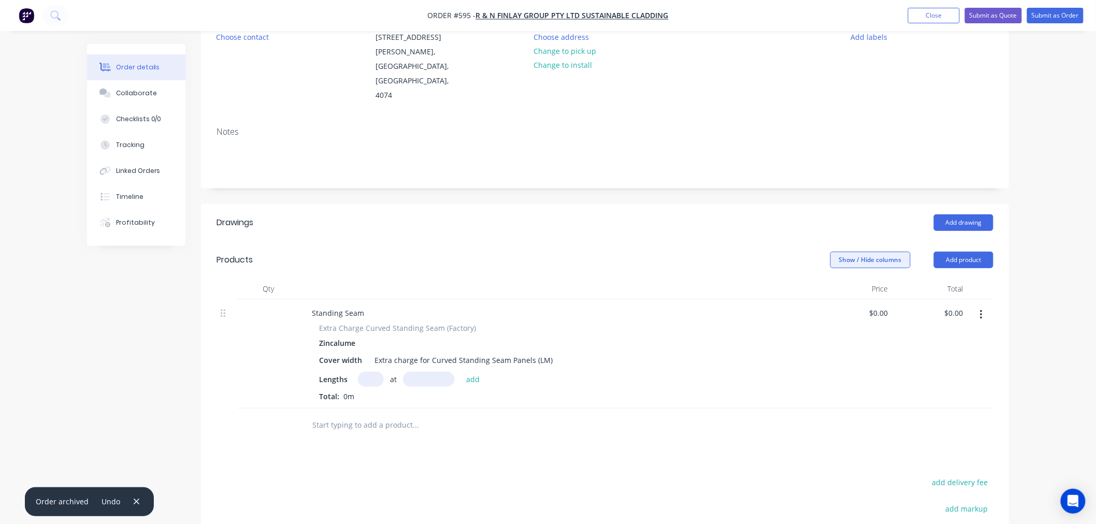
click at [864, 252] on button "Show / Hide columns" at bounding box center [871, 260] width 80 height 17
click at [845, 263] on label "Cost" at bounding box center [844, 265] width 18 height 9
click at [835, 261] on input "Cost" at bounding box center [835, 261] width 0 height 0
click at [838, 281] on span at bounding box center [839, 279] width 9 height 9
click at [835, 275] on input "Markup" at bounding box center [835, 275] width 0 height 0
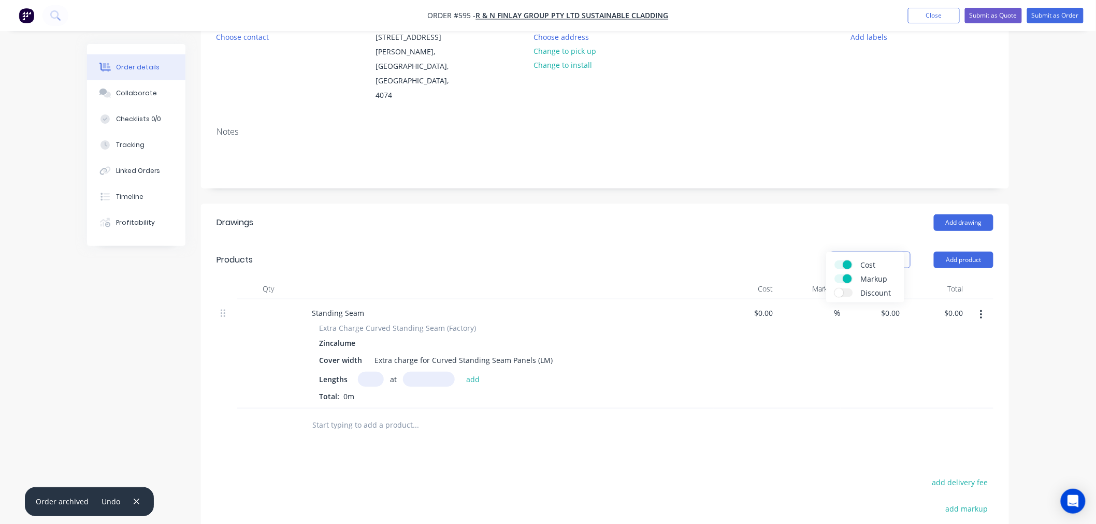
click at [838, 291] on span at bounding box center [839, 293] width 9 height 9
click at [835, 289] on input "Discount" at bounding box center [835, 289] width 0 height 0
click at [806, 252] on div "Show / Hide columns Add product" at bounding box center [688, 260] width 612 height 17
click at [866, 252] on button "Show / Hide columns" at bounding box center [871, 260] width 80 height 17
click at [845, 264] on span at bounding box center [848, 265] width 9 height 9
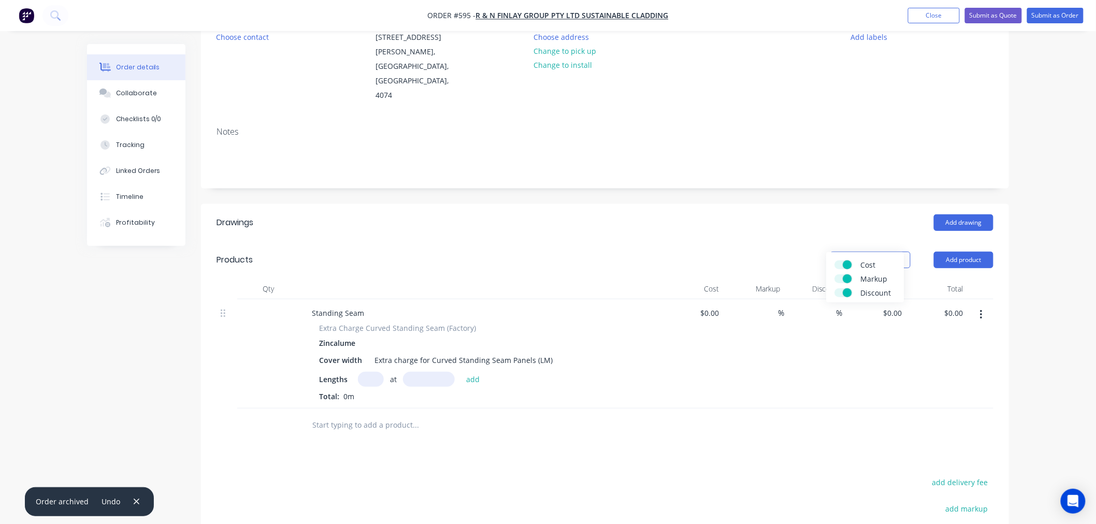
click at [835, 261] on input "Cost" at bounding box center [835, 261] width 0 height 0
click at [842, 276] on label "Markup" at bounding box center [844, 279] width 18 height 9
click at [835, 275] on input "Markup" at bounding box center [835, 275] width 0 height 0
click at [837, 291] on label "Discount" at bounding box center [844, 293] width 18 height 9
click at [835, 289] on input "Discount" at bounding box center [835, 289] width 0 height 0
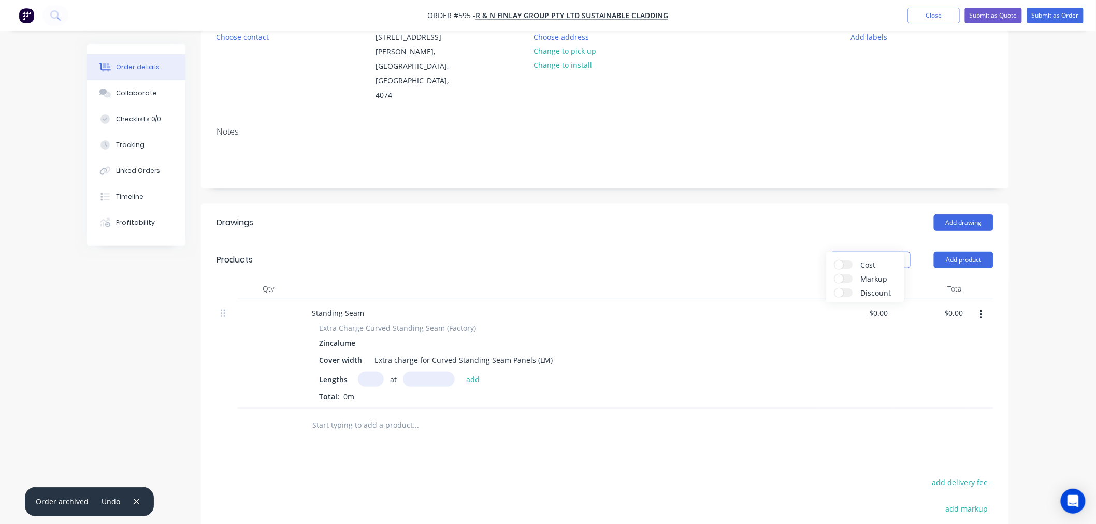
click at [836, 269] on div "Cost Markup Discount" at bounding box center [866, 277] width 78 height 50
click at [843, 267] on label "Cost" at bounding box center [844, 265] width 18 height 9
click at [835, 261] on input "Cost" at bounding box center [835, 261] width 0 height 0
click at [846, 279] on label "Markup" at bounding box center [844, 279] width 18 height 9
click at [835, 275] on input "Markup" at bounding box center [835, 275] width 0 height 0
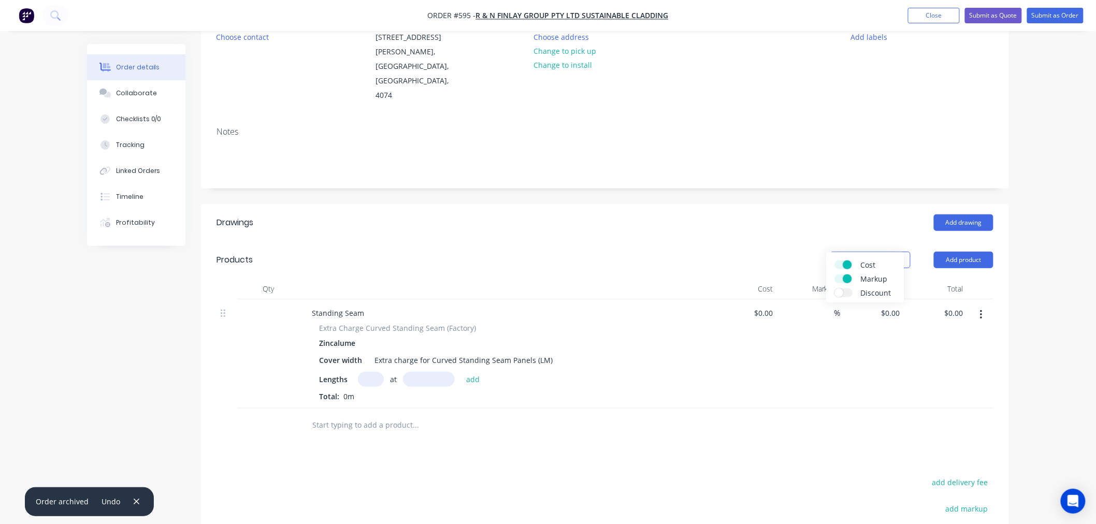
click at [778, 252] on div "Show / Hide columns Add product" at bounding box center [688, 260] width 612 height 17
click at [977, 306] on button "button" at bounding box center [981, 315] width 24 height 19
click at [735, 409] on div at bounding box center [605, 426] width 777 height 34
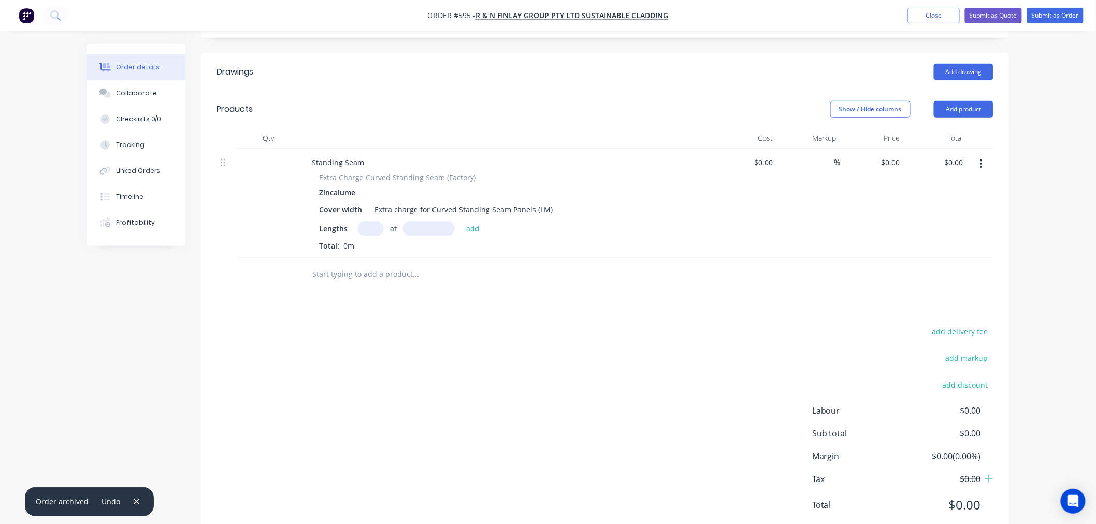
scroll to position [268, 0]
click at [988, 153] on button "button" at bounding box center [981, 162] width 24 height 19
click at [835, 277] on div "Drawings Add drawing Products Show / Hide columns Add product Qty Cost Markup P…" at bounding box center [605, 294] width 808 height 487
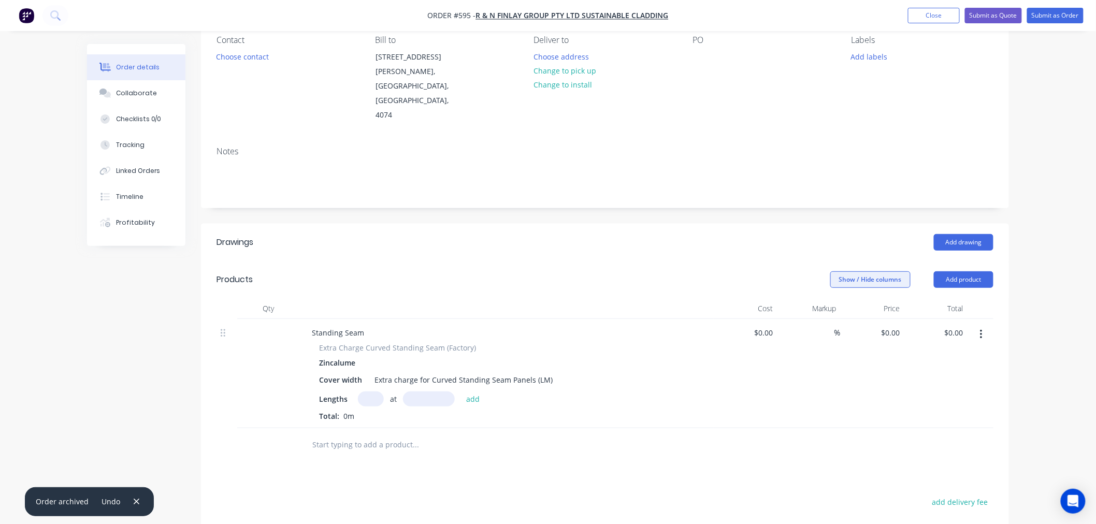
click at [871, 271] on button "Show / Hide columns" at bounding box center [871, 279] width 80 height 17
click at [771, 183] on div "Created by mick Created 30/09/25 Required 30/09/25 Assigned to Add team member …" at bounding box center [605, 330] width 808 height 762
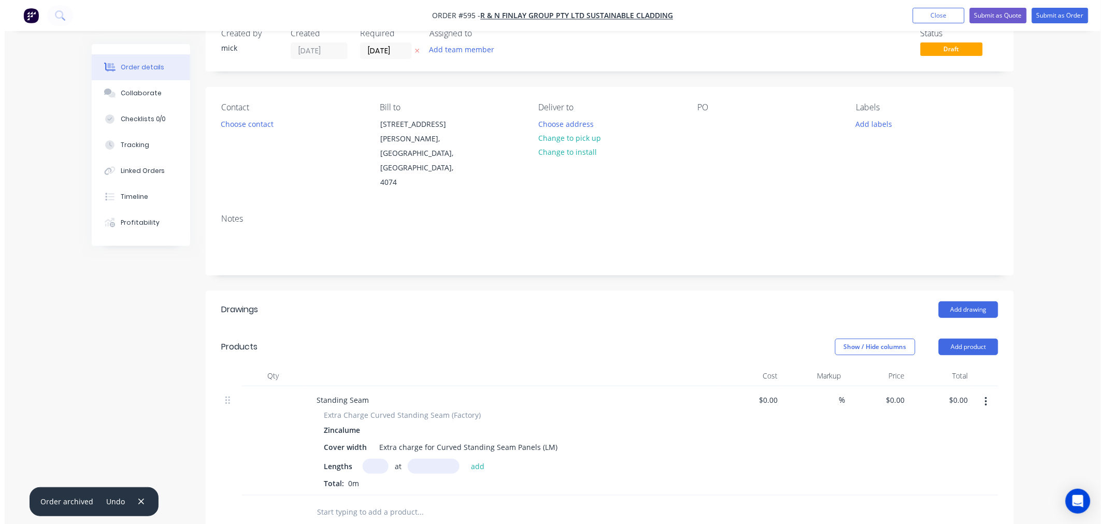
scroll to position [0, 0]
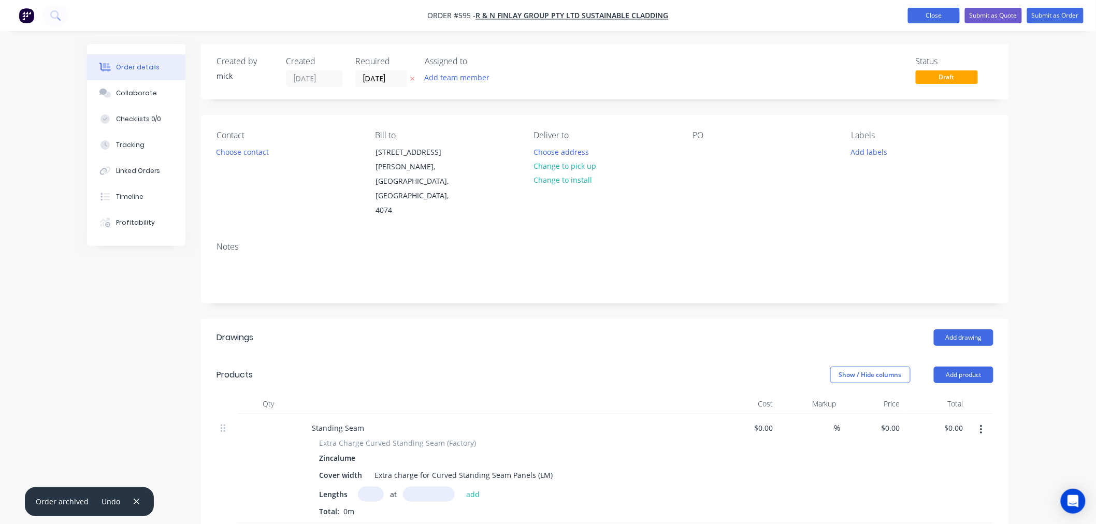
click at [935, 17] on button "Close" at bounding box center [934, 16] width 52 height 16
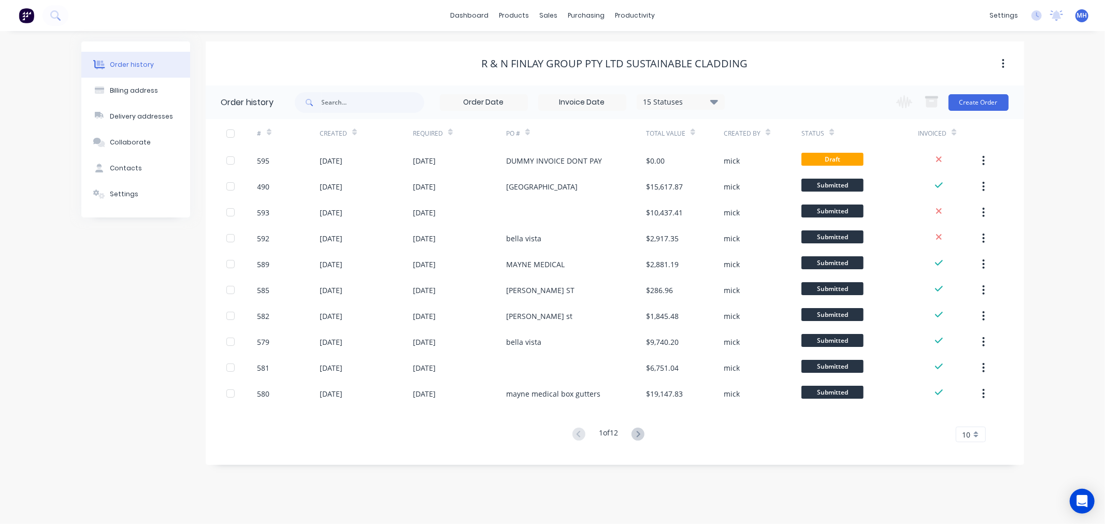
click at [643, 431] on button at bounding box center [637, 434] width 19 height 15
click at [636, 432] on icon at bounding box center [638, 434] width 13 height 13
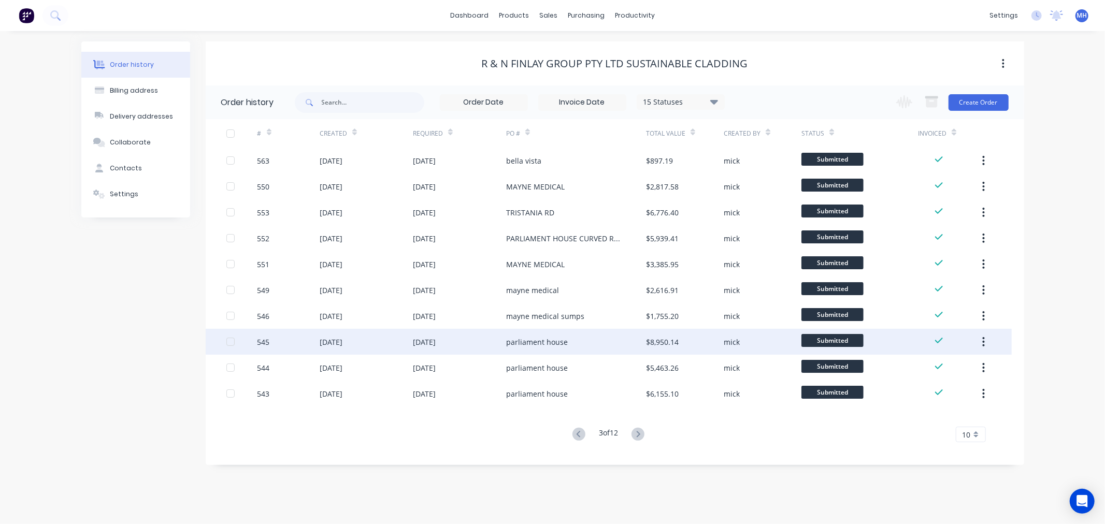
click at [263, 344] on div "545" at bounding box center [264, 342] width 12 height 11
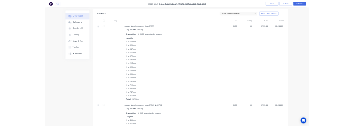
scroll to position [230, 0]
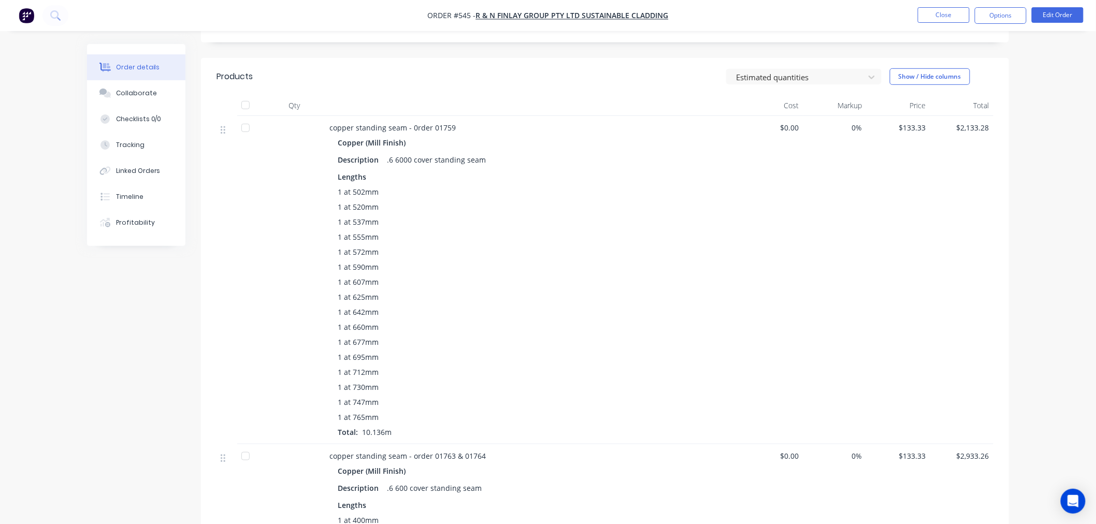
click at [449, 77] on header "Products Estimated quantities Show / Hide columns" at bounding box center [605, 76] width 808 height 37
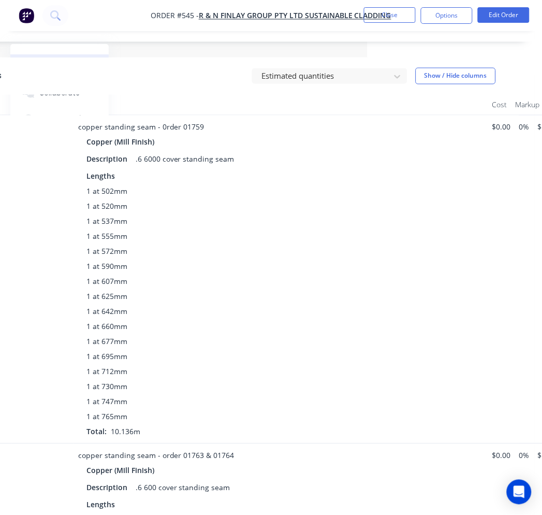
scroll to position [288, 241]
